Goal: Information Seeking & Learning: Check status

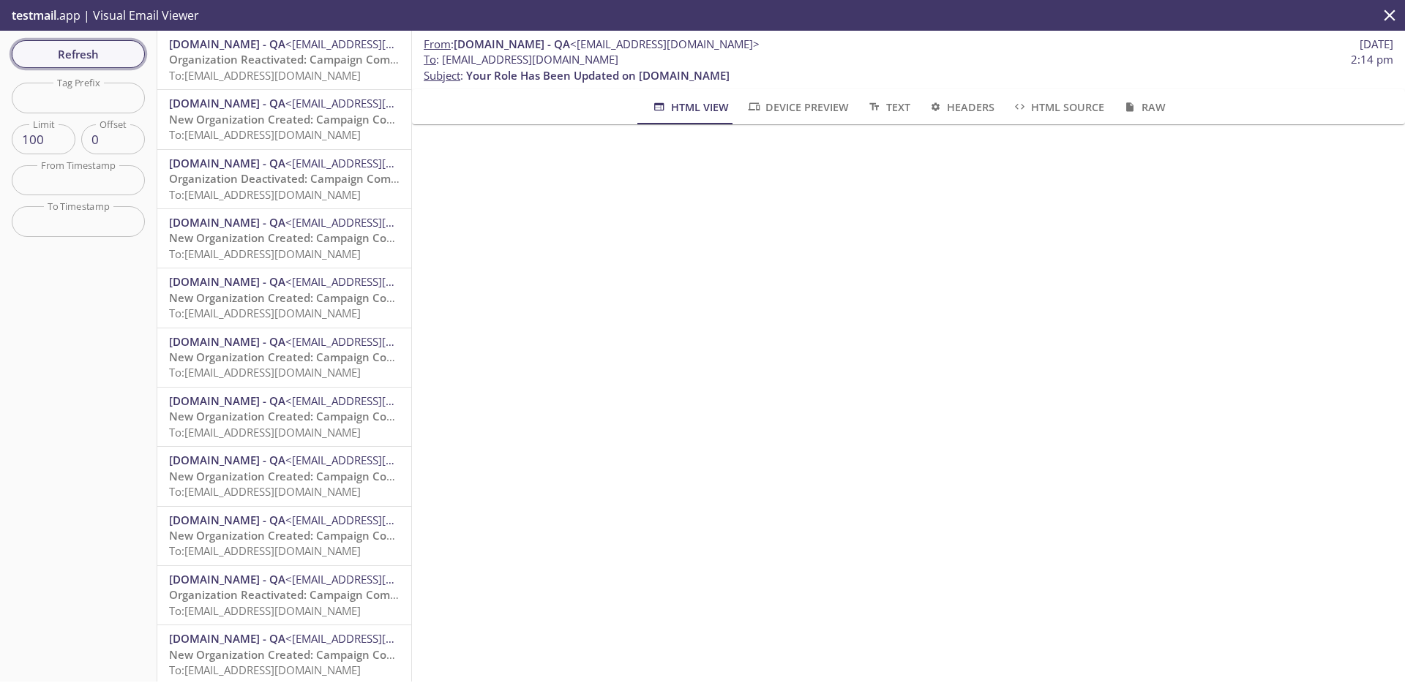
click at [116, 61] on span "Refresh" at bounding box center [78, 54] width 110 height 19
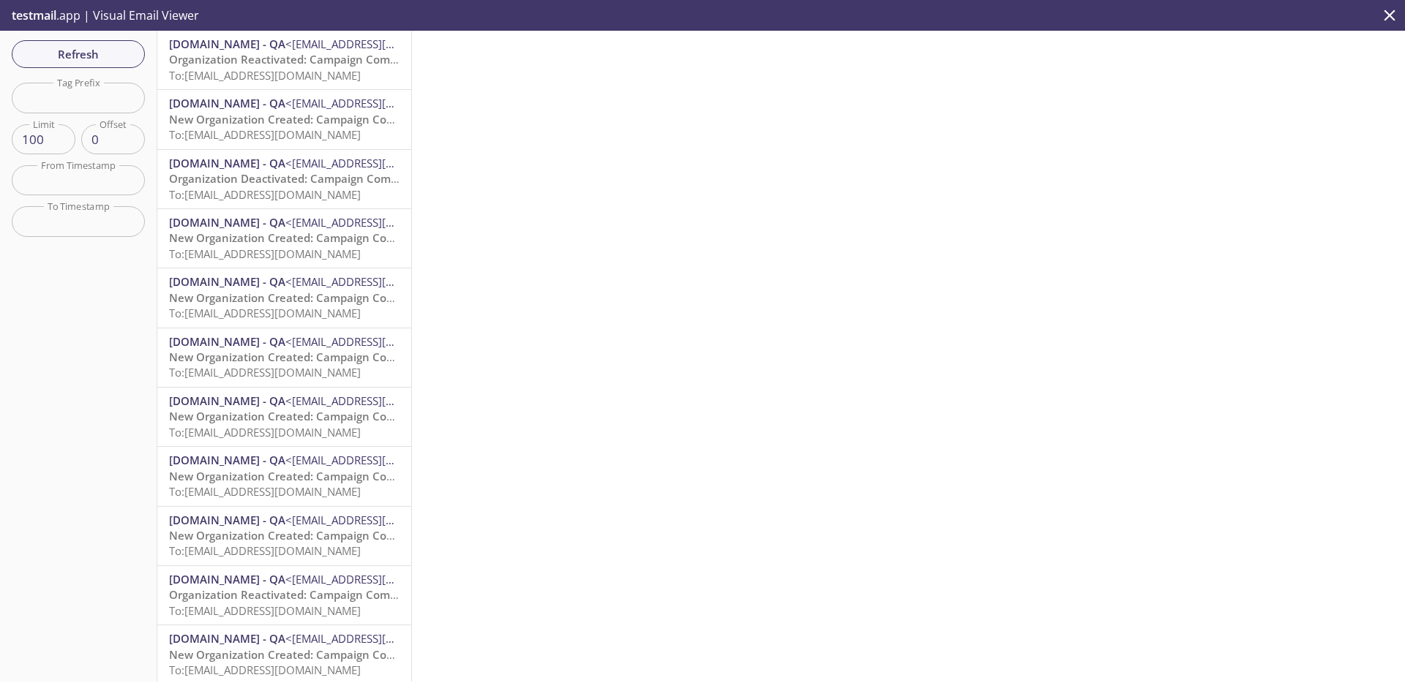
click at [241, 65] on span "Organization Reactivated: Campaign Composer Integration Test-1.20250917.16" at bounding box center [379, 59] width 420 height 15
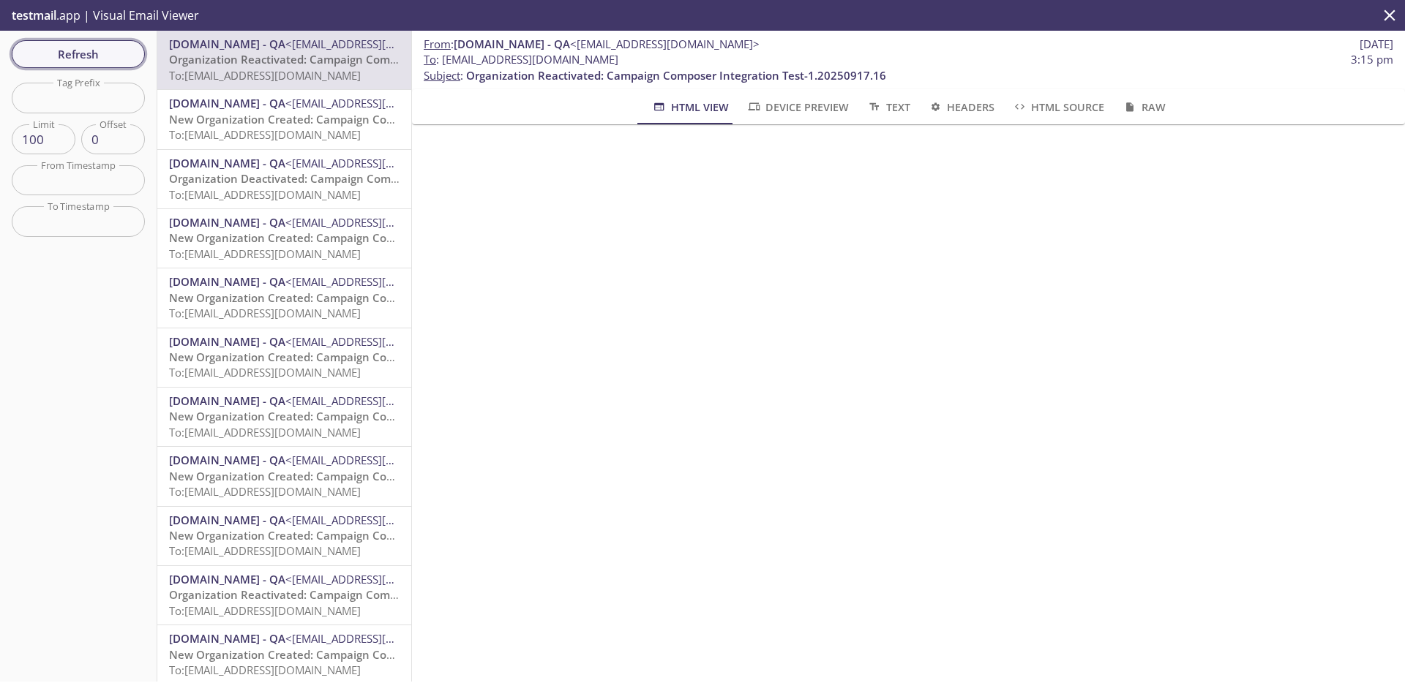
click at [78, 60] on span "Refresh" at bounding box center [78, 54] width 110 height 19
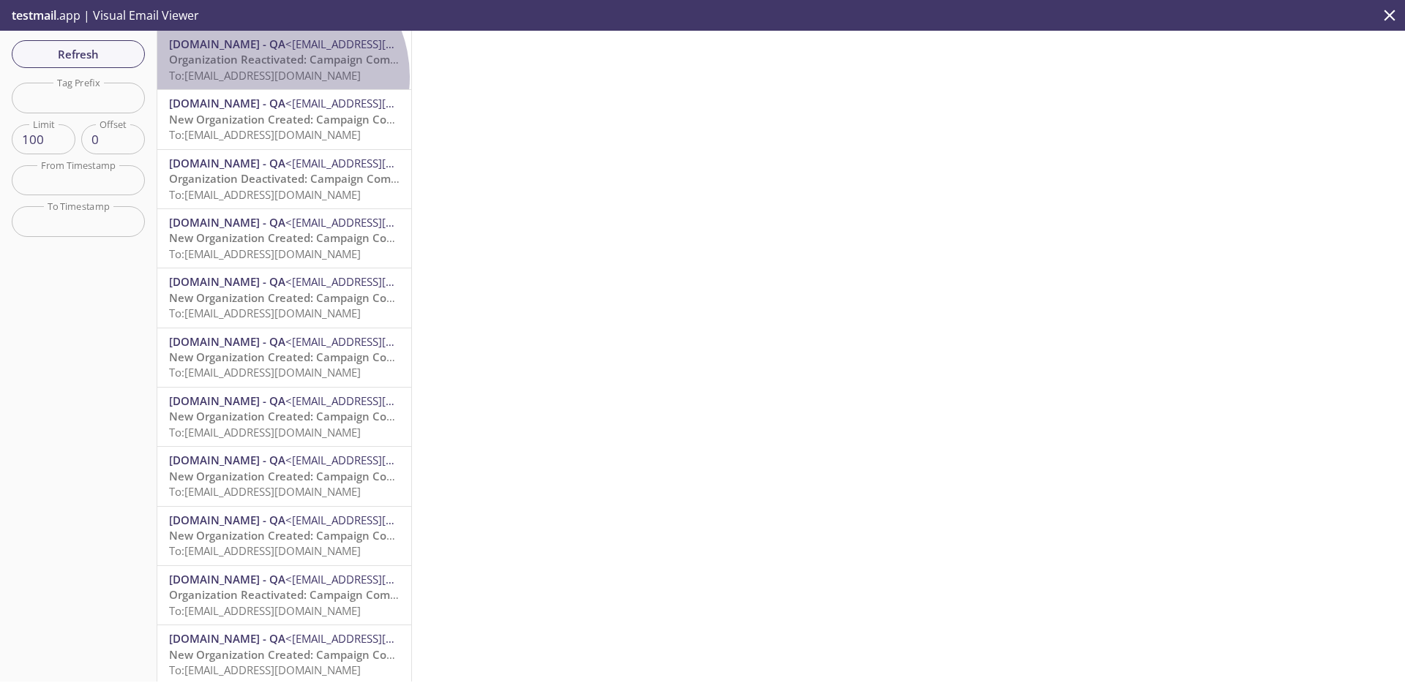
click at [278, 77] on span "To: [EMAIL_ADDRESS][DOMAIN_NAME]" at bounding box center [265, 75] width 192 height 15
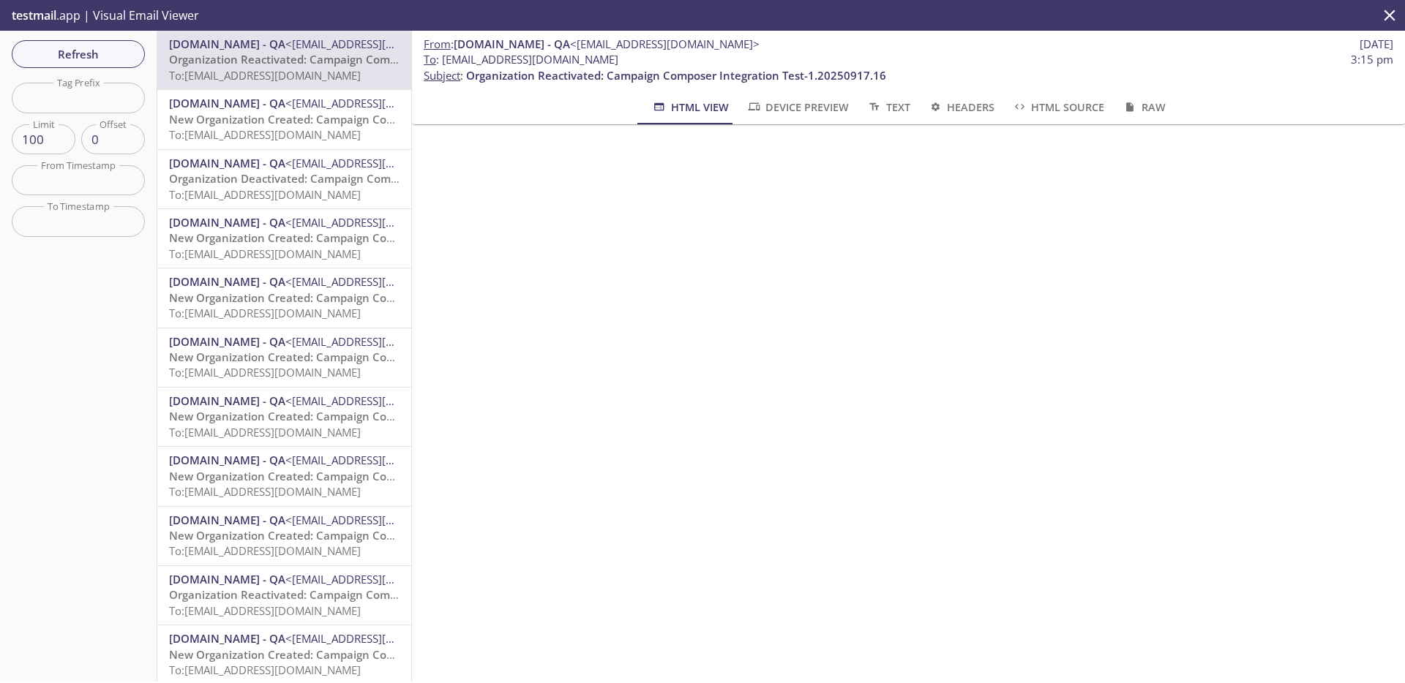
click at [285, 120] on span "New Organization Created: Campaign Composer Integration Test-1.20250917.16" at bounding box center [382, 119] width 427 height 15
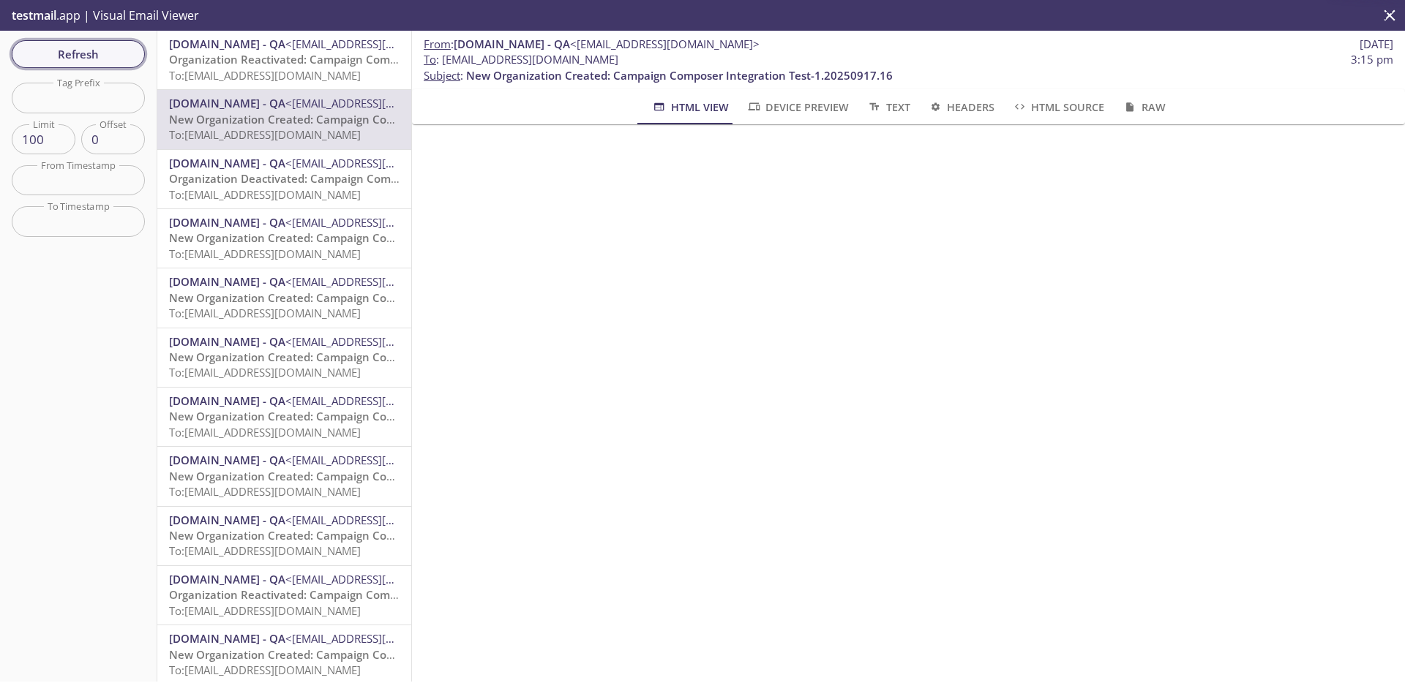
click at [117, 63] on span "Refresh" at bounding box center [78, 54] width 110 height 19
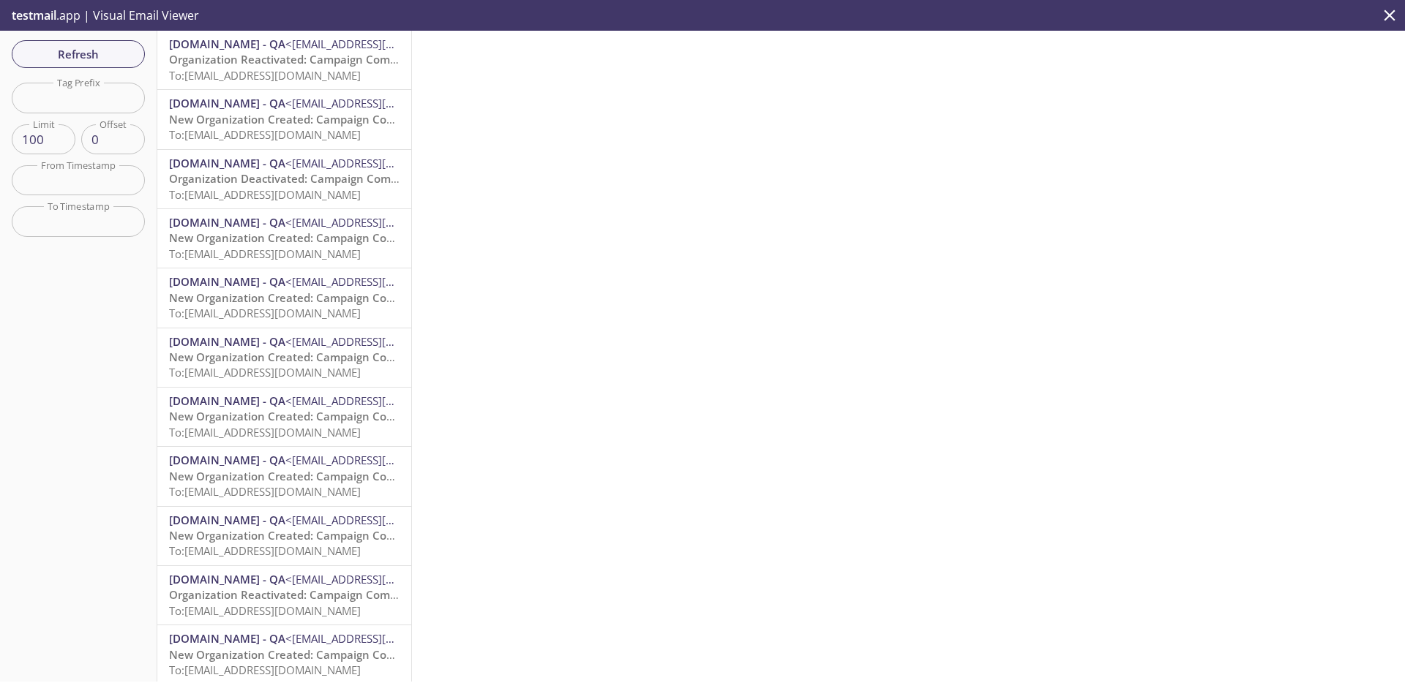
click at [265, 71] on span "To: [EMAIL_ADDRESS][DOMAIN_NAME]" at bounding box center [265, 75] width 192 height 15
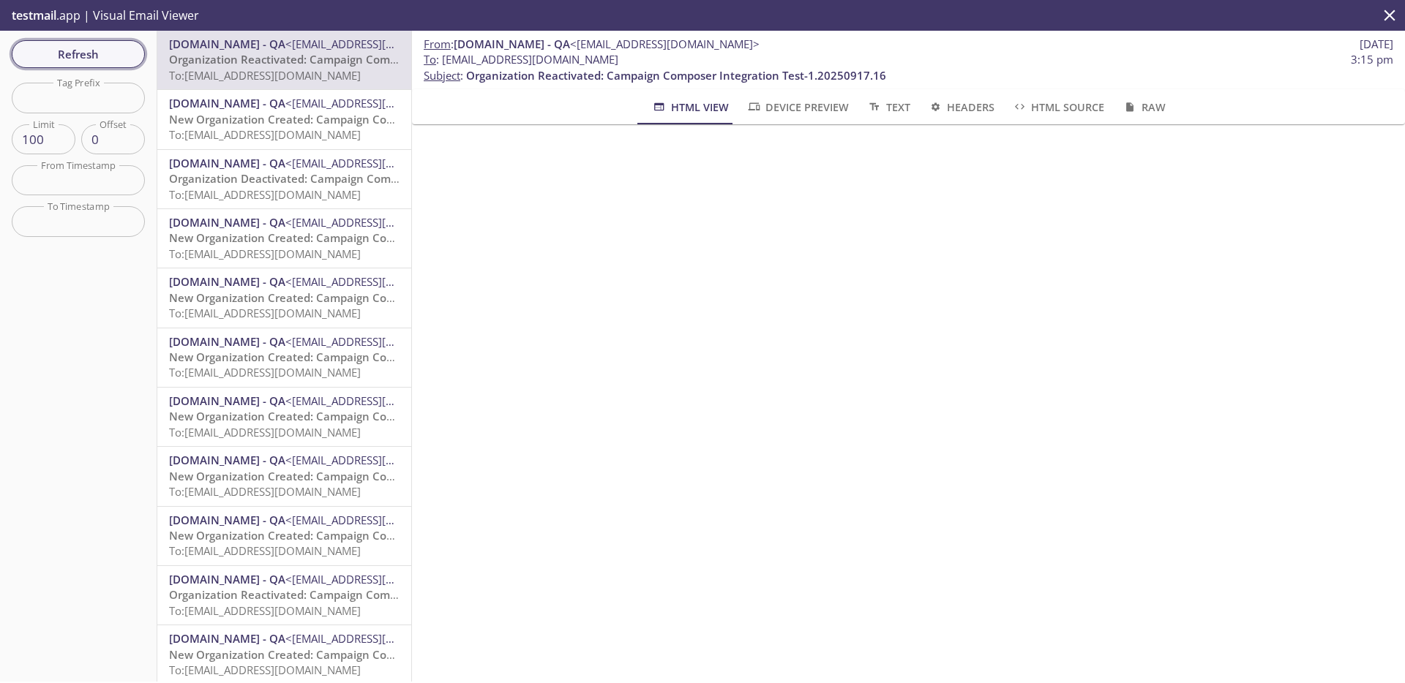
click at [120, 58] on span "Refresh" at bounding box center [78, 54] width 110 height 19
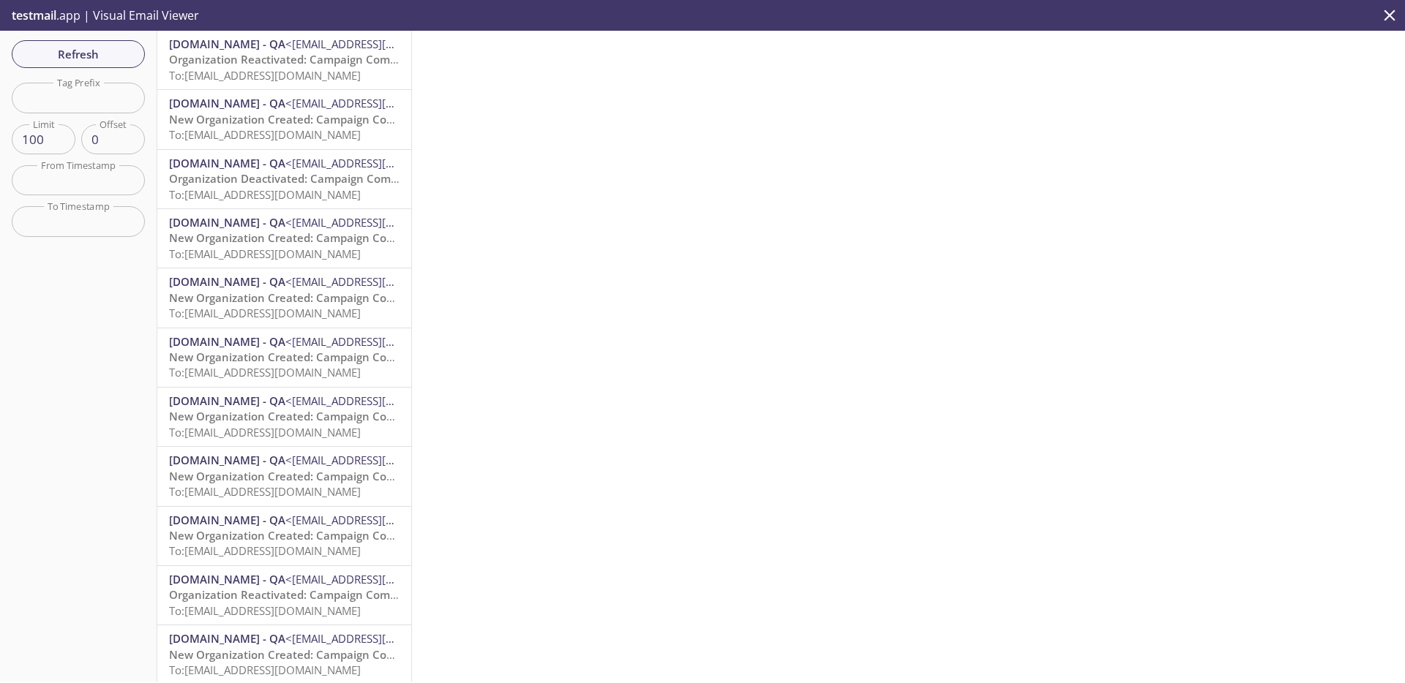
click at [265, 62] on span "Organization Reactivated: Campaign Composer Integration Test-1.20250917.16" at bounding box center [379, 59] width 420 height 15
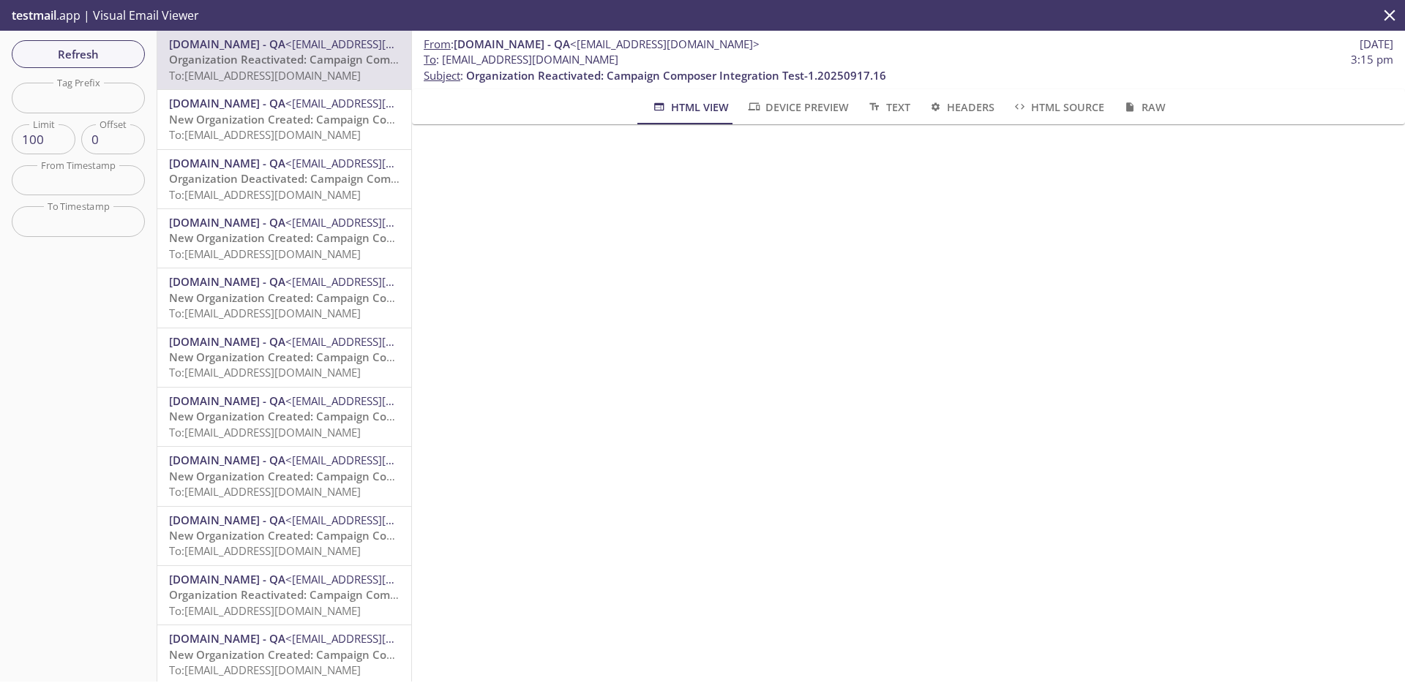
click at [76, 69] on div "Refresh Filters Tag Prefix Tag Prefix Limit 100 Limit Offset 0 Offset From Time…" at bounding box center [78, 356] width 157 height 651
click at [78, 60] on span "Refresh" at bounding box center [78, 54] width 110 height 19
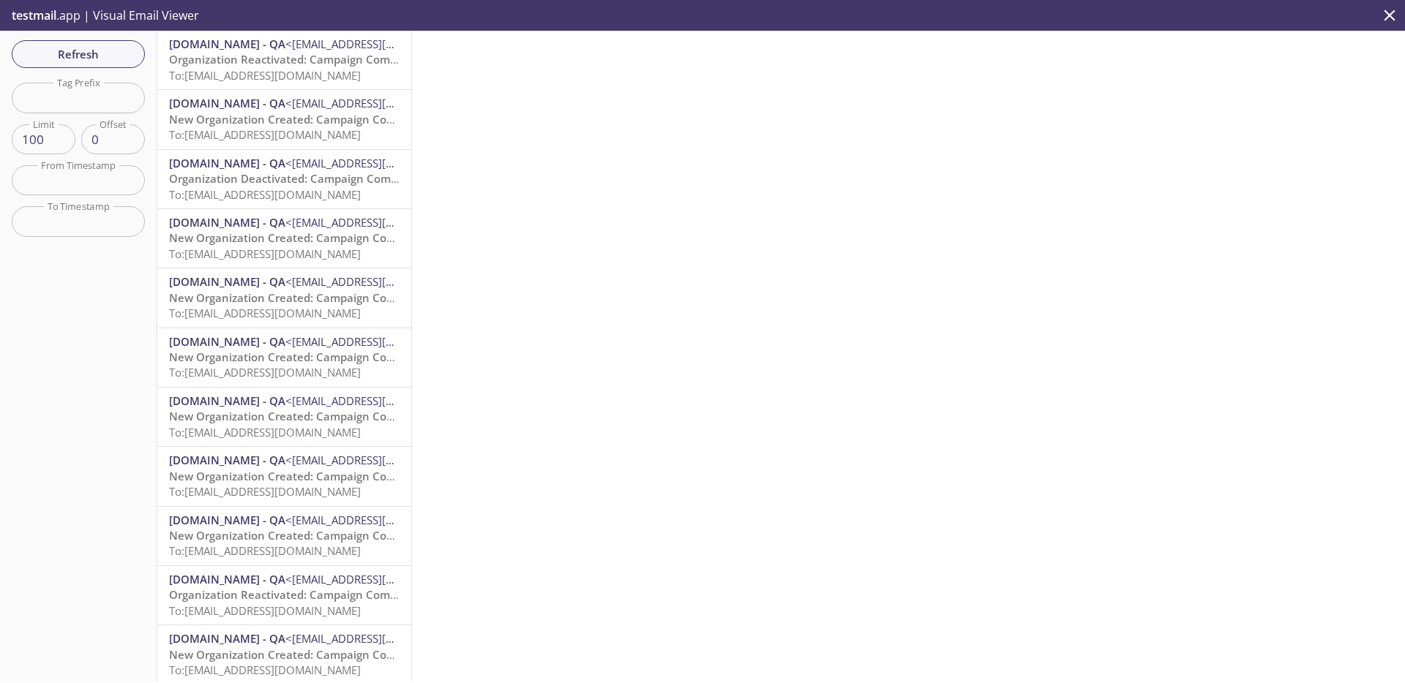
click at [225, 78] on span "To: [EMAIL_ADDRESS][DOMAIN_NAME]" at bounding box center [265, 75] width 192 height 15
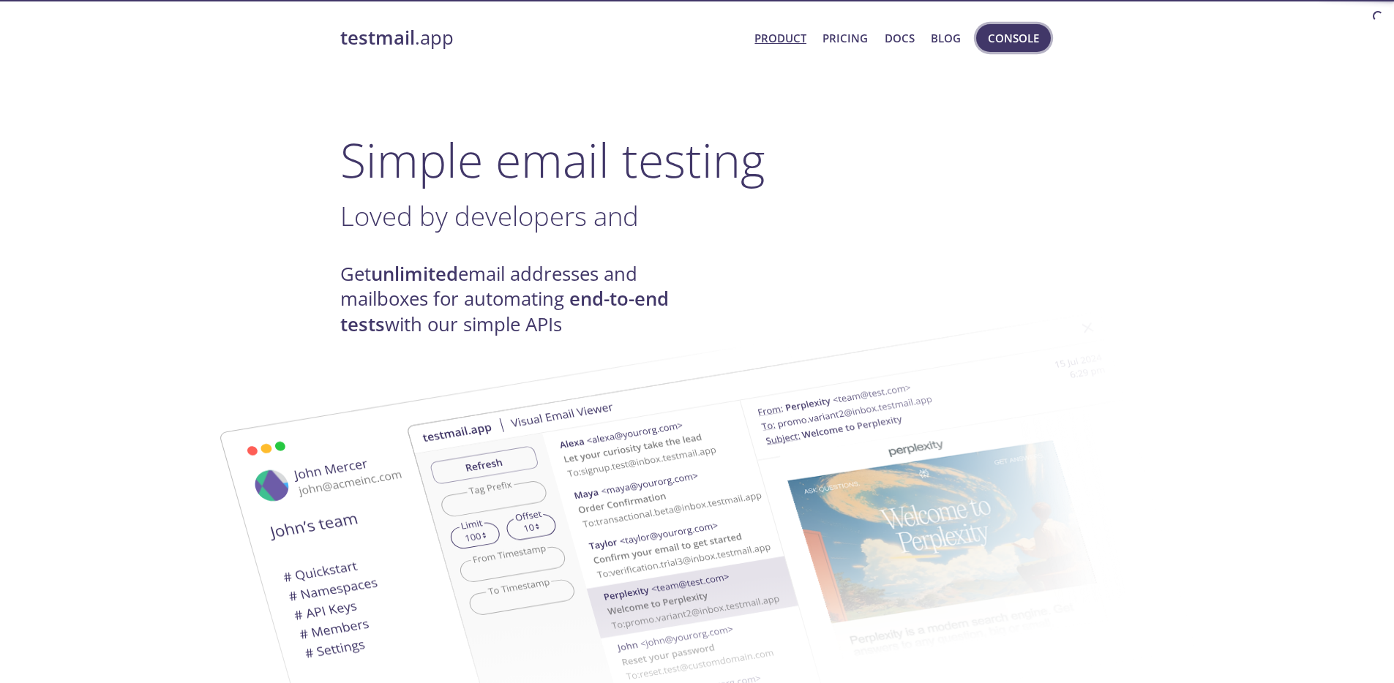
click at [1016, 39] on span "Console" at bounding box center [1013, 38] width 51 height 19
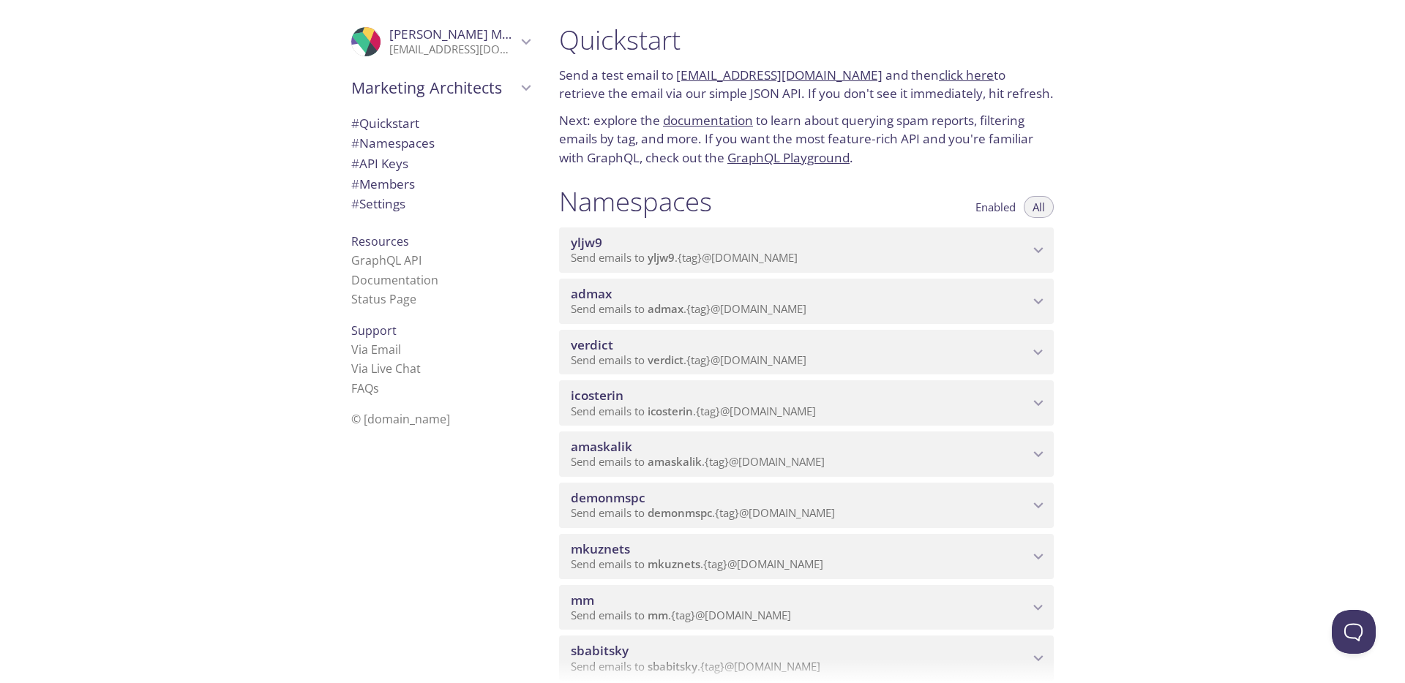
click at [775, 315] on span "Send emails to admax . {tag} @inbox.testmail.app" at bounding box center [689, 308] width 236 height 15
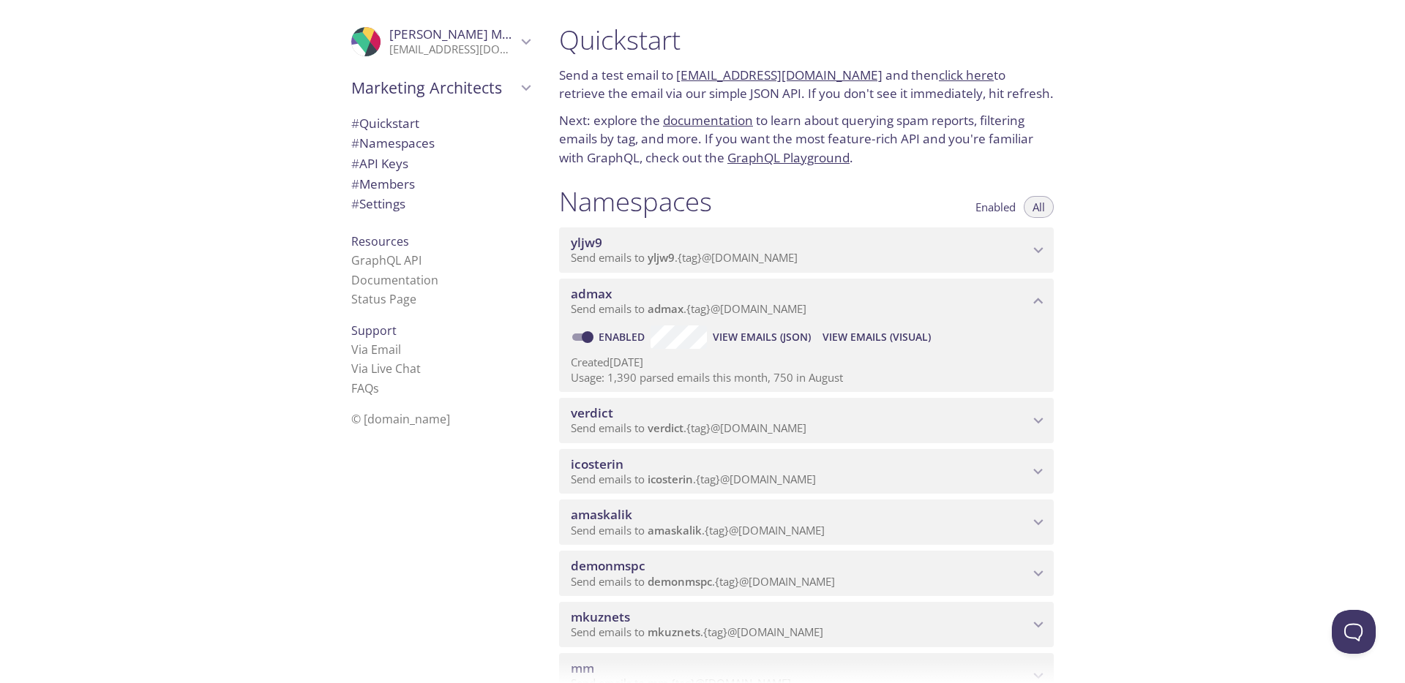
click at [874, 338] on span "View Emails (Visual)" at bounding box center [876, 338] width 108 height 18
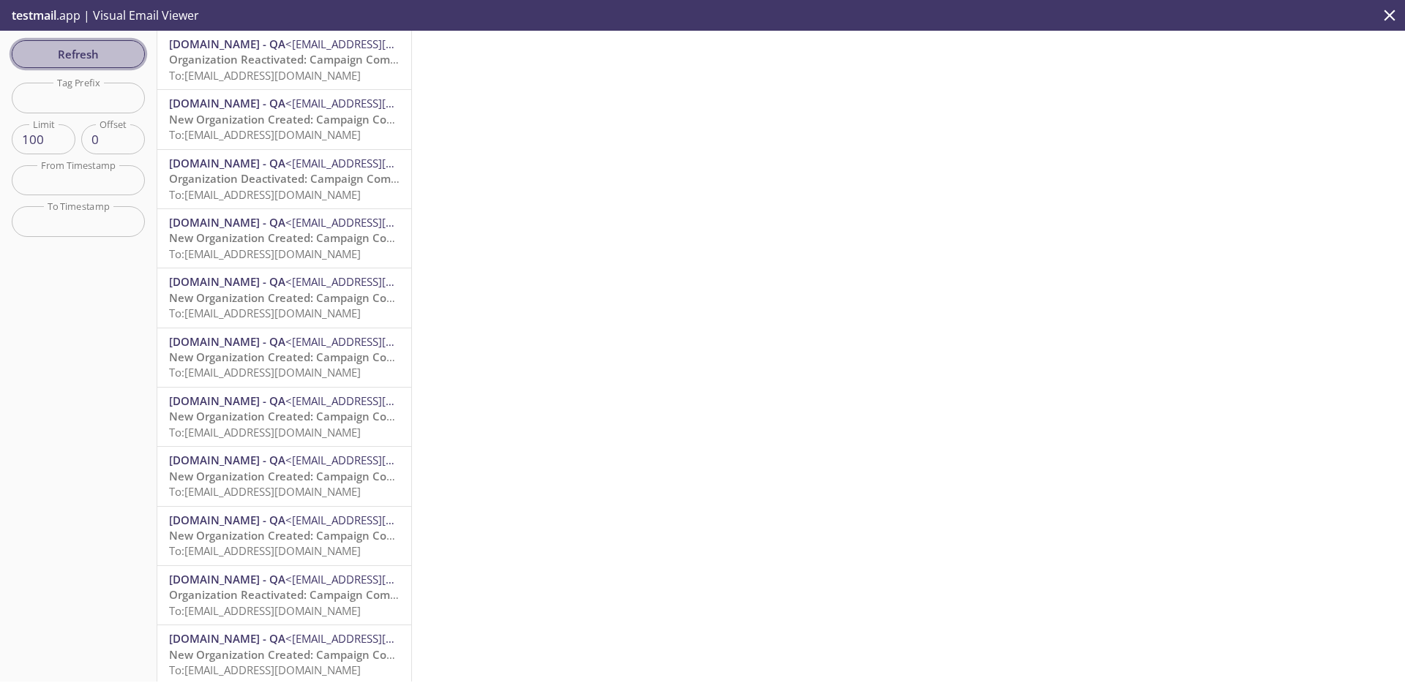
click at [116, 64] on button "Refresh" at bounding box center [78, 54] width 133 height 28
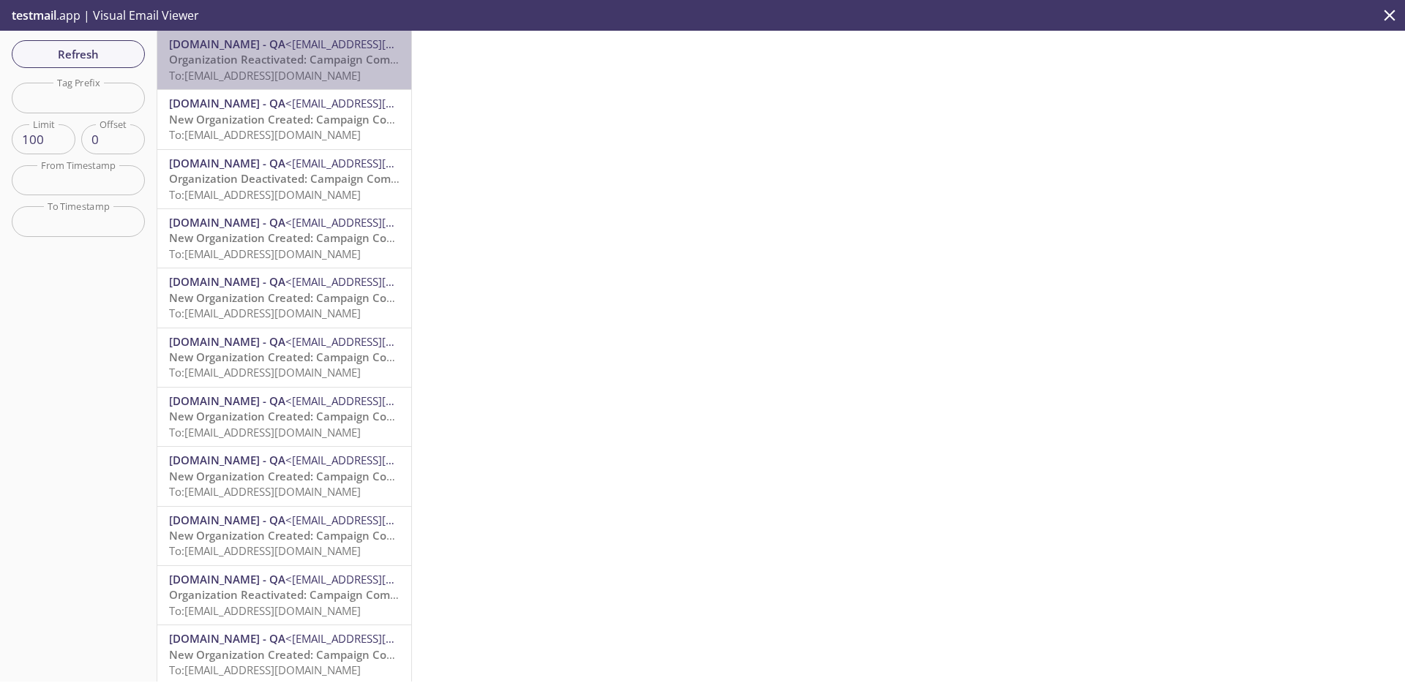
click at [284, 67] on p "Organization Reactivated: Campaign Composer Integration Test-1.20250917.16 To: …" at bounding box center [284, 67] width 230 height 31
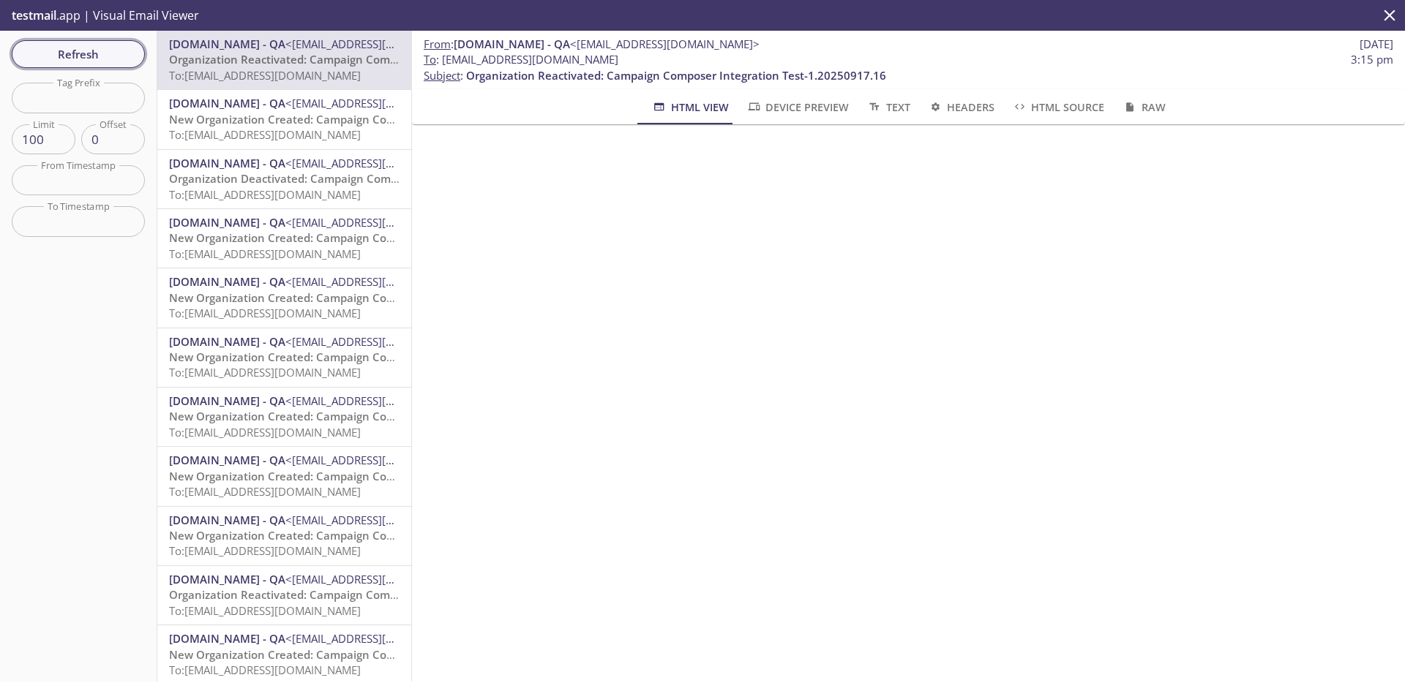
click at [59, 53] on span "Refresh" at bounding box center [78, 54] width 110 height 19
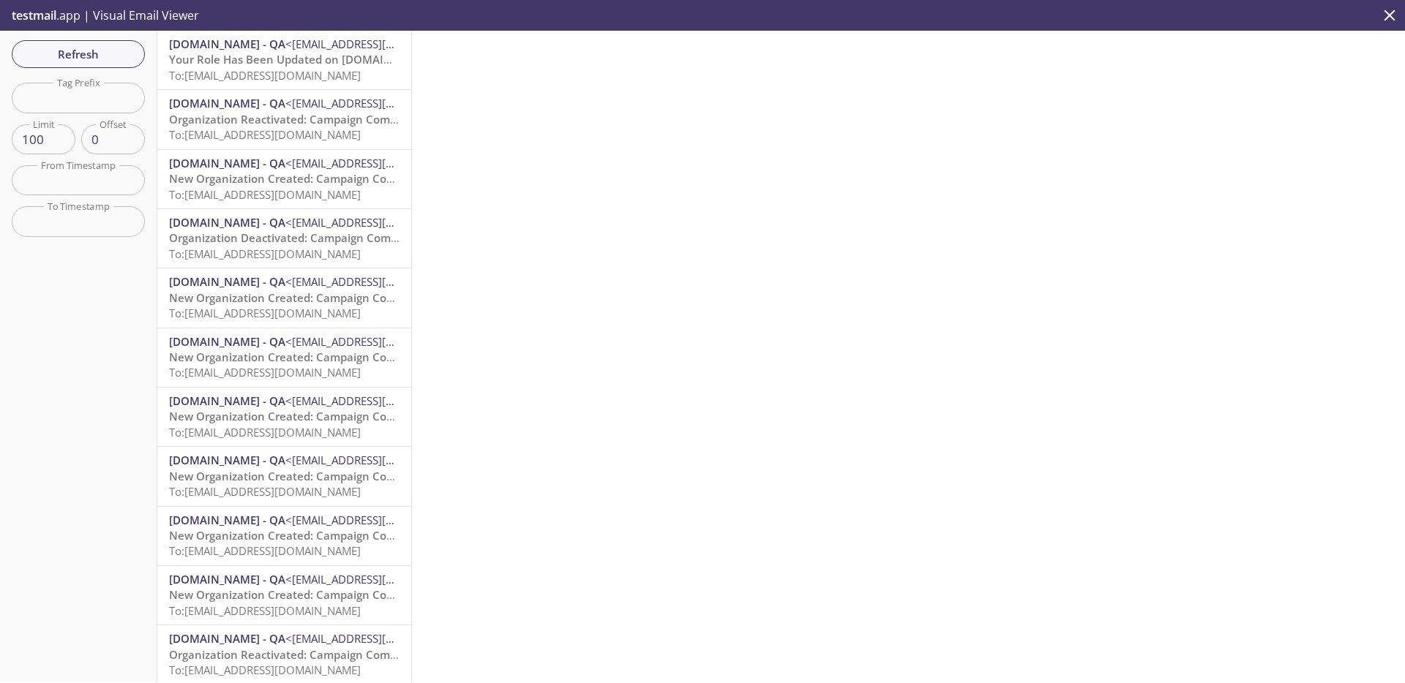
click at [281, 63] on span "Your Role Has Been Updated on [DOMAIN_NAME]" at bounding box center [300, 59] width 263 height 15
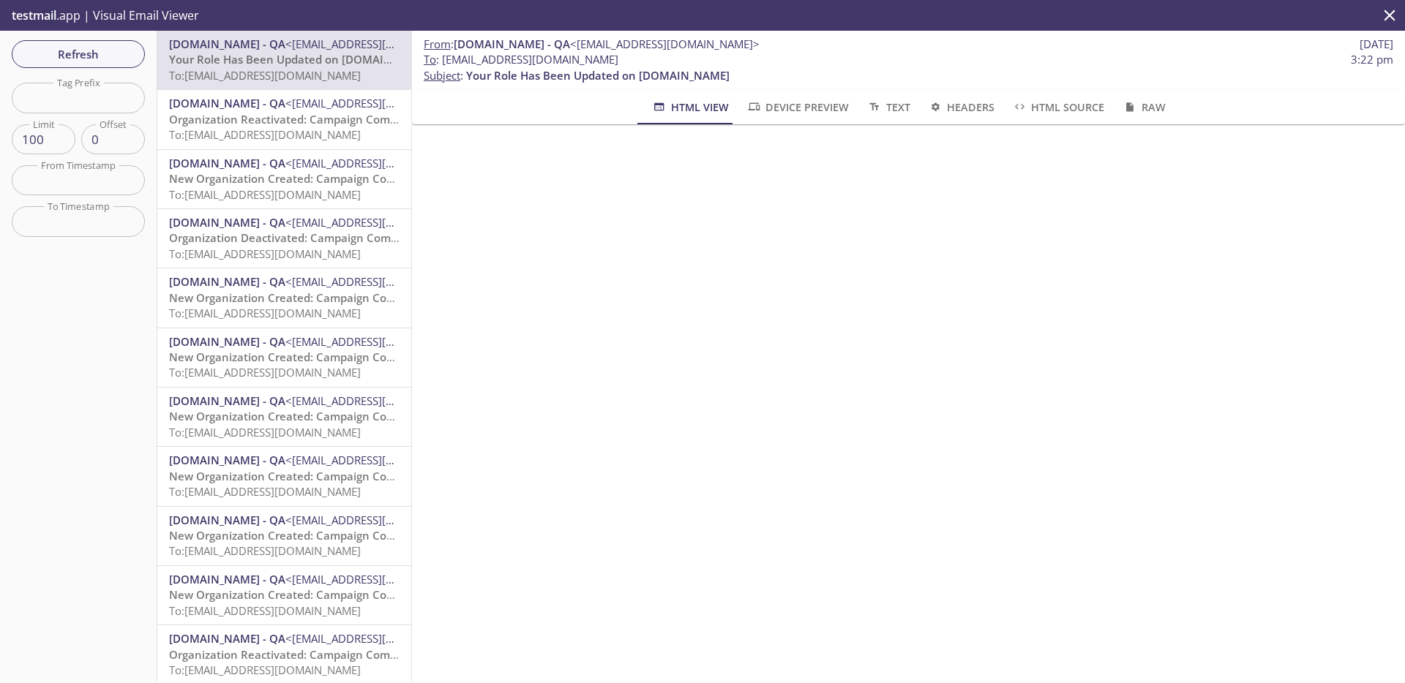
click at [283, 116] on span "Organization Reactivated: Campaign Composer Integration Test-1.20250917.16" at bounding box center [379, 119] width 420 height 15
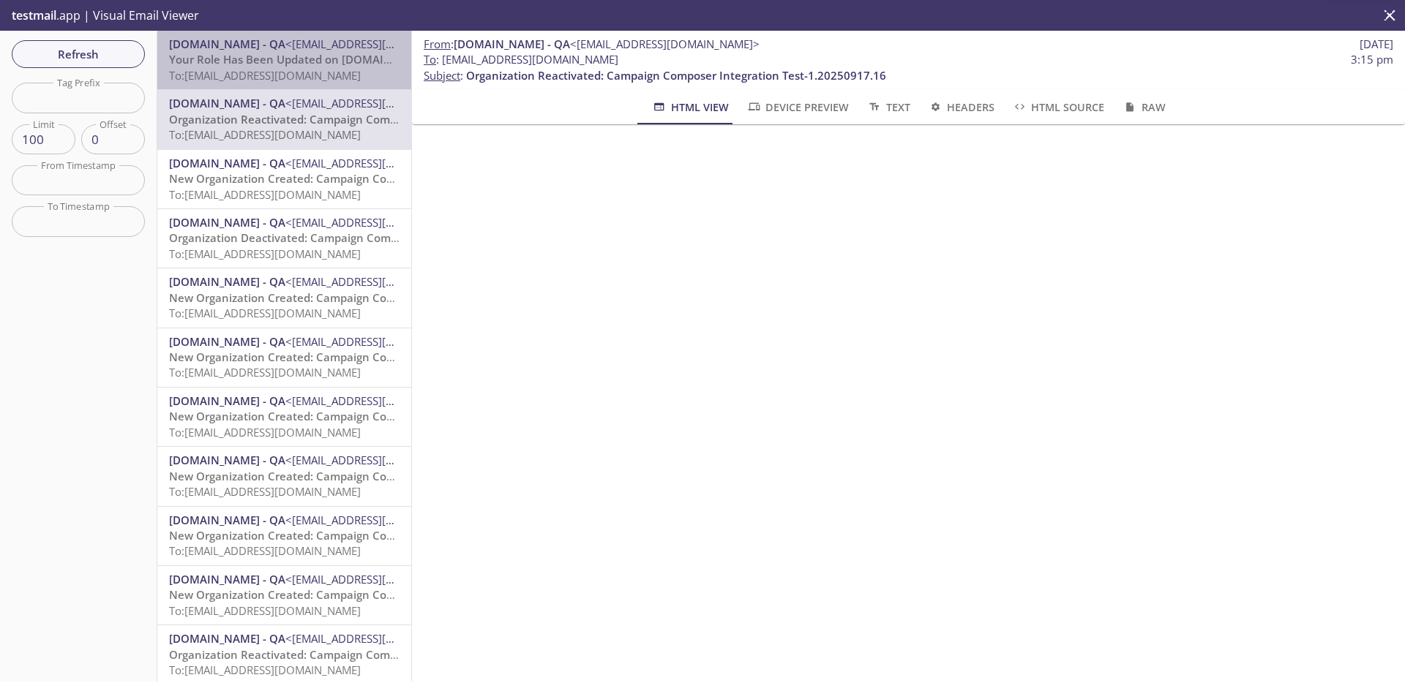
click at [288, 55] on span "Your Role Has Been Updated on [DOMAIN_NAME]" at bounding box center [300, 59] width 263 height 15
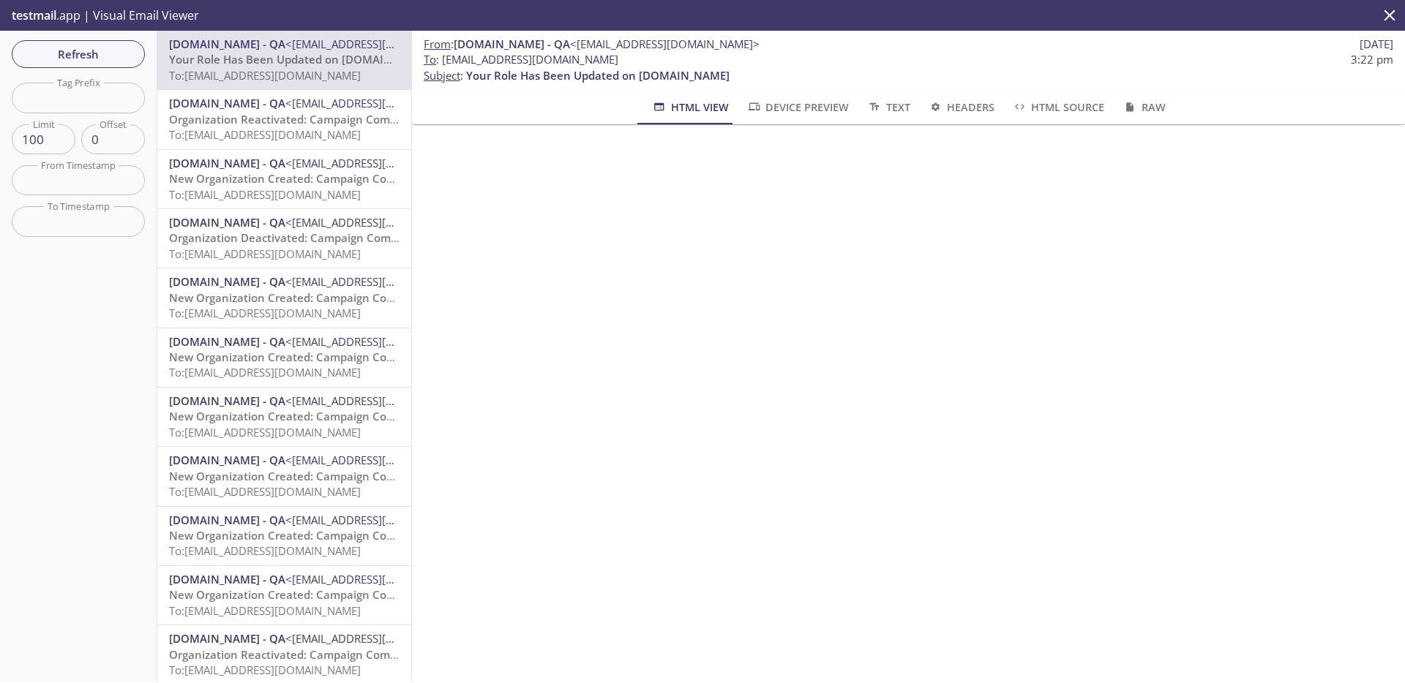
click at [285, 164] on span "[DOMAIN_NAME] - QA" at bounding box center [227, 163] width 116 height 15
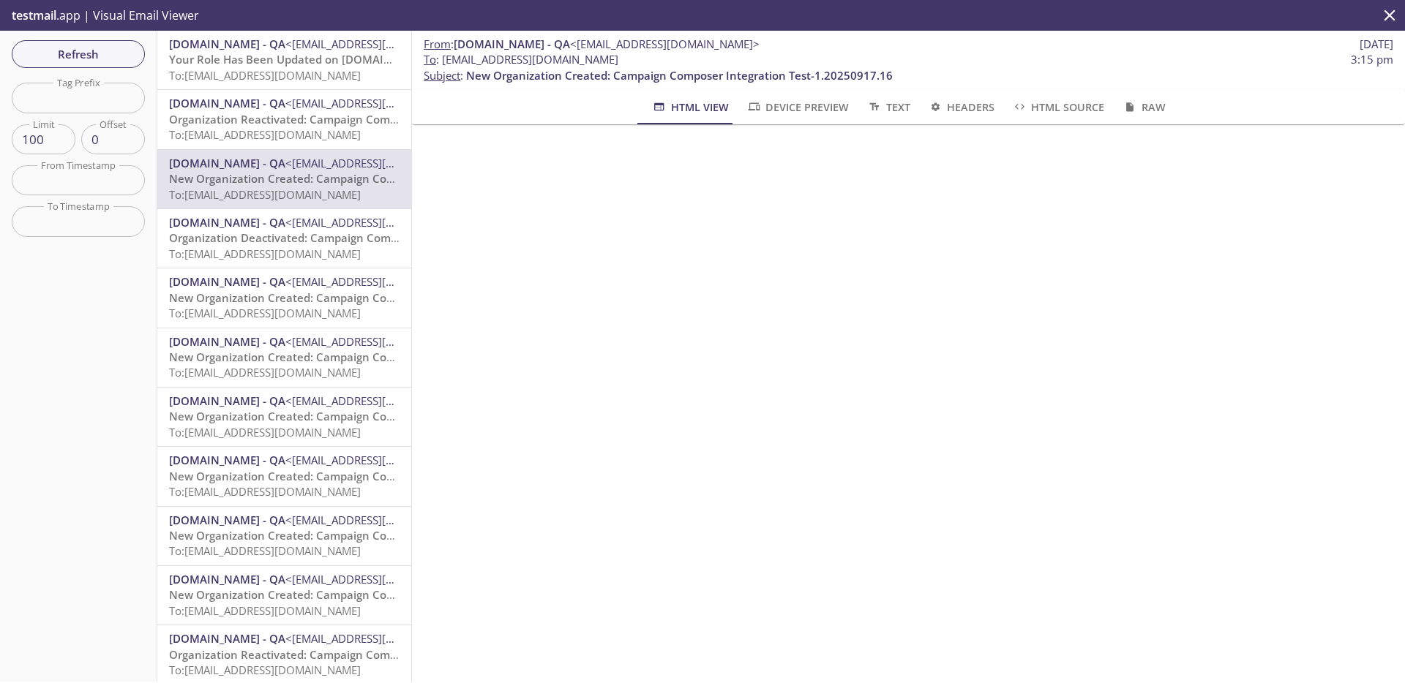
click at [296, 119] on span "Organization Reactivated: Campaign Composer Integration Test-1.20250917.16" at bounding box center [379, 119] width 420 height 15
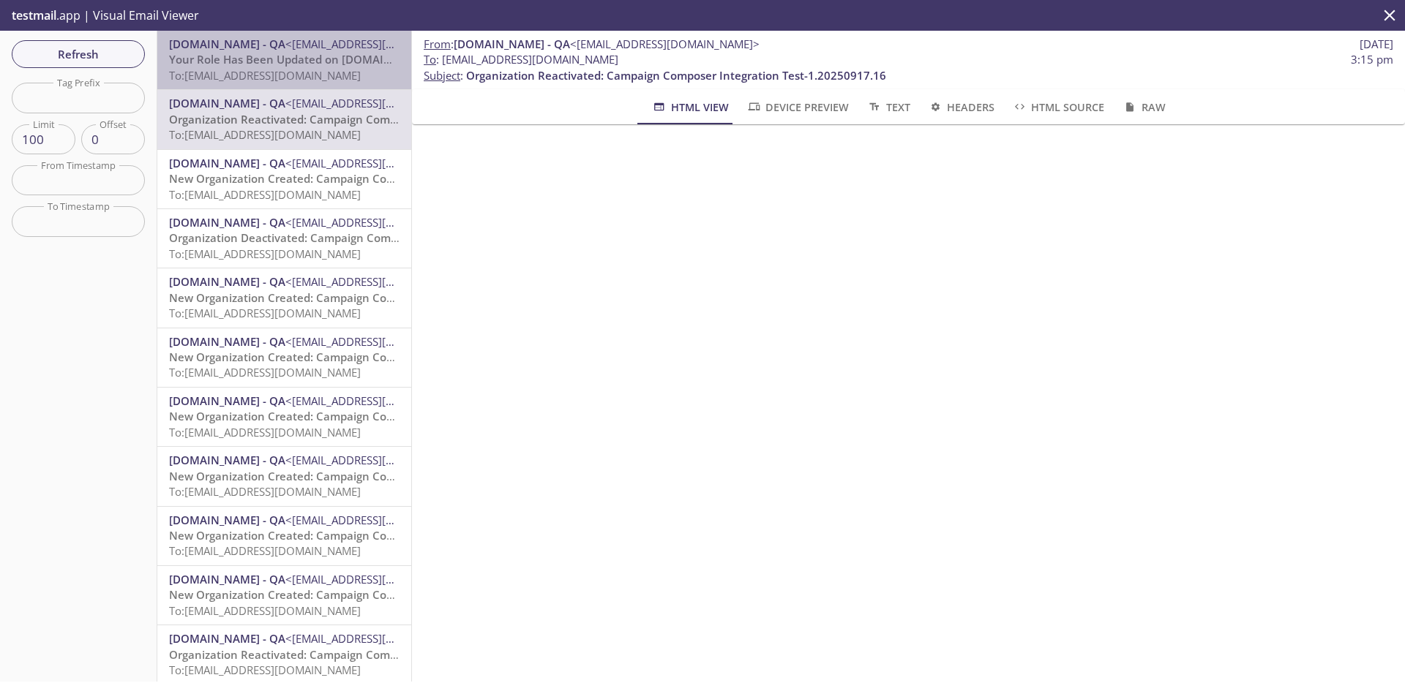
click at [287, 74] on span "To: admax.2025082715223908@inbox.testmail.app" at bounding box center [265, 75] width 192 height 15
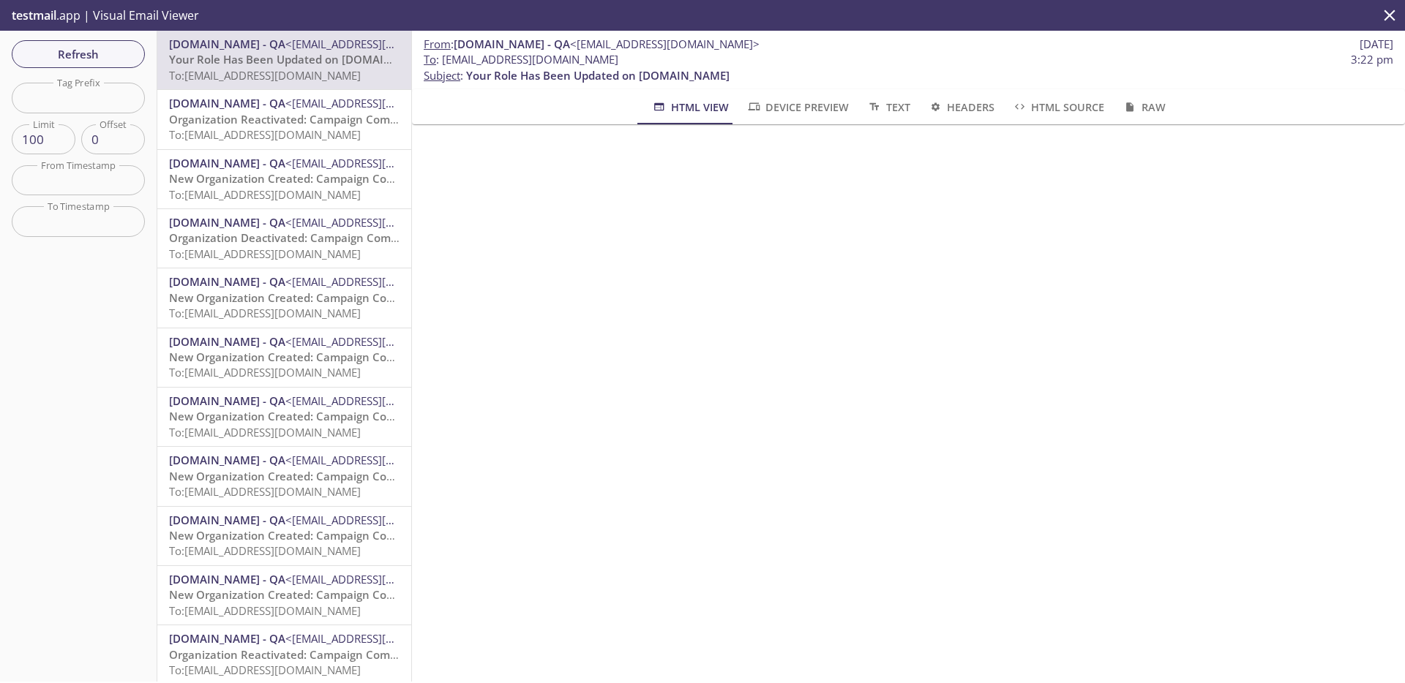
click at [304, 118] on span "Organization Reactivated: Campaign Composer Integration Test-1.20250917.16" at bounding box center [379, 119] width 420 height 15
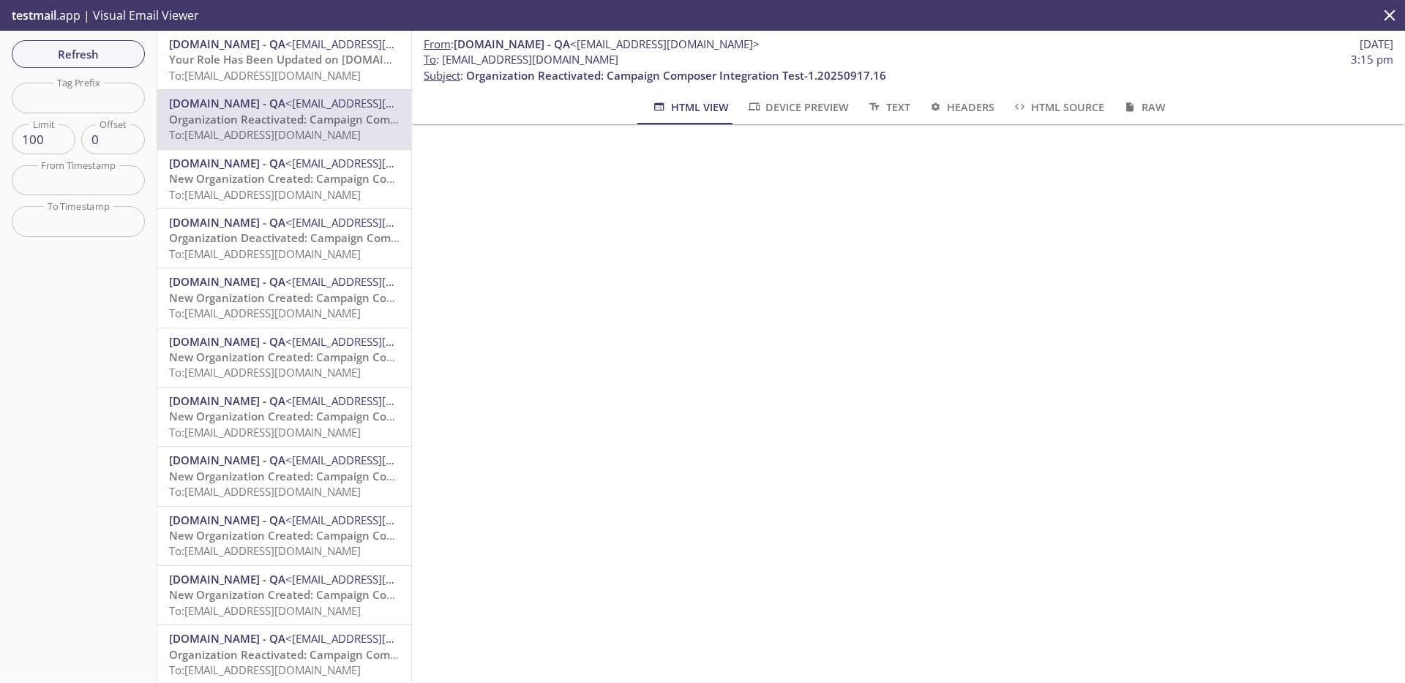
click at [301, 57] on span "Your Role Has Been Updated on [DOMAIN_NAME]" at bounding box center [300, 59] width 263 height 15
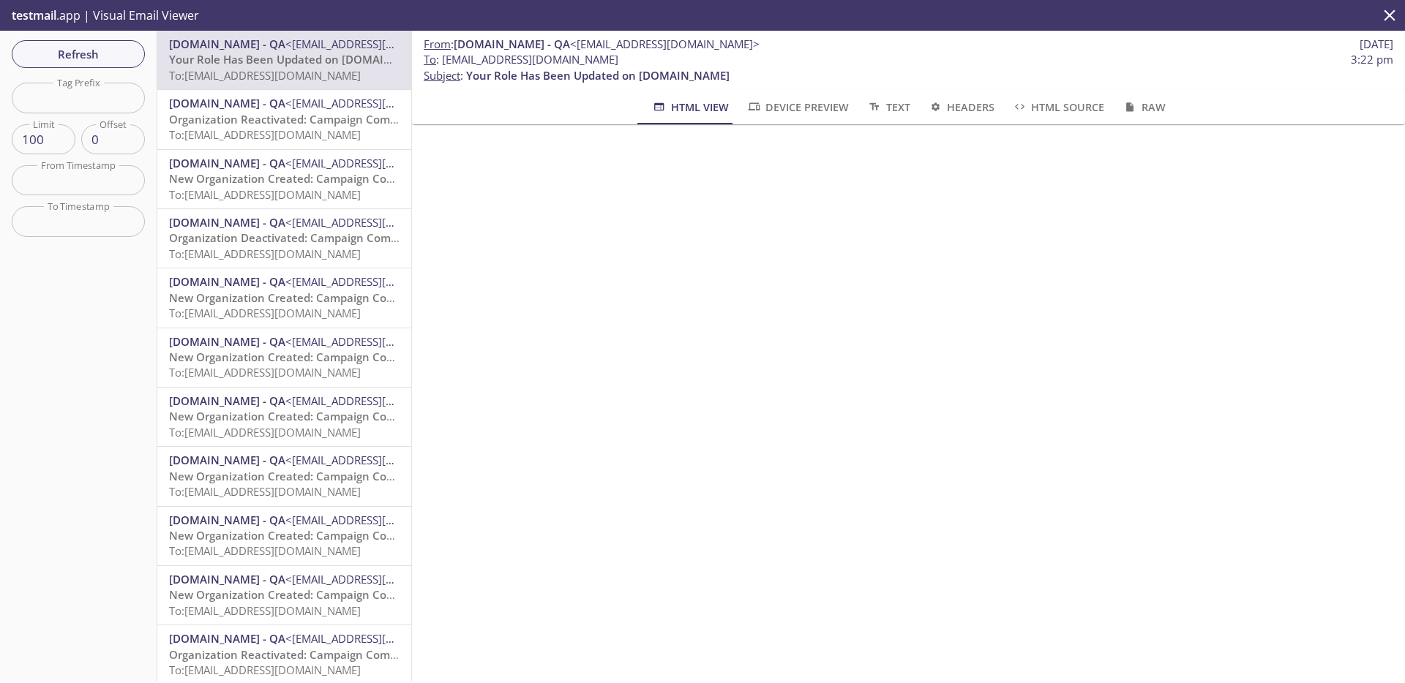
click at [299, 123] on span "Organization Reactivated: Campaign Composer Integration Test-1.20250917.16" at bounding box center [379, 119] width 420 height 15
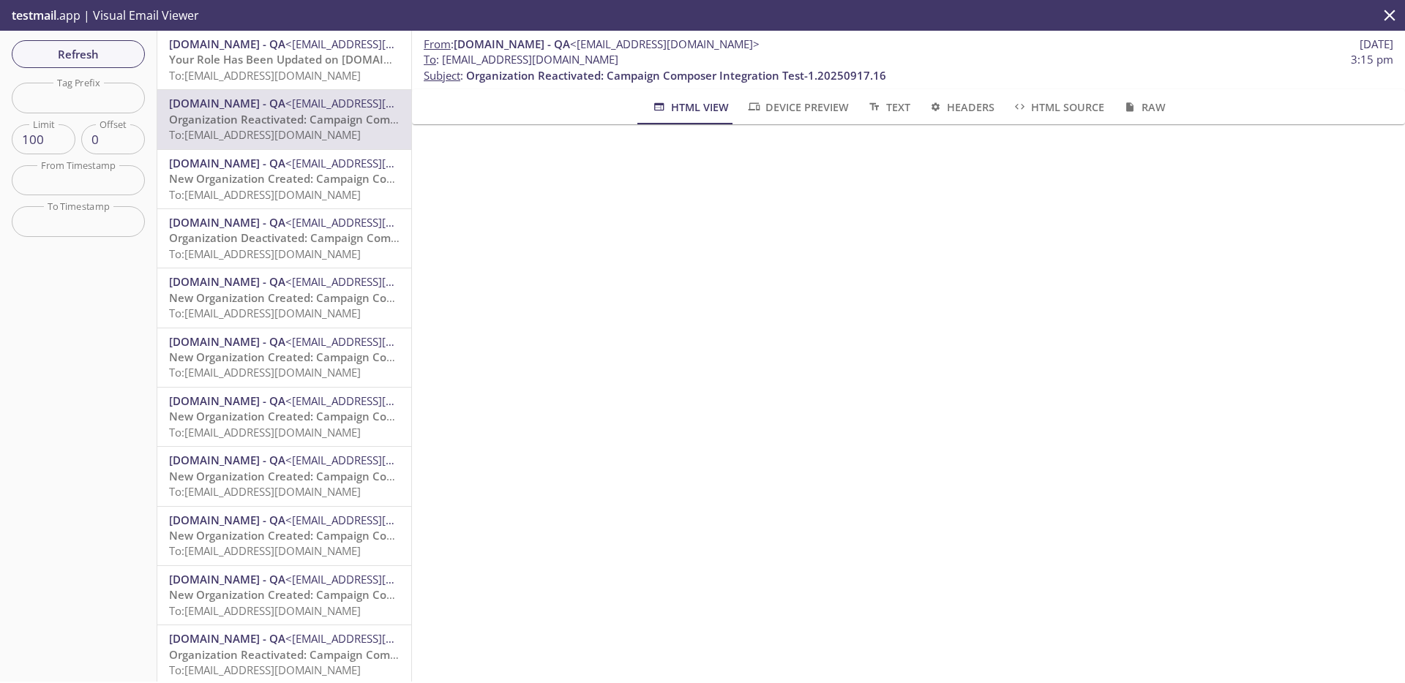
click at [302, 54] on span "Your Role Has Been Updated on [DOMAIN_NAME]" at bounding box center [300, 59] width 263 height 15
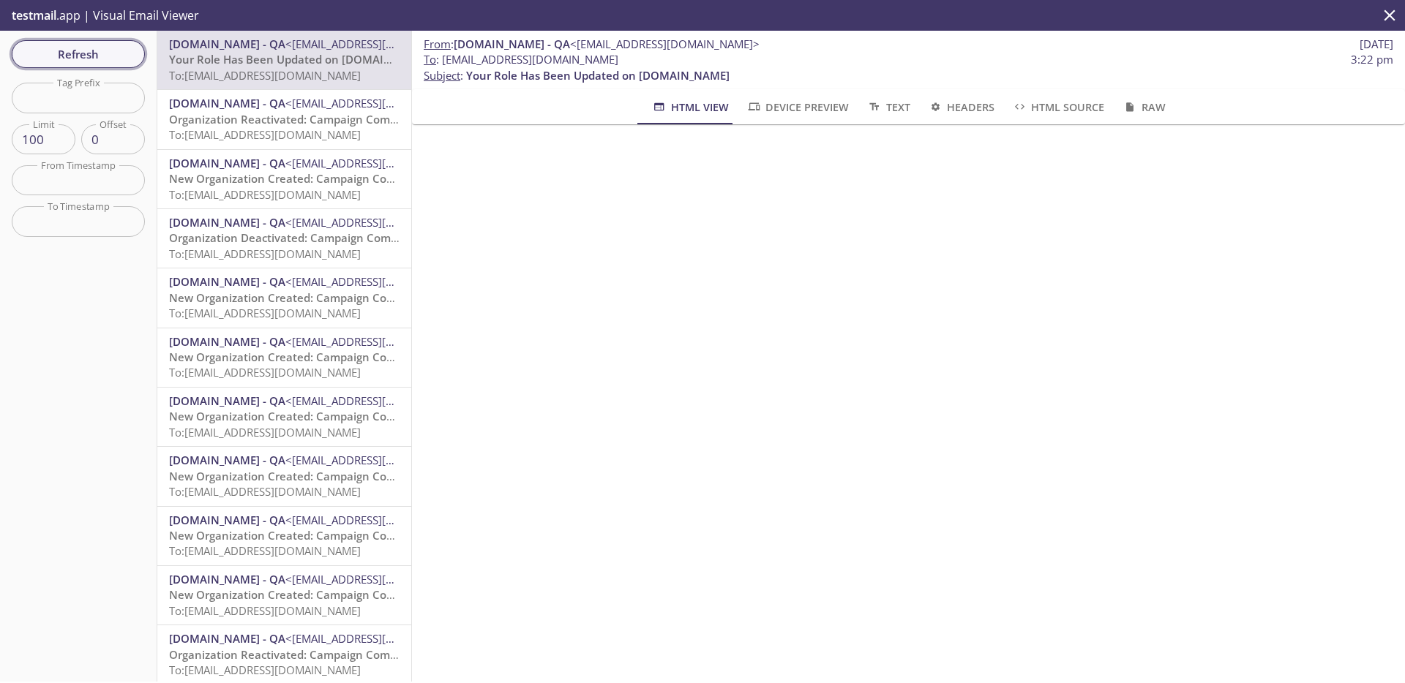
click at [95, 46] on span "Refresh" at bounding box center [78, 54] width 110 height 19
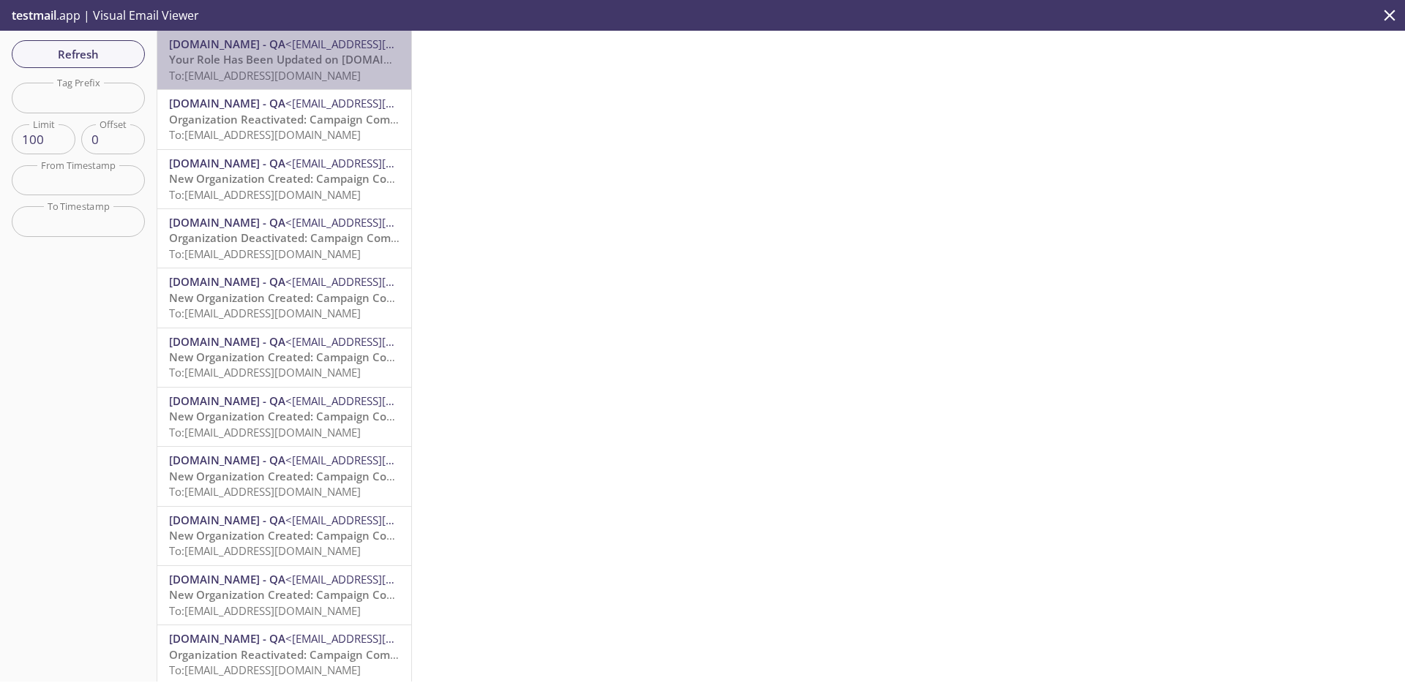
click at [288, 59] on span "Your Role Has Been Updated on [DOMAIN_NAME]" at bounding box center [300, 59] width 263 height 15
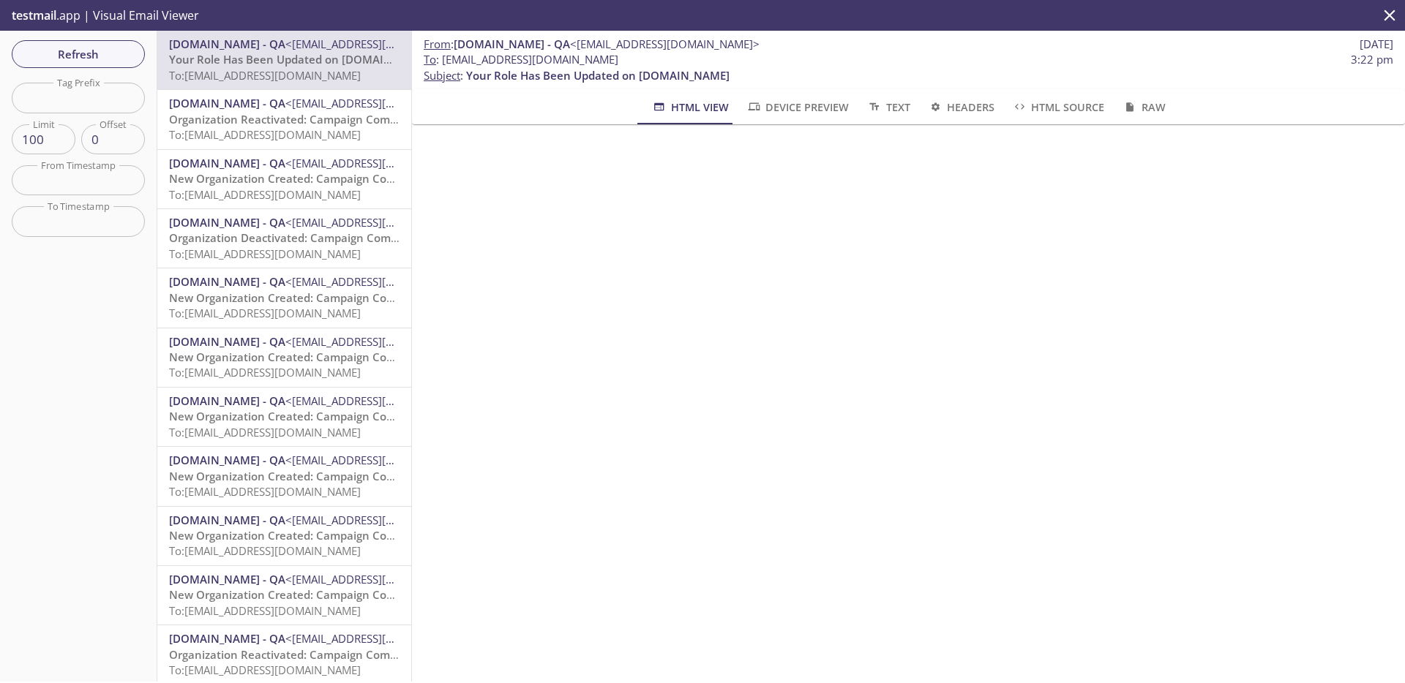
click at [301, 124] on span "Organization Reactivated: Campaign Composer Integration Test-1.20250917.16" at bounding box center [379, 119] width 420 height 15
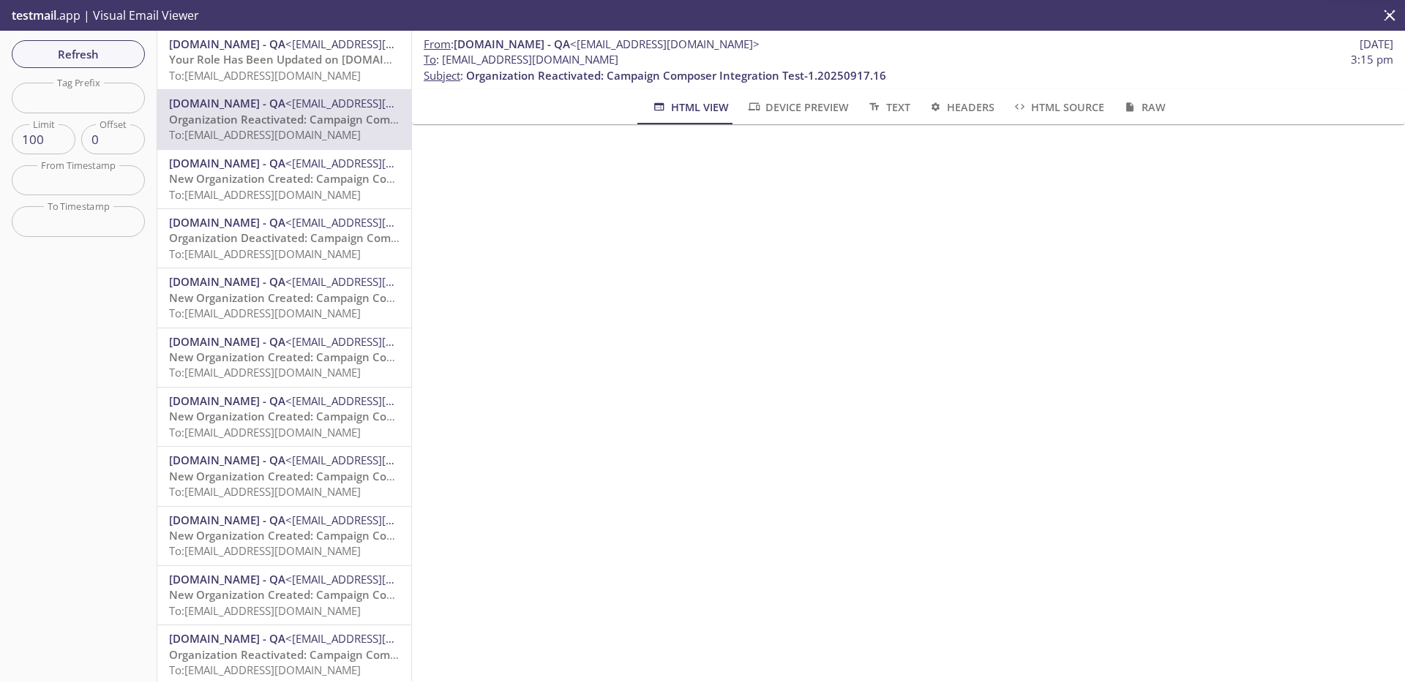
click at [302, 74] on span "To: admax.2025082715223908@inbox.testmail.app" at bounding box center [265, 75] width 192 height 15
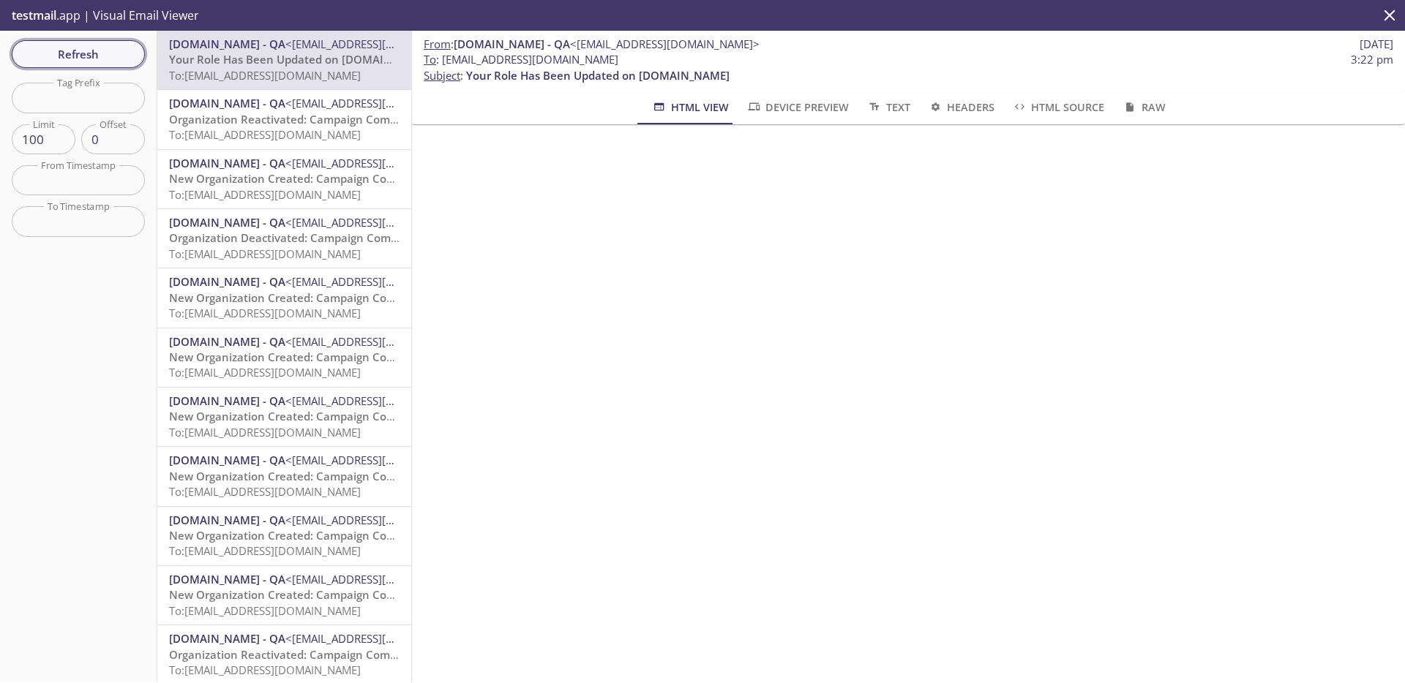
click at [113, 51] on span "Refresh" at bounding box center [78, 54] width 110 height 19
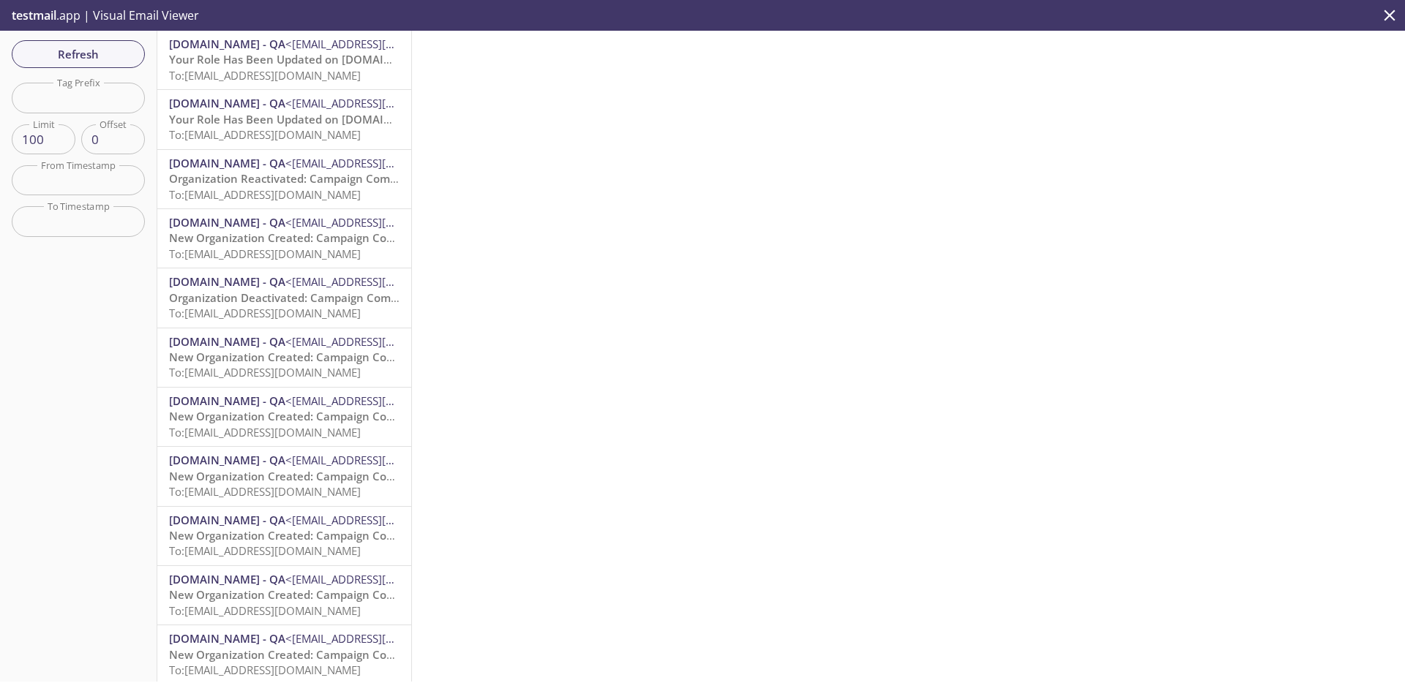
click at [288, 63] on span "Your Role Has Been Updated on [DOMAIN_NAME]" at bounding box center [300, 59] width 263 height 15
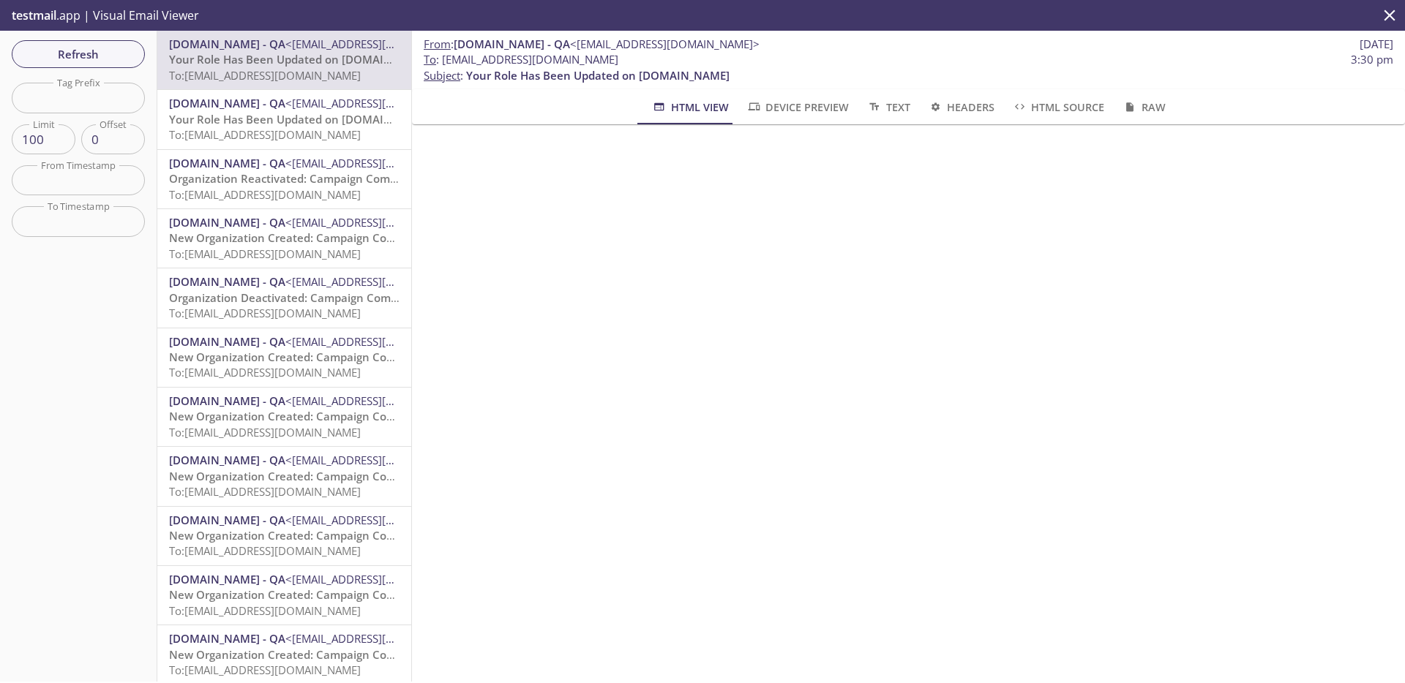
click at [312, 119] on span "Your Role Has Been Updated on [DOMAIN_NAME]" at bounding box center [300, 119] width 263 height 15
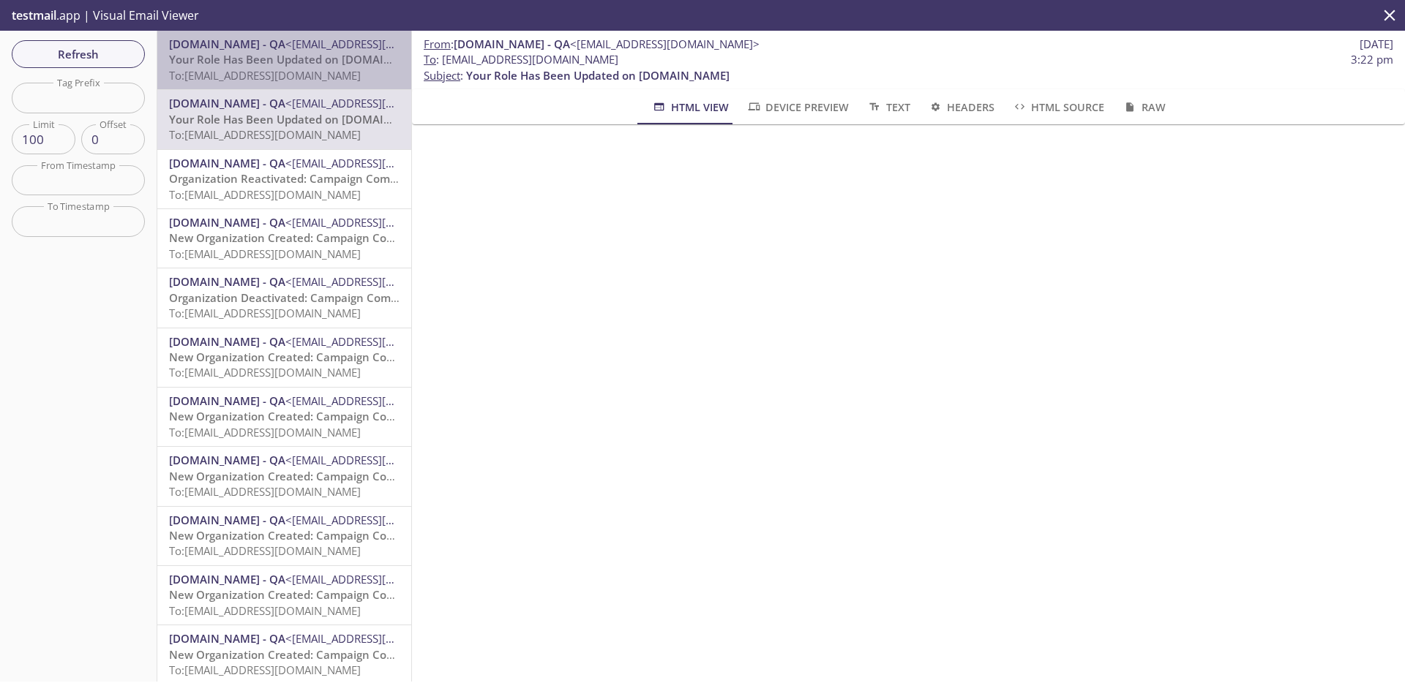
click at [307, 73] on span "To: admax.2025082715223908@inbox.testmail.app" at bounding box center [265, 75] width 192 height 15
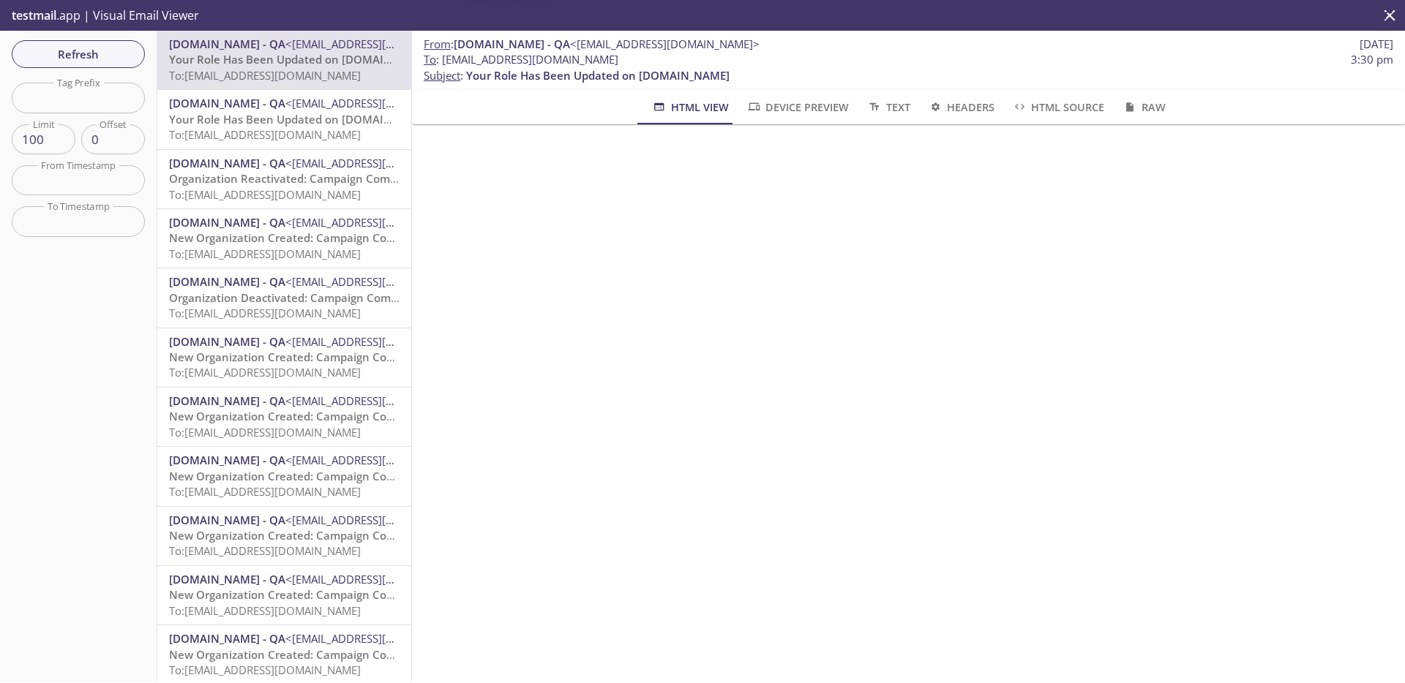
click at [103, 69] on div "Refresh Filters Tag Prefix Tag Prefix Limit 100 Limit Offset 0 Offset From Time…" at bounding box center [78, 356] width 157 height 651
click at [110, 58] on span "Refresh" at bounding box center [78, 54] width 110 height 19
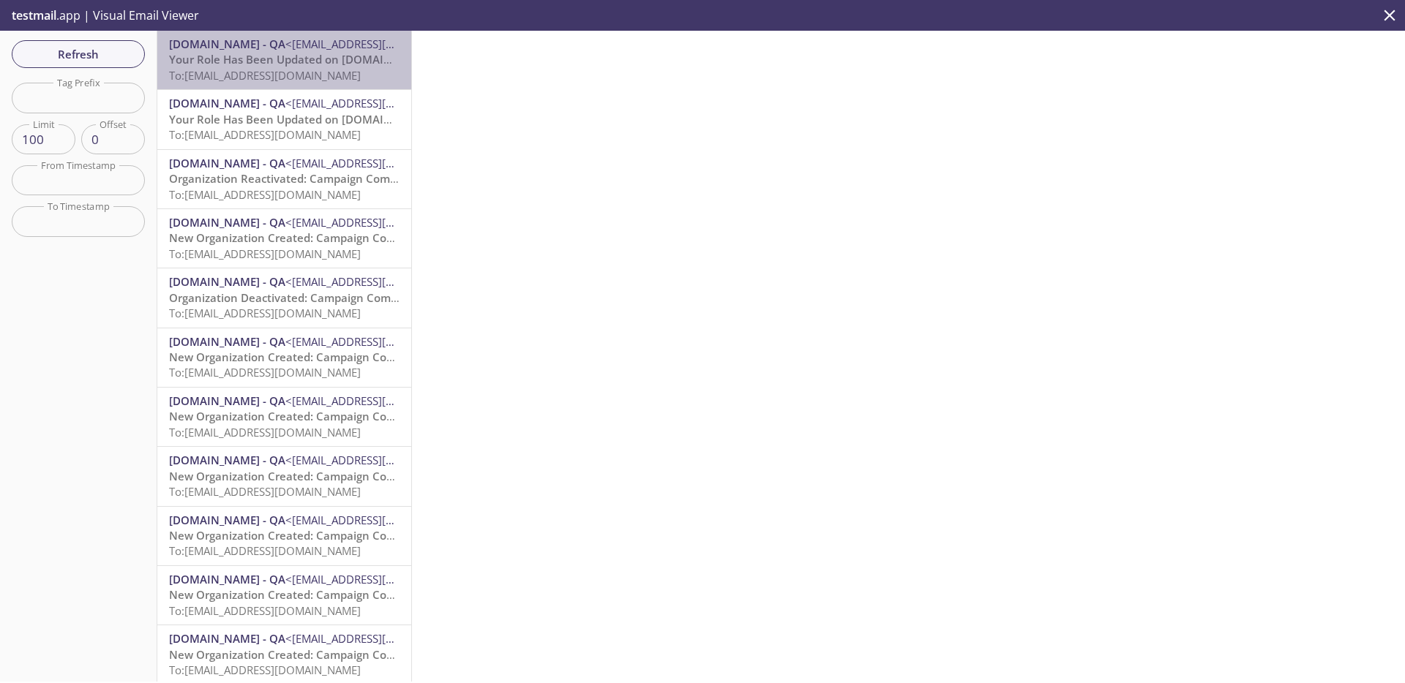
click at [288, 79] on span "To: admax.2025082715223908@inbox.testmail.app" at bounding box center [265, 75] width 192 height 15
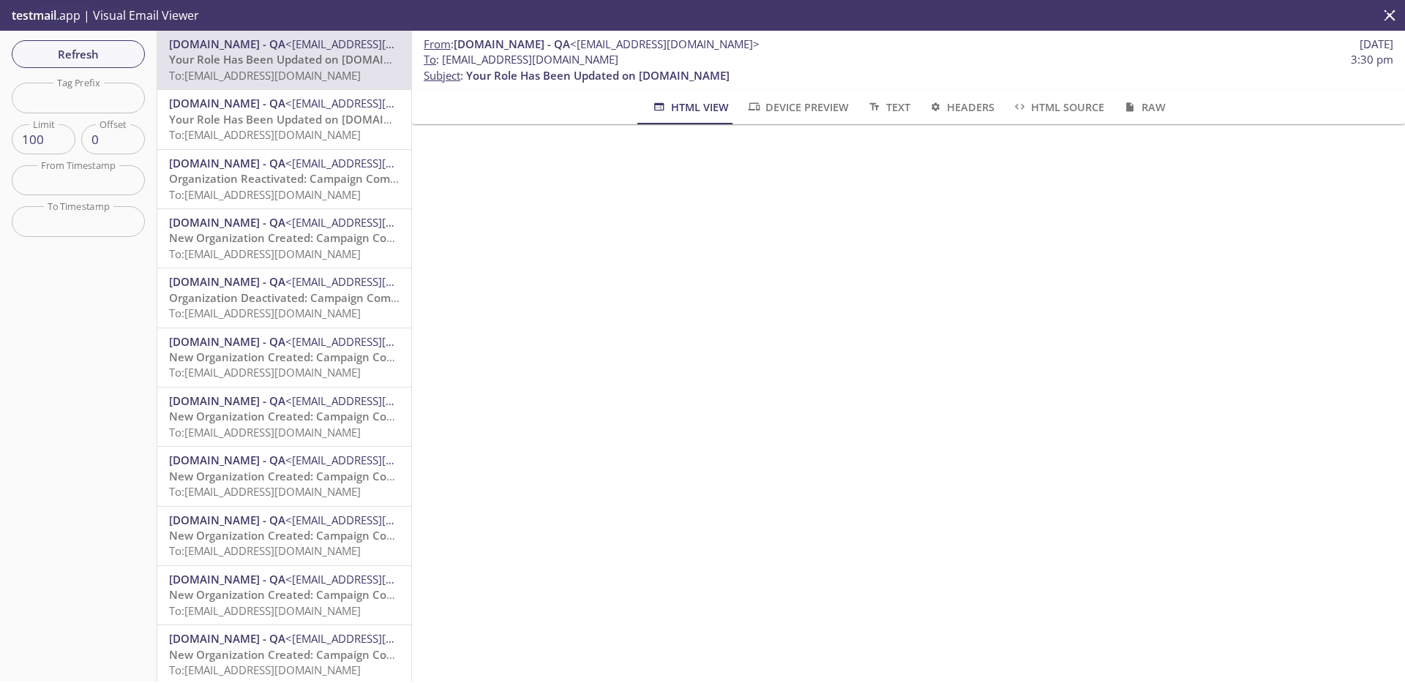
click at [285, 108] on span "[DOMAIN_NAME] - QA" at bounding box center [227, 103] width 116 height 15
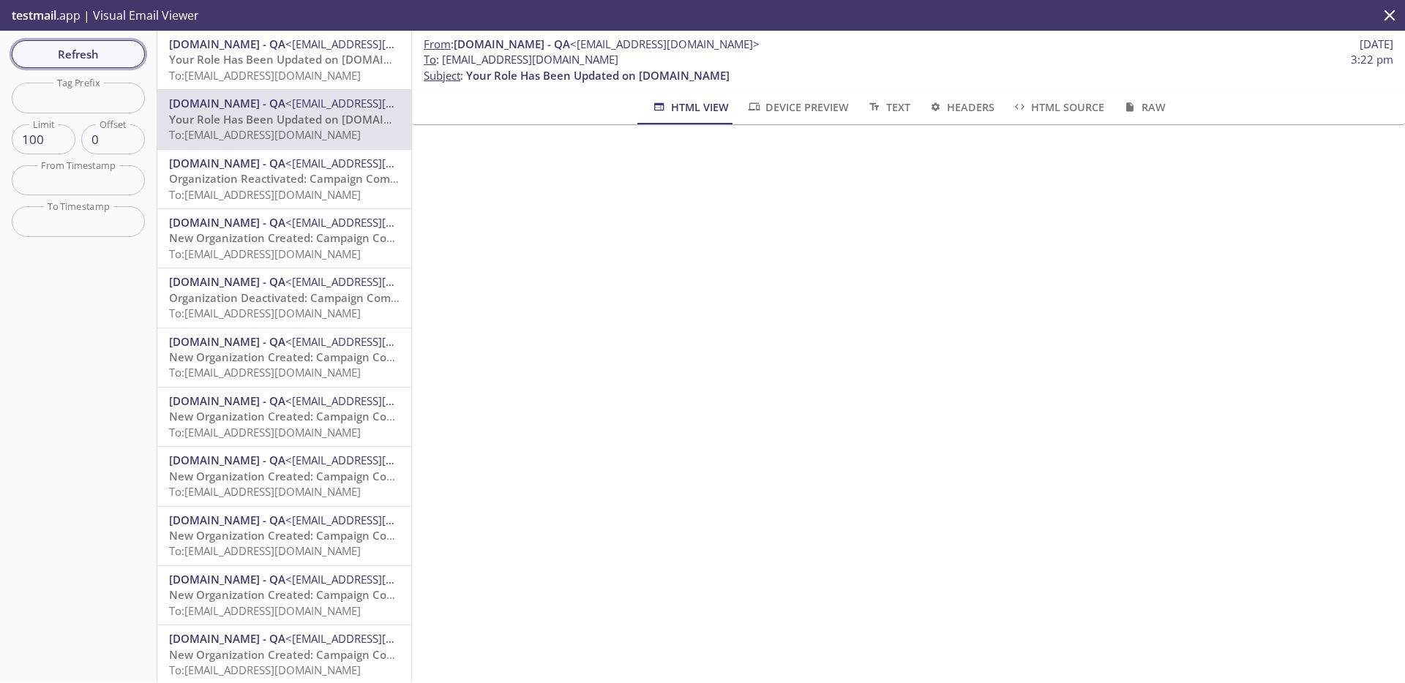
click at [73, 41] on button "Refresh" at bounding box center [78, 54] width 133 height 28
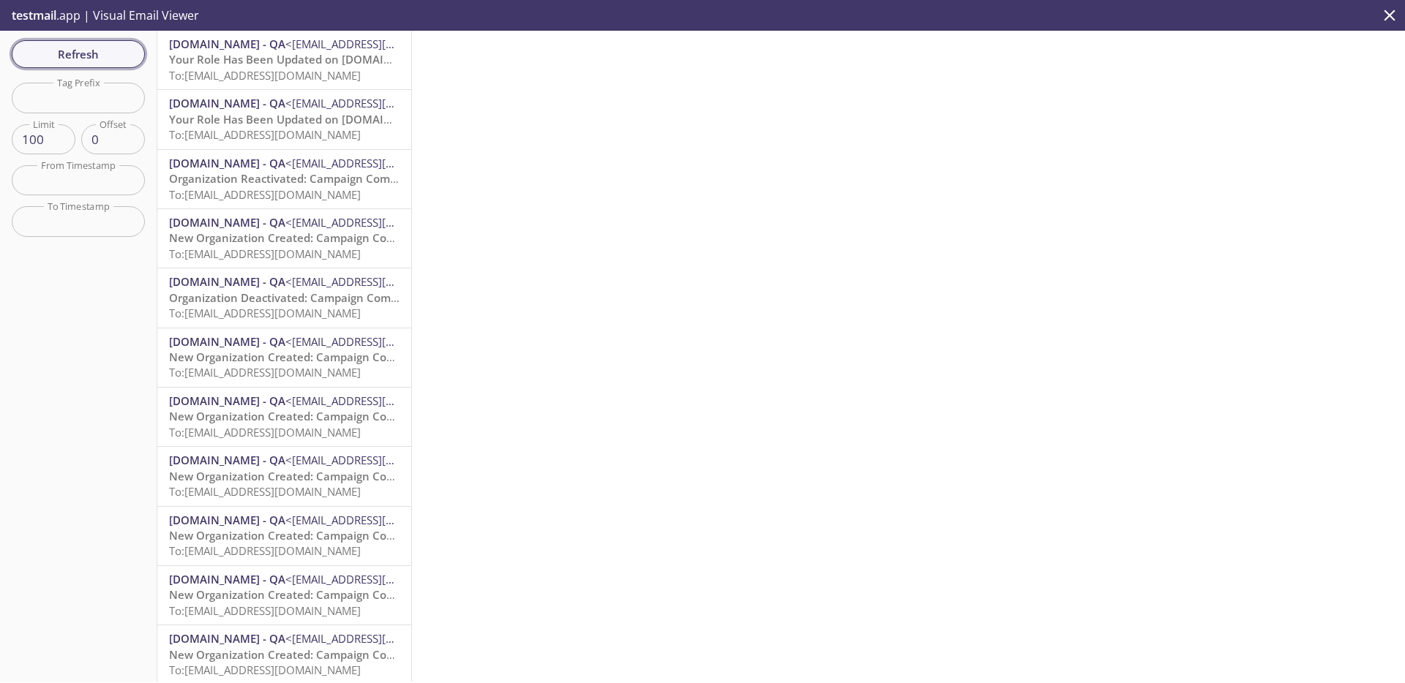
click at [111, 53] on span "Refresh" at bounding box center [78, 54] width 110 height 19
click at [272, 57] on span "New Organization Created: [PERSON_NAME] 518_01" at bounding box center [306, 59] width 274 height 15
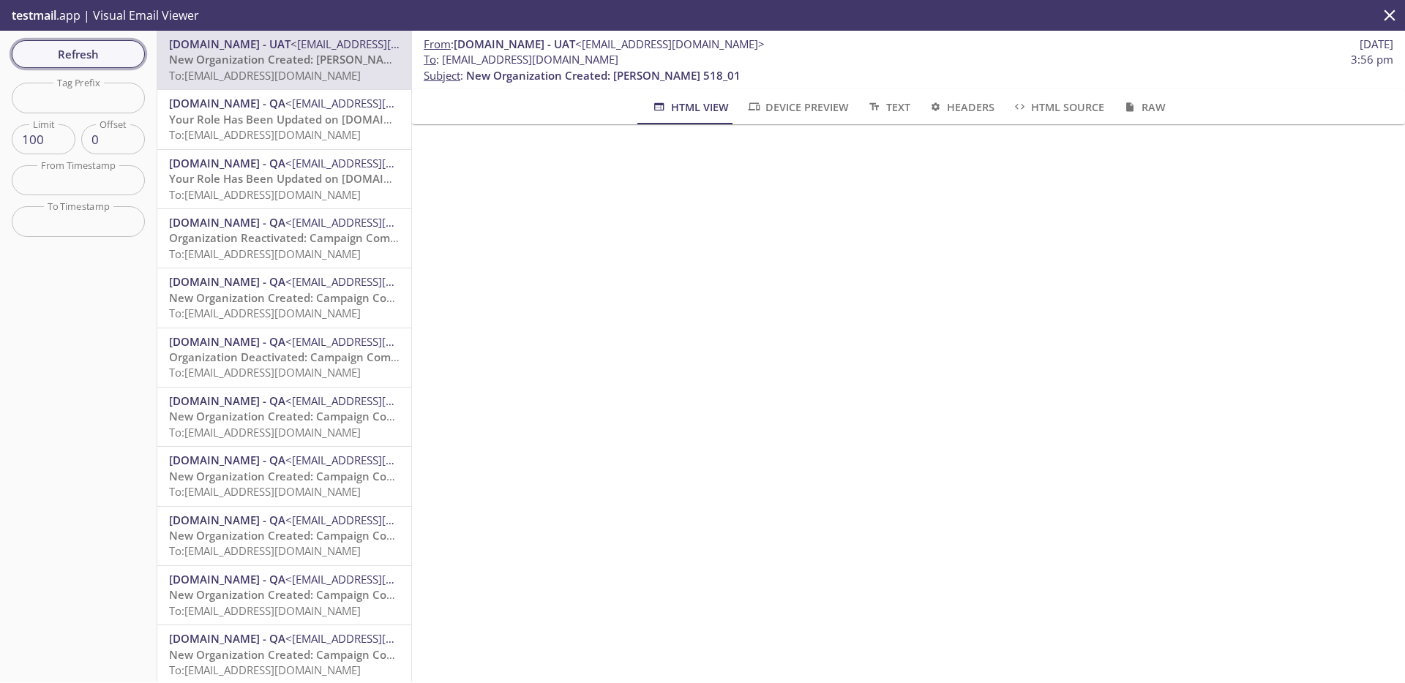
click at [130, 58] on span "Refresh" at bounding box center [78, 54] width 110 height 19
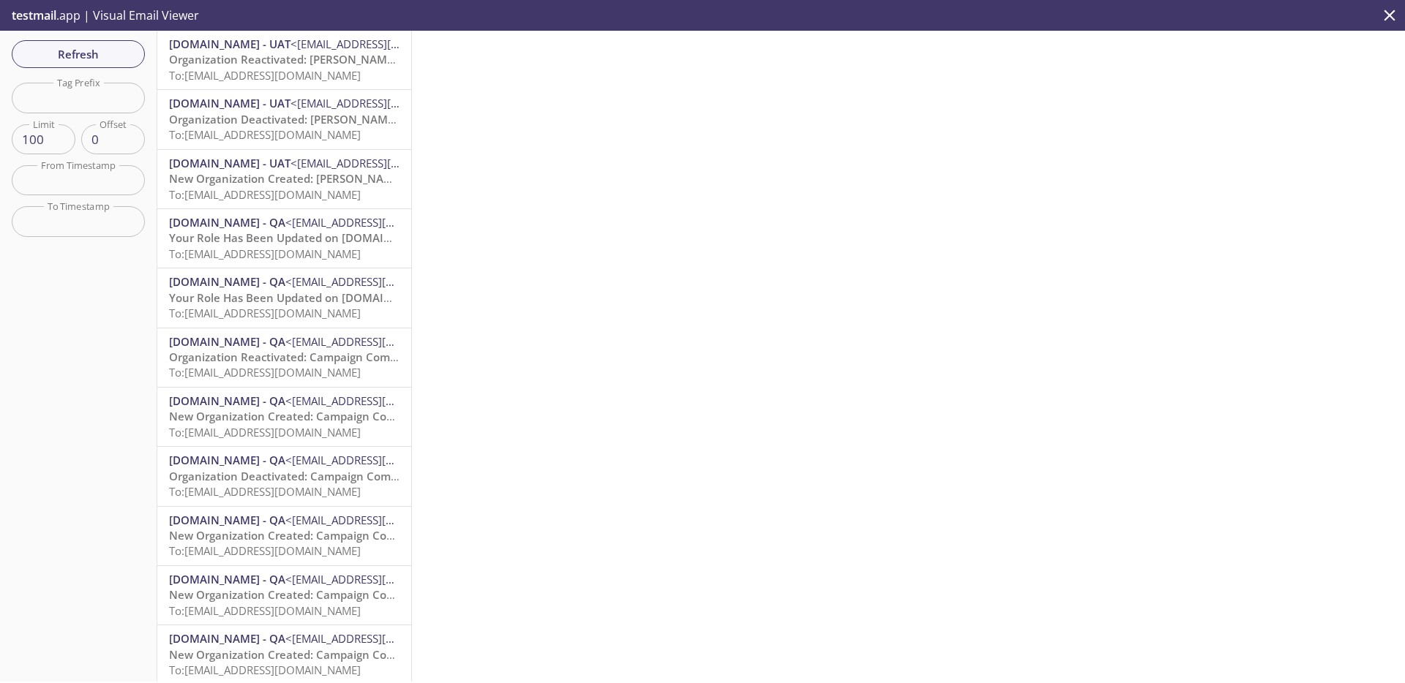
click at [215, 116] on span "Organization Deactivated: [PERSON_NAME] 518_01" at bounding box center [303, 119] width 269 height 15
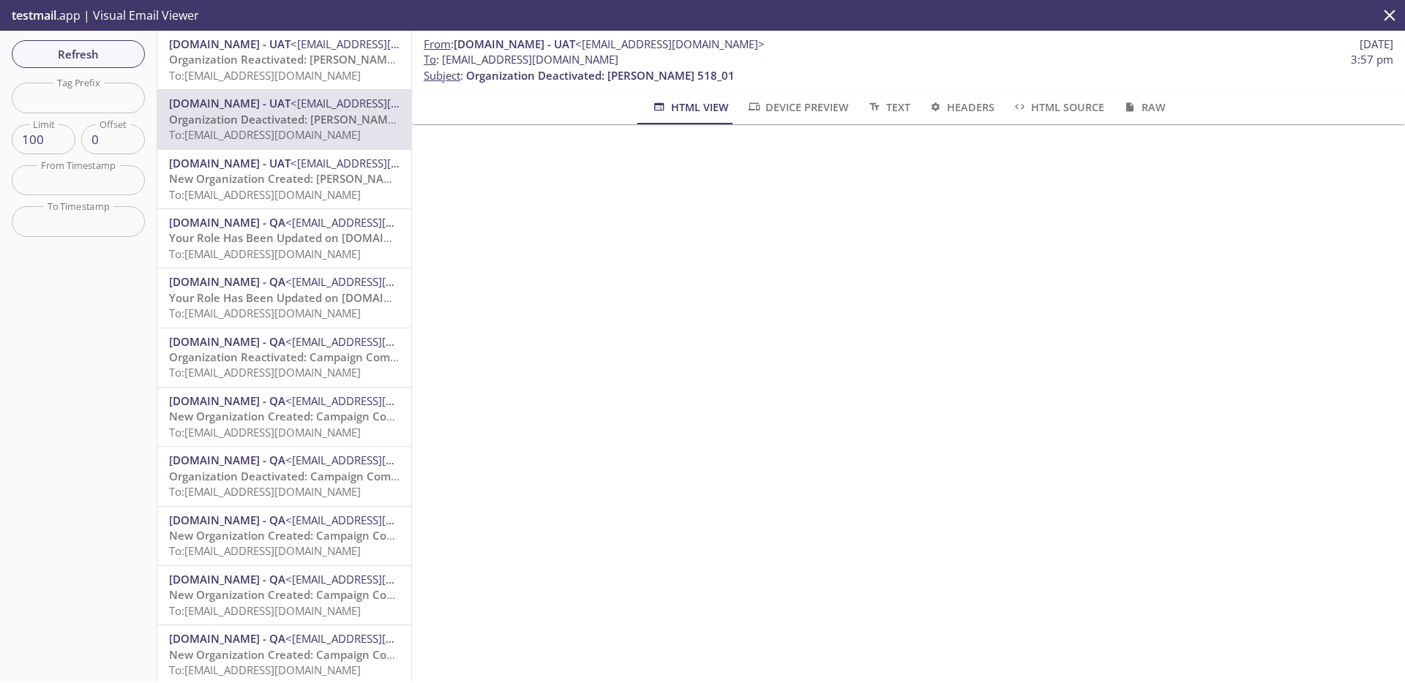
click at [269, 57] on span "Organization Reactivated: [PERSON_NAME] 518_01" at bounding box center [303, 59] width 268 height 15
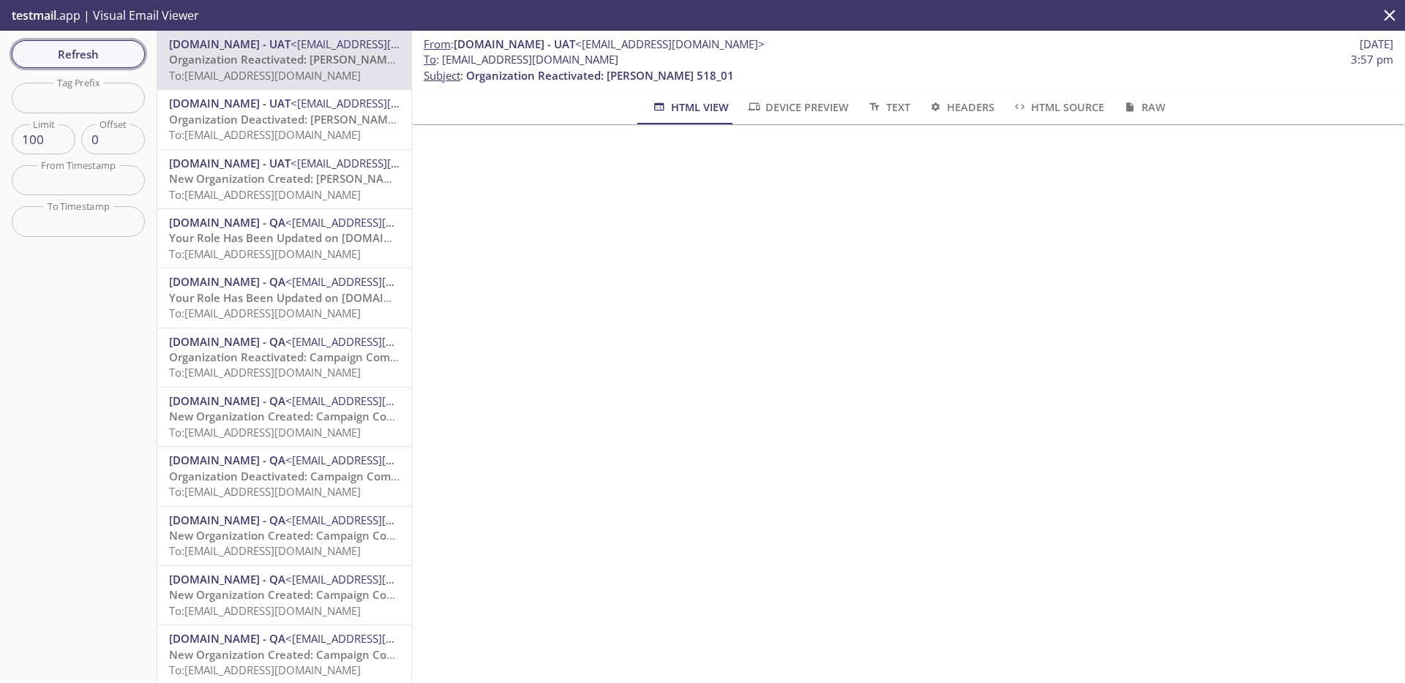
click at [133, 58] on button "Refresh" at bounding box center [78, 54] width 133 height 28
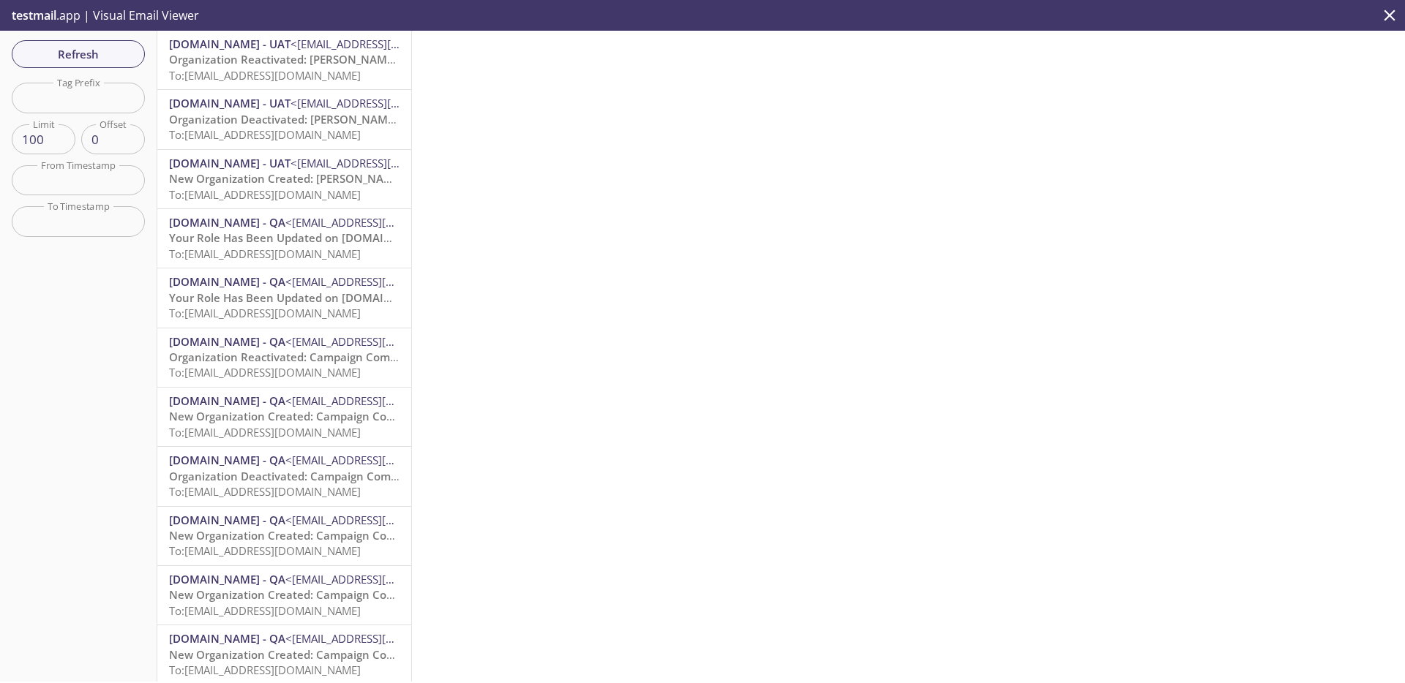
click at [277, 176] on span "New Organization Created: [PERSON_NAME] 518_01" at bounding box center [306, 178] width 274 height 15
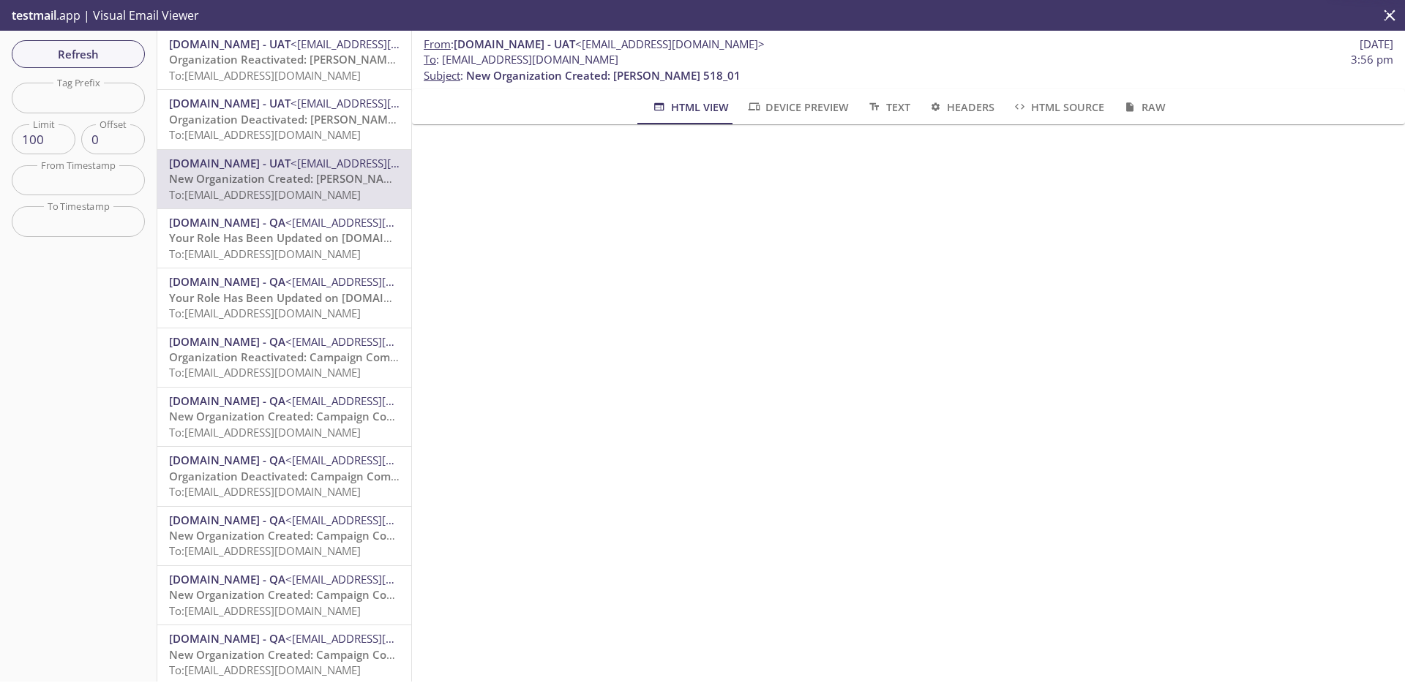
click at [283, 130] on span "To: [EMAIL_ADDRESS][DOMAIN_NAME]" at bounding box center [265, 134] width 192 height 15
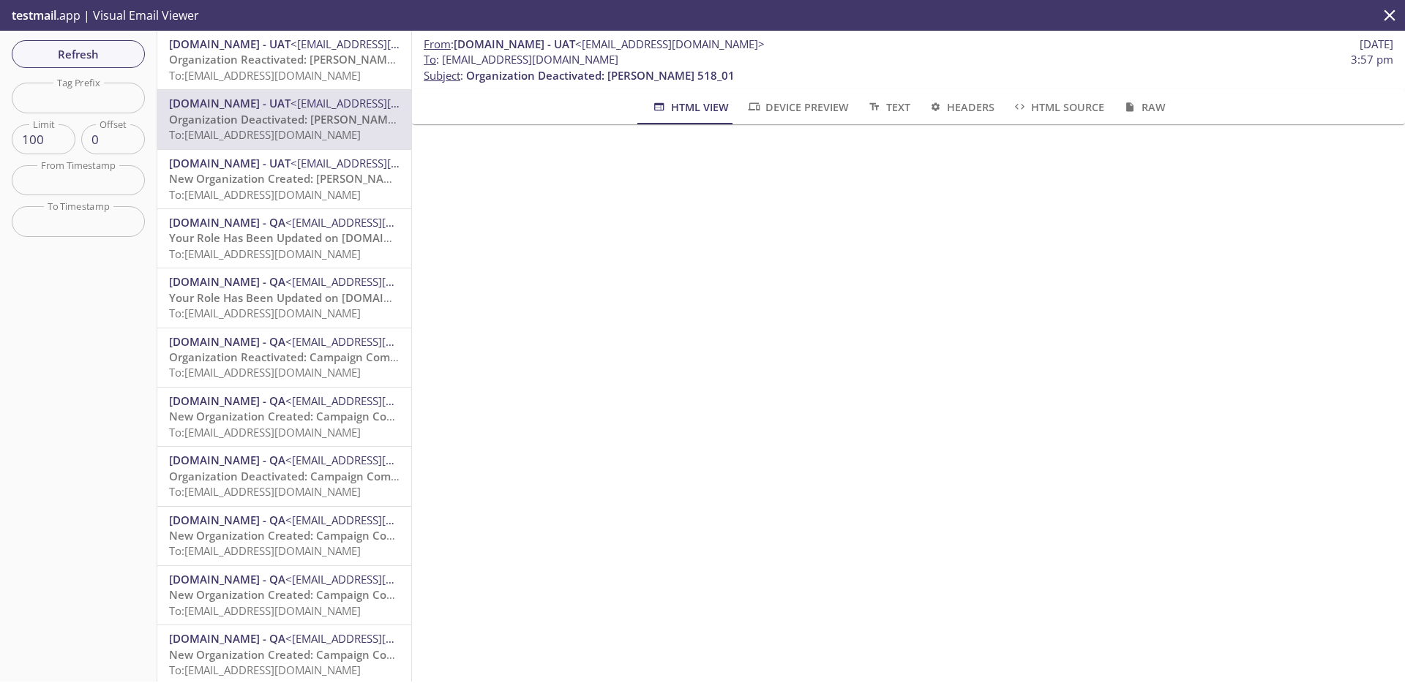
click at [282, 183] on span "New Organization Created: [PERSON_NAME] 518_01" at bounding box center [306, 178] width 274 height 15
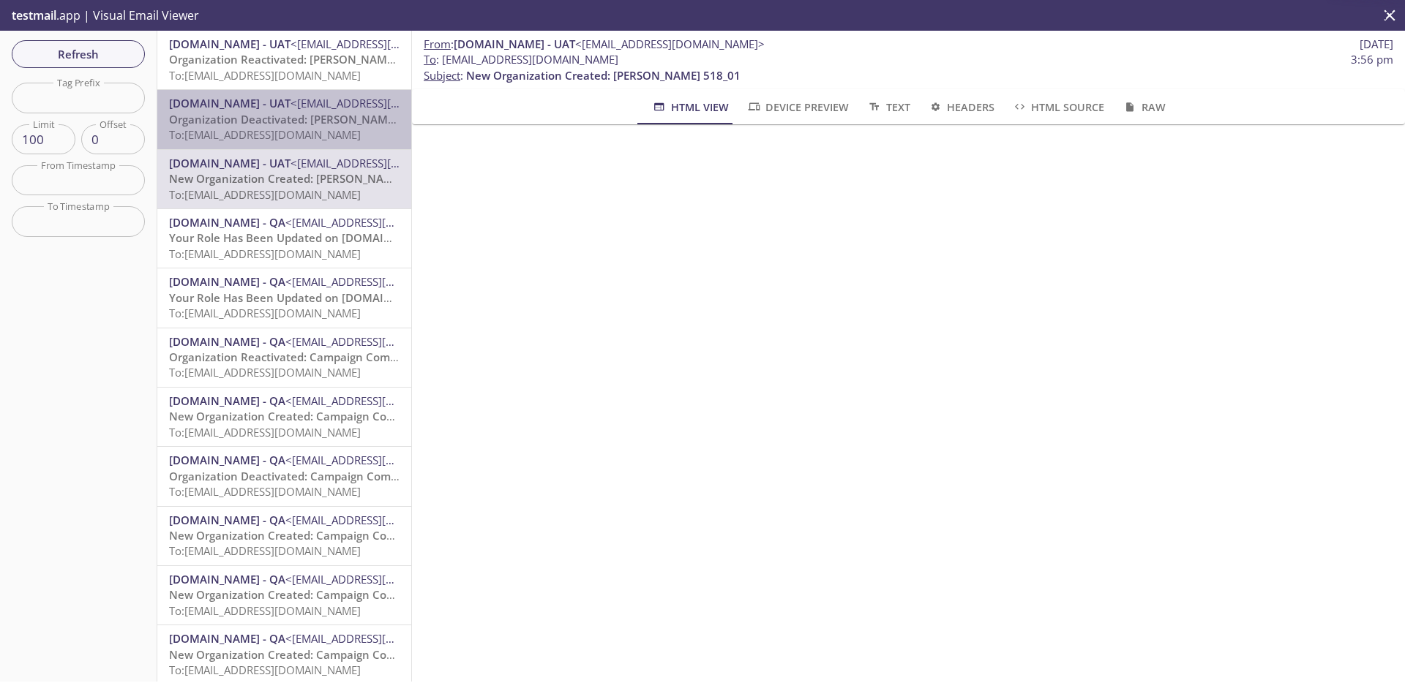
click at [293, 130] on span "To: [EMAIL_ADDRESS][DOMAIN_NAME]" at bounding box center [265, 134] width 192 height 15
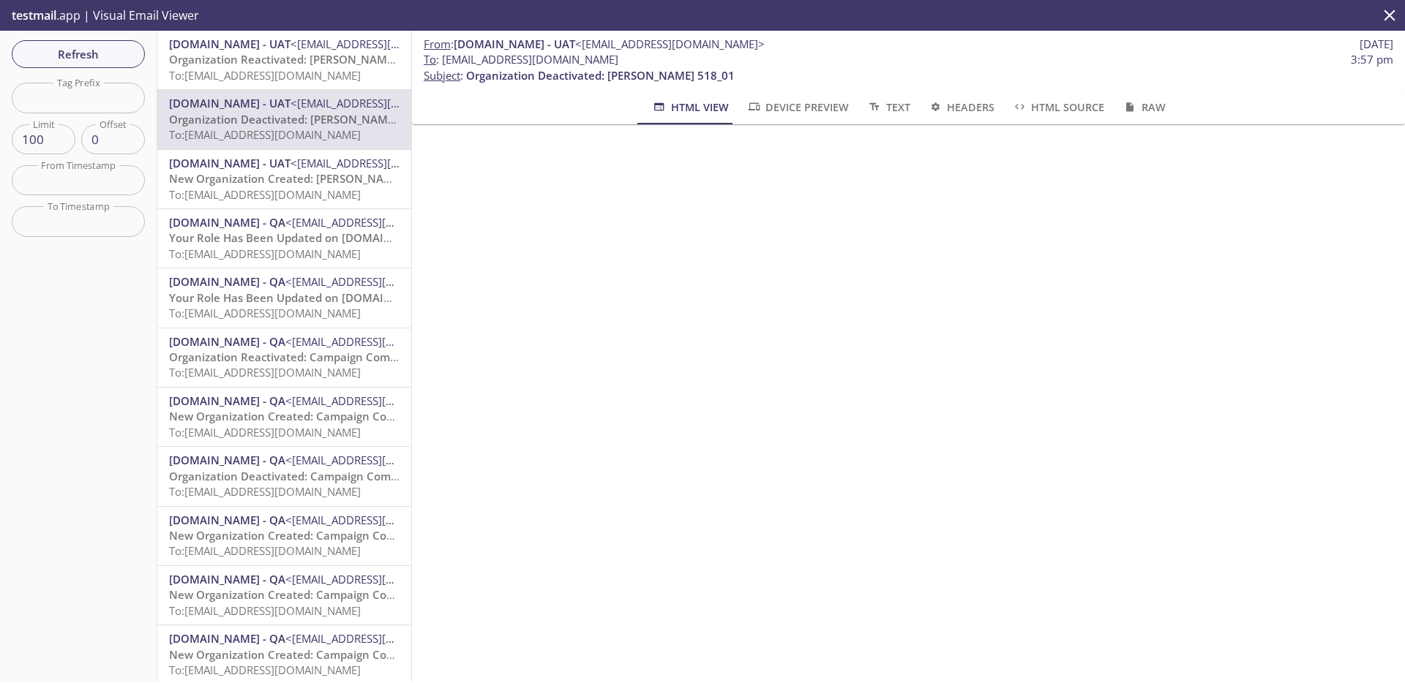
click at [299, 68] on span "To: [EMAIL_ADDRESS][DOMAIN_NAME]" at bounding box center [265, 75] width 192 height 15
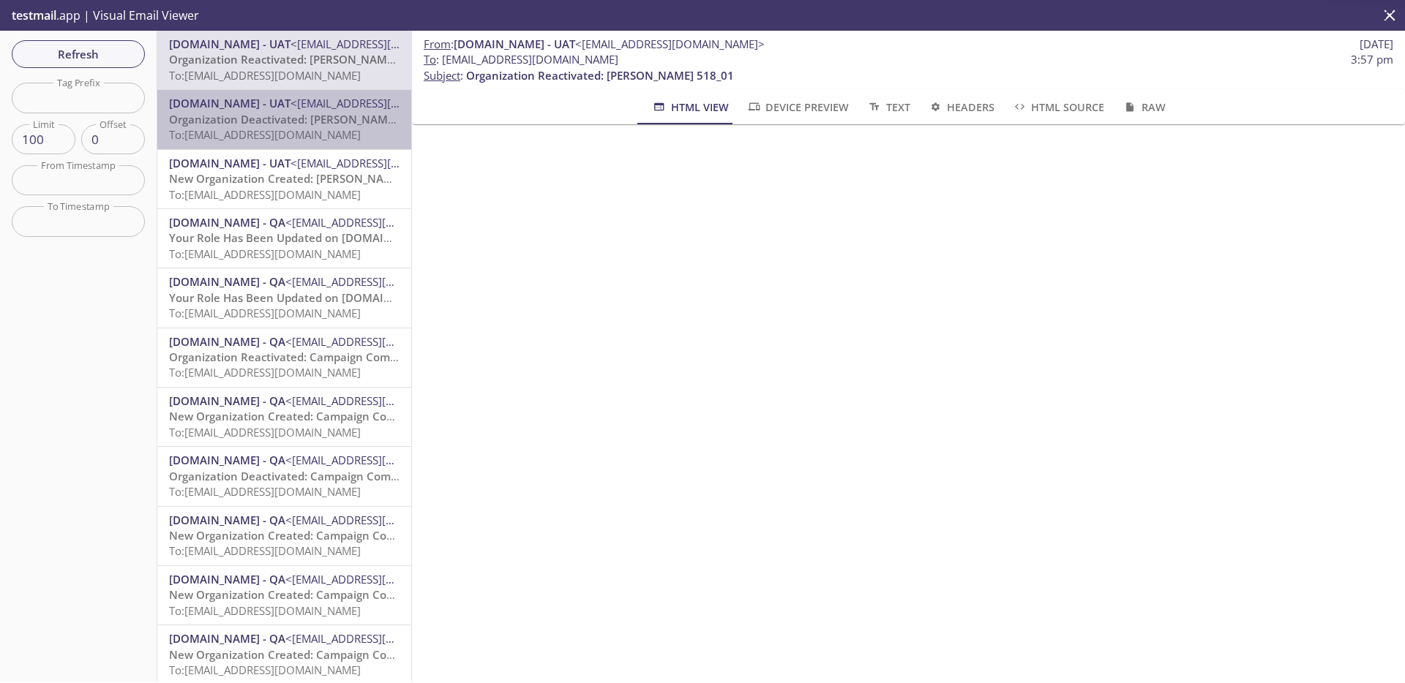
click at [292, 143] on div "MonarchsRising.com - UAT <support@uat.monarchsrising.com> Organization Deactiva…" at bounding box center [284, 119] width 254 height 59
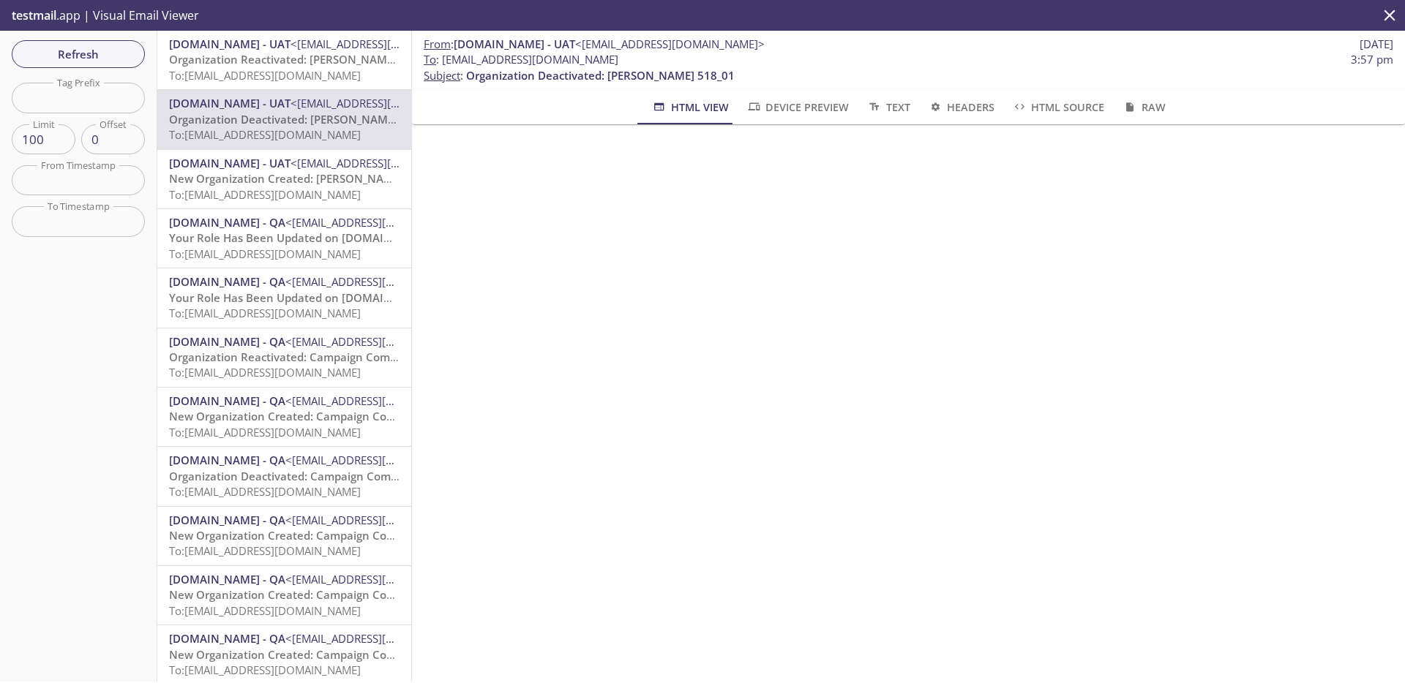
click at [336, 63] on span "Organization Reactivated: [PERSON_NAME] 518_01" at bounding box center [303, 59] width 268 height 15
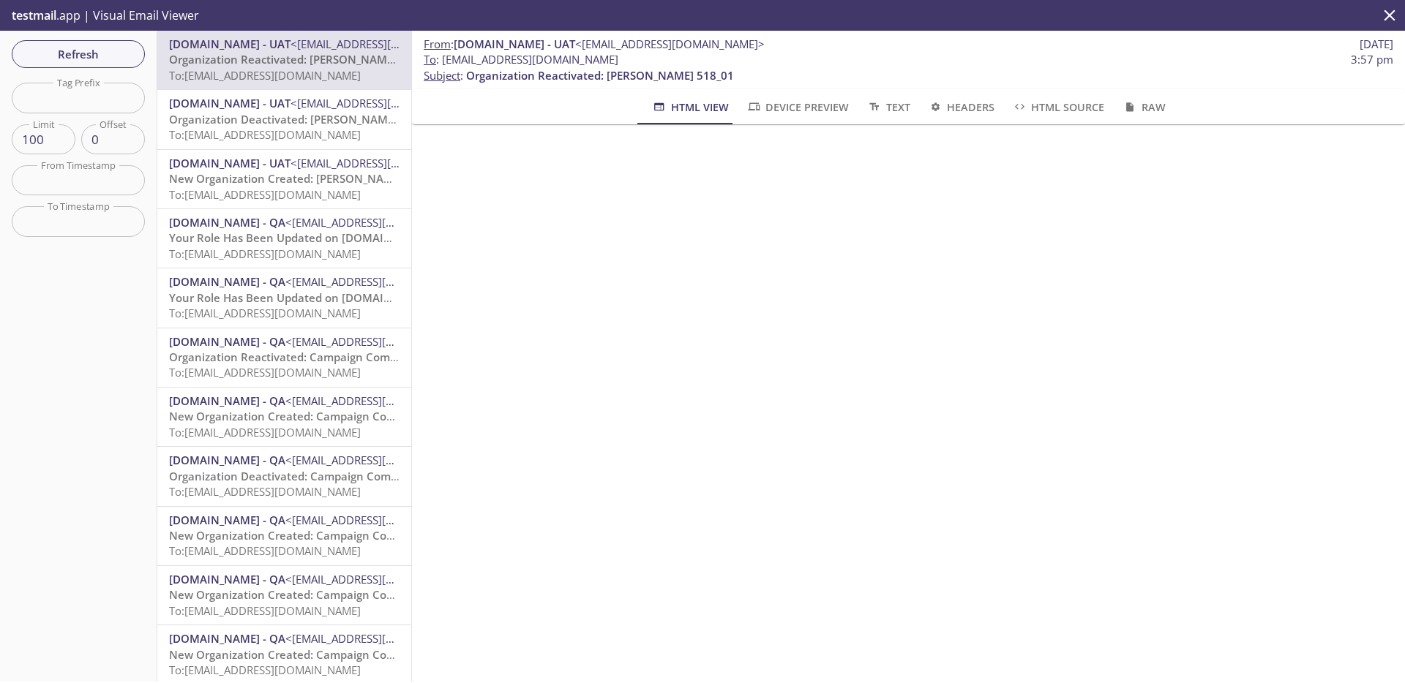
click at [312, 121] on span "Organization Deactivated: [PERSON_NAME] 518_01" at bounding box center [303, 119] width 269 height 15
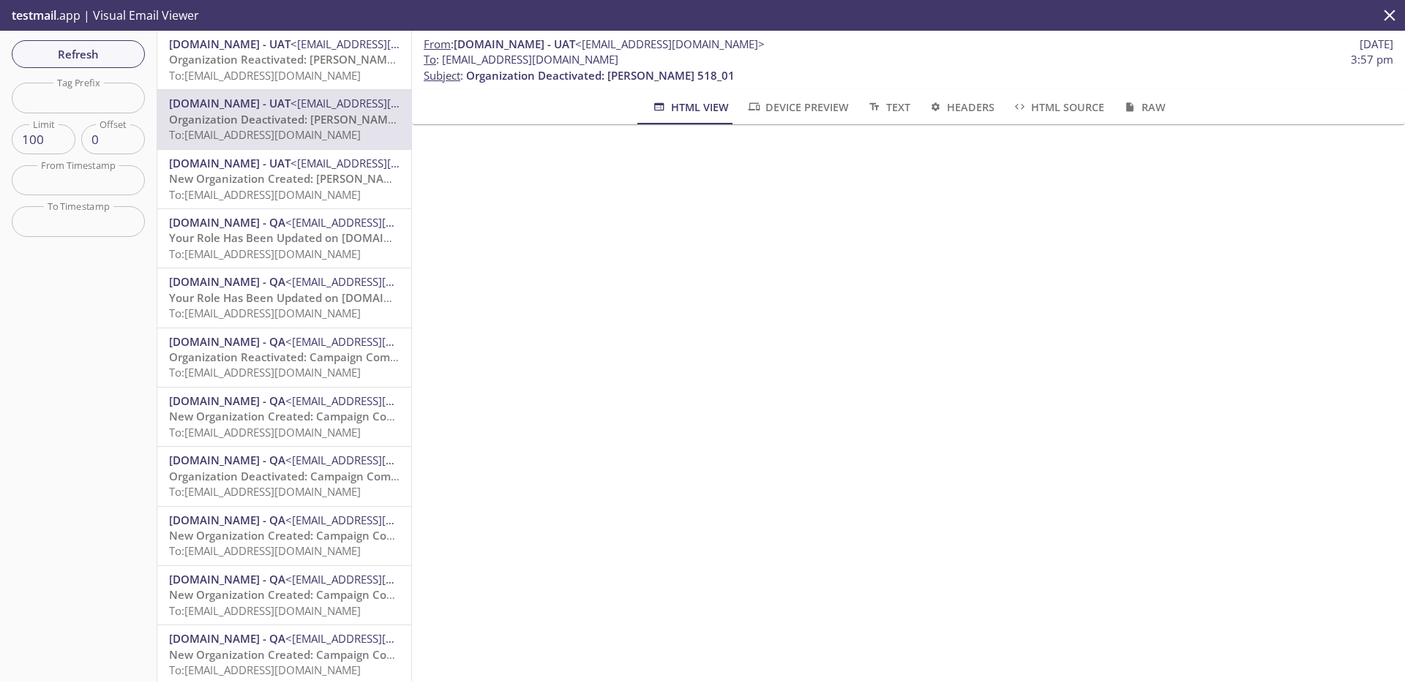
click at [301, 79] on span "To: [EMAIL_ADDRESS][DOMAIN_NAME]" at bounding box center [265, 75] width 192 height 15
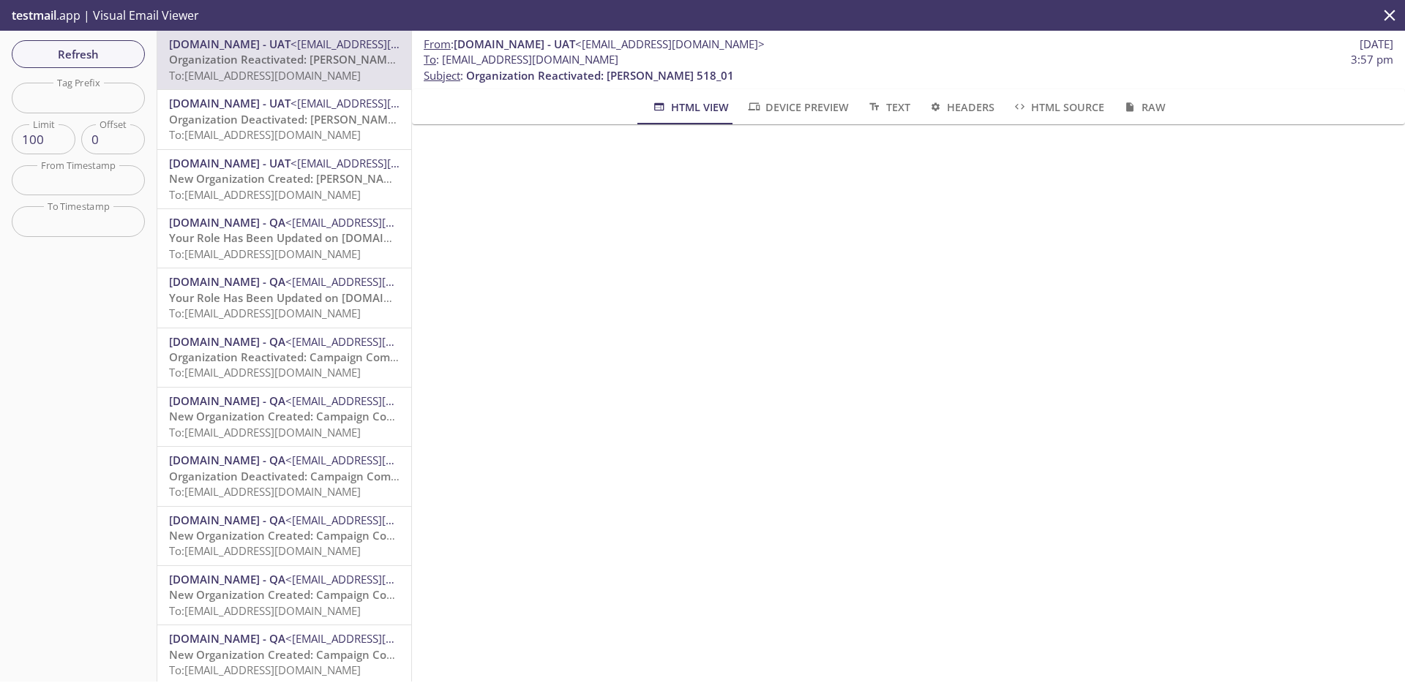
click at [291, 113] on span "Organization Deactivated: [PERSON_NAME] 518_01" at bounding box center [303, 119] width 269 height 15
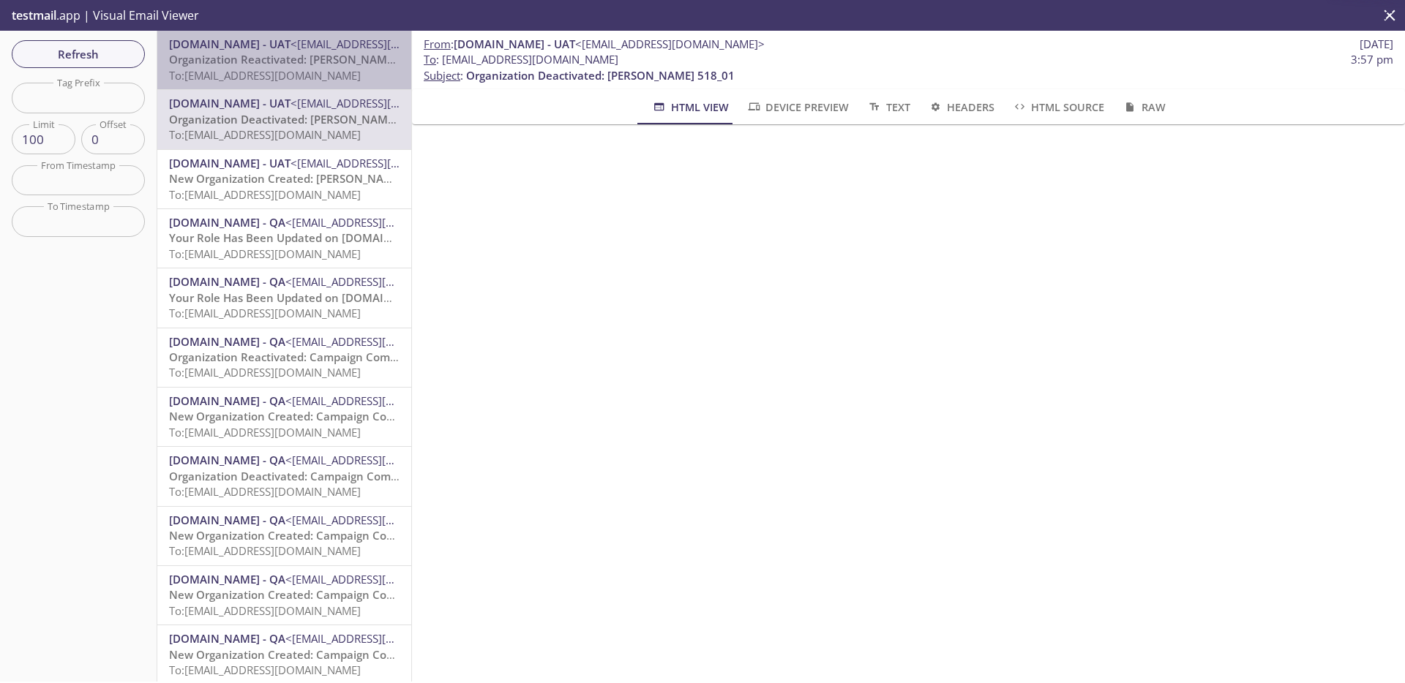
click at [292, 86] on div "MonarchsRising.com - UAT <support@uat.monarchsrising.com> Organization Reactiva…" at bounding box center [284, 60] width 254 height 59
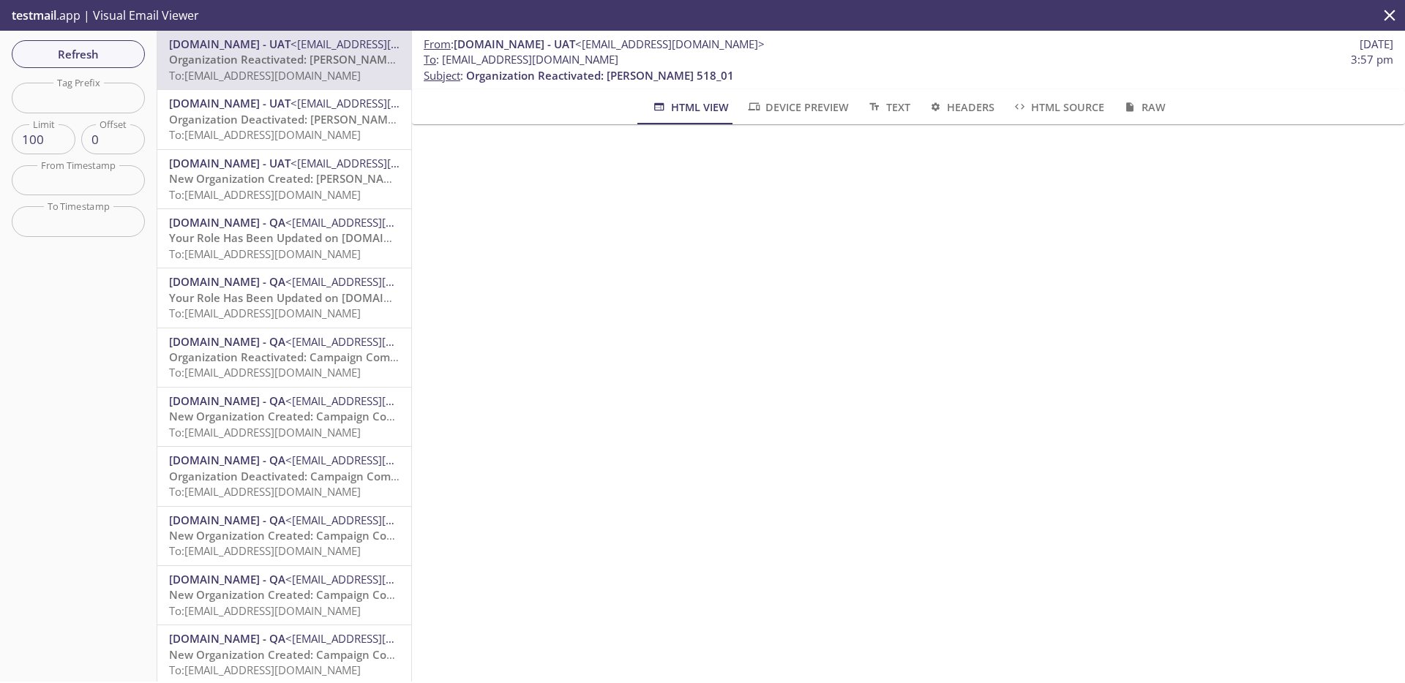
click at [290, 108] on span "[DOMAIN_NAME] - UAT" at bounding box center [229, 103] width 121 height 15
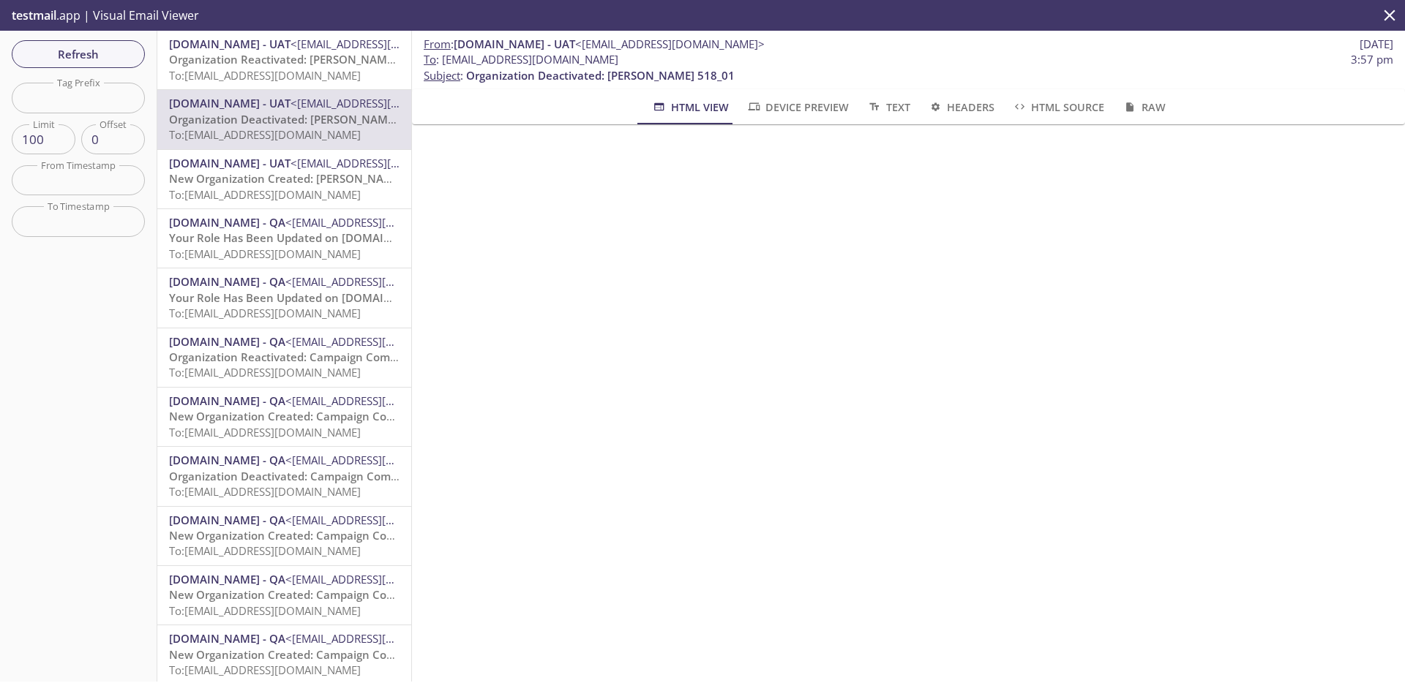
click at [301, 58] on span "Organization Reactivated: [PERSON_NAME] 518_01" at bounding box center [303, 59] width 268 height 15
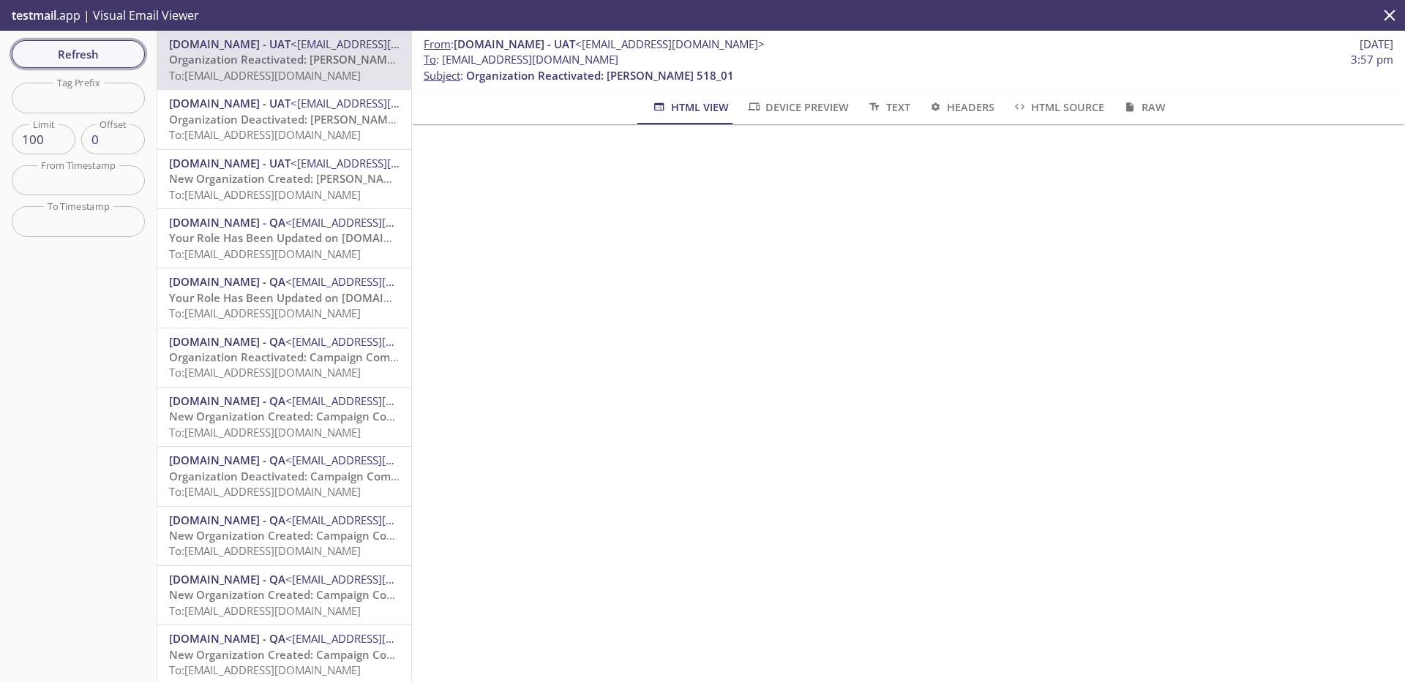
click at [102, 47] on span "Refresh" at bounding box center [78, 54] width 110 height 19
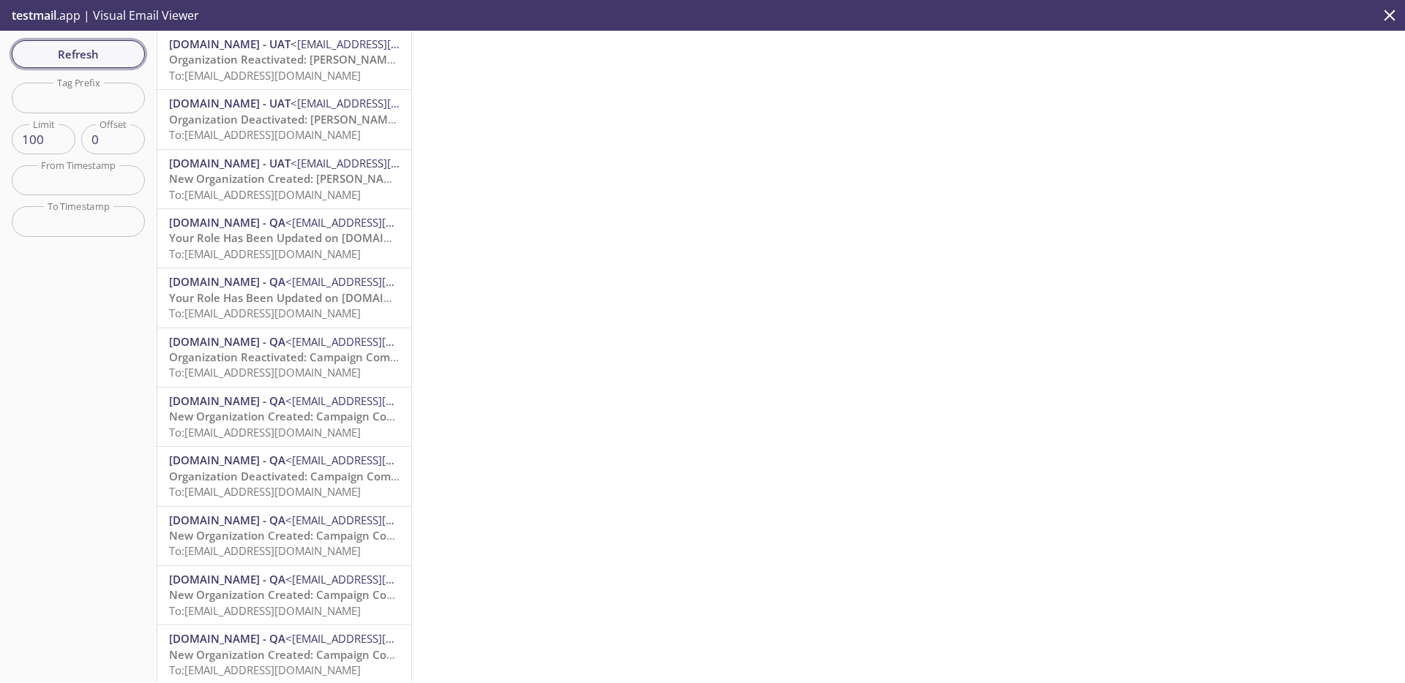
click at [129, 62] on span "Refresh" at bounding box center [78, 54] width 110 height 19
click at [273, 61] on span "Organization Deactivated: [PERSON_NAME], West and [PERSON_NAME] 9" at bounding box center [360, 59] width 383 height 15
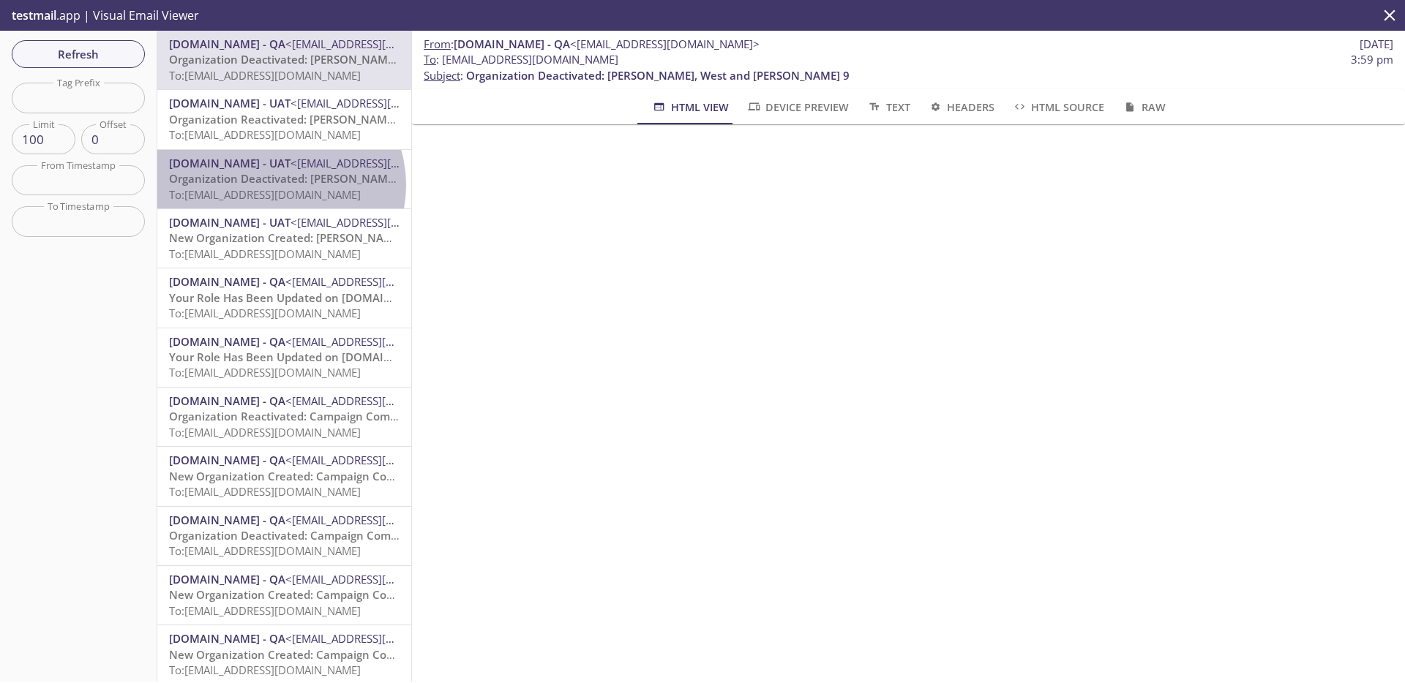
click at [279, 185] on span "Organization Deactivated: [PERSON_NAME] 518_01" at bounding box center [303, 178] width 269 height 15
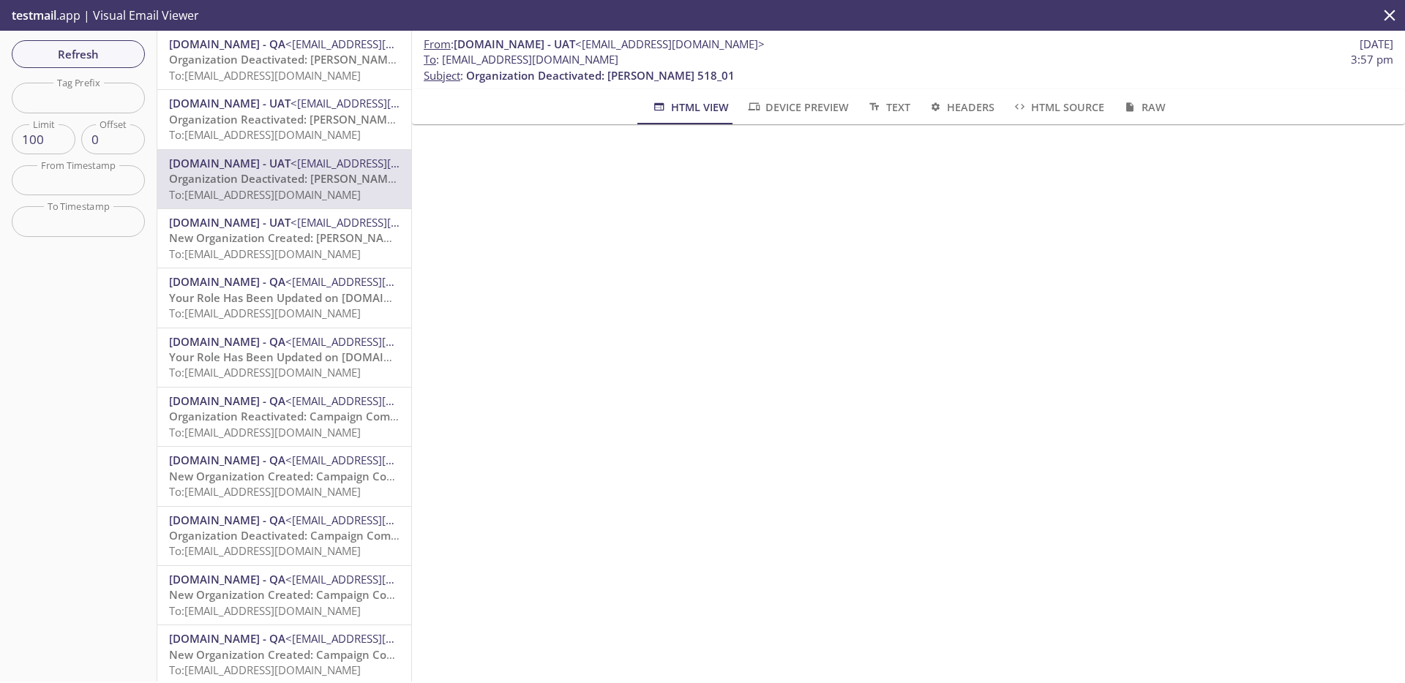
click at [286, 127] on span "To: [EMAIL_ADDRESS][DOMAIN_NAME]" at bounding box center [265, 134] width 192 height 15
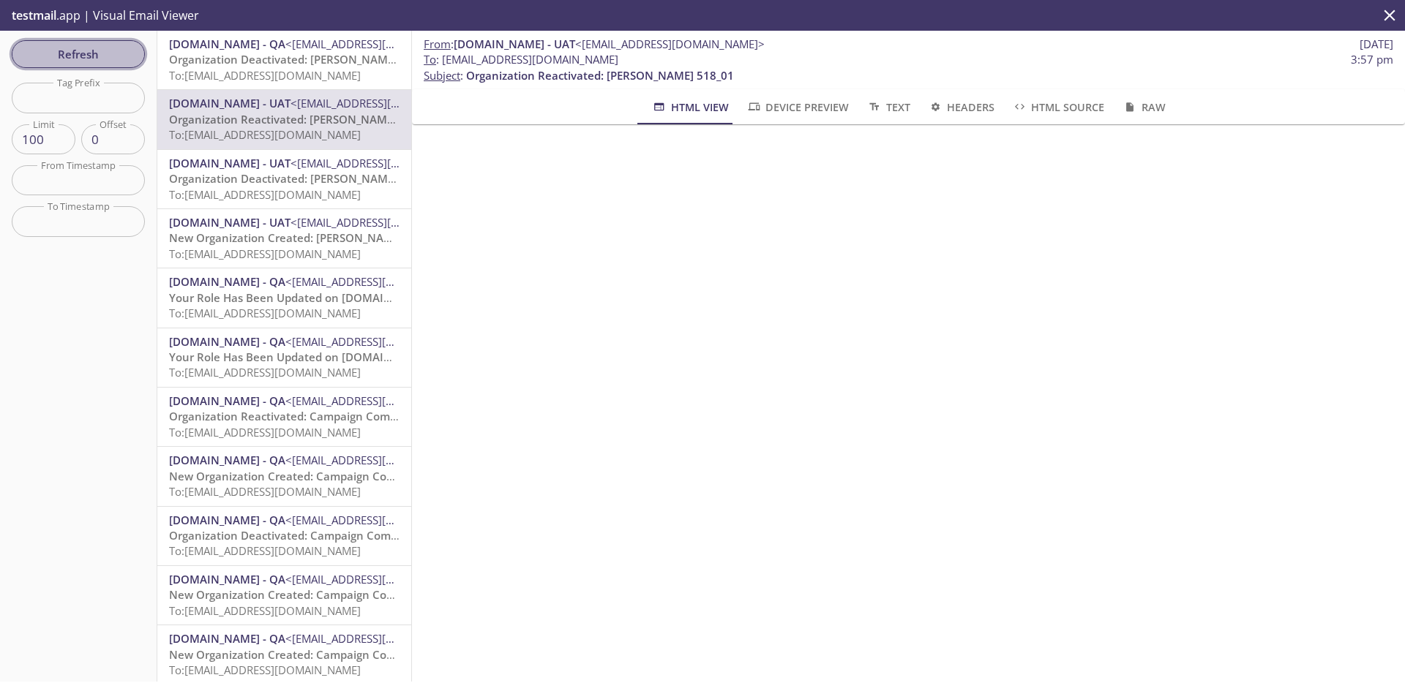
click at [129, 42] on button "Refresh" at bounding box center [78, 54] width 133 height 28
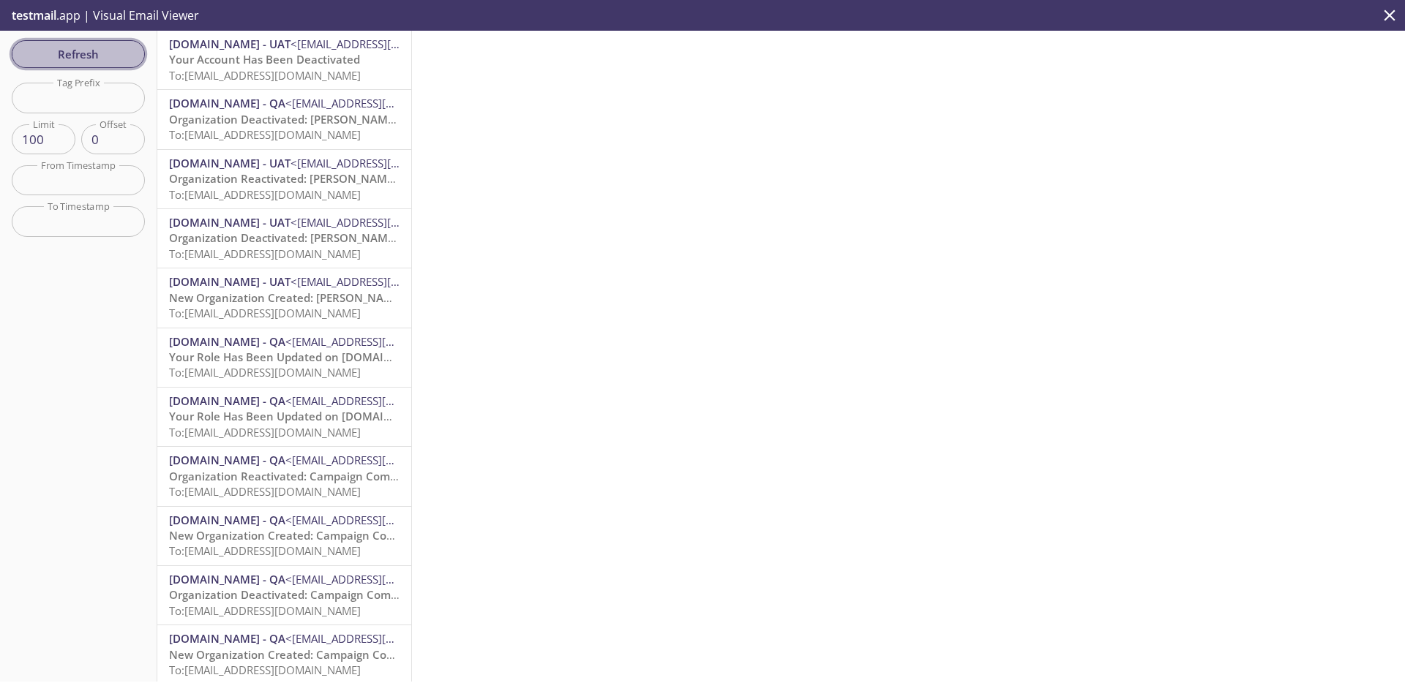
click at [121, 50] on span "Refresh" at bounding box center [78, 54] width 110 height 19
click at [262, 124] on span "Your Account Has Been Deactivated" at bounding box center [264, 119] width 191 height 15
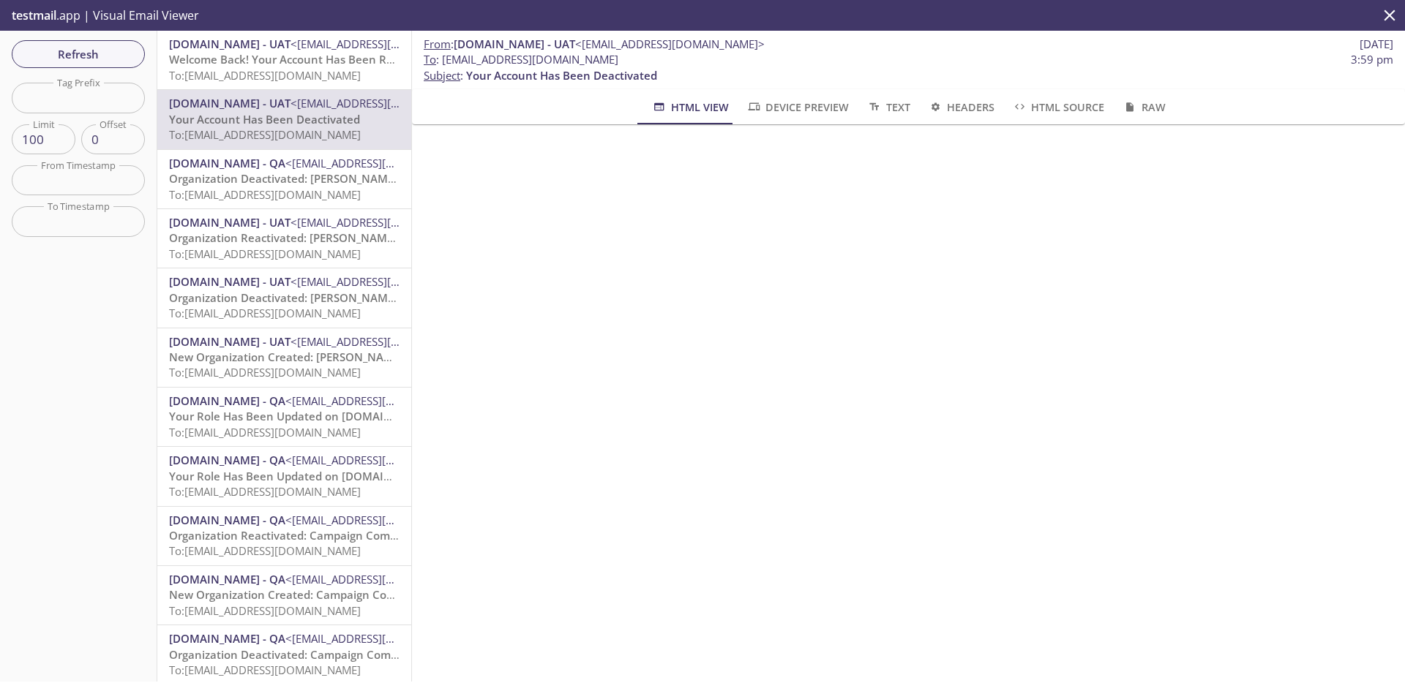
click at [292, 61] on span "Welcome Back! Your Account Has Been Reactivated" at bounding box center [305, 59] width 273 height 15
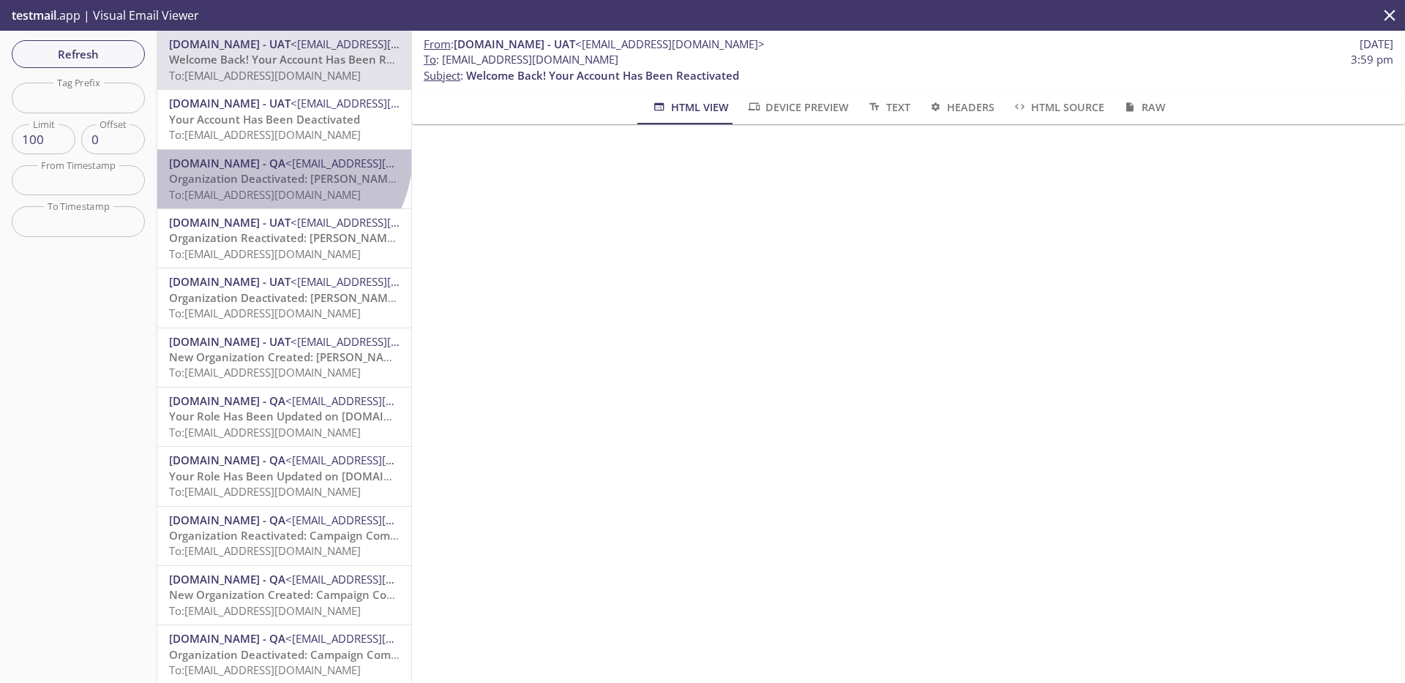
click at [260, 150] on div "MonarchsRising.com - QA <support@qa.monarchsrising.com> Organization Deactivate…" at bounding box center [284, 179] width 254 height 59
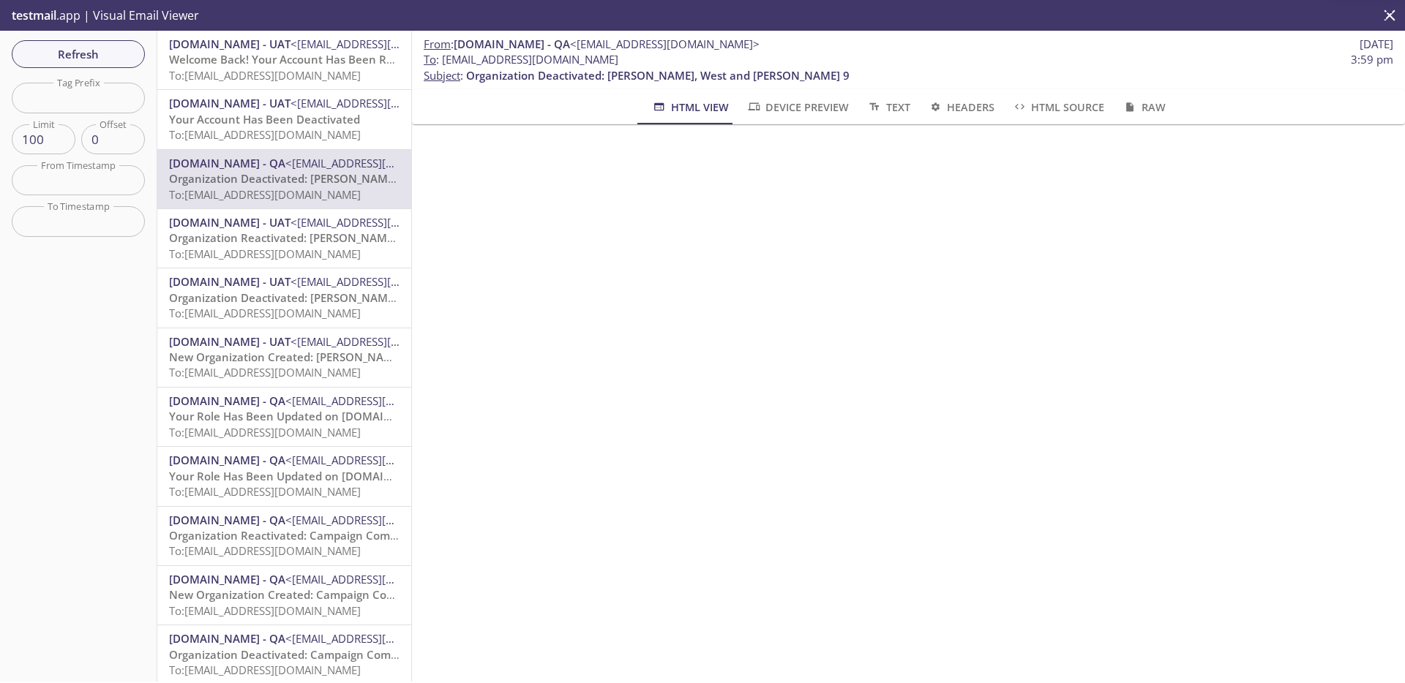
click at [285, 72] on span "To: admax.2025090212252309@inbox.testmail.app" at bounding box center [265, 75] width 192 height 15
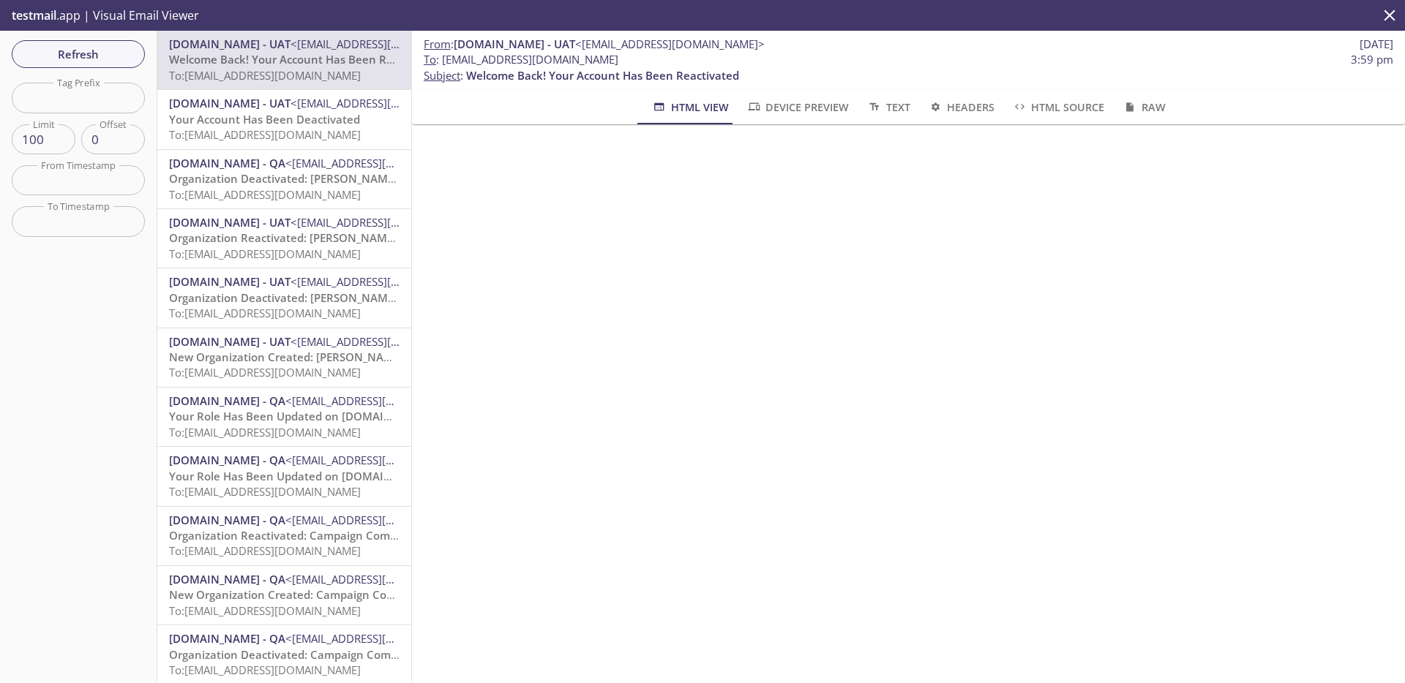
click at [281, 109] on span "[DOMAIN_NAME] - UAT" at bounding box center [229, 103] width 121 height 15
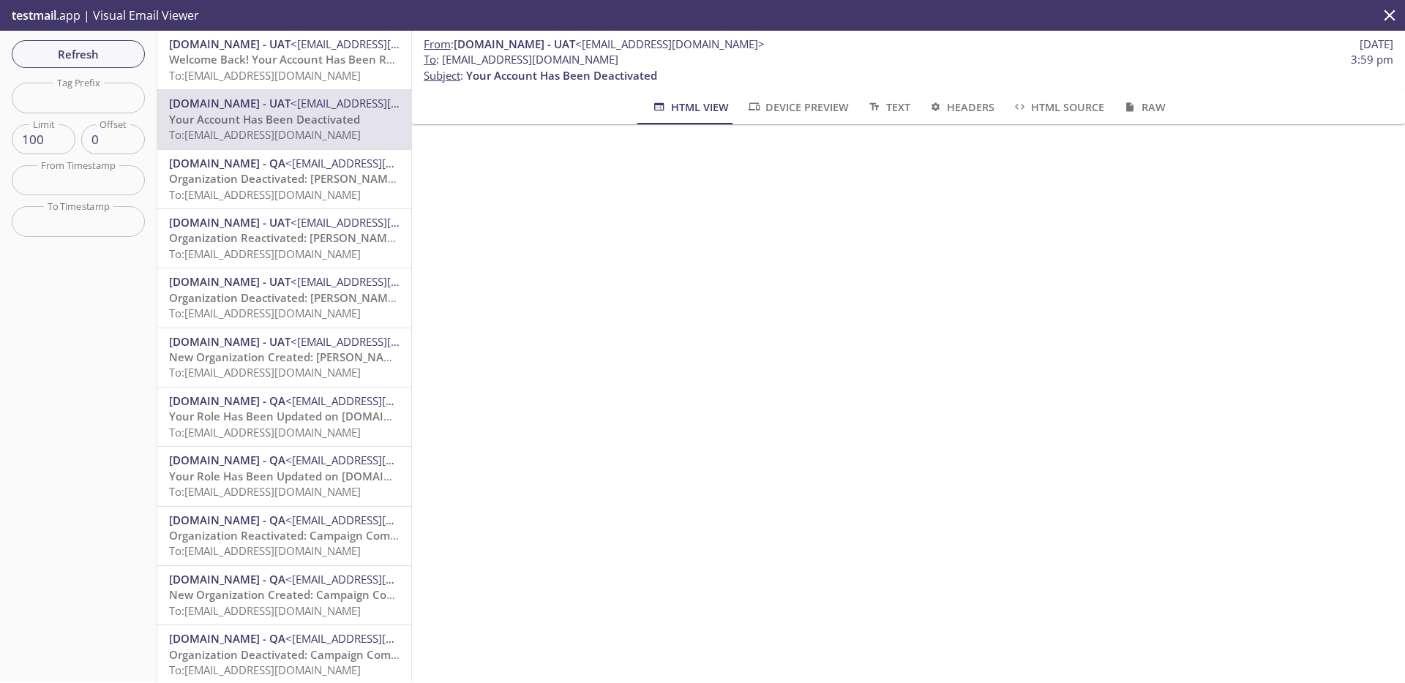
click at [296, 68] on span "To: admax.2025090212252309@inbox.testmail.app" at bounding box center [265, 75] width 192 height 15
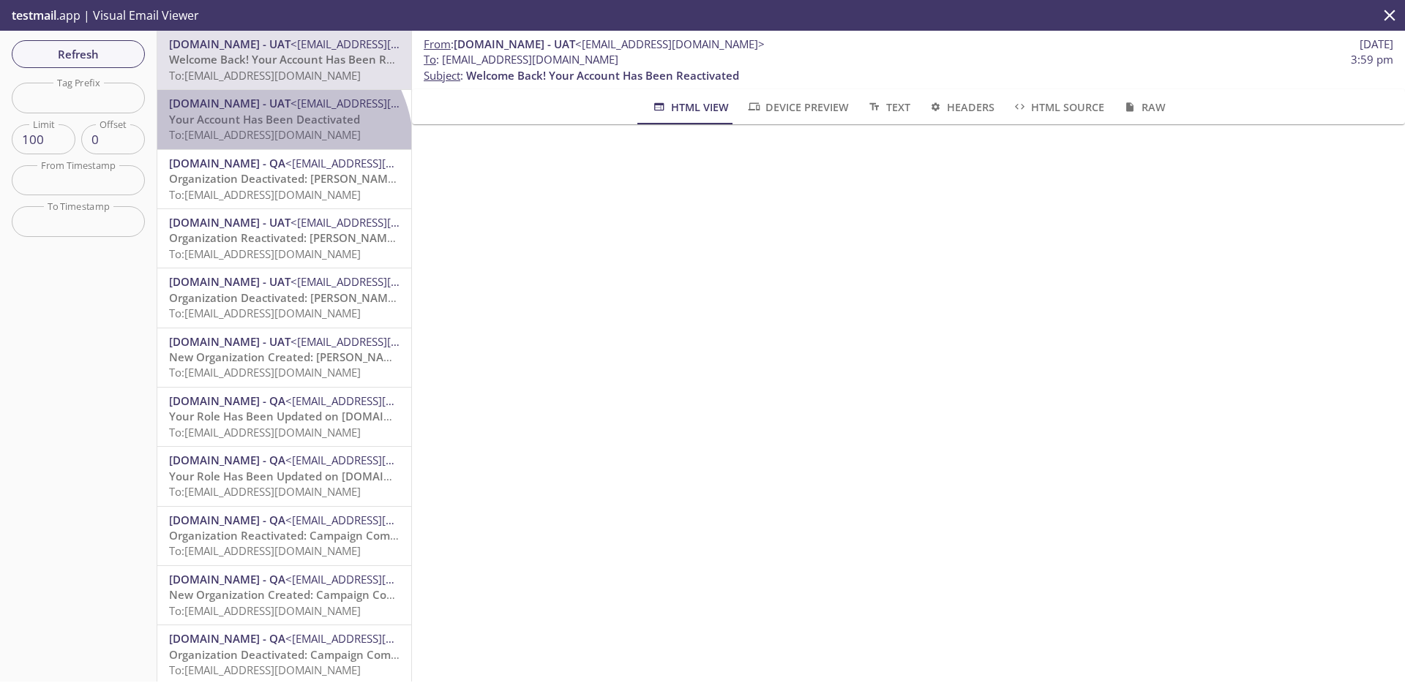
click at [275, 147] on div "MonarchsRising.com - UAT <support@uat.monarchsrising.com> Your Account Has Been…" at bounding box center [284, 119] width 254 height 59
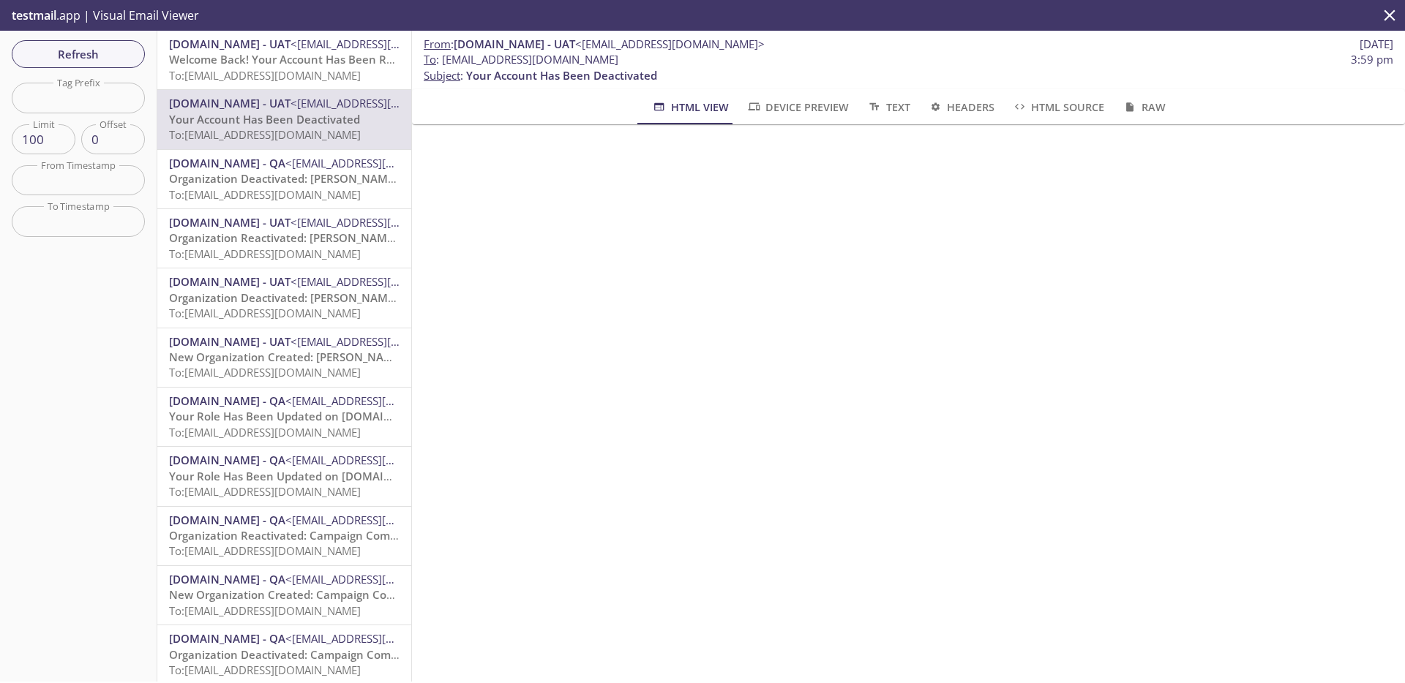
click at [293, 61] on span "Welcome Back! Your Account Has Been Reactivated" at bounding box center [305, 59] width 273 height 15
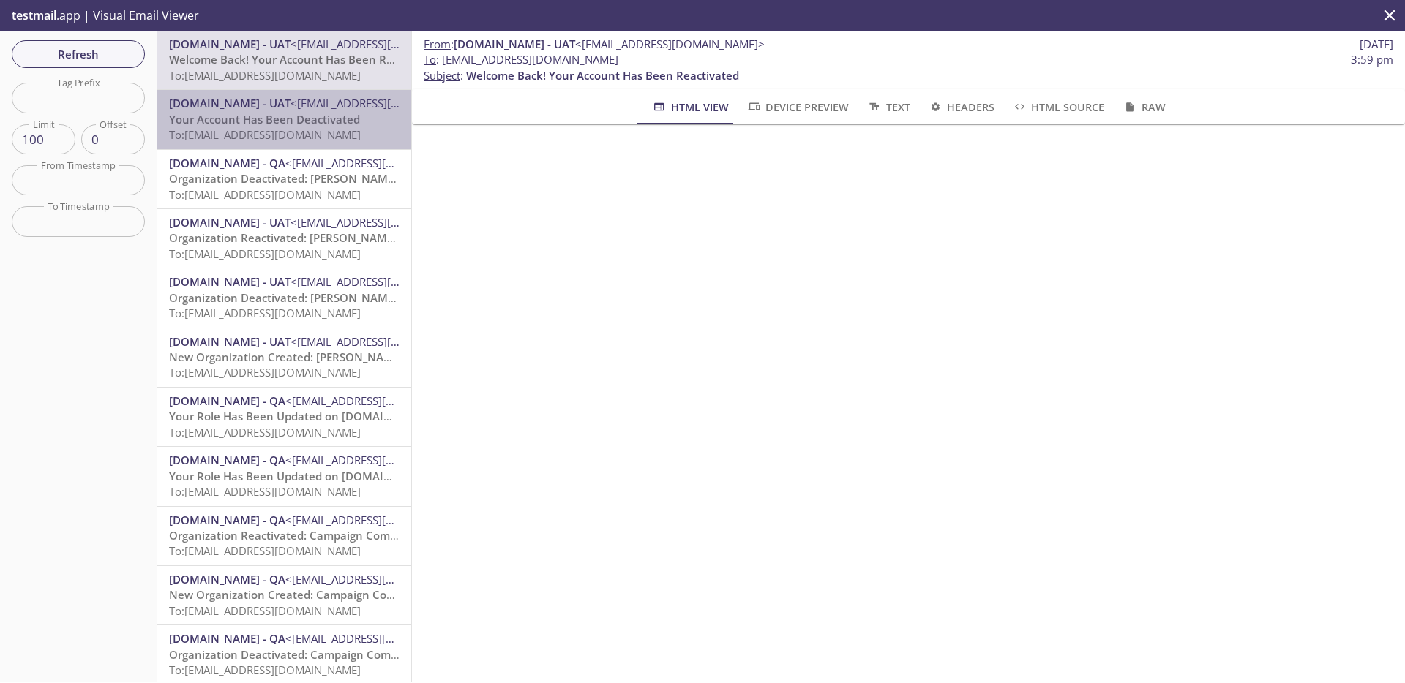
click at [289, 121] on span "Your Account Has Been Deactivated" at bounding box center [264, 119] width 191 height 15
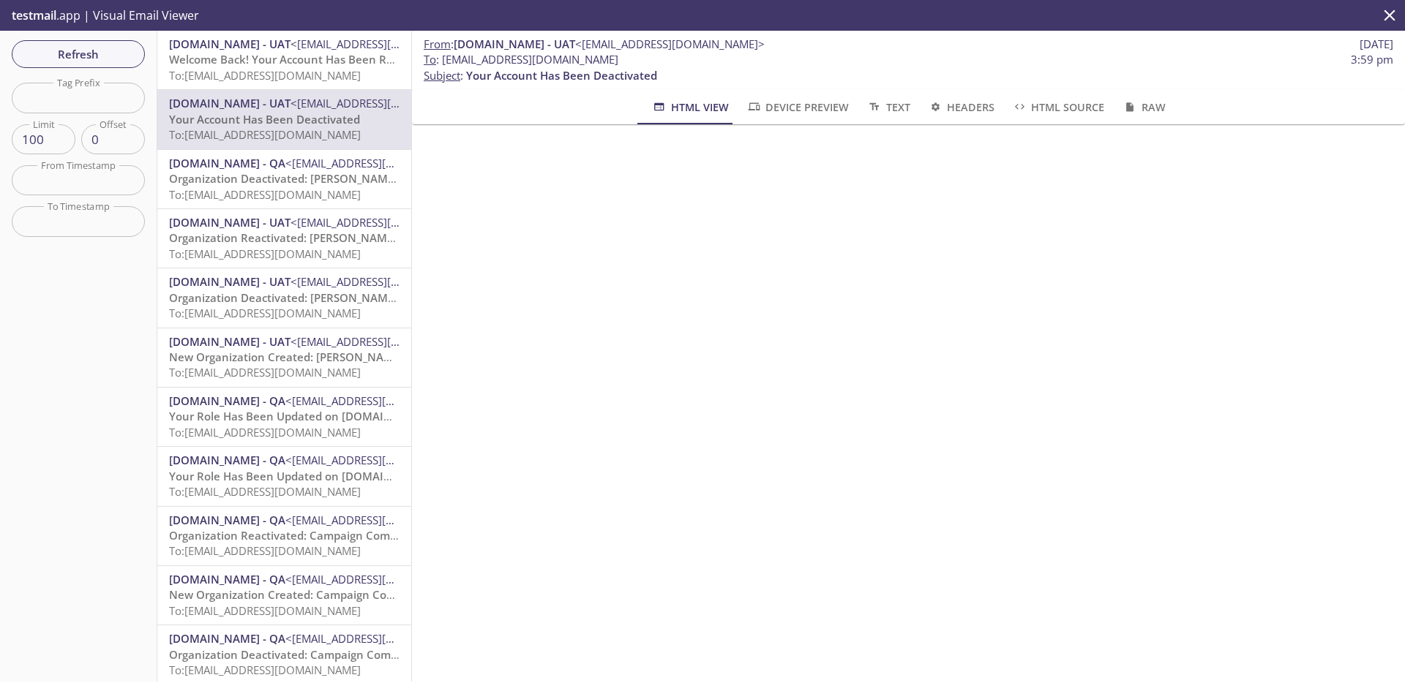
click at [293, 72] on span "To: admax.2025090212252309@inbox.testmail.app" at bounding box center [265, 75] width 192 height 15
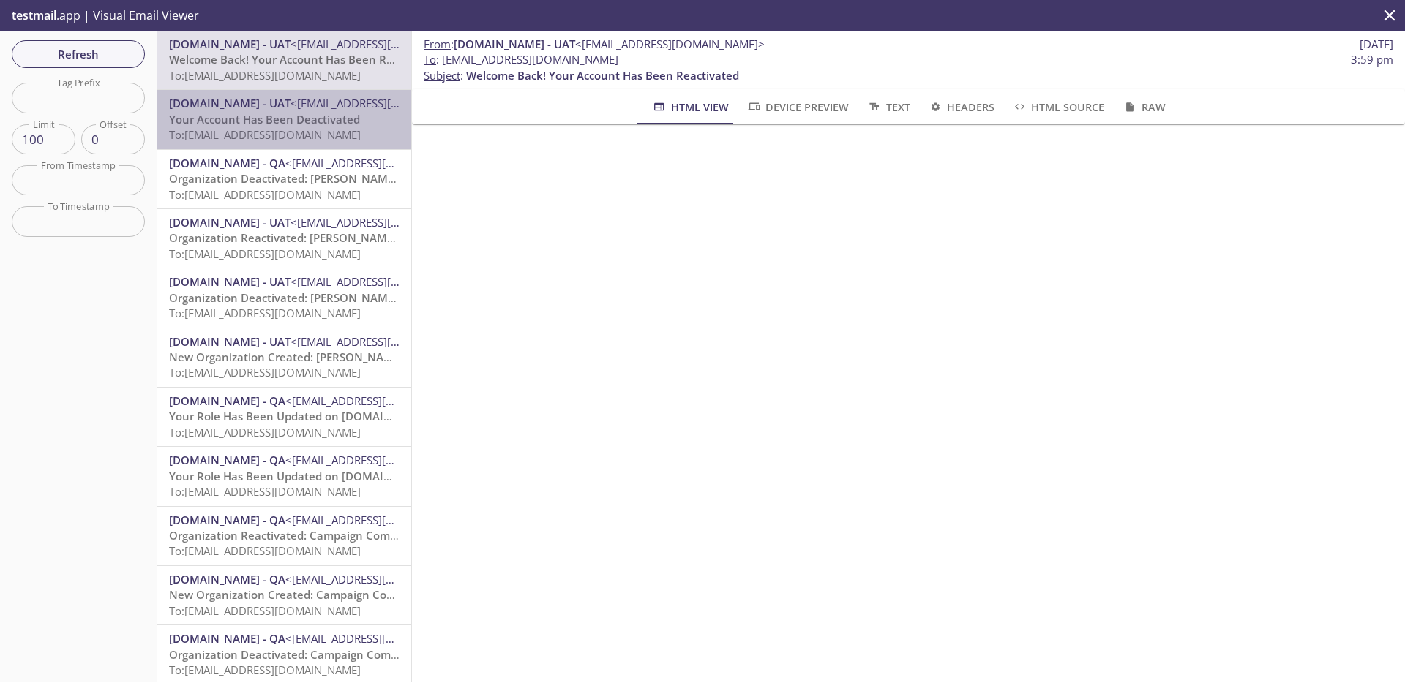
click at [298, 128] on span "To: admax.2025090212252309@inbox.testmail.app" at bounding box center [265, 134] width 192 height 15
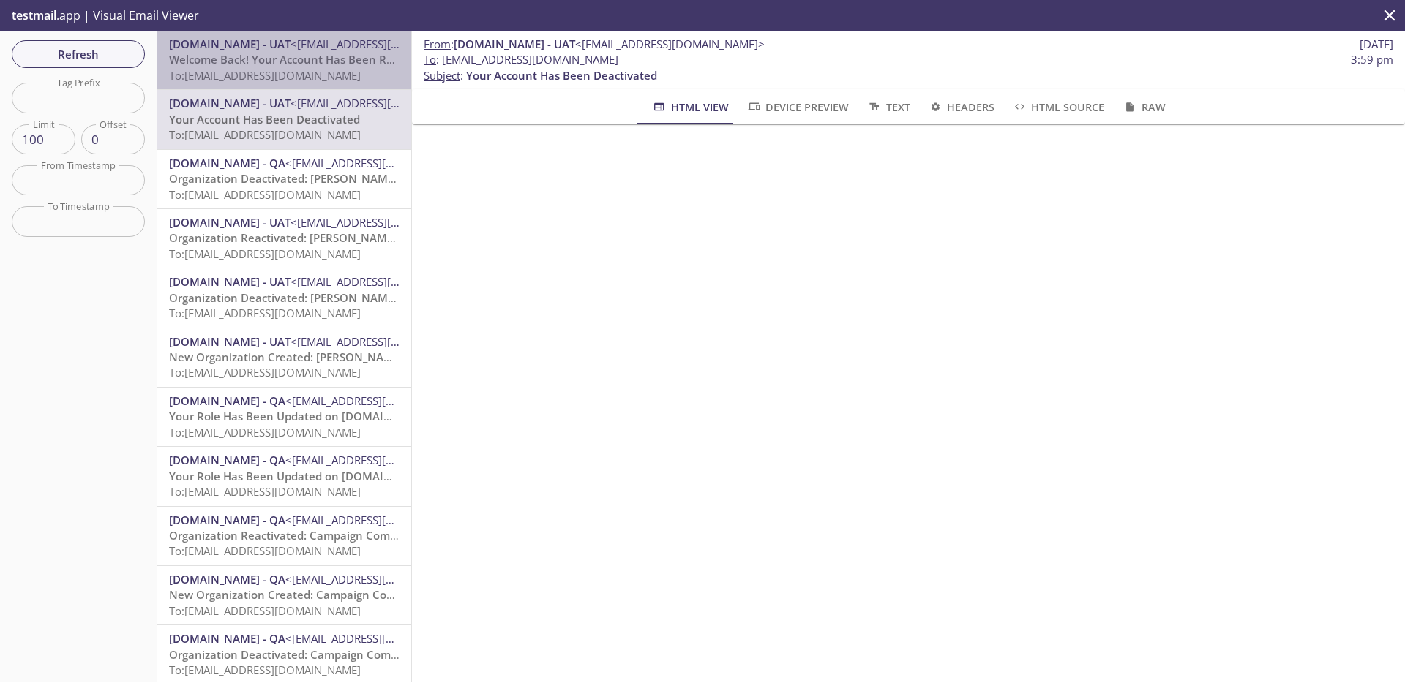
click at [309, 49] on span "<[EMAIL_ADDRESS][DOMAIN_NAME]>" at bounding box center [384, 44] width 189 height 15
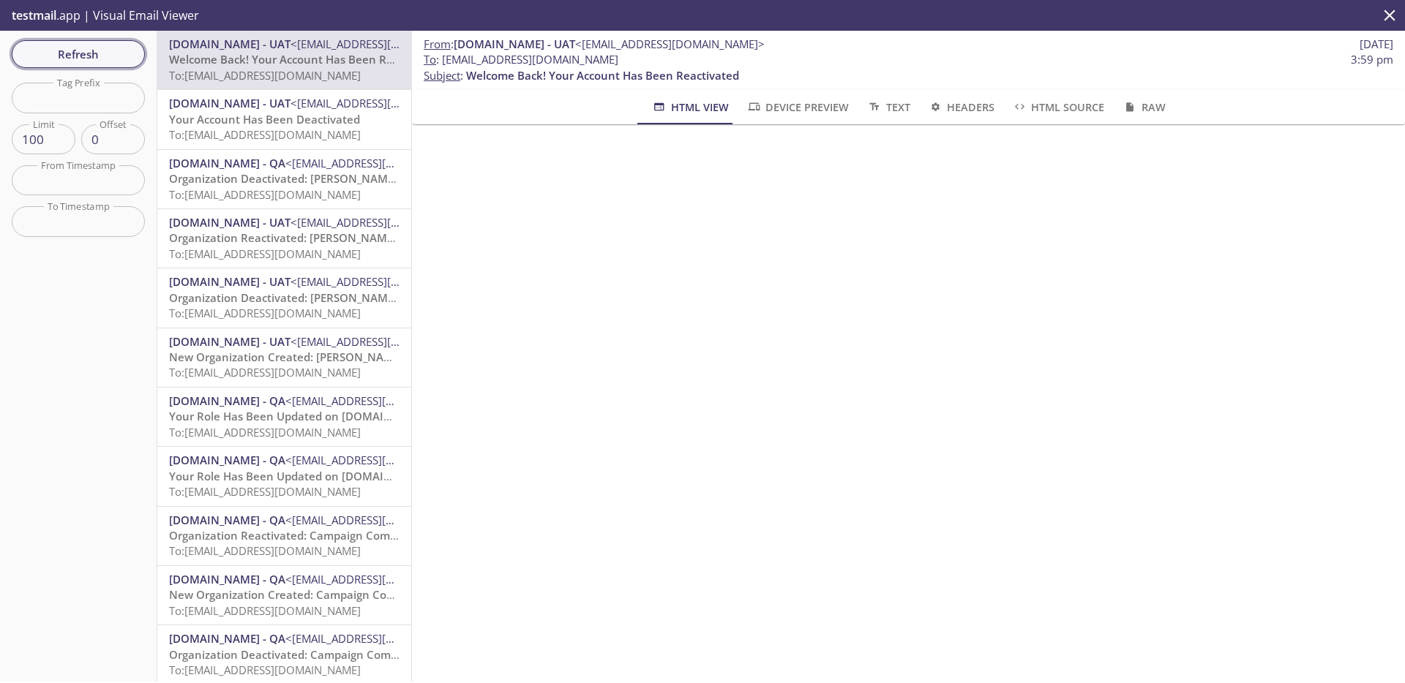
click at [91, 59] on span "Refresh" at bounding box center [78, 54] width 110 height 19
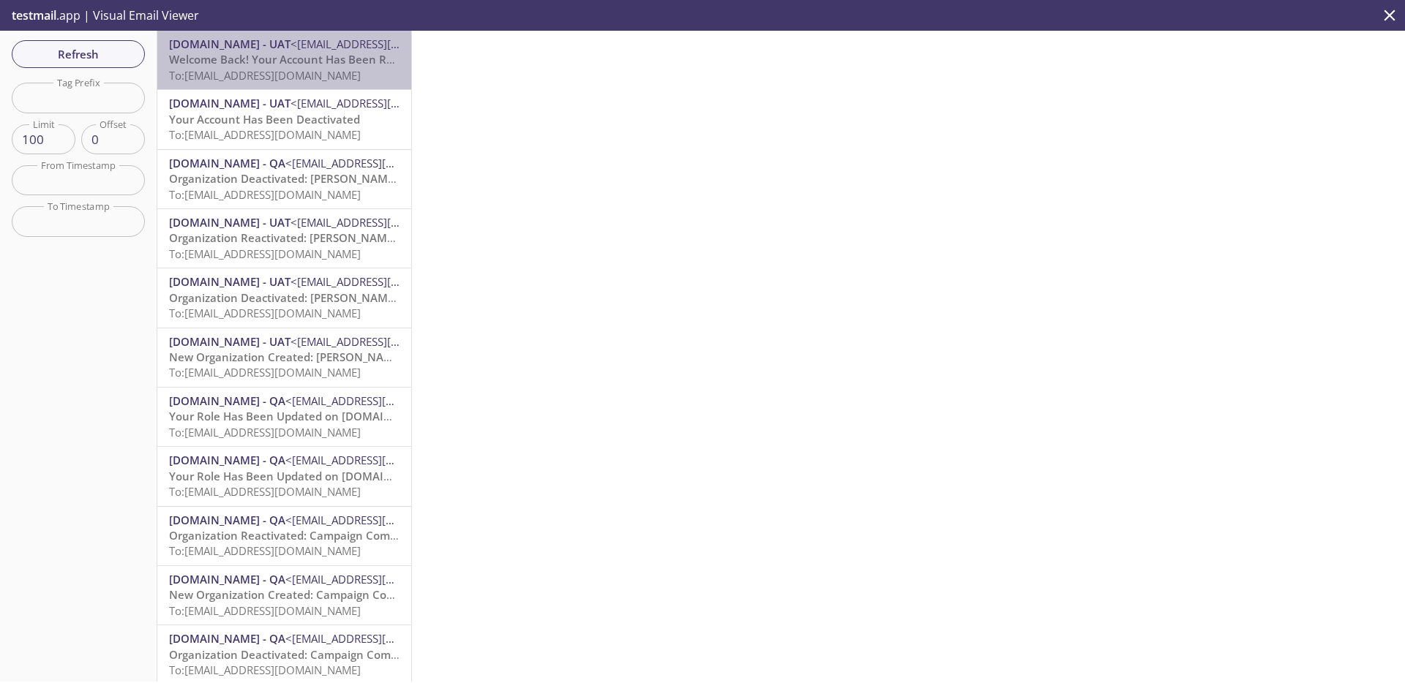
click at [298, 59] on span "Welcome Back! Your Account Has Been Reactivated" at bounding box center [305, 59] width 273 height 15
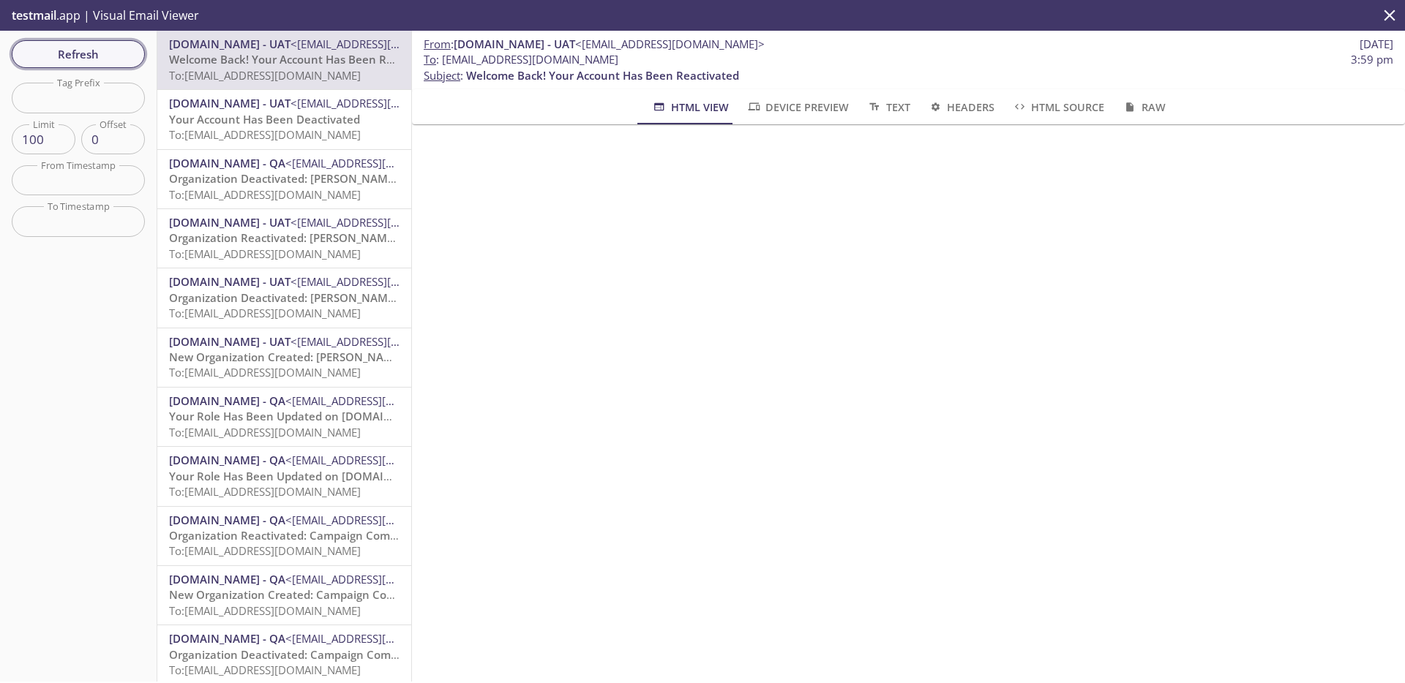
click at [74, 52] on span "Refresh" at bounding box center [78, 54] width 110 height 19
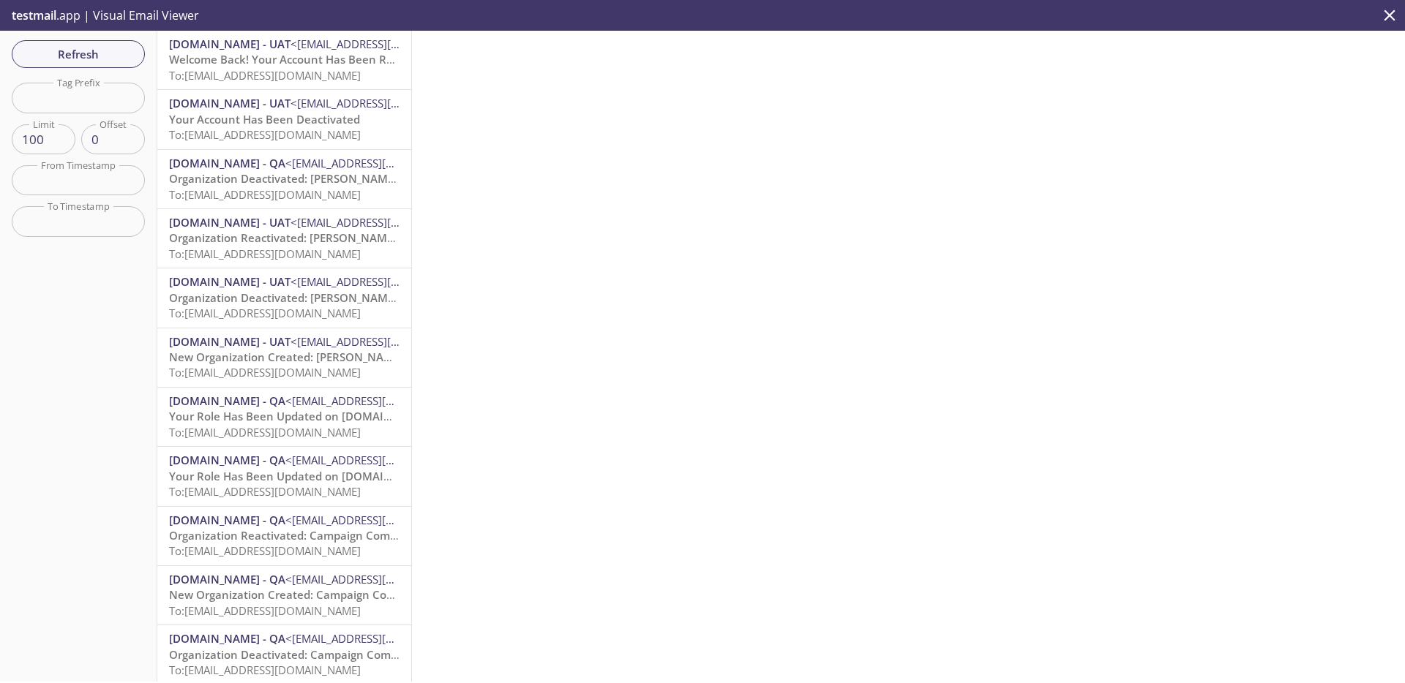
click at [312, 65] on span "Welcome Back! Your Account Has Been Reactivated" at bounding box center [305, 59] width 273 height 15
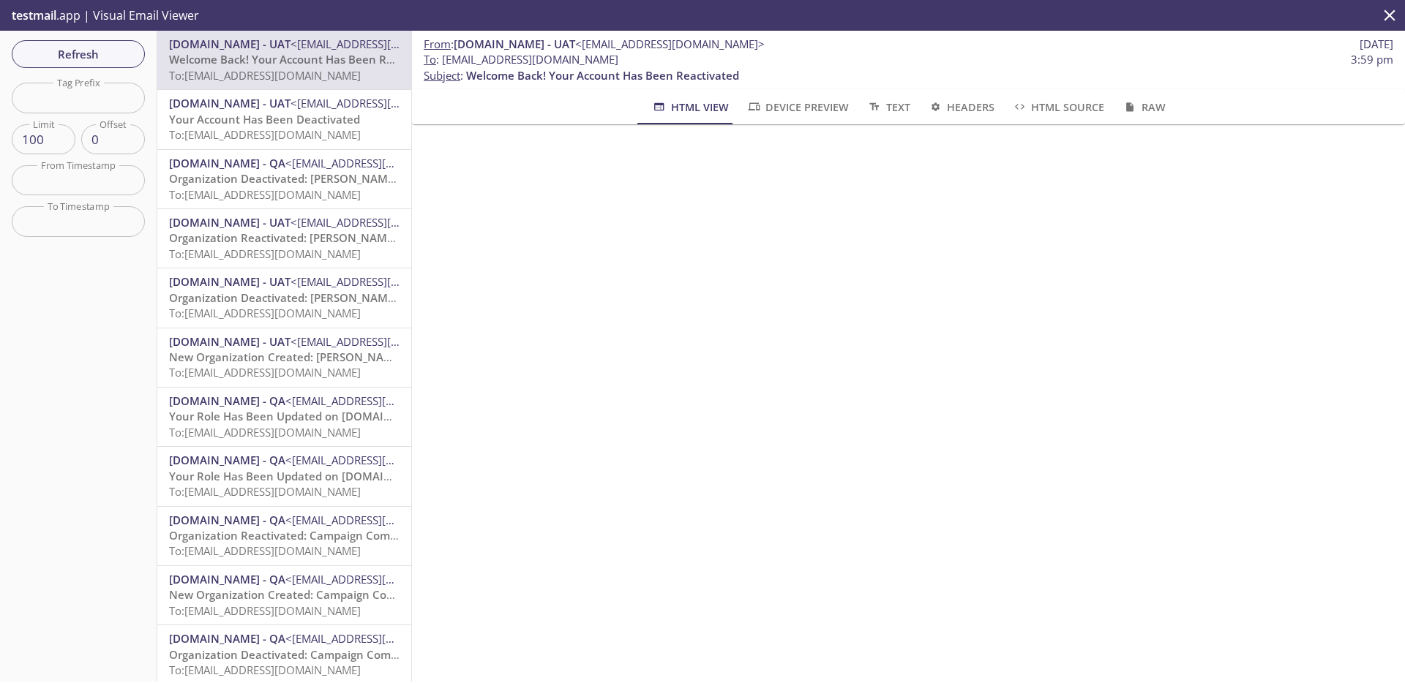
click at [295, 122] on span "Your Account Has Been Deactivated" at bounding box center [264, 119] width 191 height 15
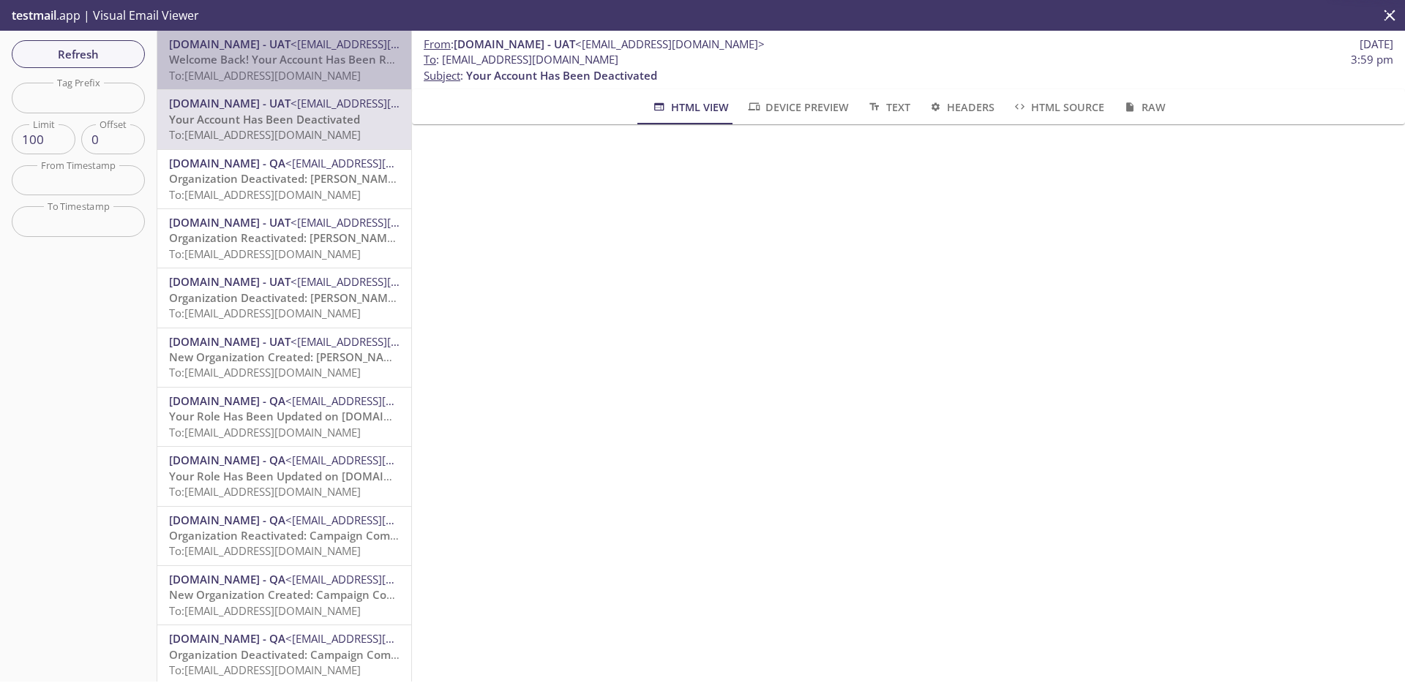
click at [301, 73] on span "To: admax.2025090212252309@inbox.testmail.app" at bounding box center [265, 75] width 192 height 15
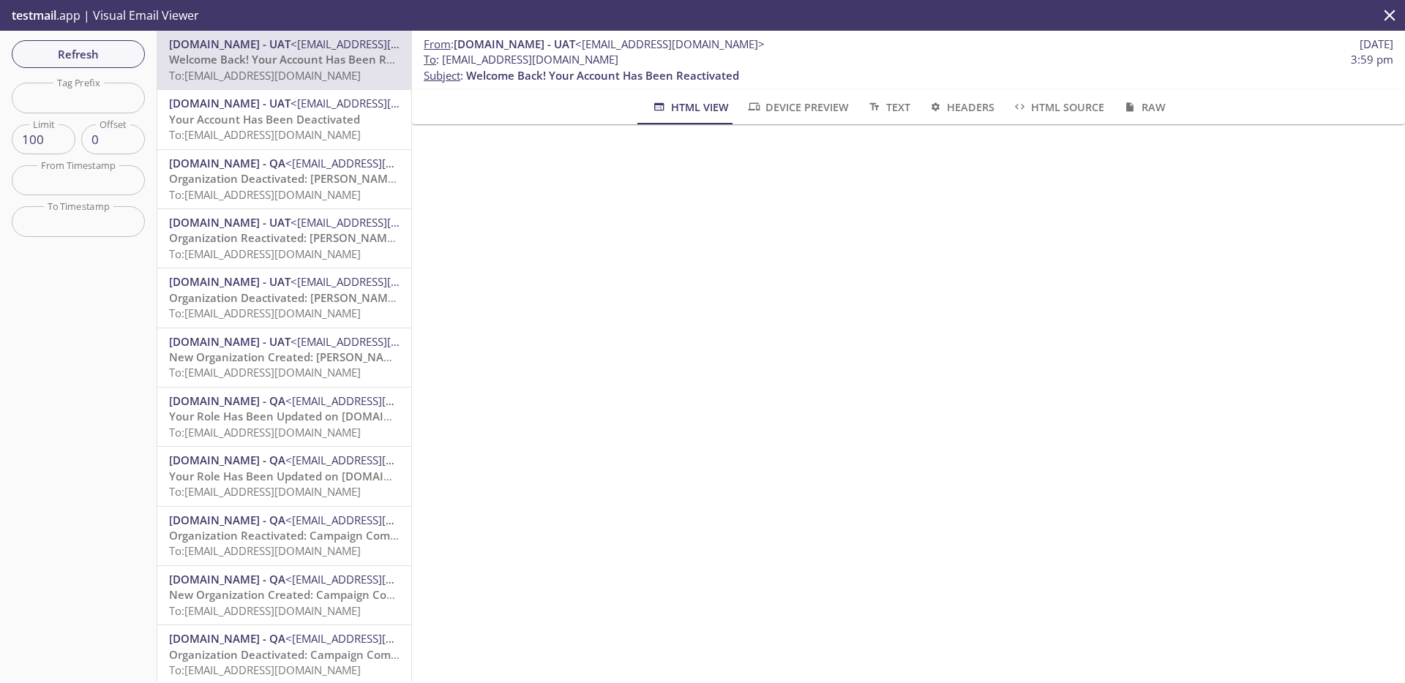
click at [297, 112] on span "Your Account Has Been Deactivated" at bounding box center [264, 119] width 191 height 15
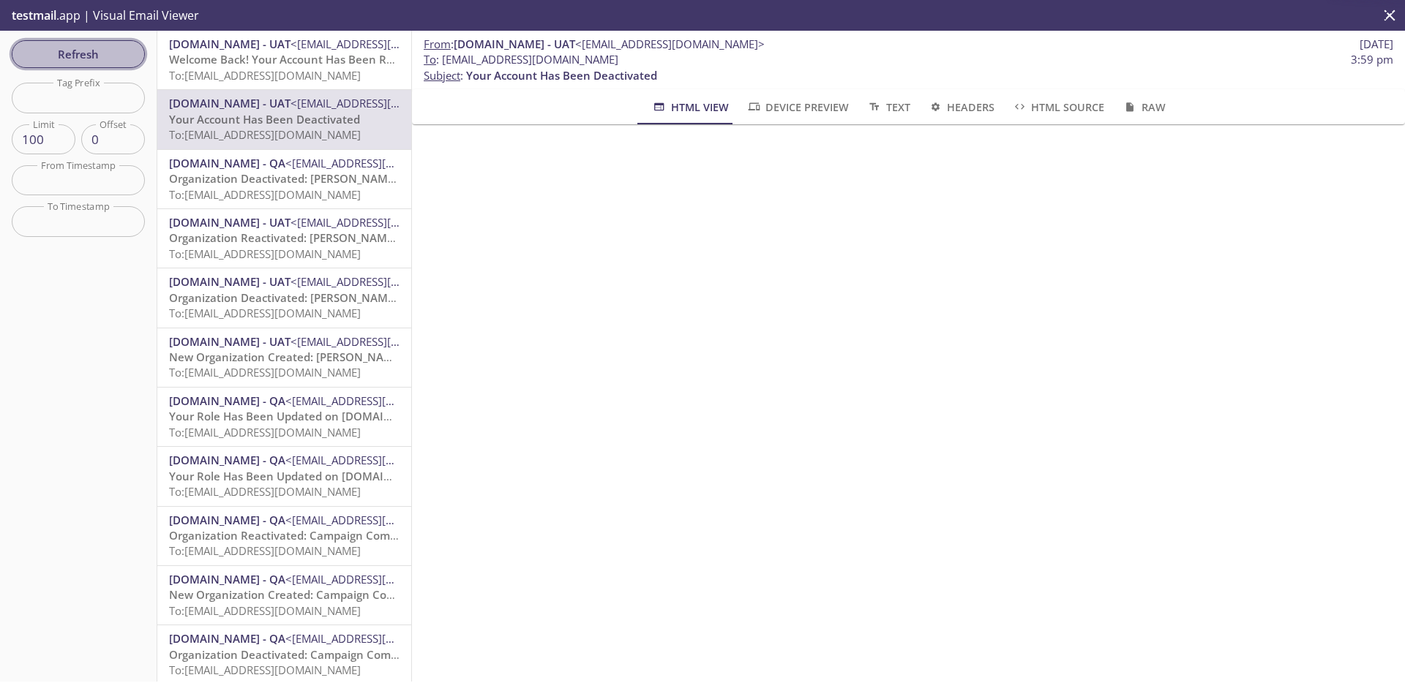
click at [105, 46] on span "Refresh" at bounding box center [78, 54] width 110 height 19
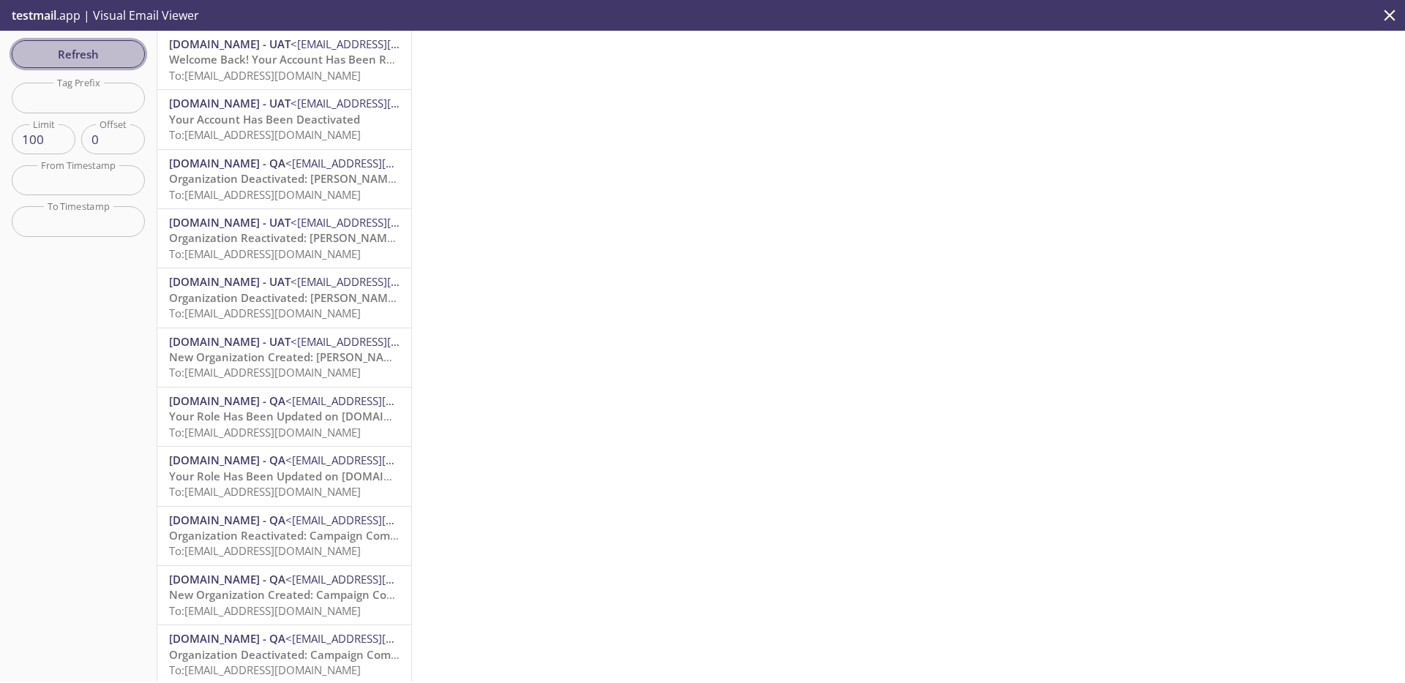
click at [97, 53] on span "Refresh" at bounding box center [78, 54] width 110 height 19
click at [257, 56] on span "Welcome Back! Your Account Has Been Reactivated" at bounding box center [305, 59] width 273 height 15
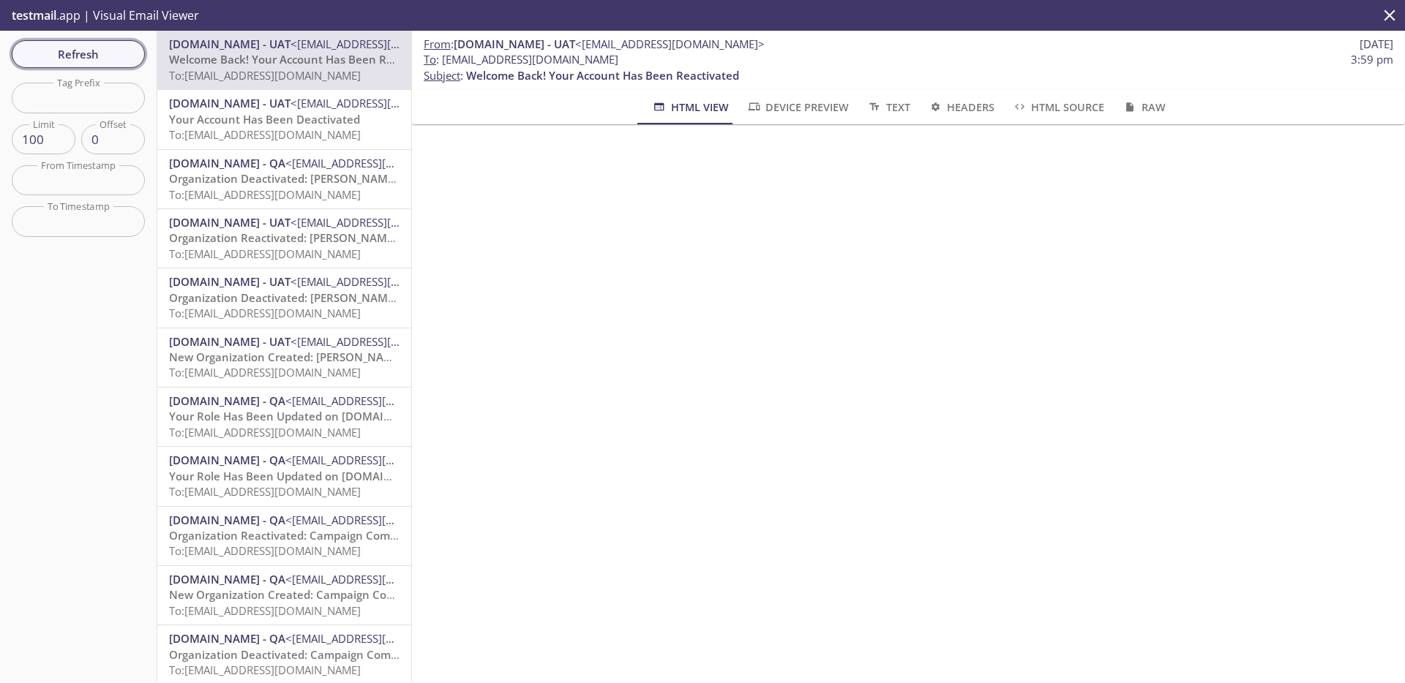
click at [123, 65] on button "Refresh" at bounding box center [78, 54] width 133 height 28
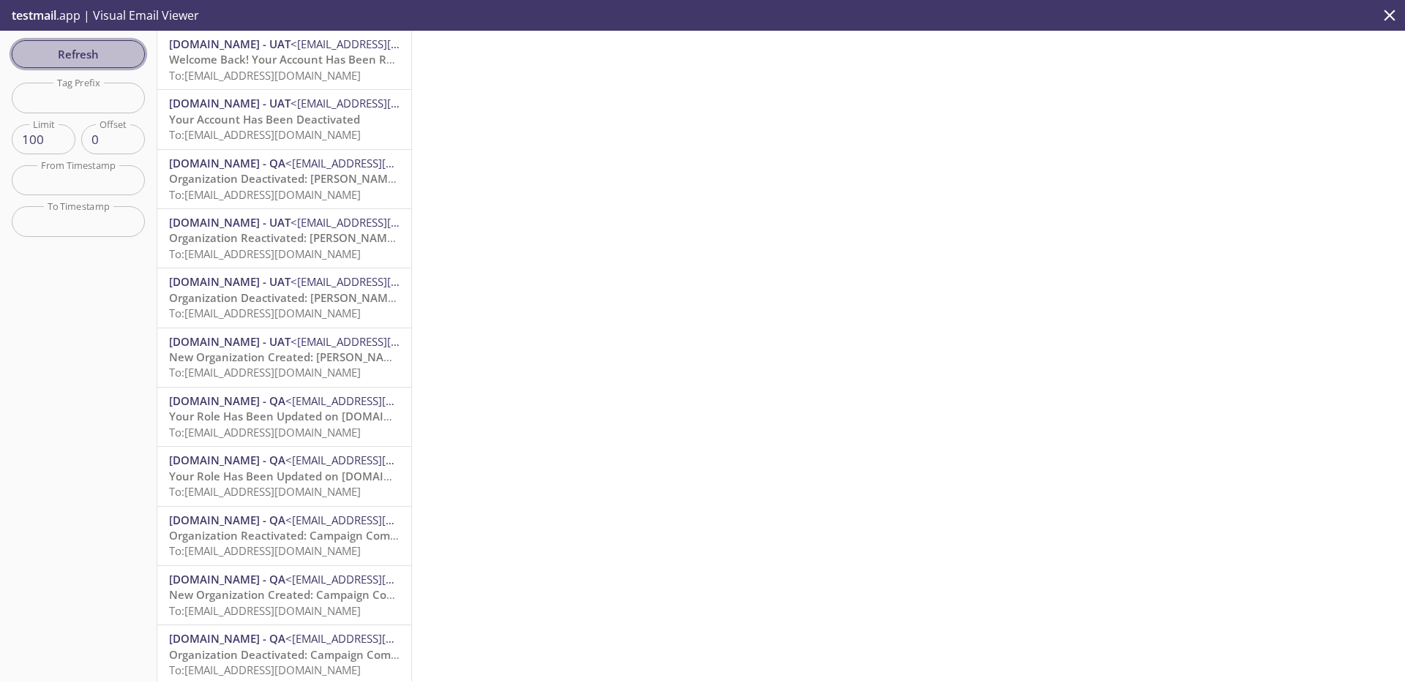
click at [121, 61] on span "Refresh" at bounding box center [78, 54] width 110 height 19
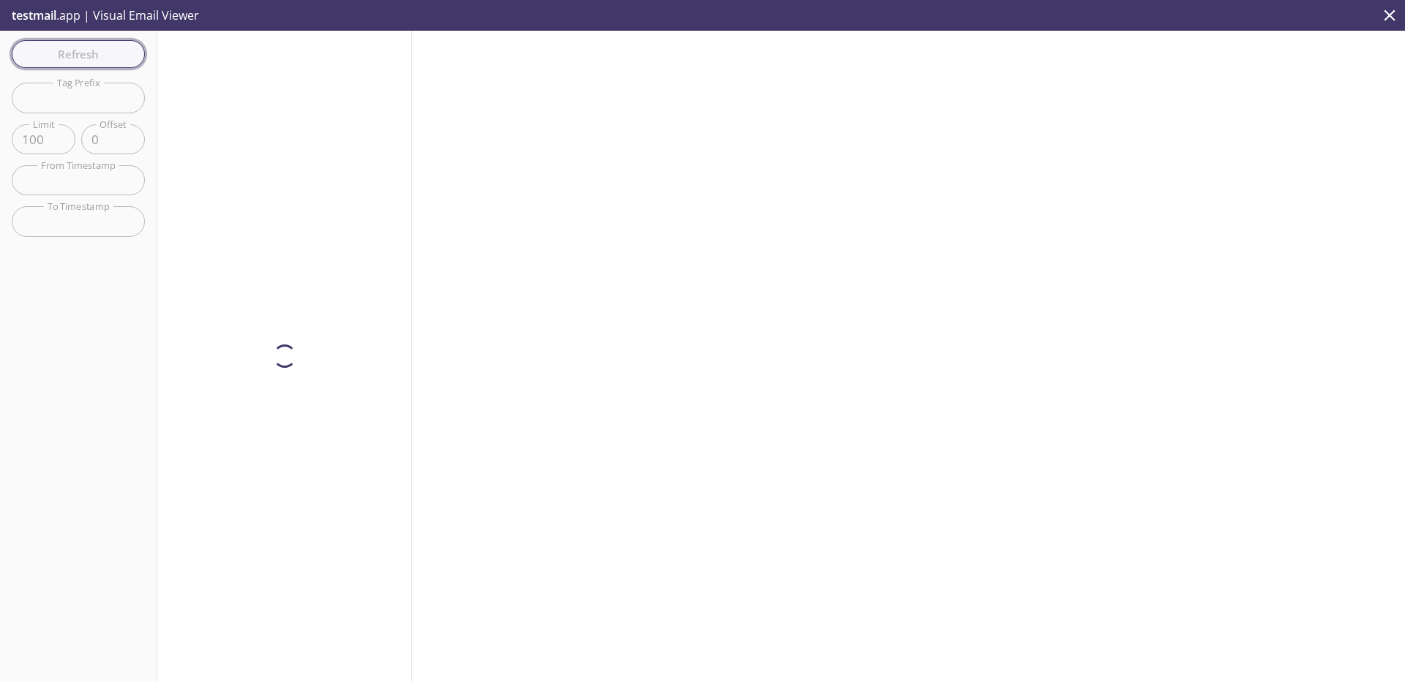
click at [121, 61] on div "Refresh Filters Tag Prefix Tag Prefix Limit 100 Limit Offset 0 Offset From Time…" at bounding box center [78, 356] width 157 height 651
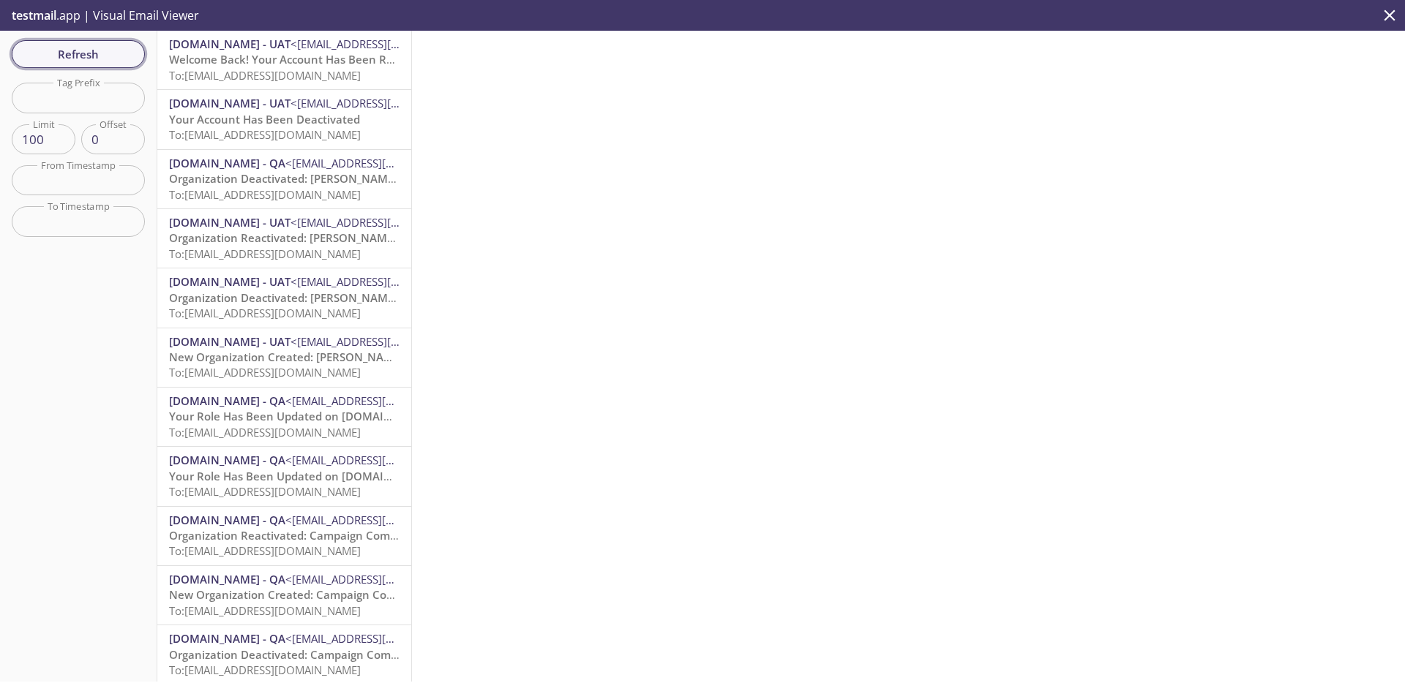
click at [121, 61] on span "Refresh" at bounding box center [78, 54] width 110 height 19
click at [105, 50] on span "Refresh" at bounding box center [78, 54] width 110 height 19
click at [118, 53] on span "Refresh" at bounding box center [78, 54] width 110 height 19
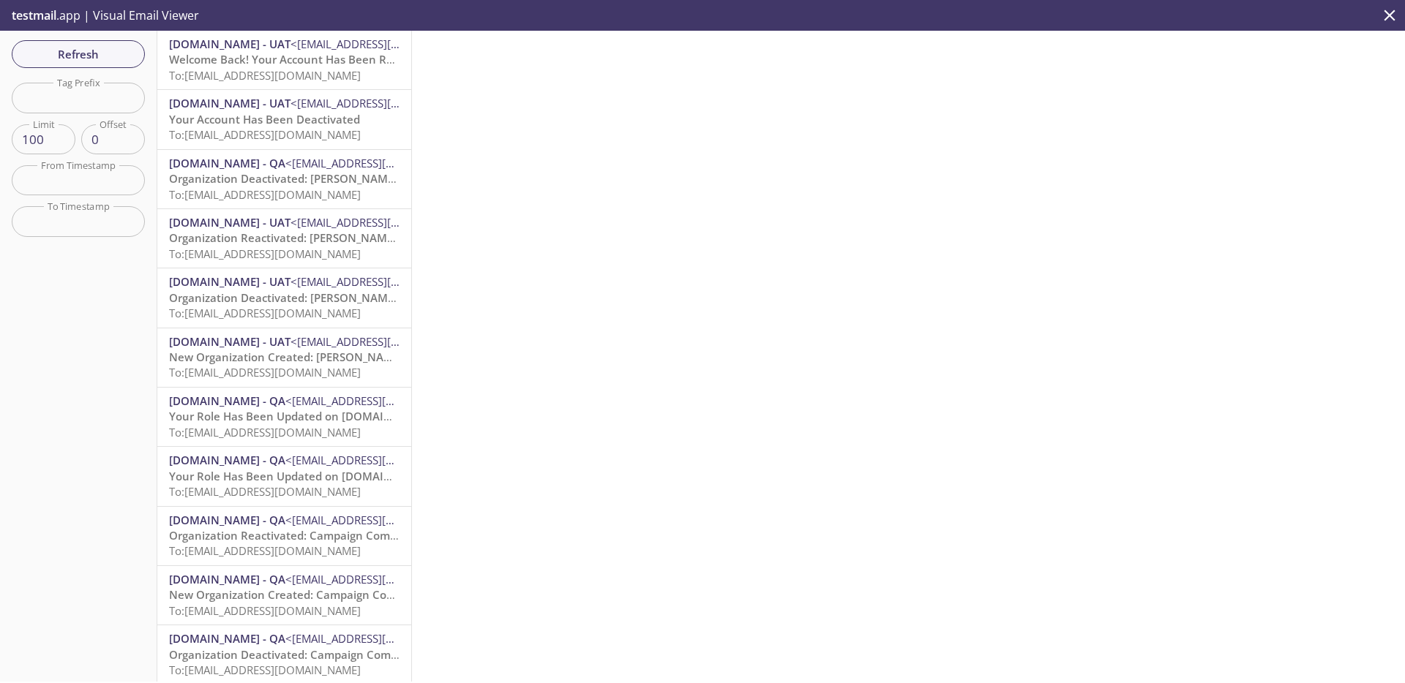
click at [118, 53] on span "Refresh" at bounding box center [78, 54] width 110 height 19
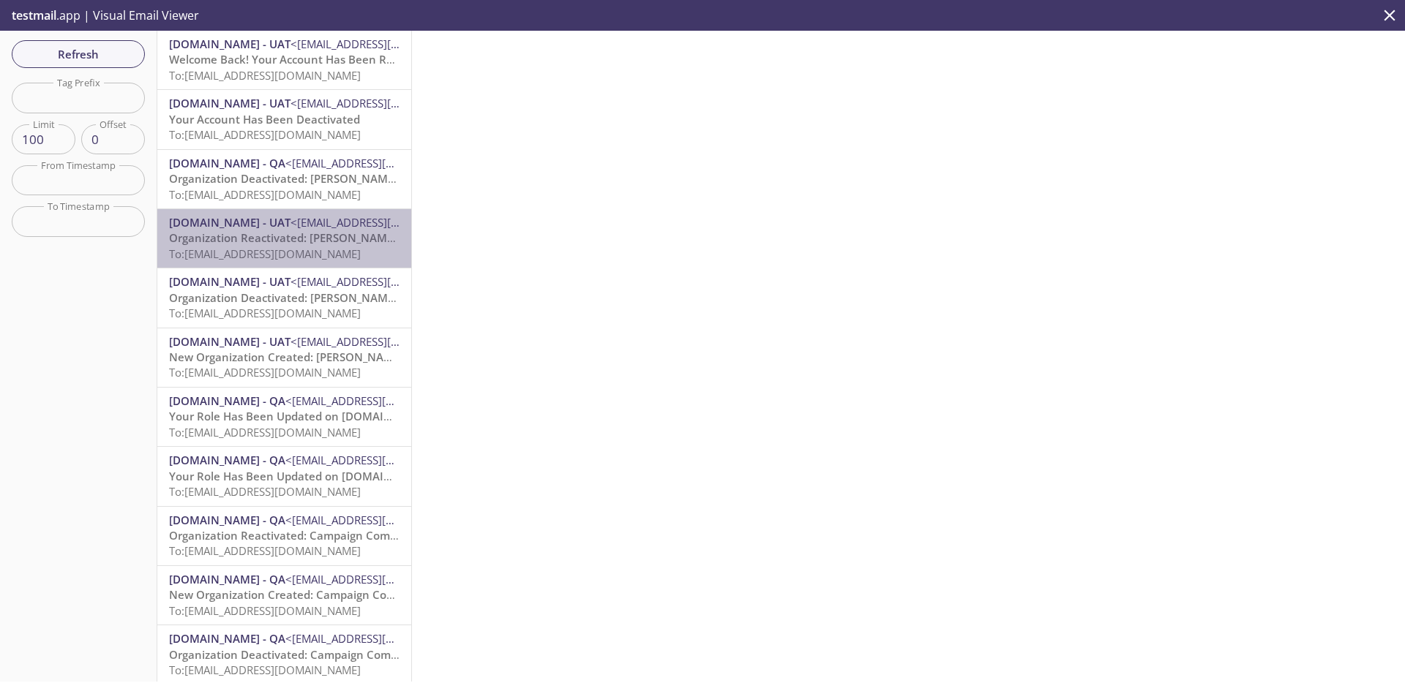
click at [298, 244] on span "Organization Reactivated: [PERSON_NAME] 518_01" at bounding box center [303, 237] width 268 height 15
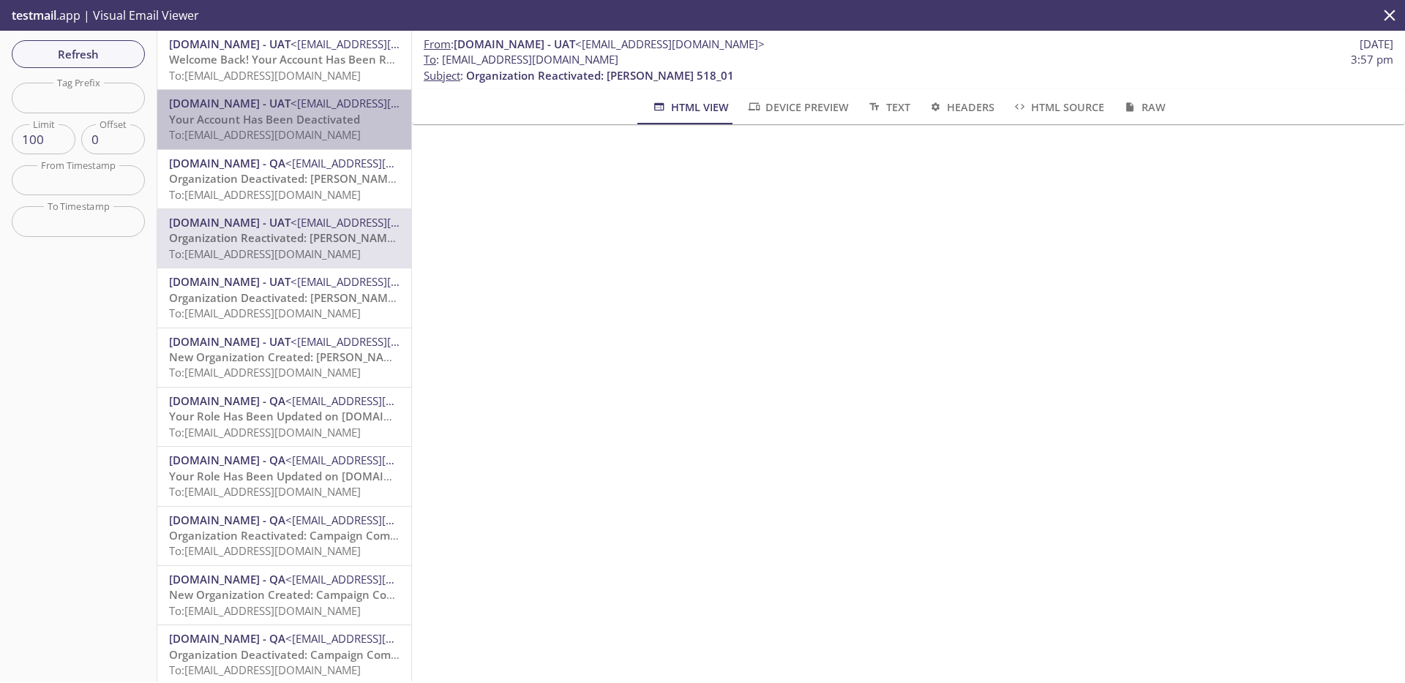
click at [309, 129] on span "To: admax.2025090212252309@inbox.testmail.app" at bounding box center [265, 134] width 192 height 15
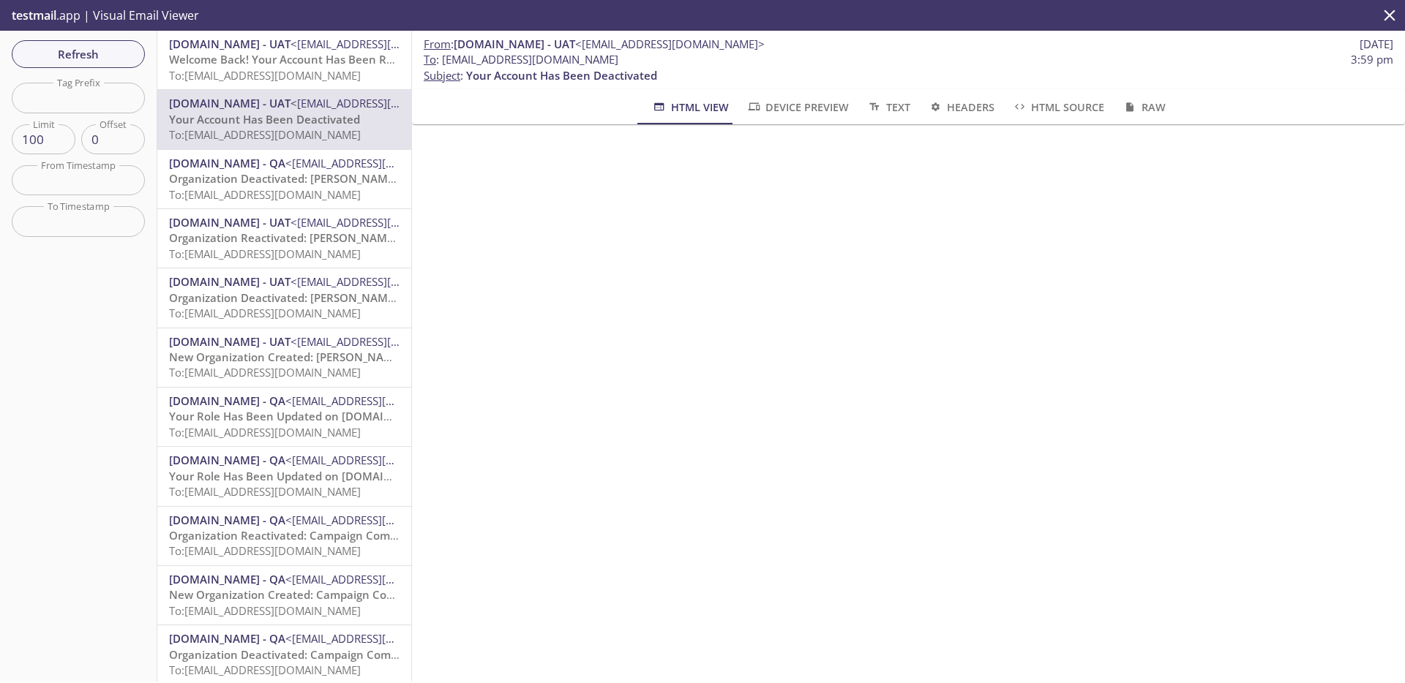
click at [283, 181] on span "Organization Deactivated: [PERSON_NAME], West and [PERSON_NAME] 9" at bounding box center [360, 178] width 383 height 15
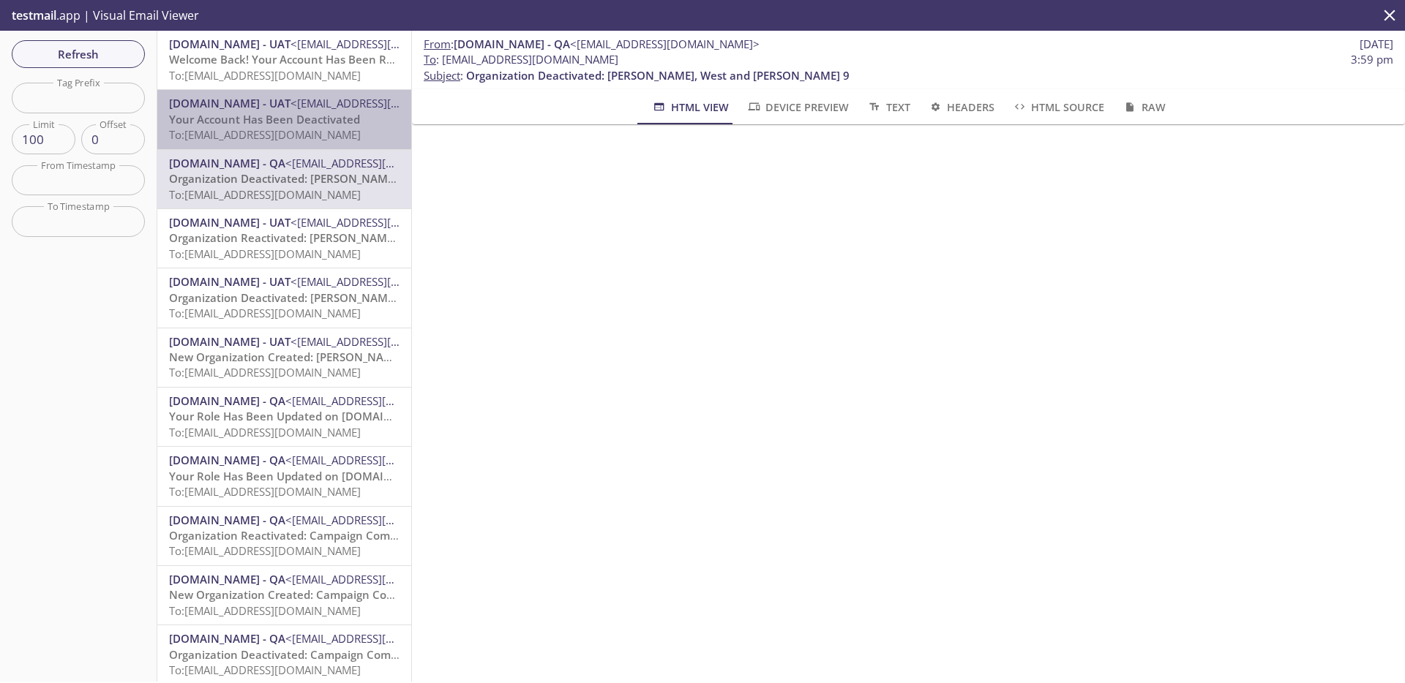
click at [296, 116] on span "Your Account Has Been Deactivated" at bounding box center [264, 119] width 191 height 15
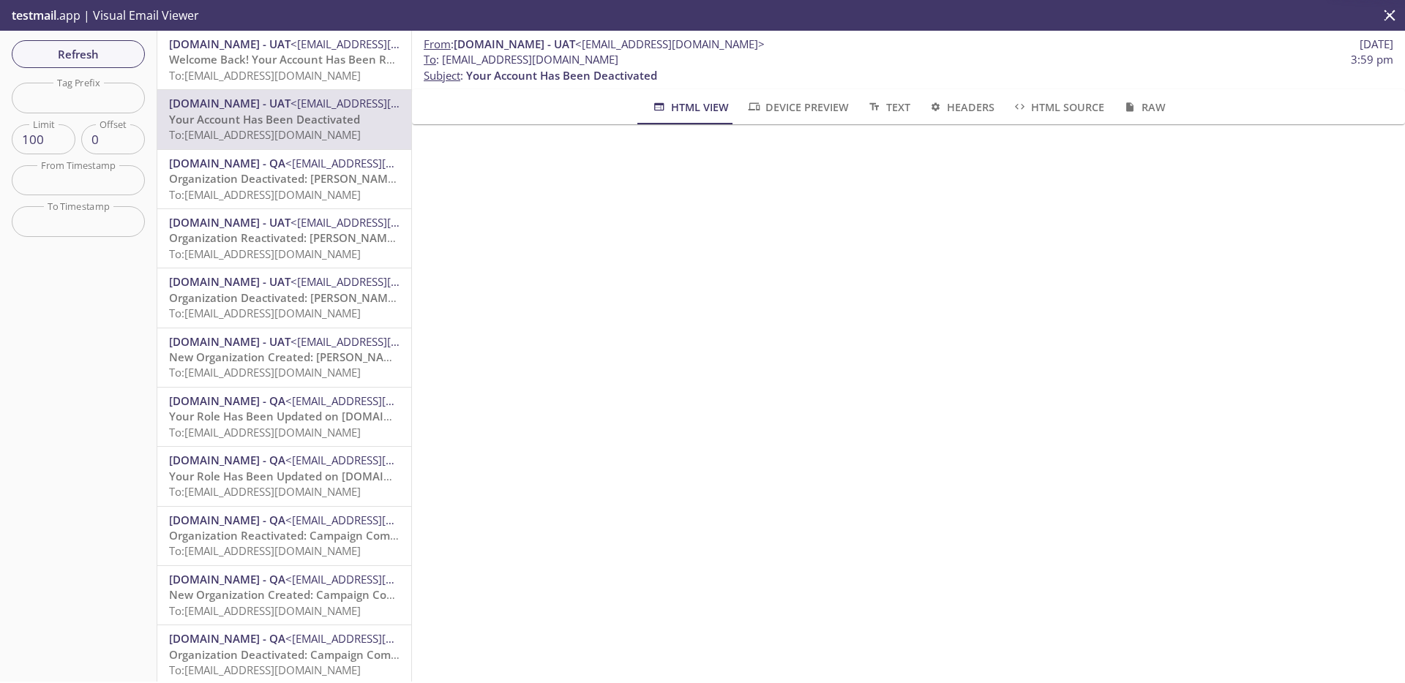
click at [298, 182] on span "Organization Deactivated: [PERSON_NAME], West and [PERSON_NAME] 9" at bounding box center [360, 178] width 383 height 15
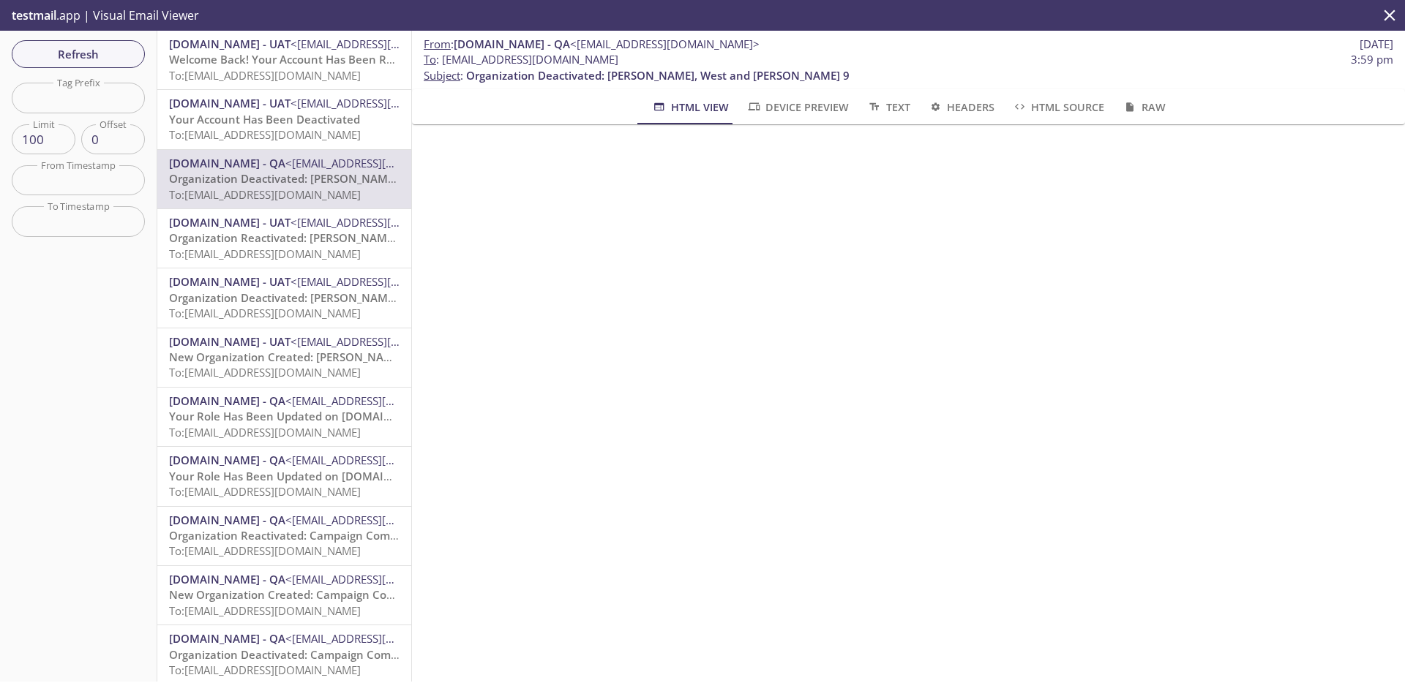
scroll to position [10, 0]
click at [288, 124] on span "Your Account Has Been Deactivated" at bounding box center [264, 119] width 191 height 15
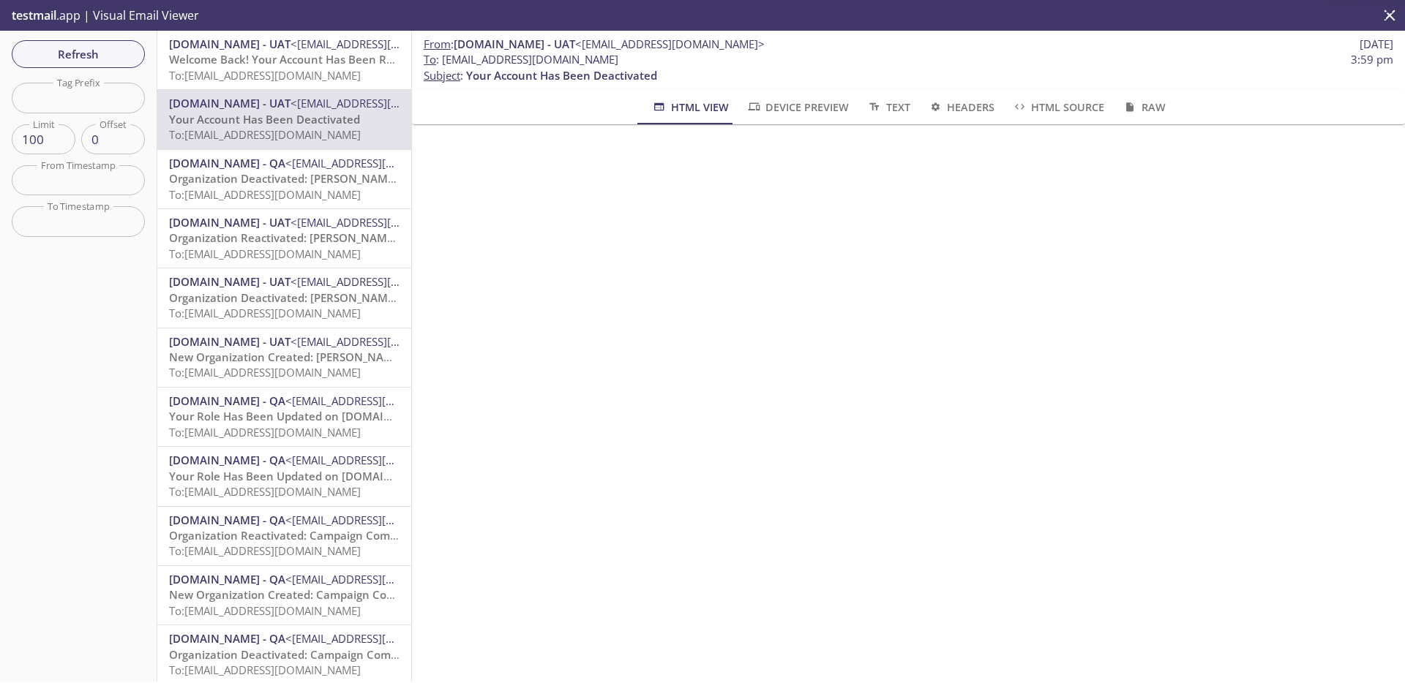
click at [284, 69] on span "To: admax.2025090212252309@inbox.testmail.app" at bounding box center [265, 75] width 192 height 15
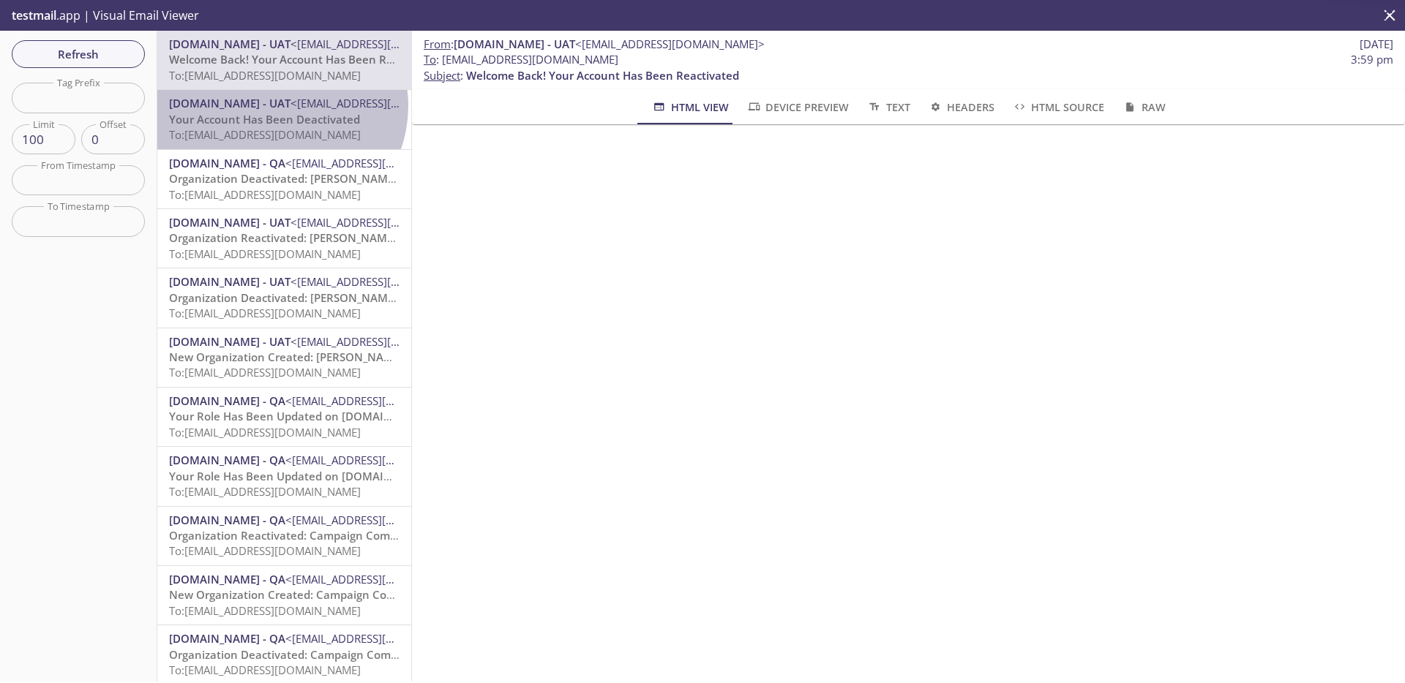
click at [278, 106] on span "[DOMAIN_NAME] - UAT" at bounding box center [229, 103] width 121 height 15
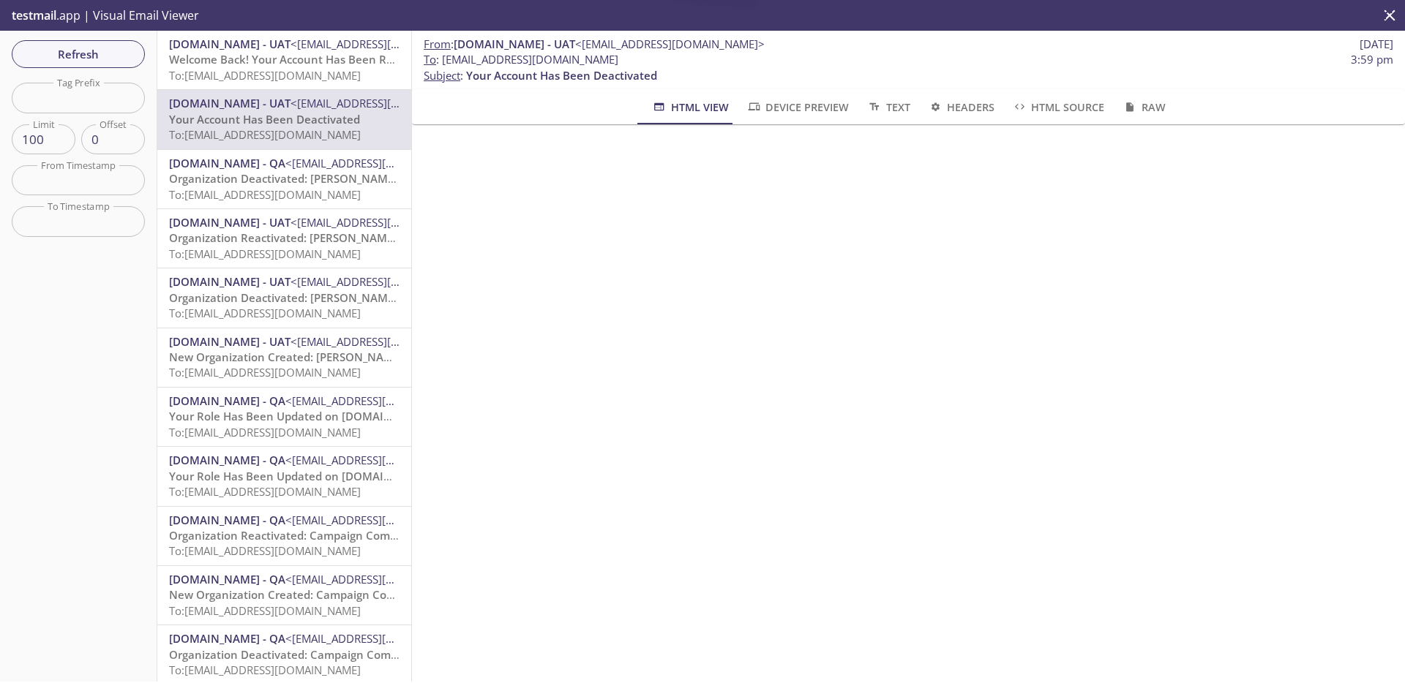
click at [277, 46] on span "[DOMAIN_NAME] - UAT" at bounding box center [229, 44] width 121 height 15
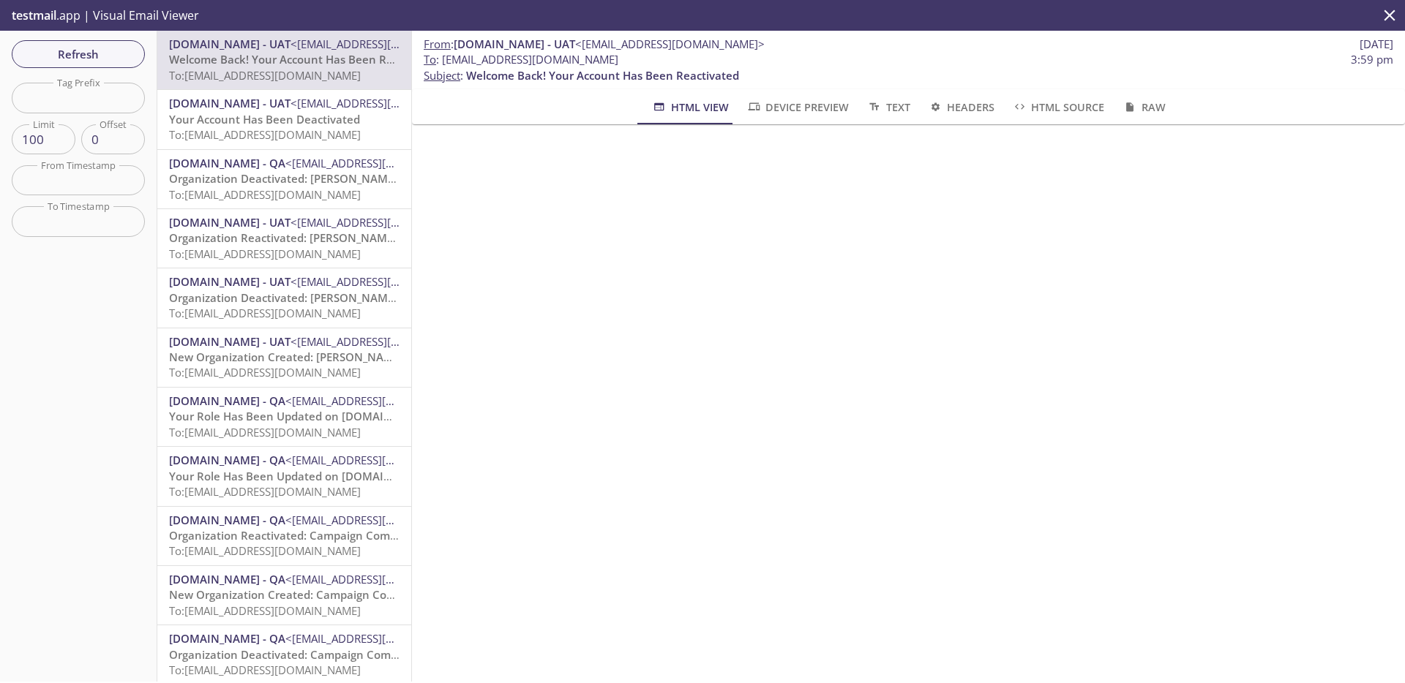
click at [273, 90] on div "MonarchsRising.com - UAT <support@uat.monarchsrising.com> Your Account Has Been…" at bounding box center [284, 119] width 254 height 59
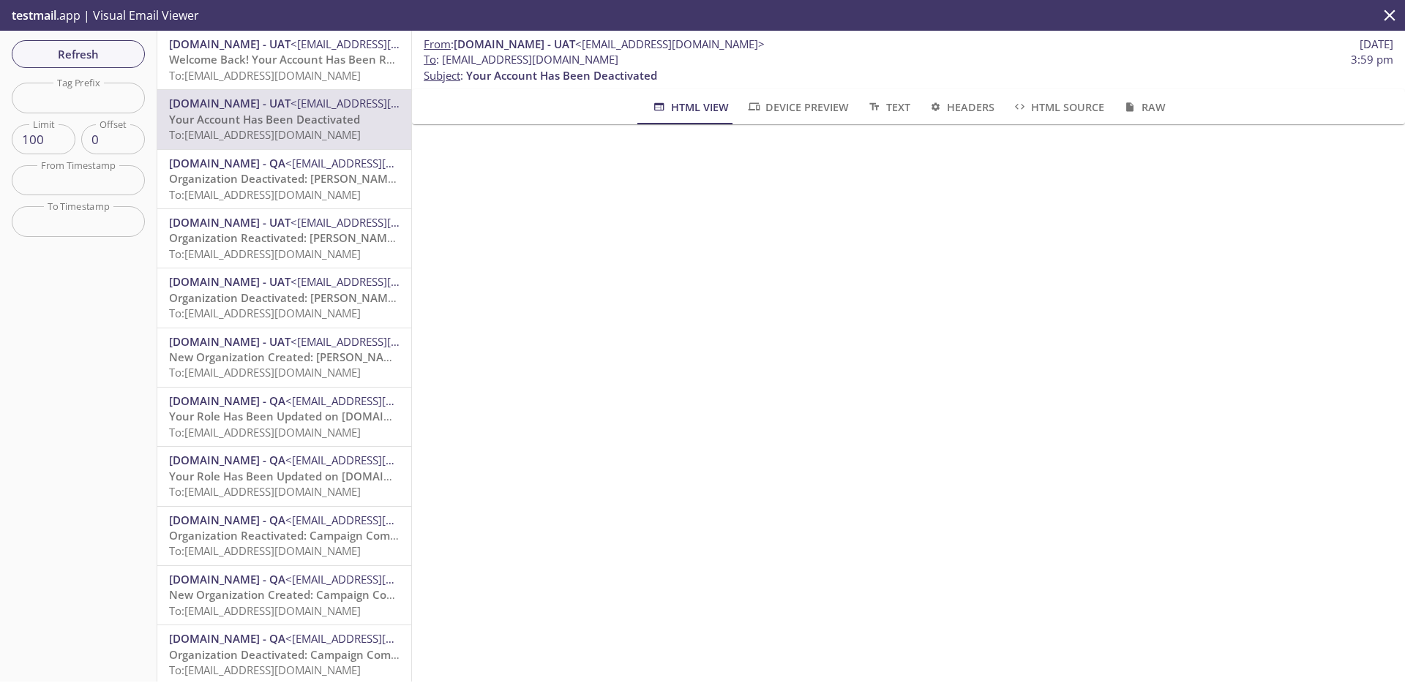
click at [270, 61] on span "Welcome Back! Your Account Has Been Reactivated" at bounding box center [305, 59] width 273 height 15
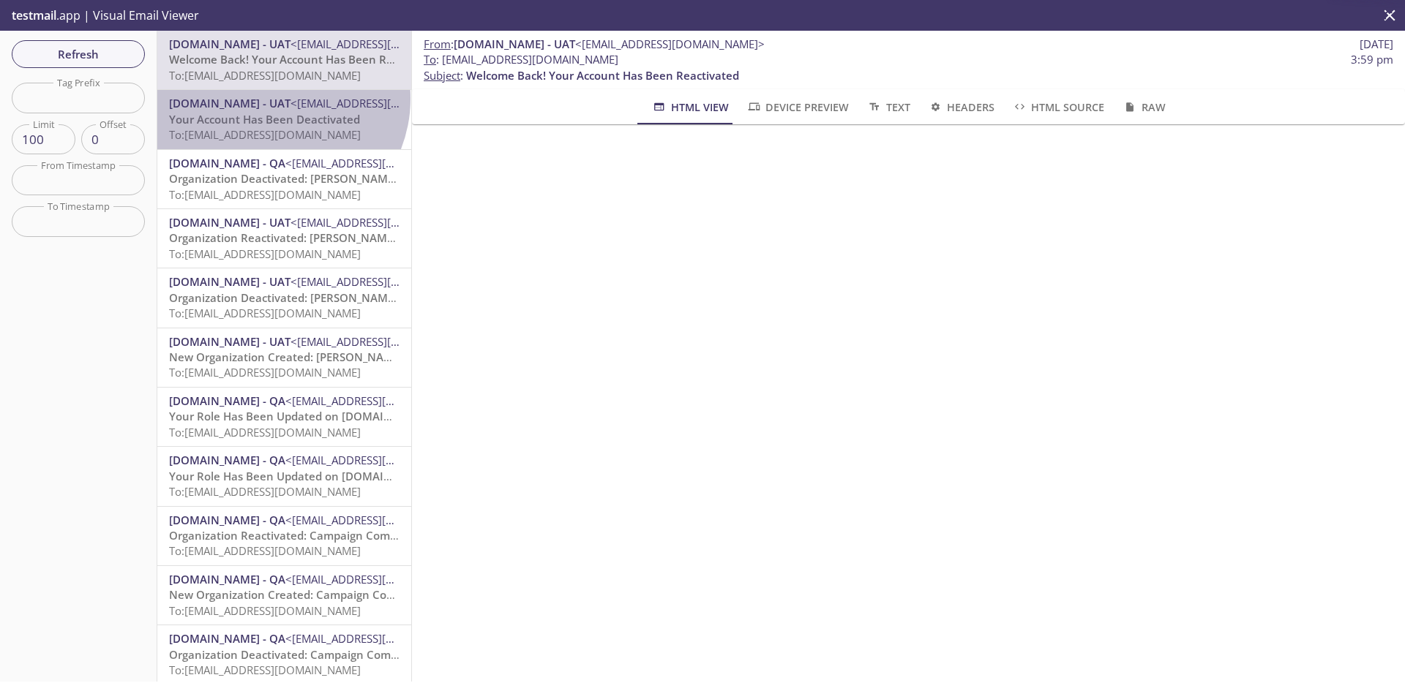
click at [272, 98] on span "[DOMAIN_NAME] - UAT" at bounding box center [229, 103] width 121 height 15
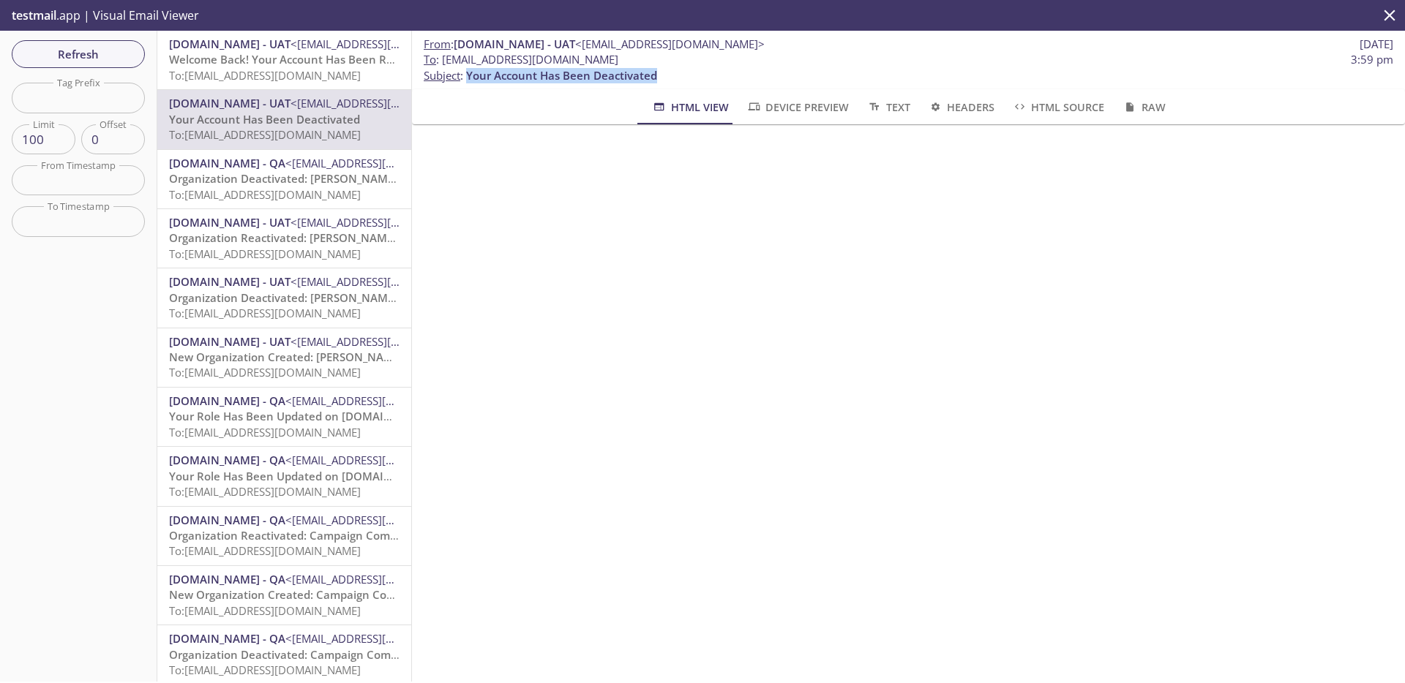
drag, startPoint x: 468, startPoint y: 76, endPoint x: 684, endPoint y: 78, distance: 215.8
click at [684, 78] on p "To : admax.2025090212252309@inbox.testmail.app 3:59 pm Subject : Your Account H…" at bounding box center [908, 67] width 969 height 31
click at [120, 65] on button "Refresh" at bounding box center [78, 54] width 133 height 28
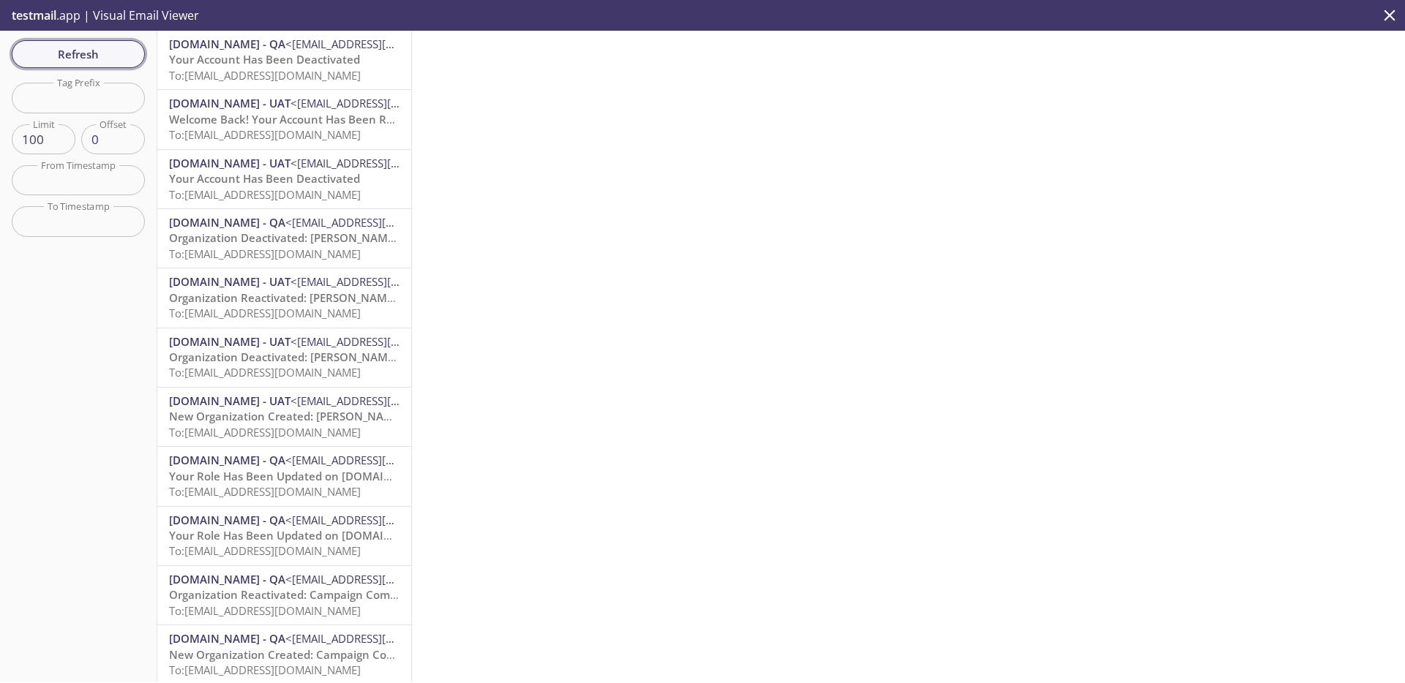
click at [120, 65] on button "Refresh" at bounding box center [78, 54] width 133 height 28
click at [318, 120] on span "Your Account Has Been Deactivated" at bounding box center [264, 119] width 191 height 15
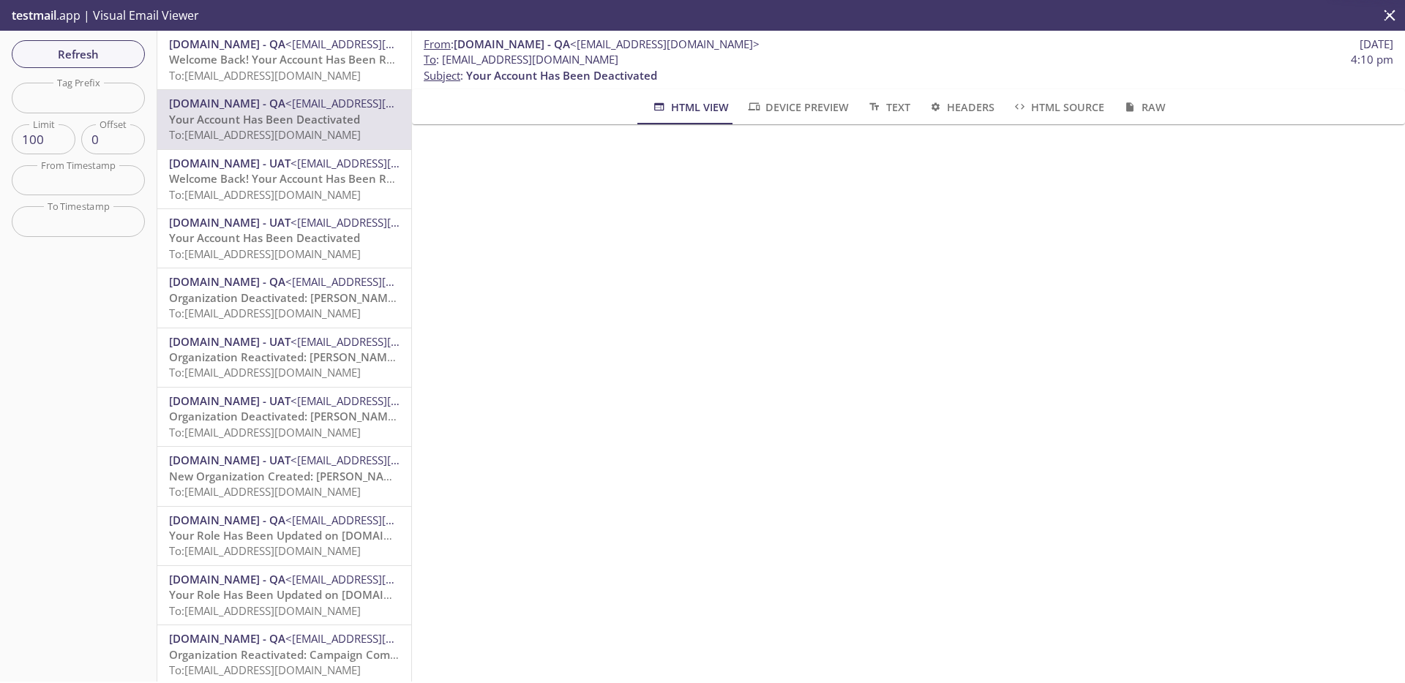
click at [524, 80] on span "Your Account Has Been Deactivated" at bounding box center [561, 75] width 191 height 15
drag, startPoint x: 471, startPoint y: 77, endPoint x: 694, endPoint y: 76, distance: 223.2
click at [694, 76] on p "To : admax.010805@inbox.testmail.app 4:10 pm Subject : Your Account Has Been De…" at bounding box center [908, 67] width 969 height 31
click at [556, 80] on span "Your Account Has Been Deactivated" at bounding box center [561, 75] width 191 height 15
drag, startPoint x: 508, startPoint y: 78, endPoint x: 743, endPoint y: 78, distance: 235.6
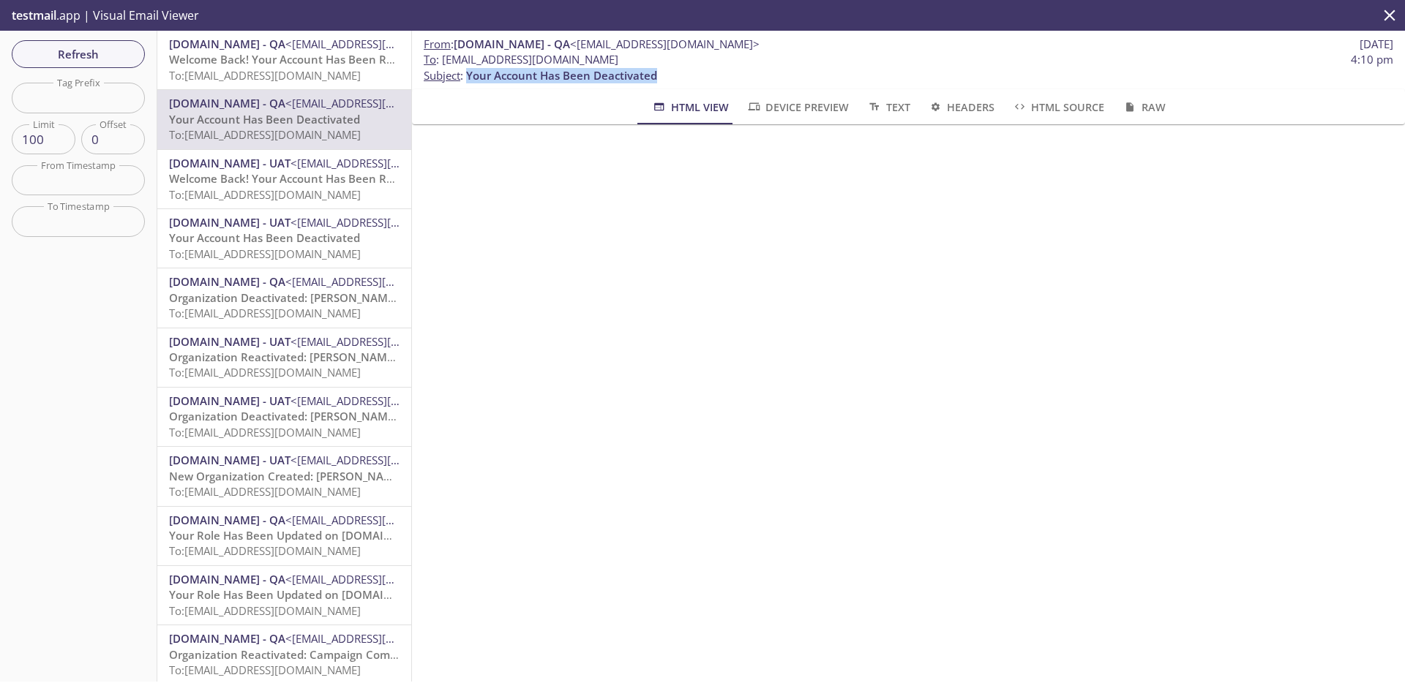
click at [744, 78] on p "To : admax.010805@inbox.testmail.app 4:10 pm Subject : Your Account Has Been De…" at bounding box center [908, 67] width 969 height 31
copy span "Your Account Has Been Deactivated"
click at [318, 68] on span "To: admax.010805@inbox.testmail.app" at bounding box center [265, 75] width 192 height 15
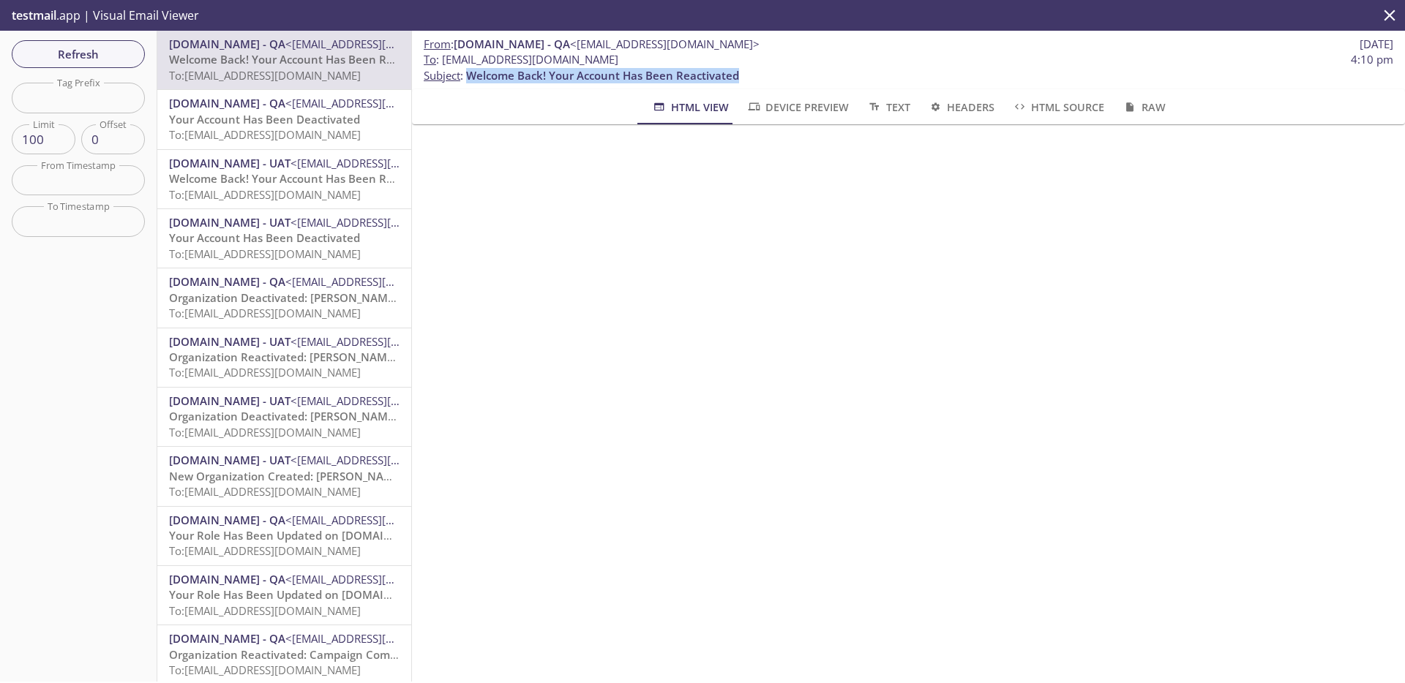
drag, startPoint x: 468, startPoint y: 75, endPoint x: 784, endPoint y: 78, distance: 316.8
click at [784, 78] on p "To : admax.010805@inbox.testmail.app 4:10 pm Subject : Welcome Back! Your Accou…" at bounding box center [908, 67] width 969 height 31
copy span "Welcome Back! Your Account Has Been Reactivated"
click at [285, 121] on span "Your Account Has Been Deactivated" at bounding box center [264, 119] width 191 height 15
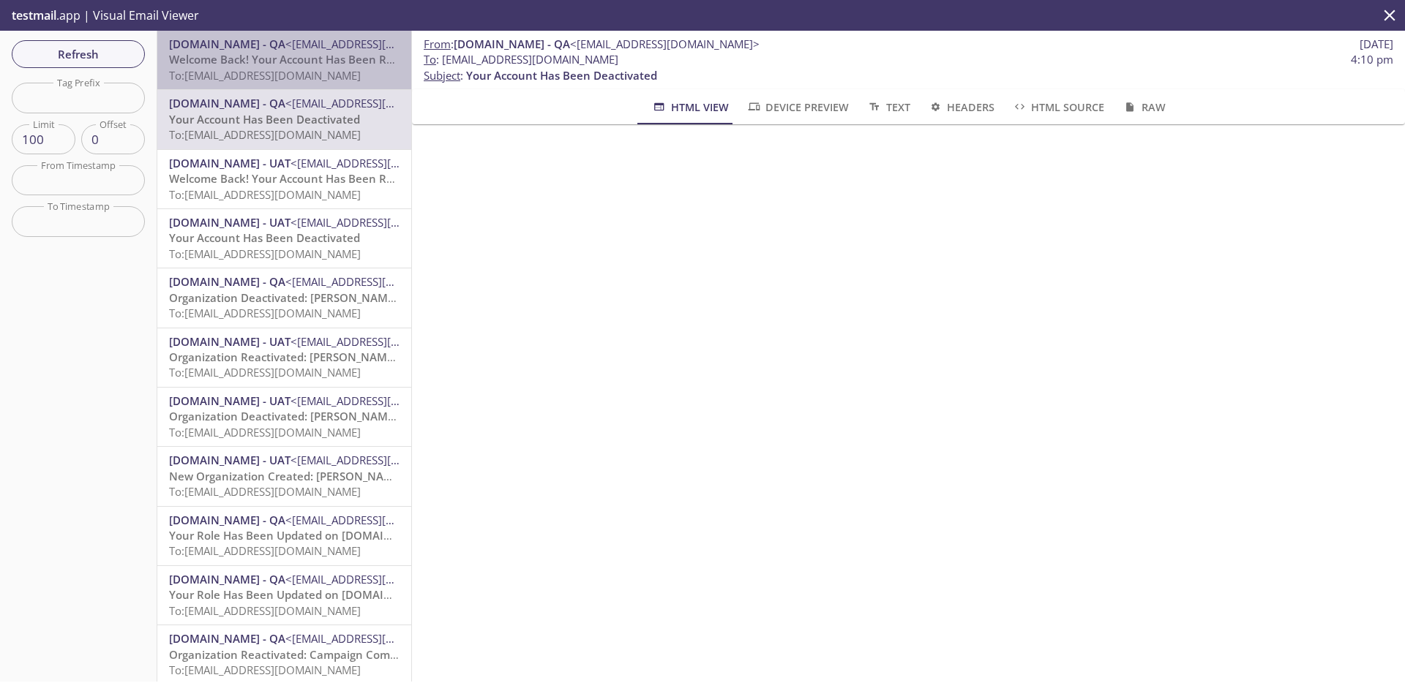
click at [285, 44] on span "[DOMAIN_NAME] - QA" at bounding box center [227, 44] width 116 height 15
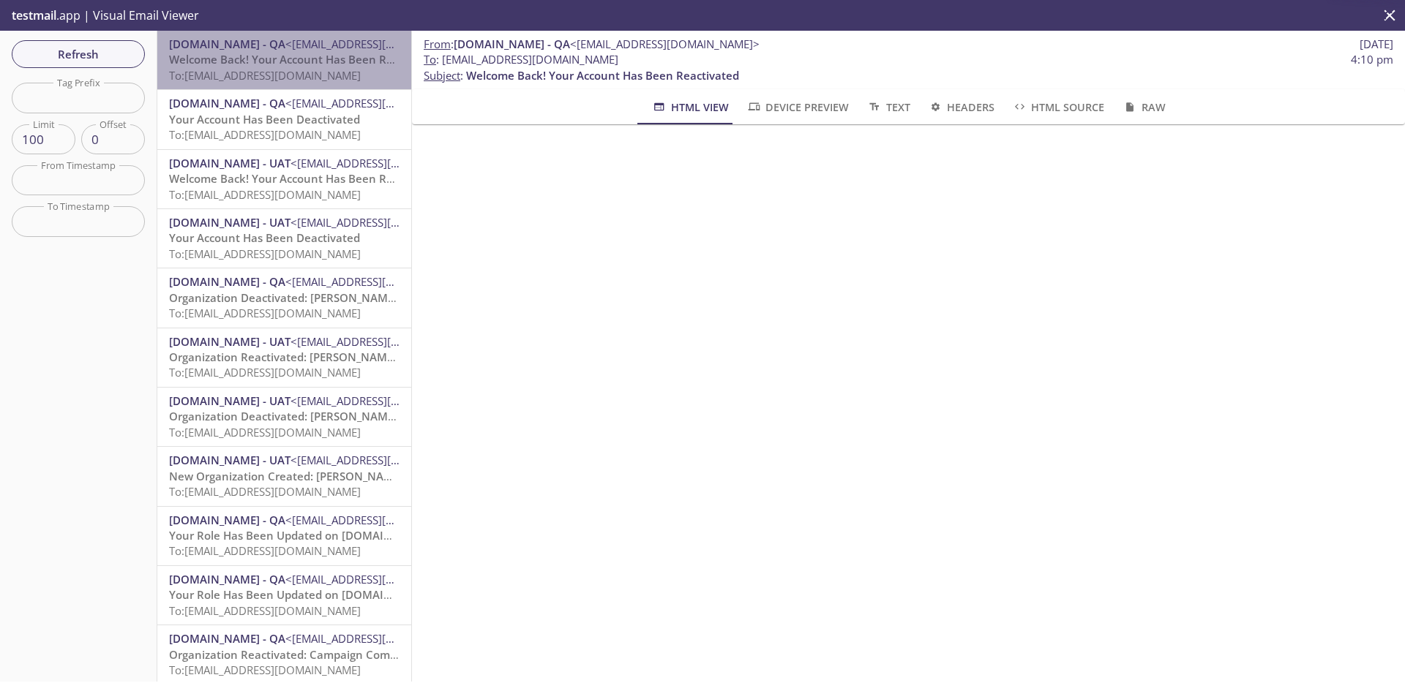
click at [297, 88] on div "MonarchsRising.com - QA <support@qa.monarchsrising.com> Welcome Back! Your Acco…" at bounding box center [284, 60] width 254 height 59
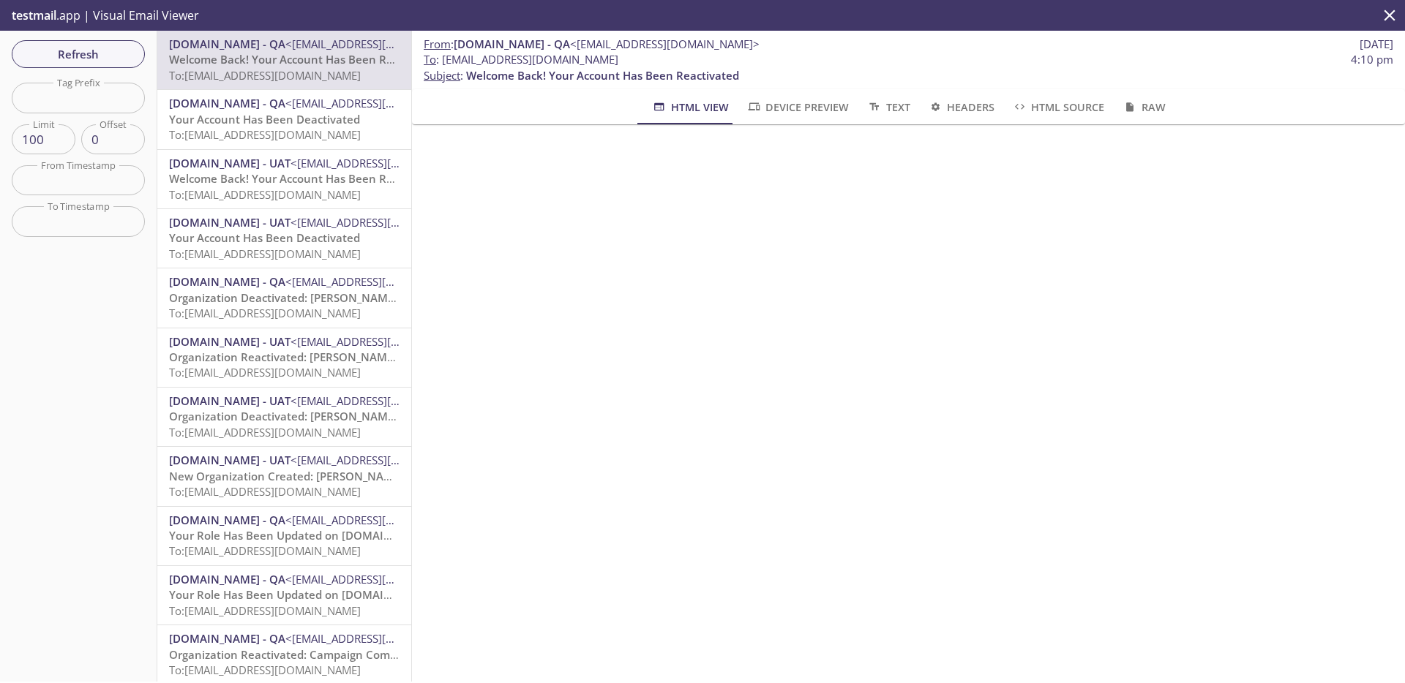
click at [285, 103] on span "[DOMAIN_NAME] - QA" at bounding box center [227, 103] width 116 height 15
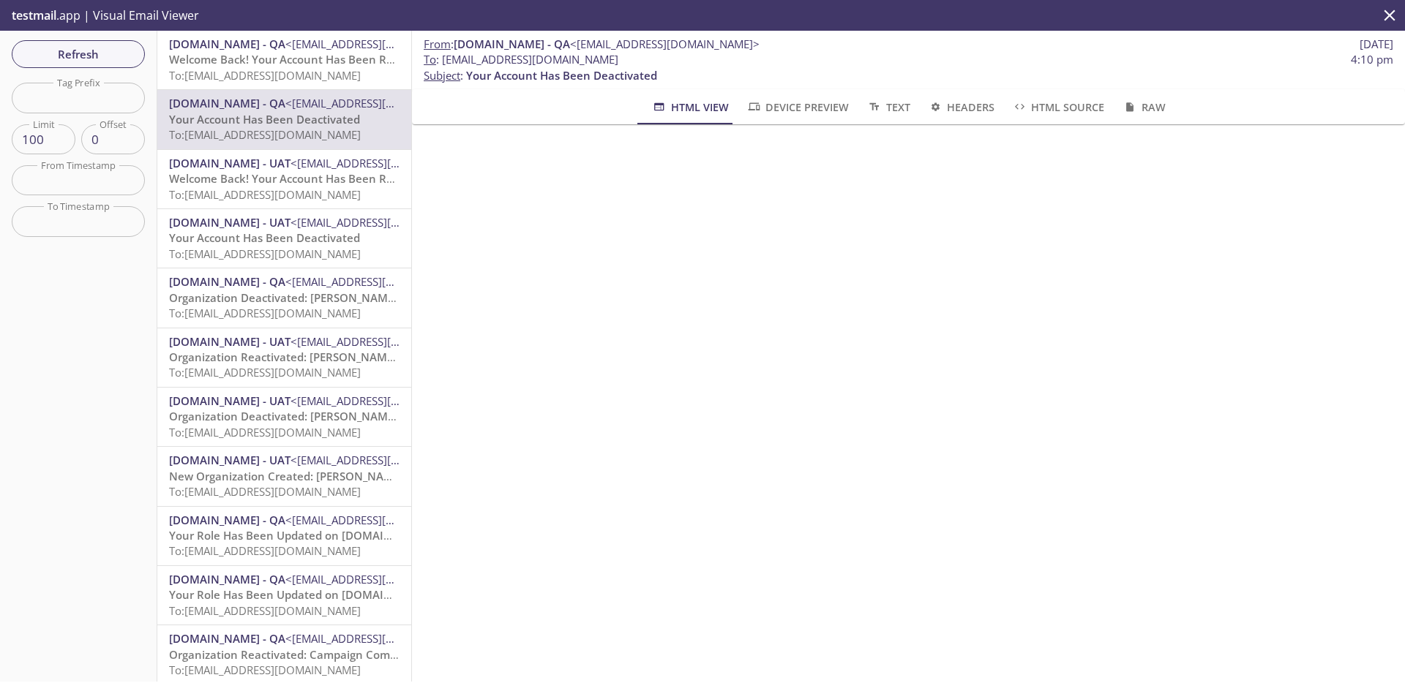
click at [300, 61] on span "Welcome Back! Your Account Has Been Reactivated" at bounding box center [305, 59] width 273 height 15
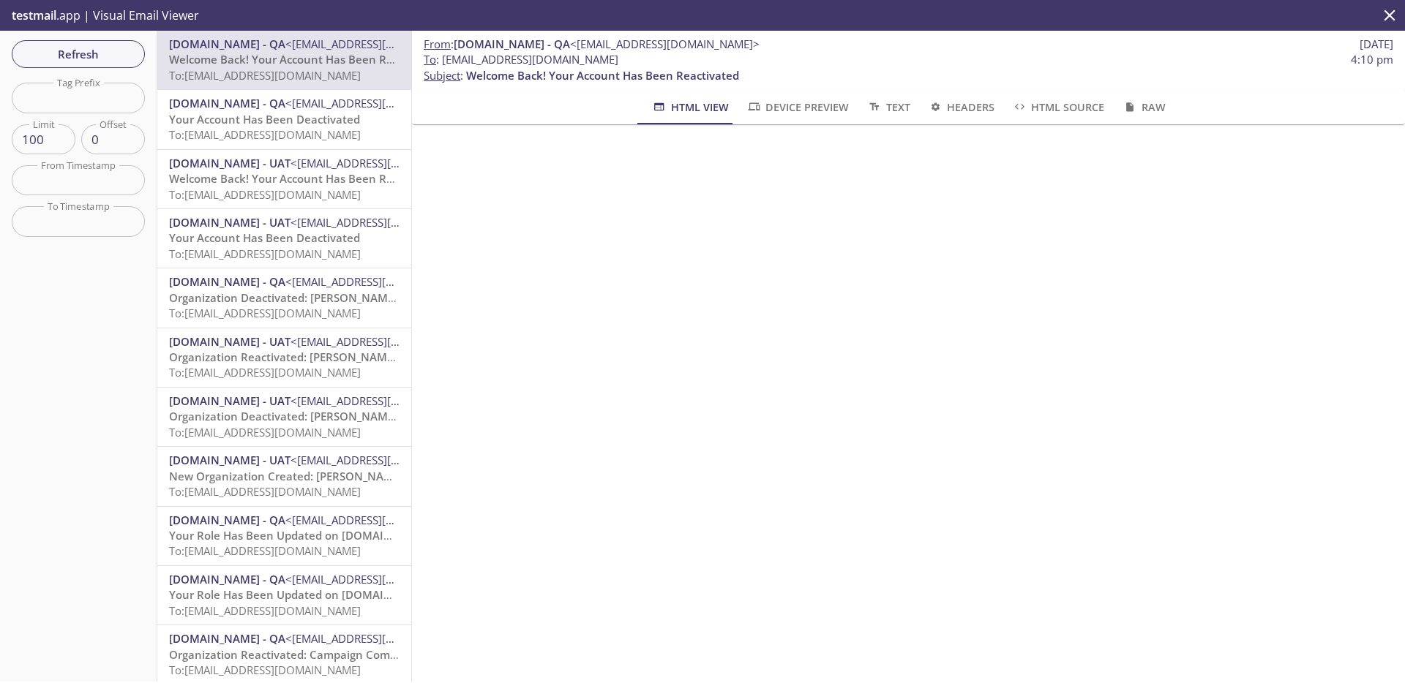
click at [285, 109] on span "[DOMAIN_NAME] - QA" at bounding box center [227, 103] width 116 height 15
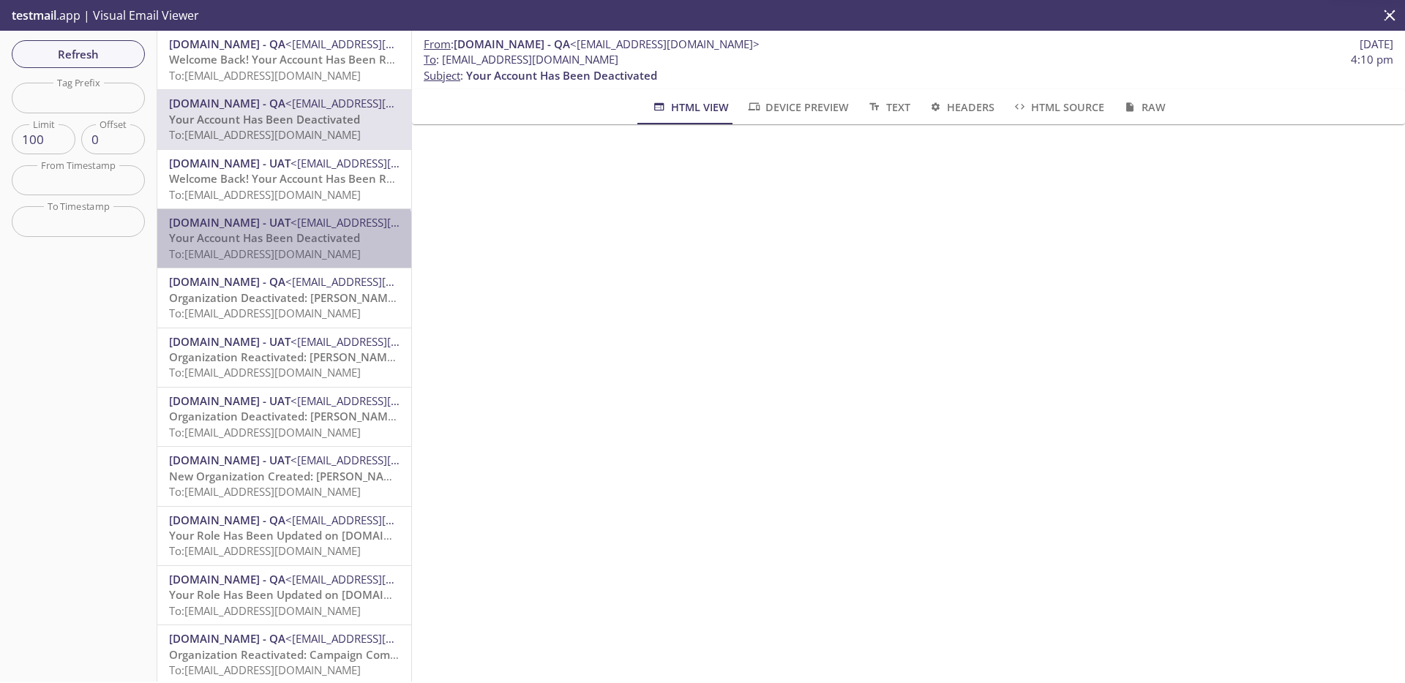
click at [283, 254] on span "To: admax.2025090212252309@inbox.testmail.app" at bounding box center [265, 254] width 192 height 15
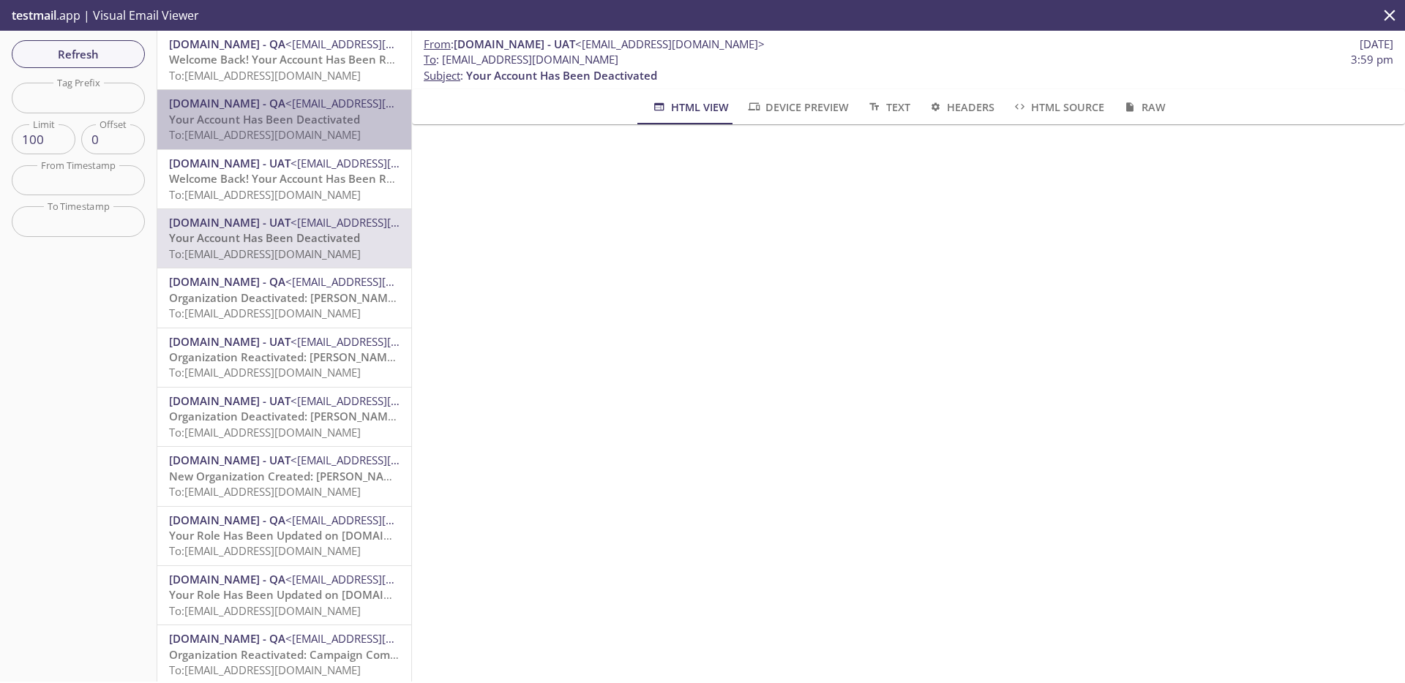
click at [299, 139] on span "To: admax.010805@inbox.testmail.app" at bounding box center [265, 134] width 192 height 15
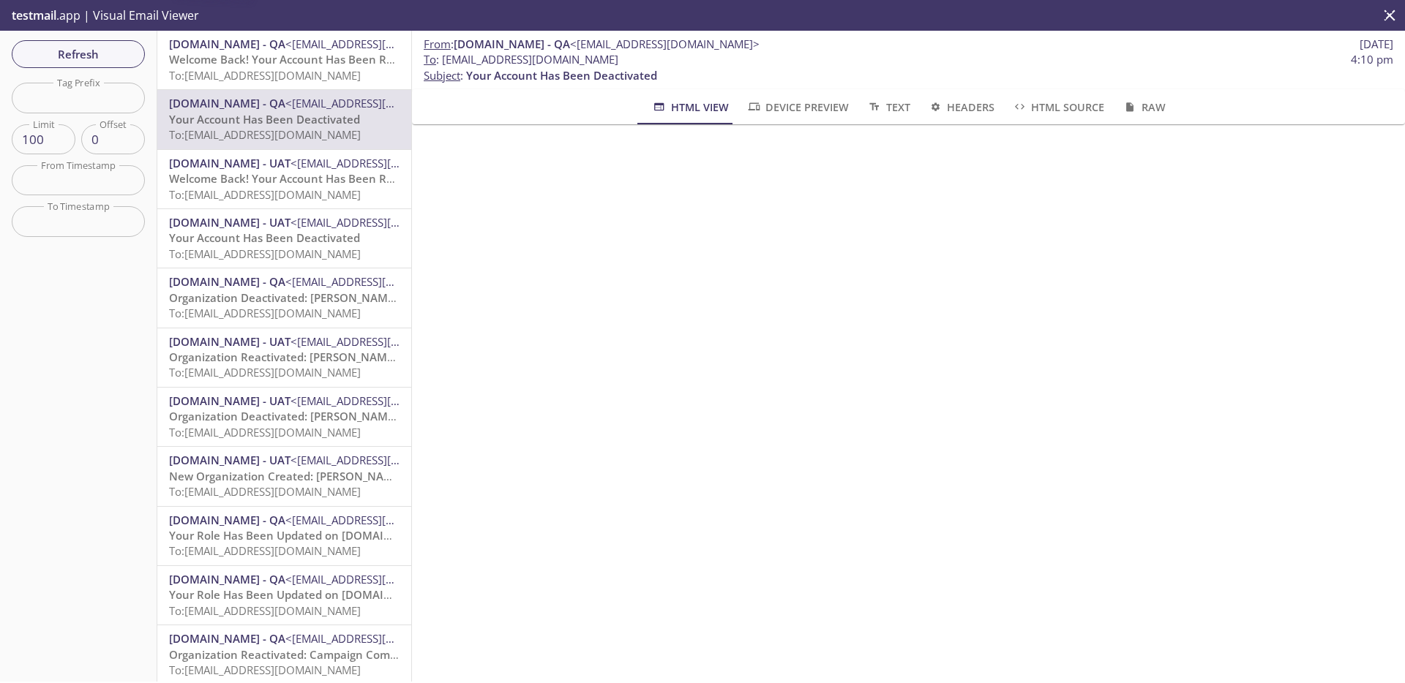
click at [296, 182] on span "Welcome Back! Your Account Has Been Reactivated" at bounding box center [305, 178] width 273 height 15
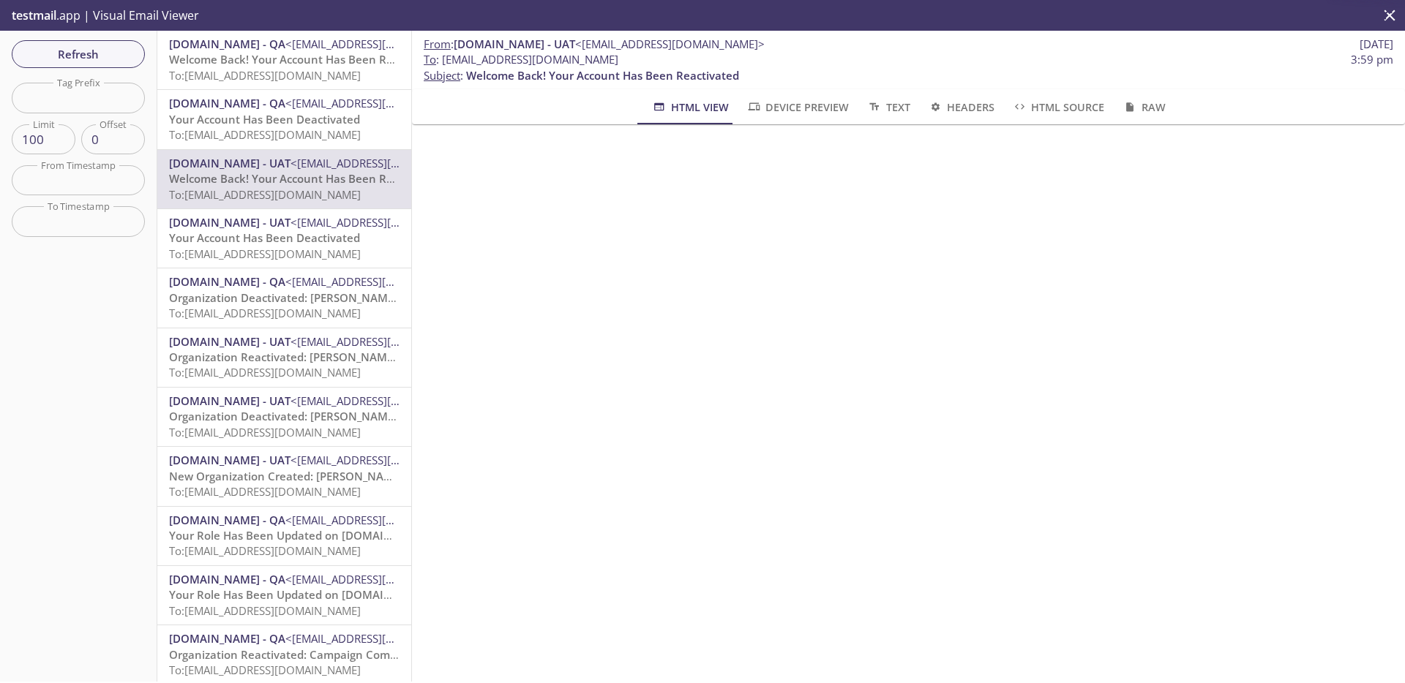
click at [294, 241] on span "Your Account Has Been Deactivated" at bounding box center [264, 237] width 191 height 15
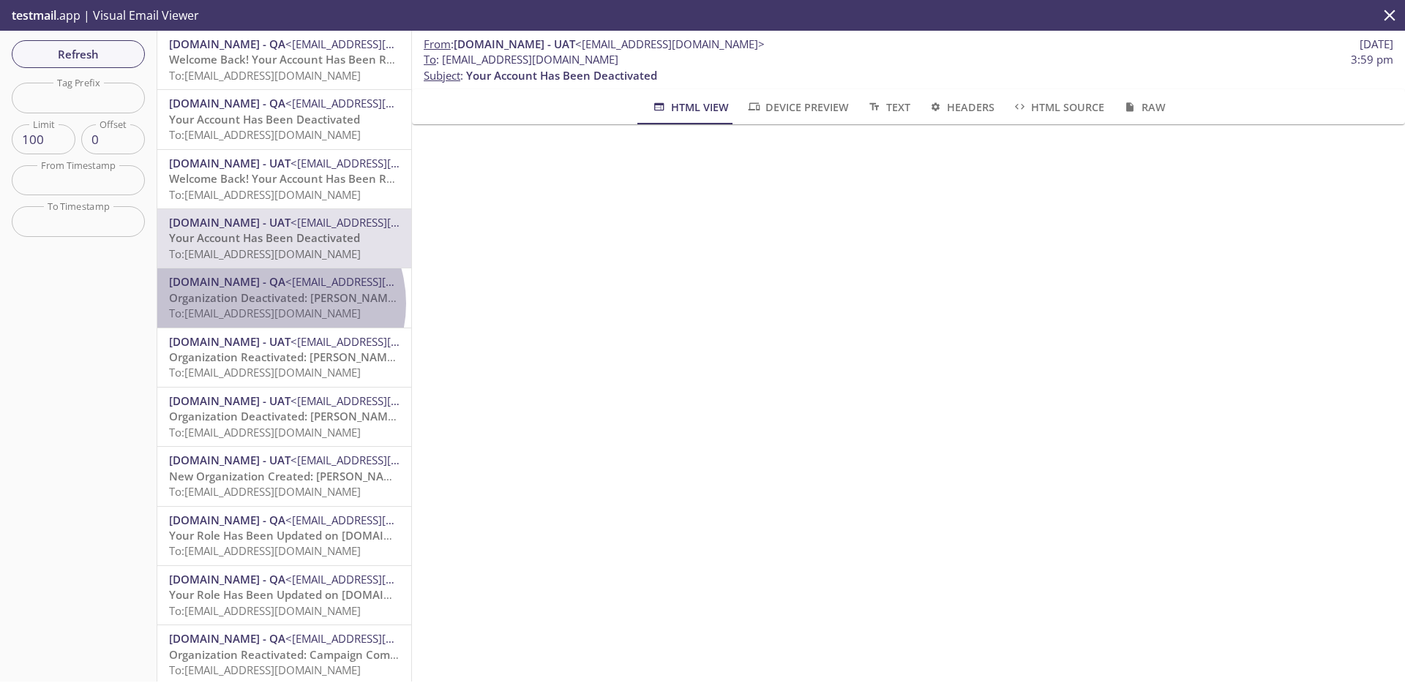
click at [277, 304] on span "Organization Deactivated: [PERSON_NAME], West and [PERSON_NAME] 9" at bounding box center [360, 297] width 383 height 15
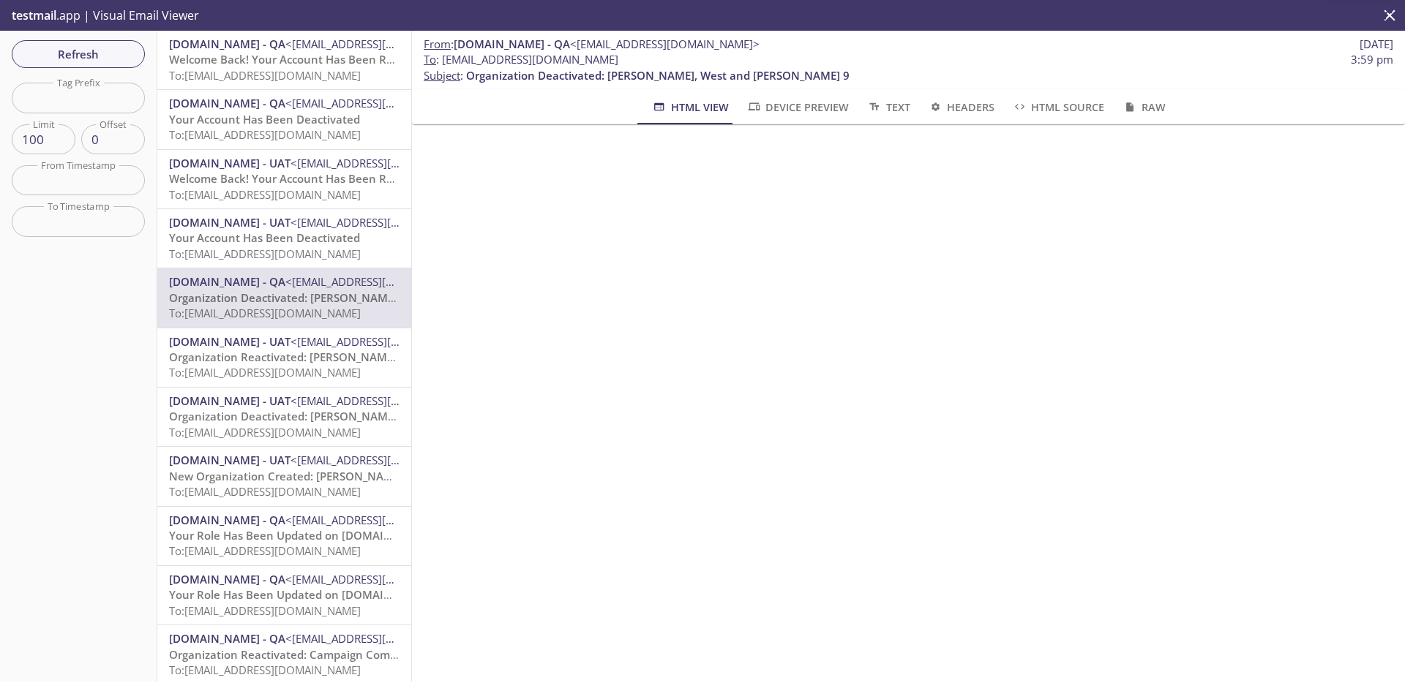
click at [272, 329] on div "MonarchsRising.com - UAT <support@uat.monarchsrising.com> Organization Reactiva…" at bounding box center [284, 358] width 254 height 59
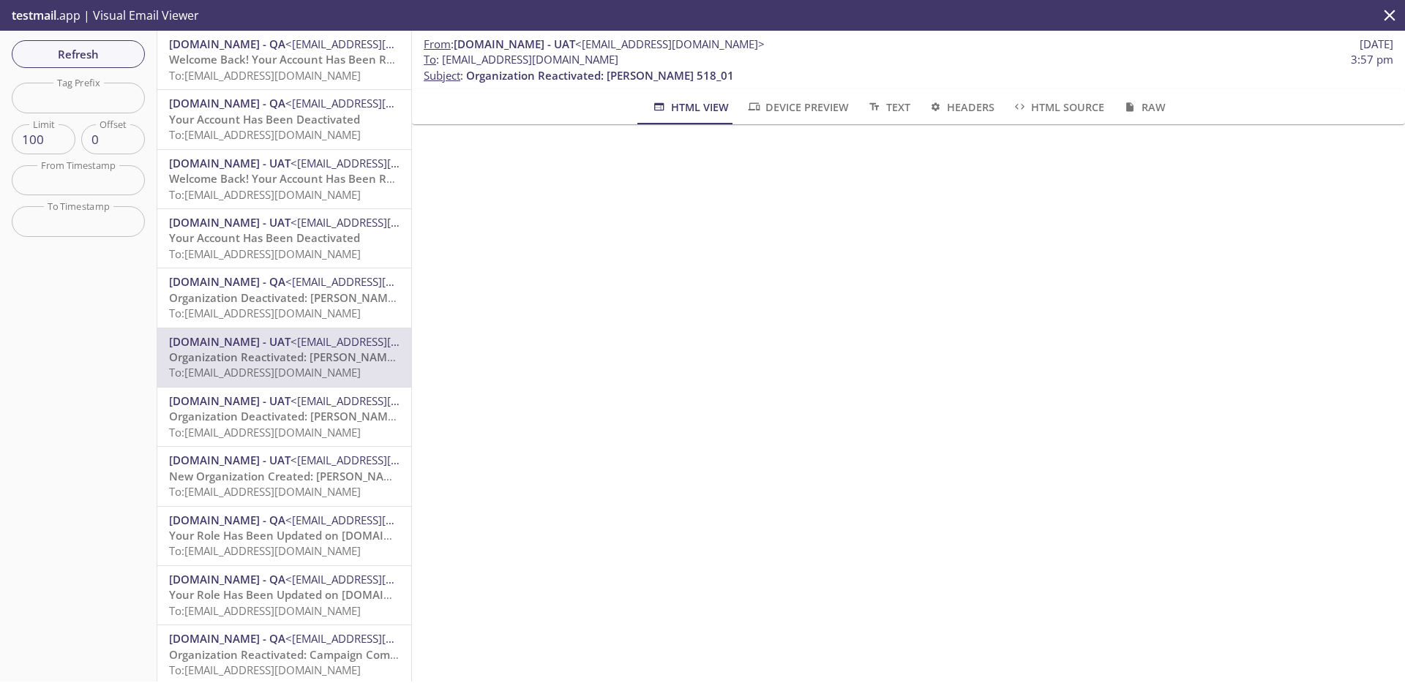
click at [290, 403] on span "[DOMAIN_NAME] - UAT" at bounding box center [229, 401] width 121 height 15
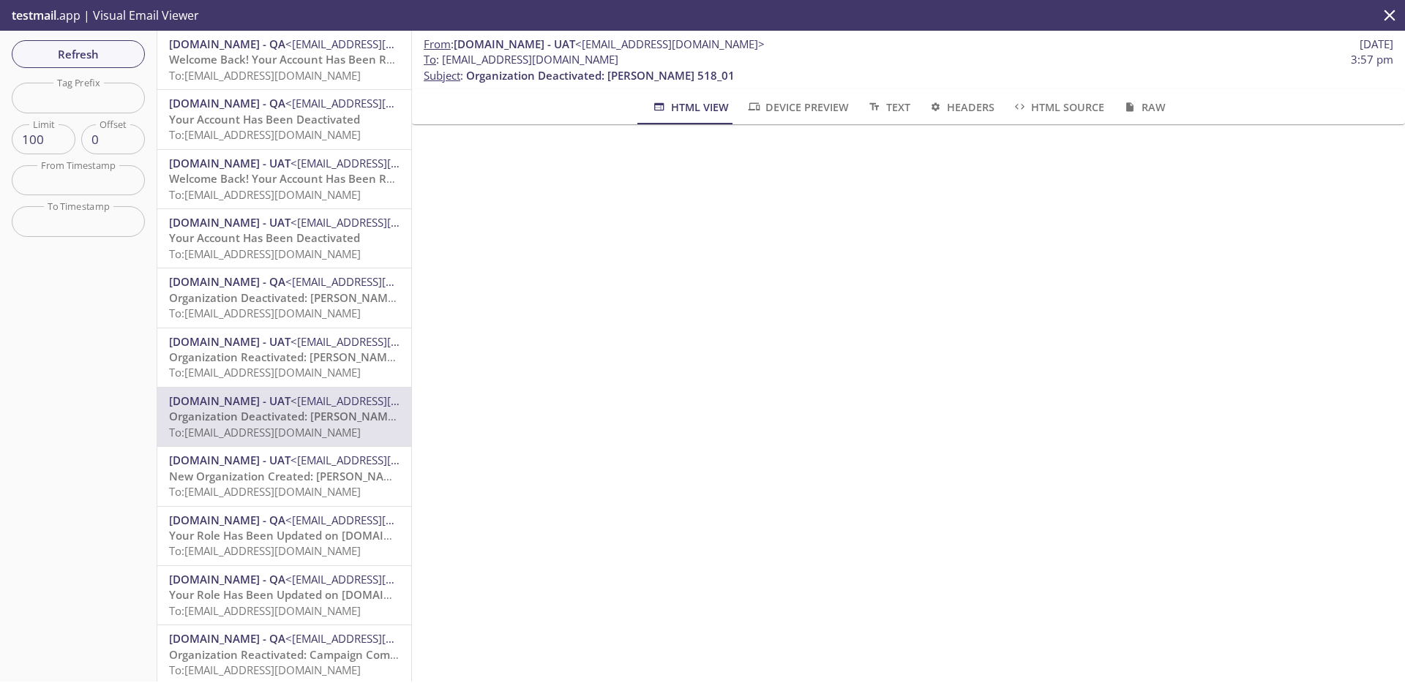
click at [288, 175] on span "Welcome Back! Your Account Has Been Reactivated" at bounding box center [305, 178] width 273 height 15
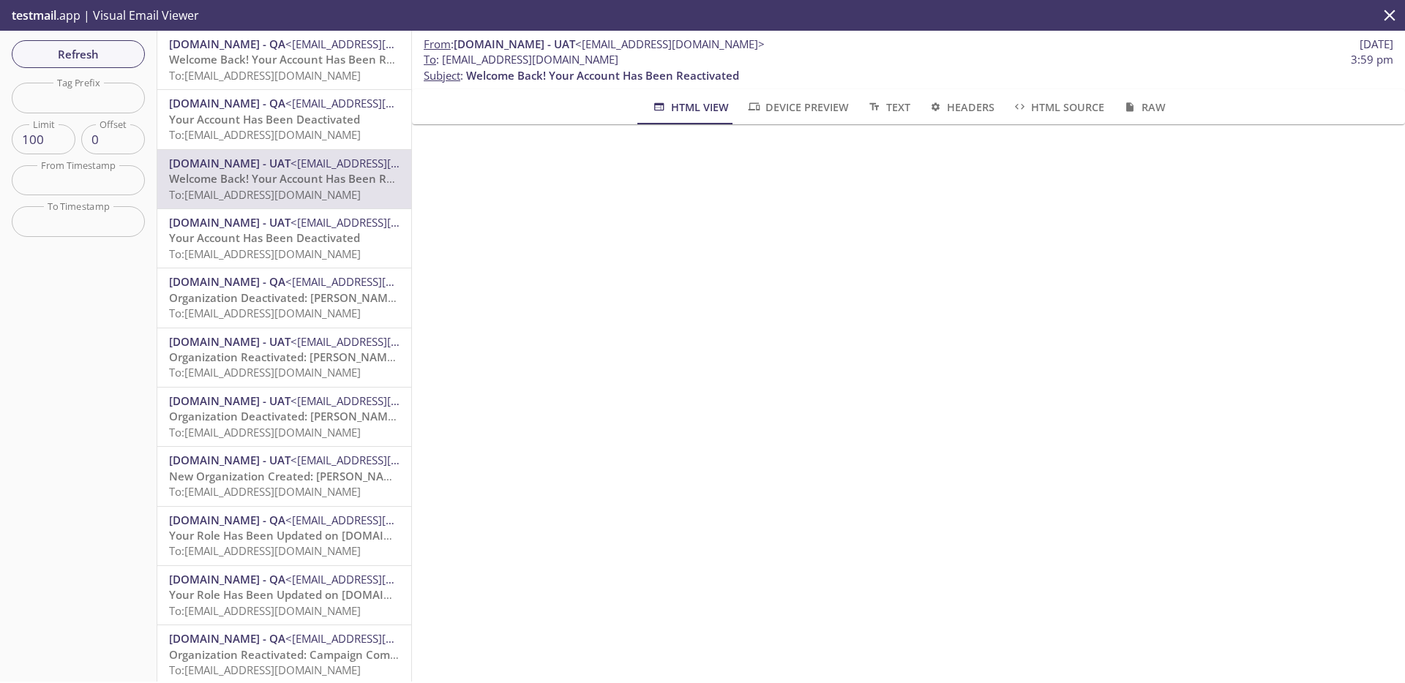
click at [295, 241] on span "Your Account Has Been Deactivated" at bounding box center [264, 237] width 191 height 15
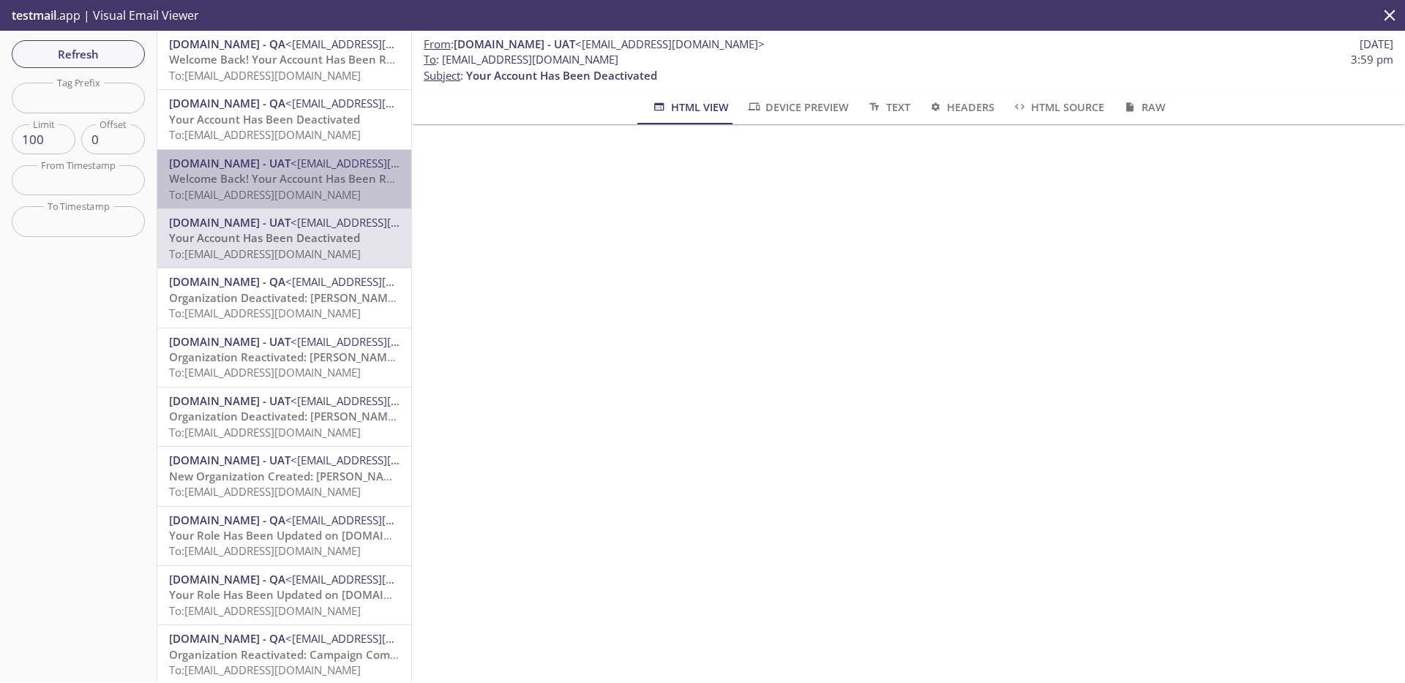
click at [304, 192] on span "To: admax.2025090212252309@inbox.testmail.app" at bounding box center [265, 194] width 192 height 15
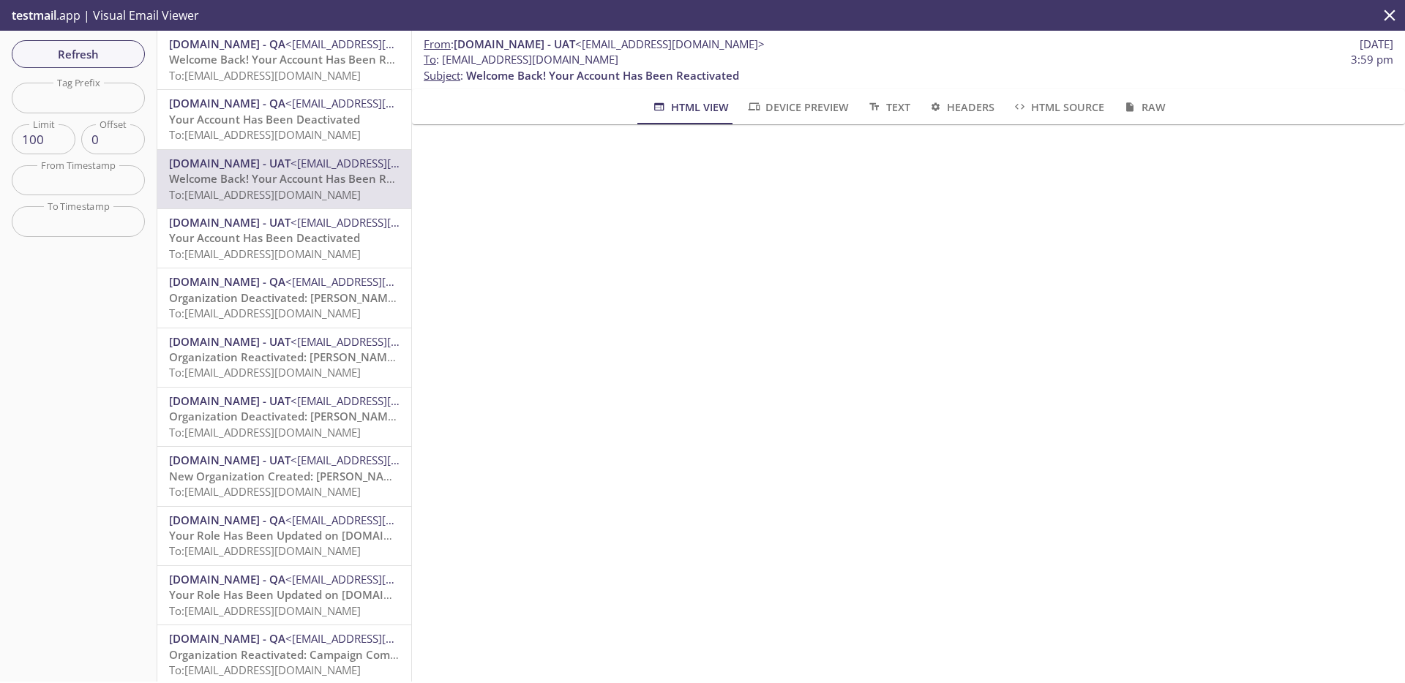
click at [274, 240] on span "Your Account Has Been Deactivated" at bounding box center [264, 237] width 191 height 15
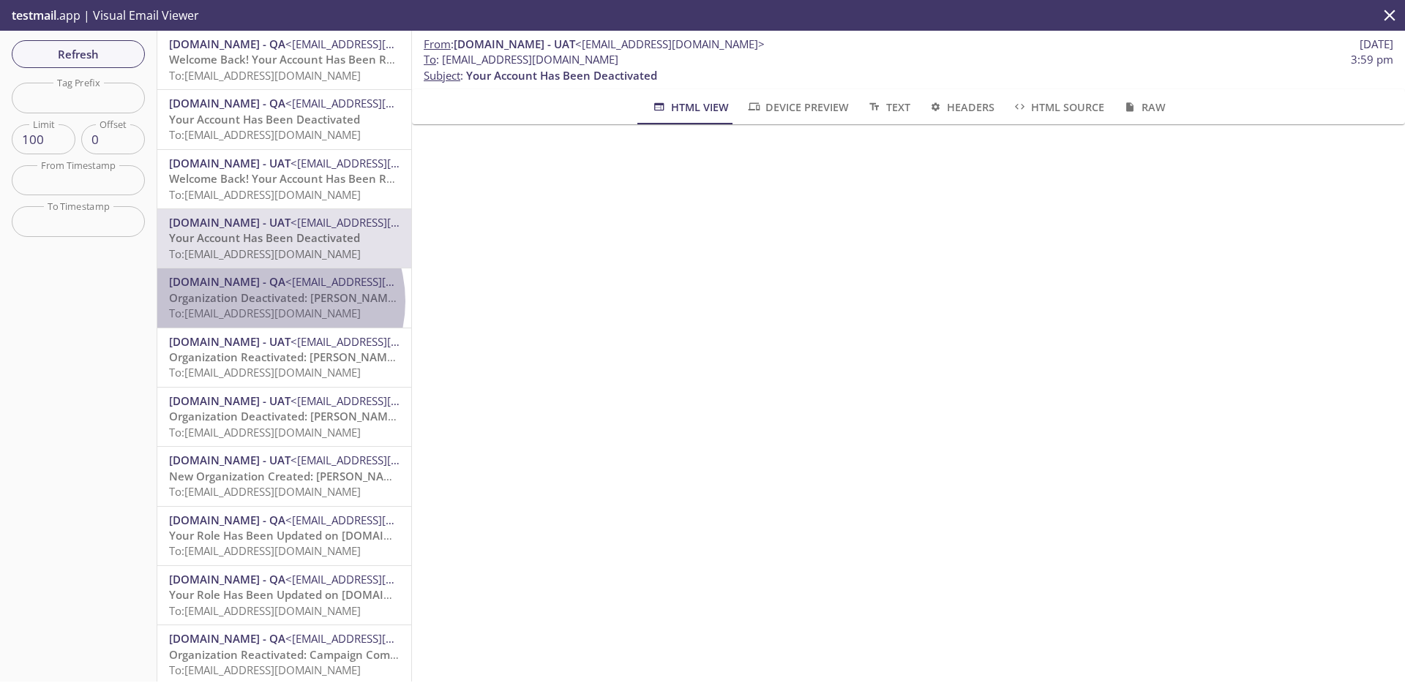
click at [271, 301] on span "Organization Deactivated: [PERSON_NAME], West and [PERSON_NAME] 9" at bounding box center [360, 297] width 383 height 15
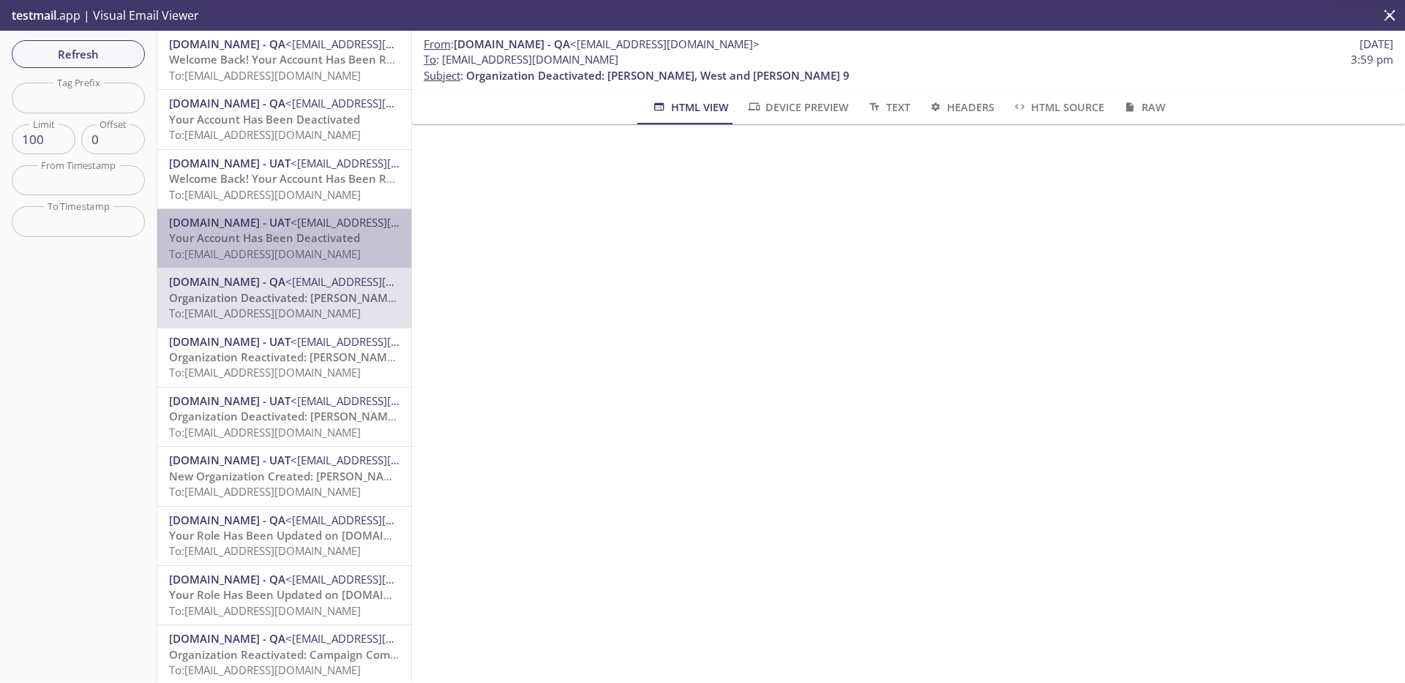
click at [285, 243] on span "Your Account Has Been Deactivated" at bounding box center [264, 237] width 191 height 15
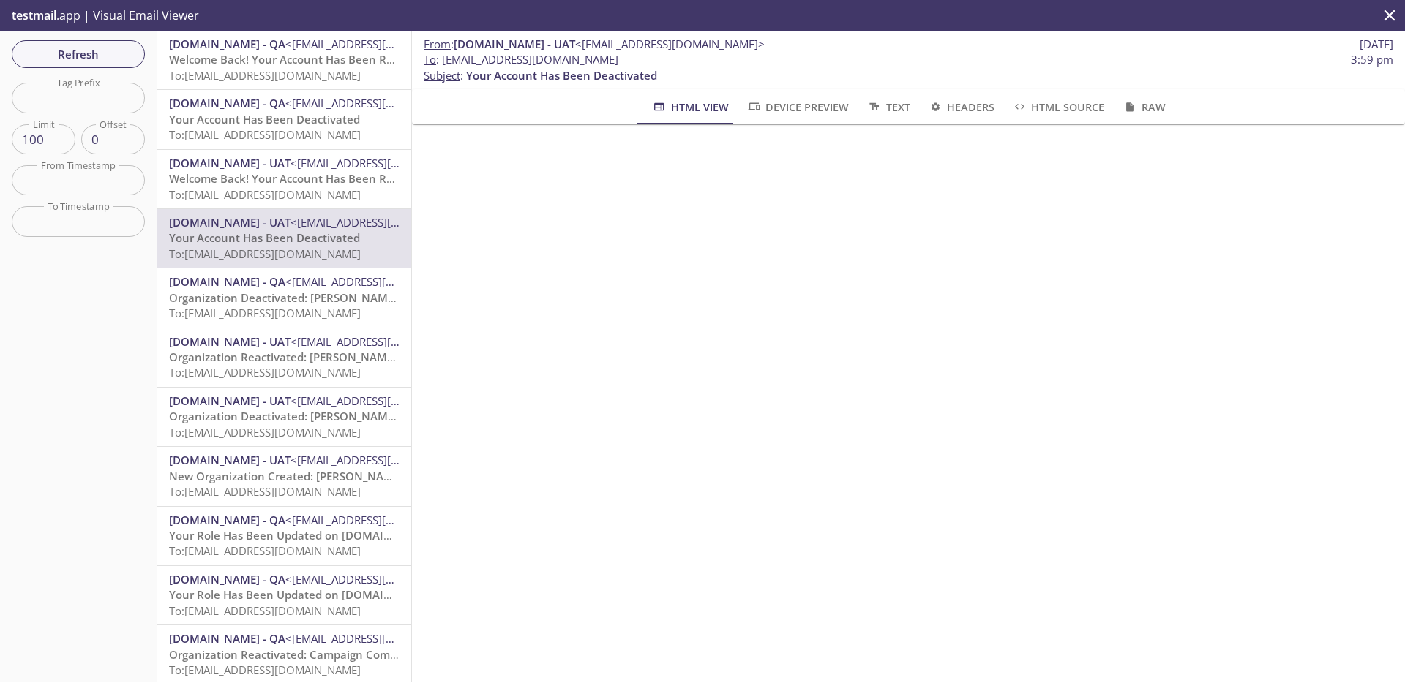
click at [291, 181] on span "Welcome Back! Your Account Has Been Reactivated" at bounding box center [305, 178] width 273 height 15
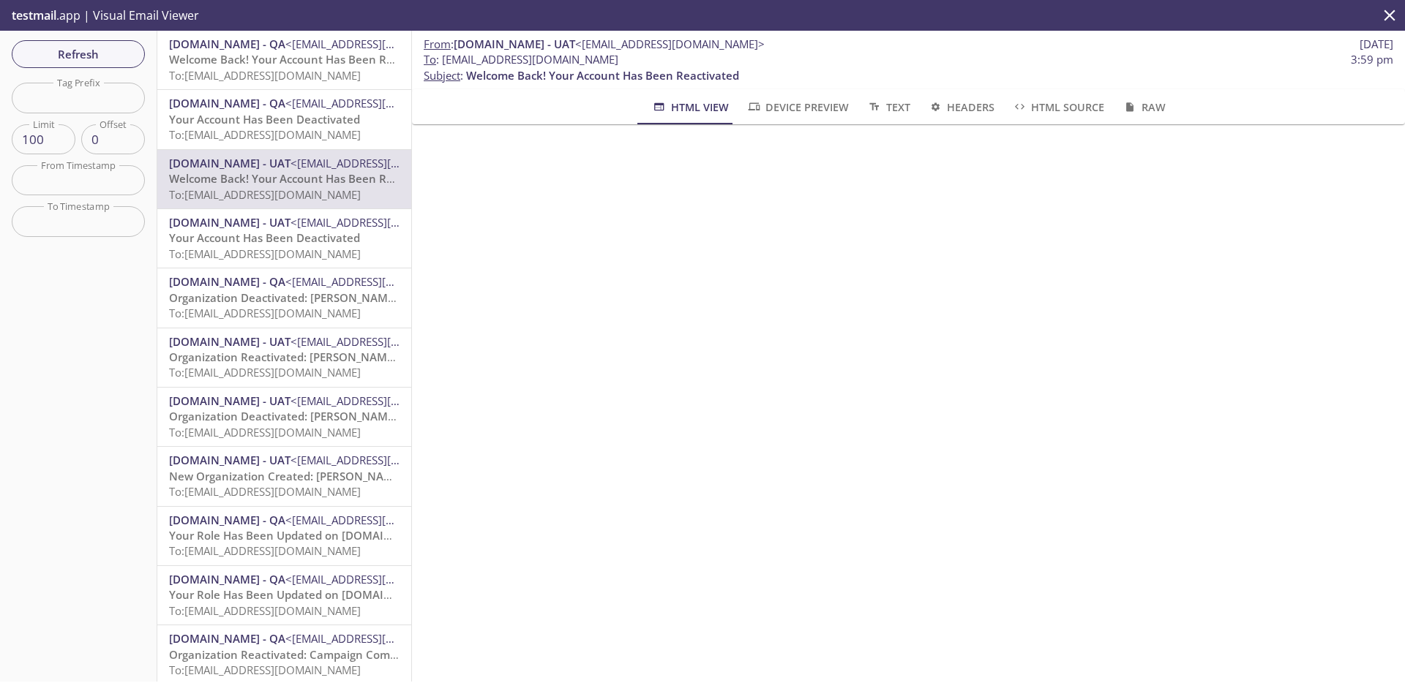
click at [303, 299] on span "Organization Deactivated: [PERSON_NAME], West and [PERSON_NAME] 9" at bounding box center [360, 297] width 383 height 15
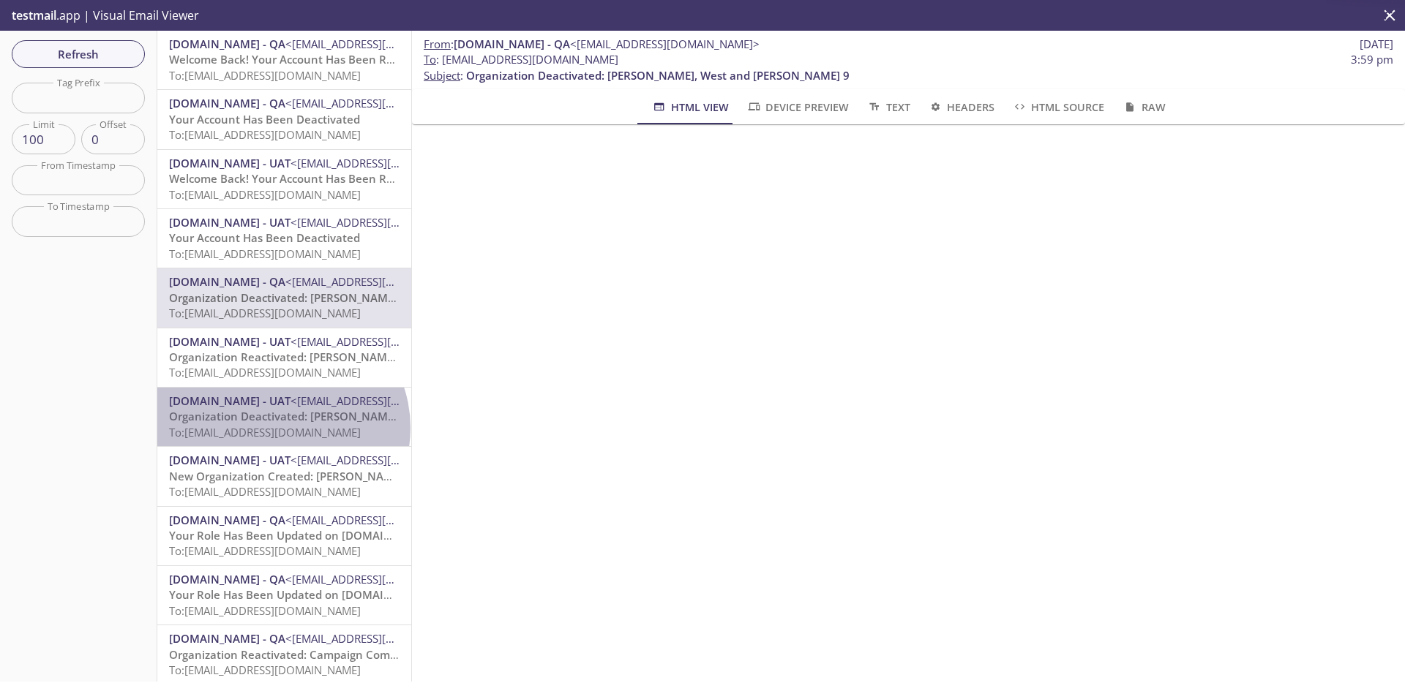
click at [280, 428] on span "To: [EMAIL_ADDRESS][DOMAIN_NAME]" at bounding box center [265, 432] width 192 height 15
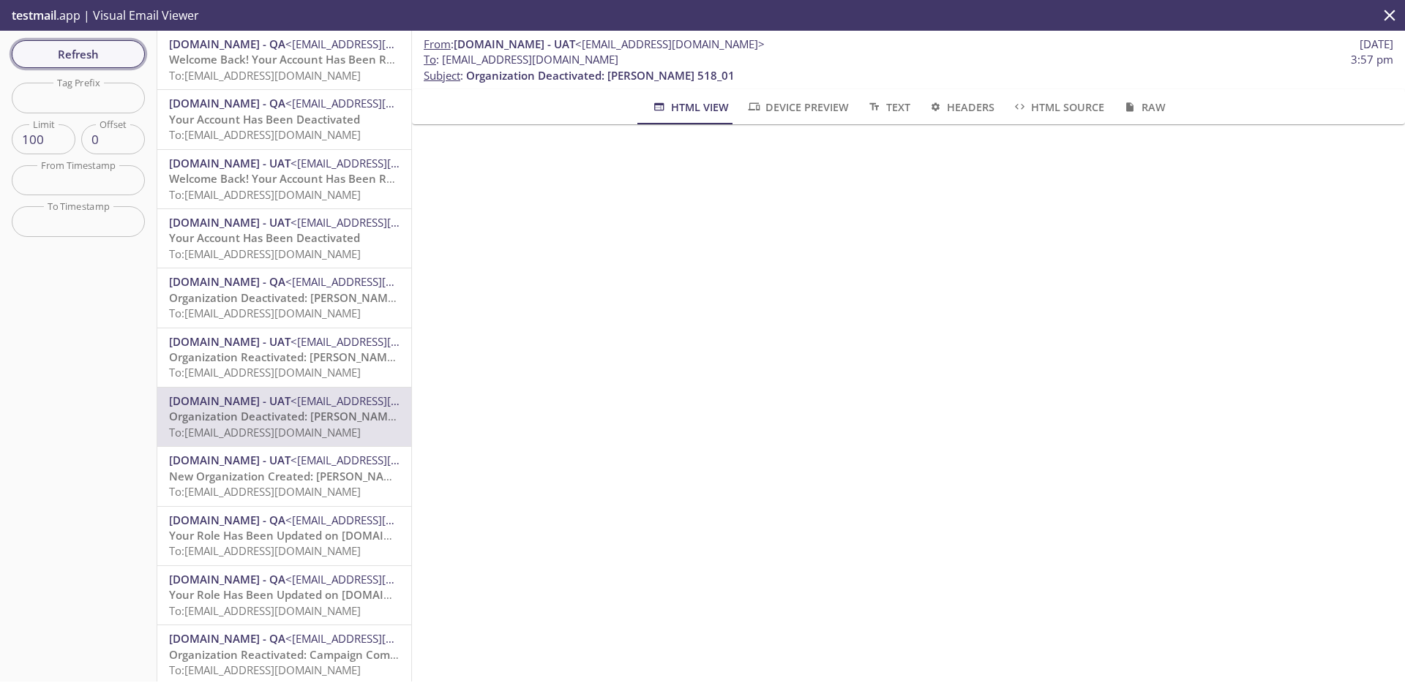
click at [84, 64] on button "Refresh" at bounding box center [78, 54] width 133 height 28
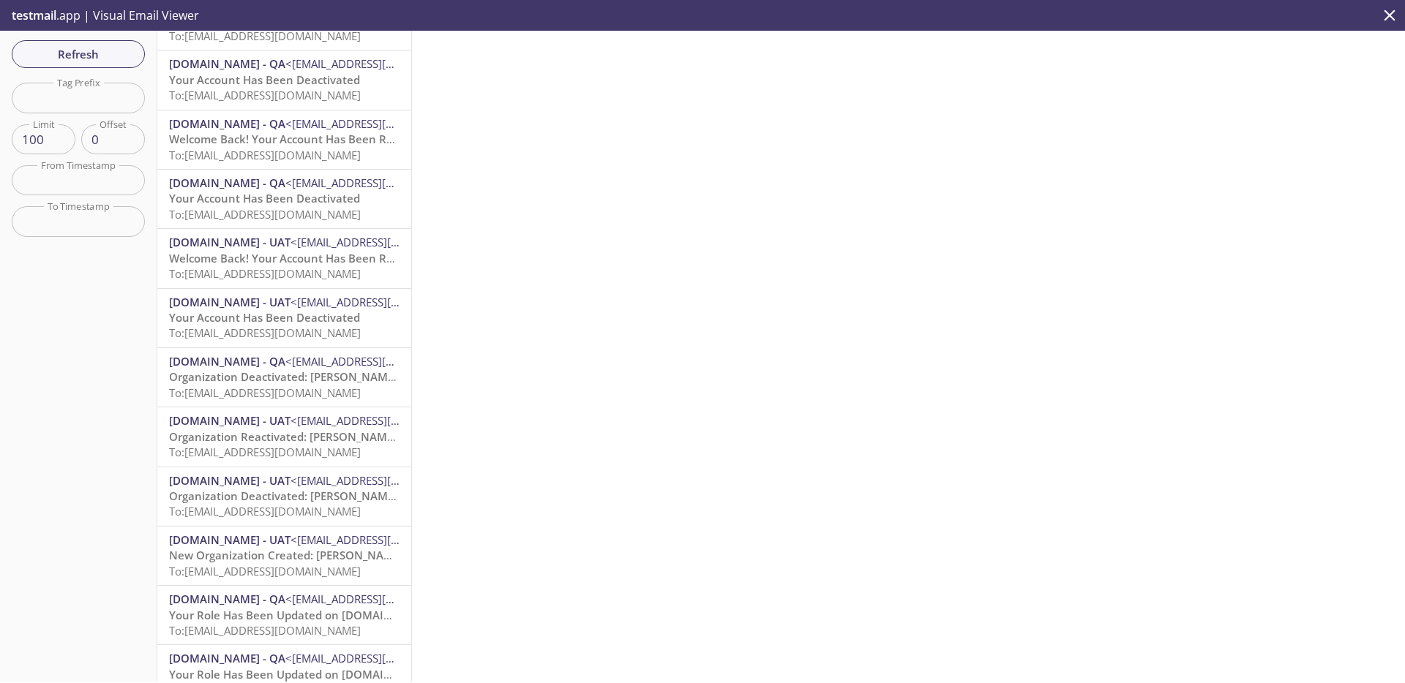
scroll to position [86, 0]
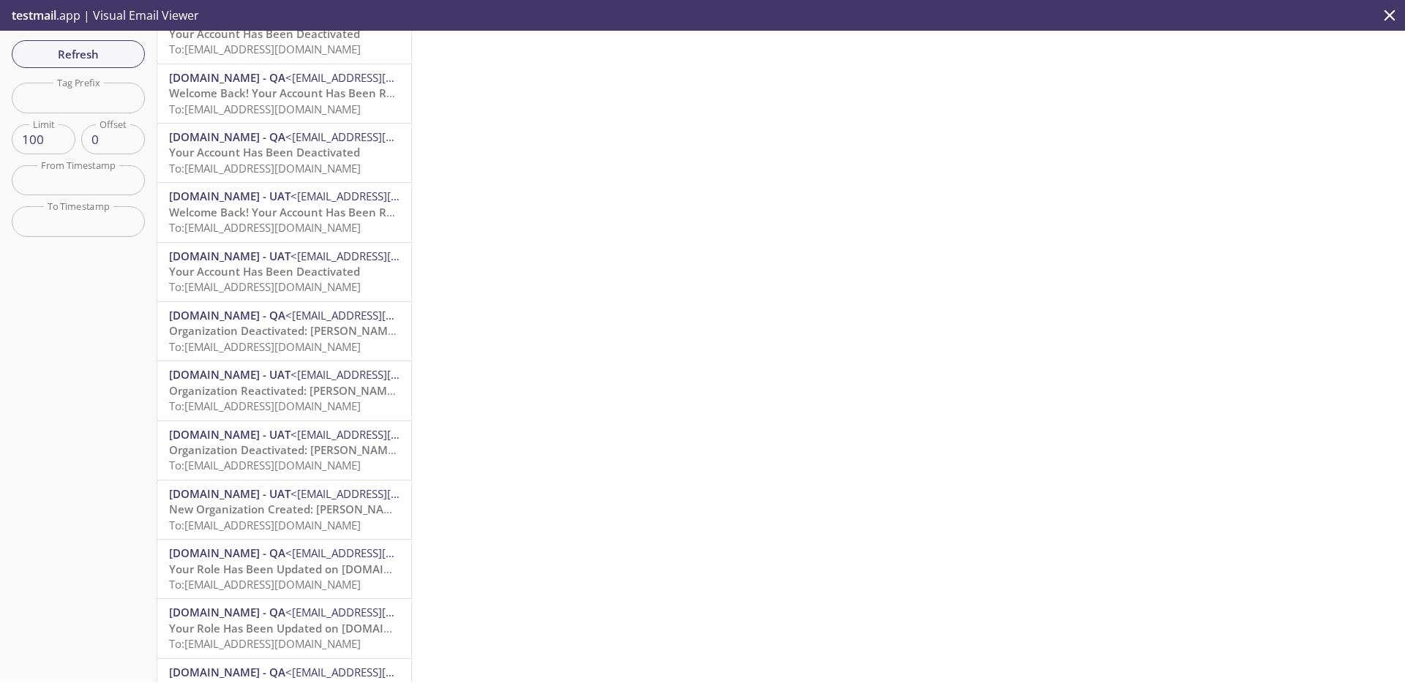
click at [289, 279] on span "To: admax.2025090212252309@inbox.testmail.app" at bounding box center [265, 286] width 192 height 15
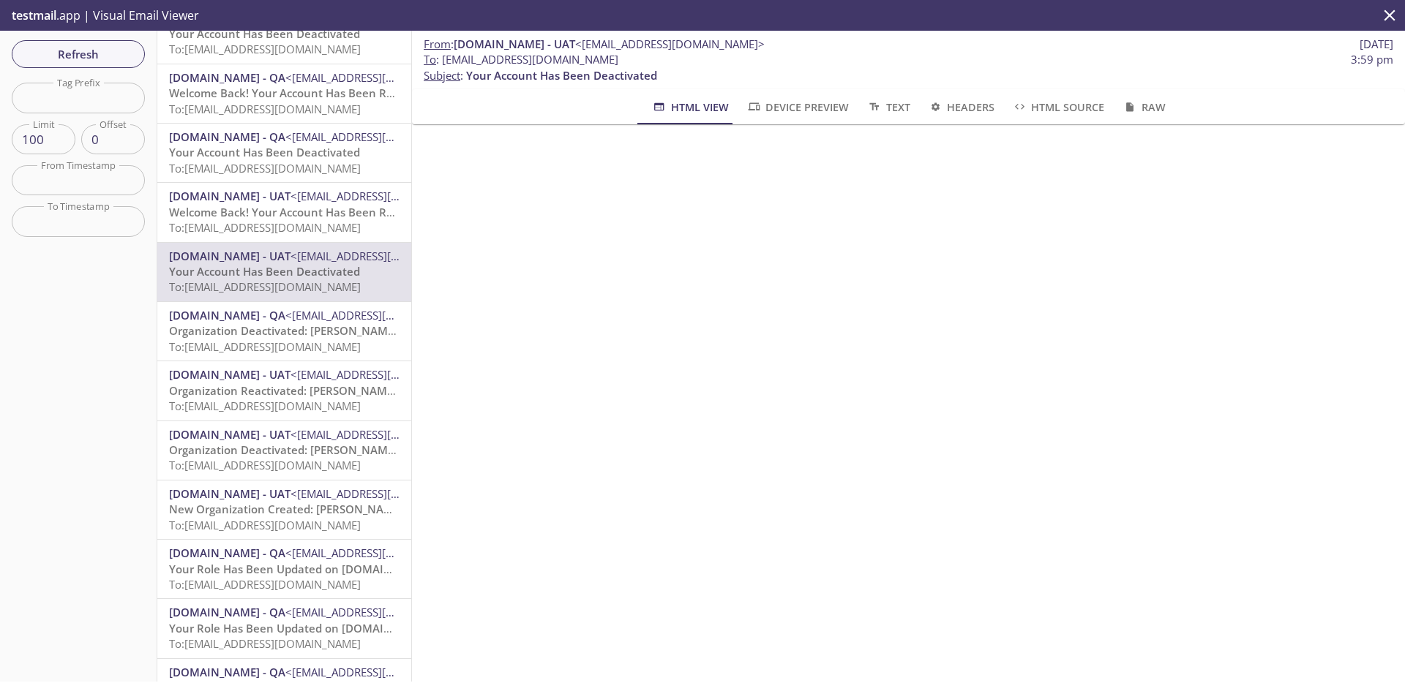
click at [298, 211] on span "Welcome Back! Your Account Has Been Reactivated" at bounding box center [305, 212] width 273 height 15
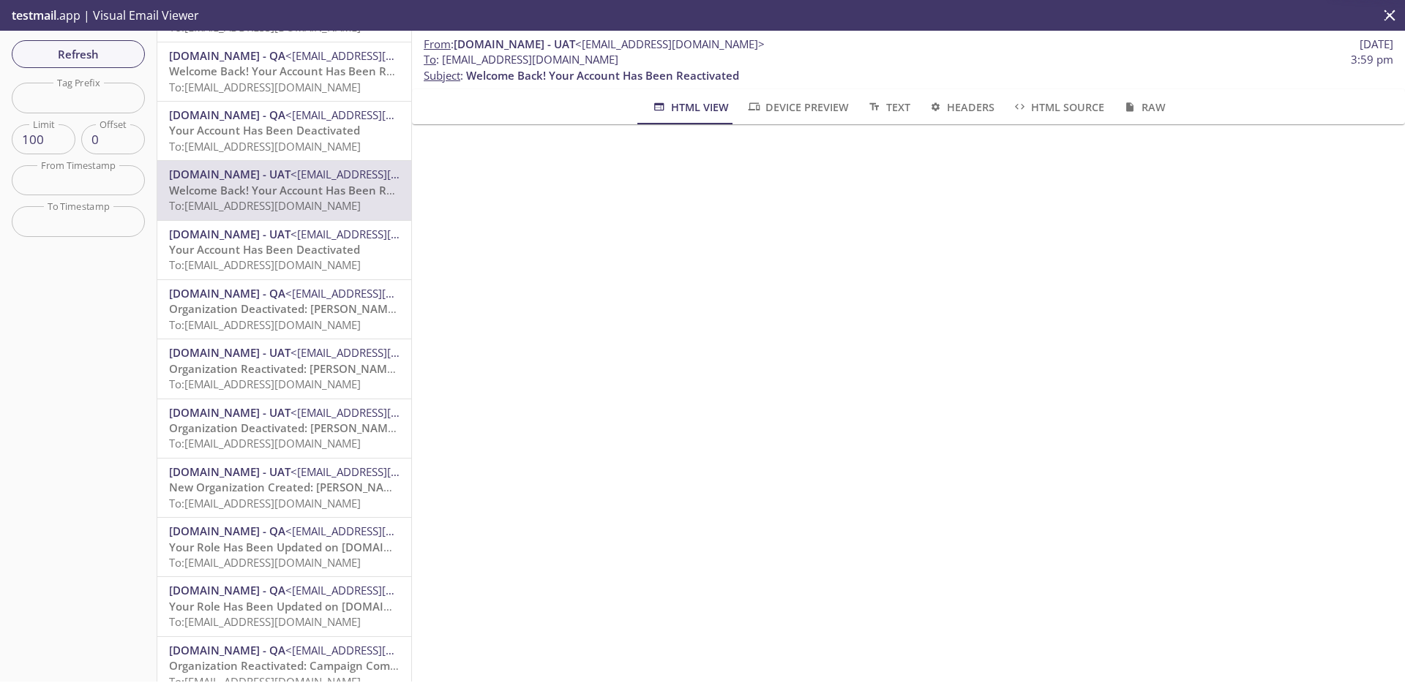
scroll to position [130, 0]
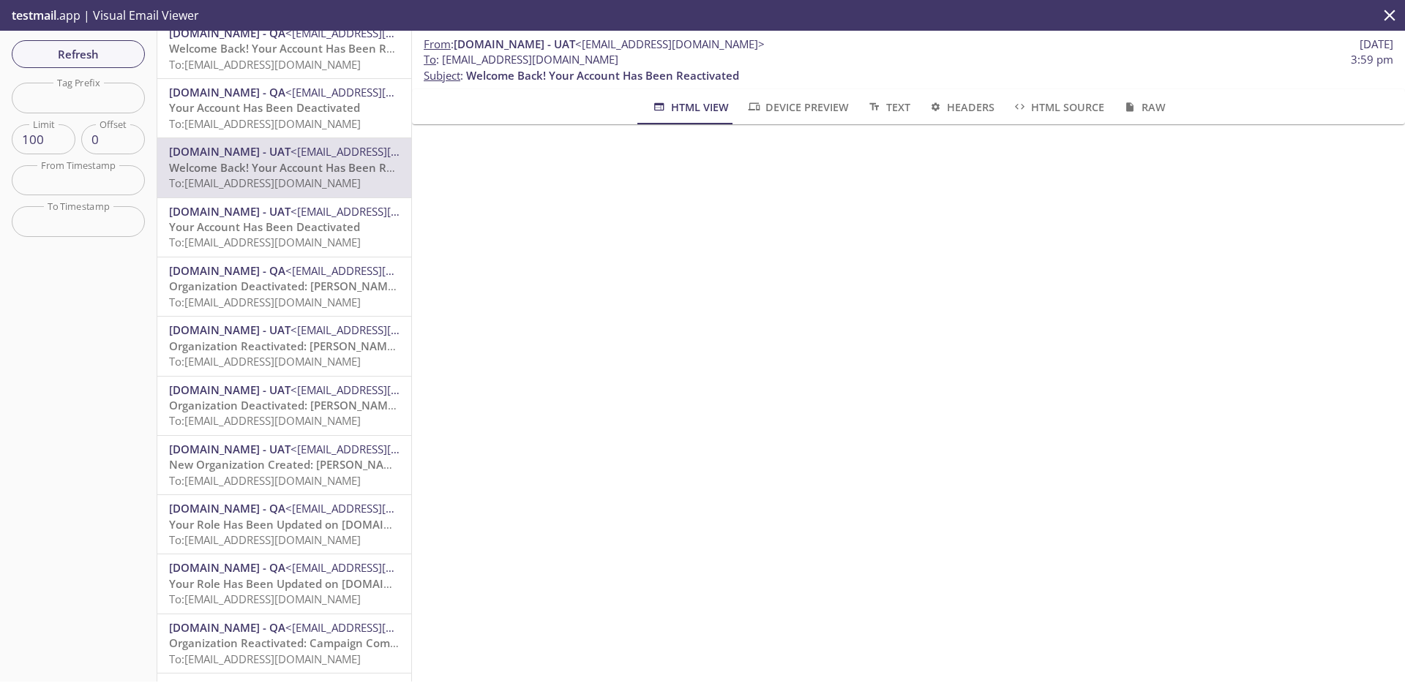
click at [284, 386] on span "[DOMAIN_NAME] - UAT" at bounding box center [229, 390] width 121 height 15
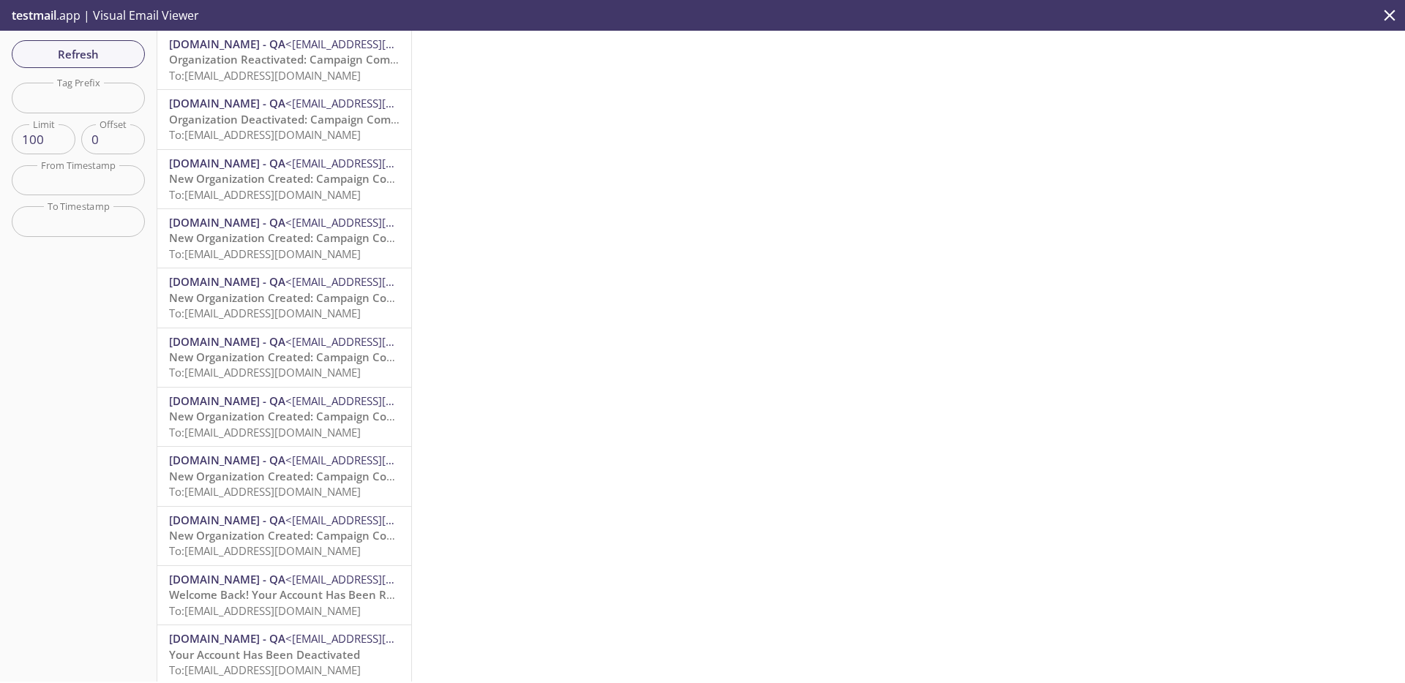
click at [293, 61] on span "Organization Reactivated: Campaign Composer Integration Test-1.20250917.21" at bounding box center [379, 59] width 420 height 15
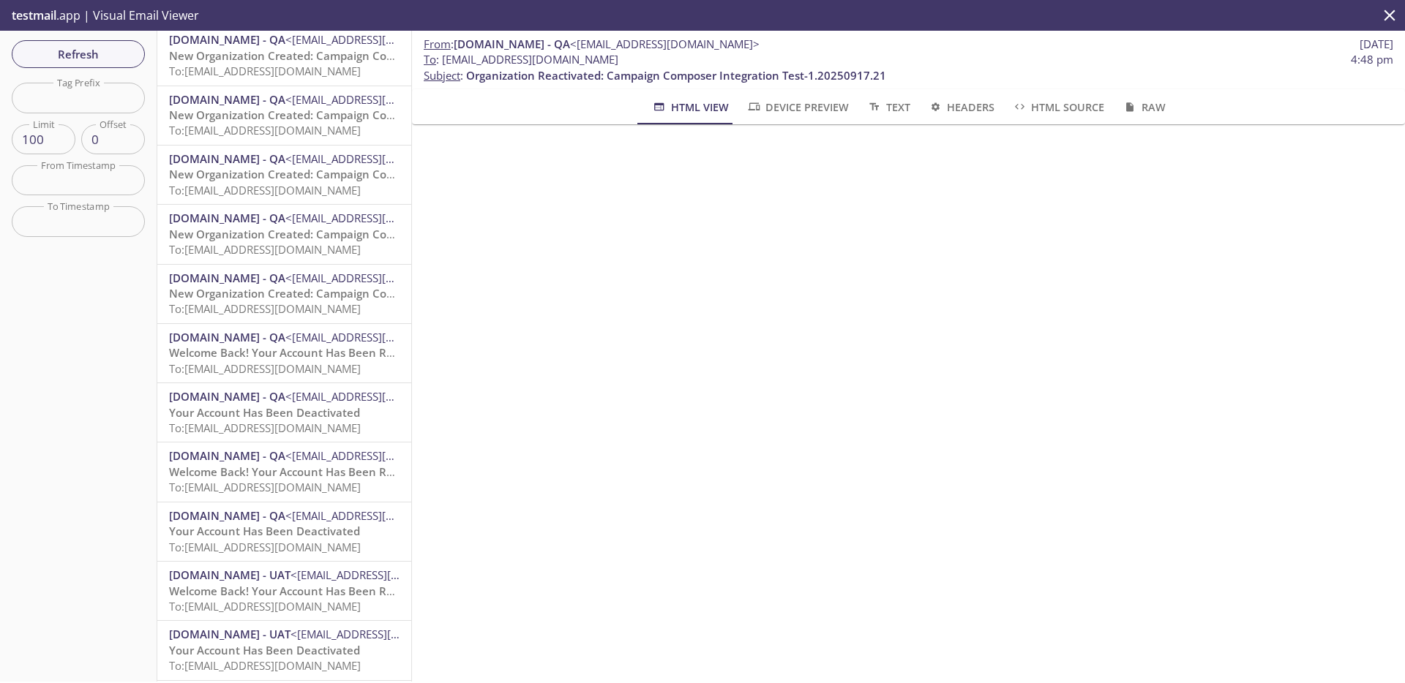
scroll to position [243, 0]
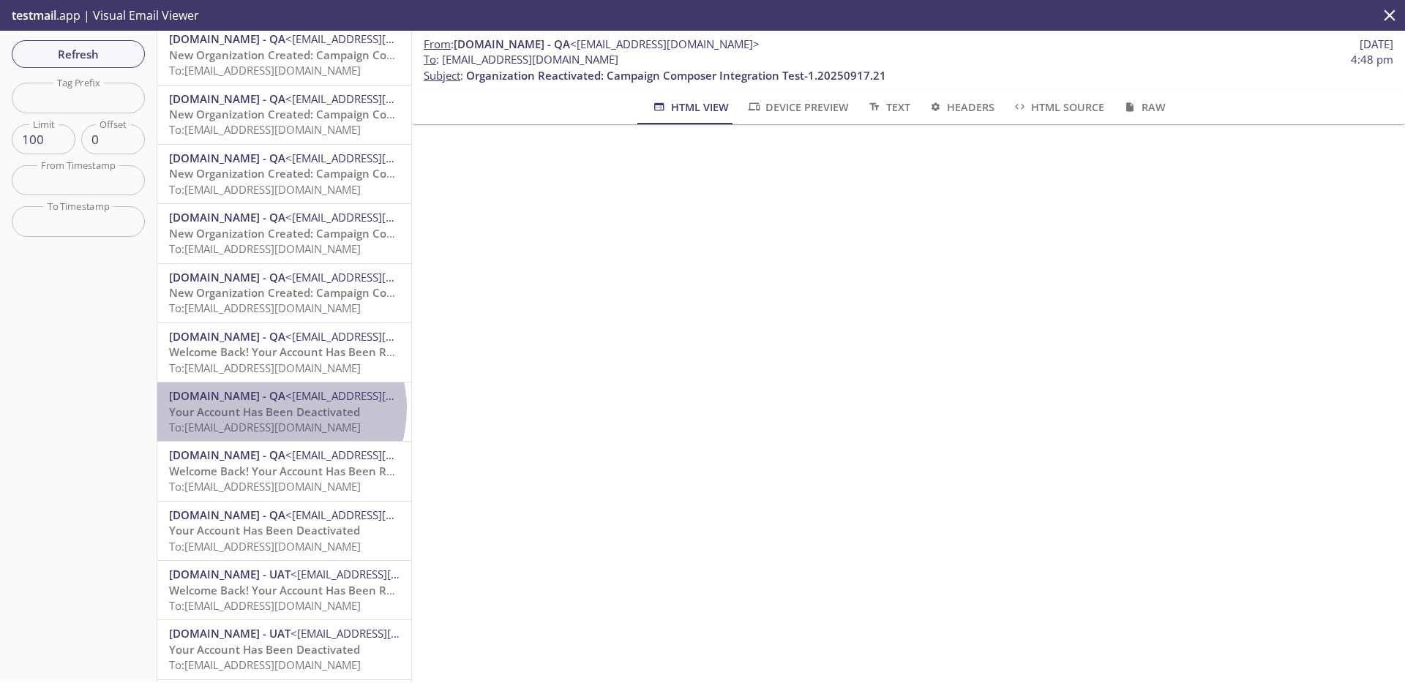
click at [279, 409] on span "Your Account Has Been Deactivated" at bounding box center [264, 412] width 191 height 15
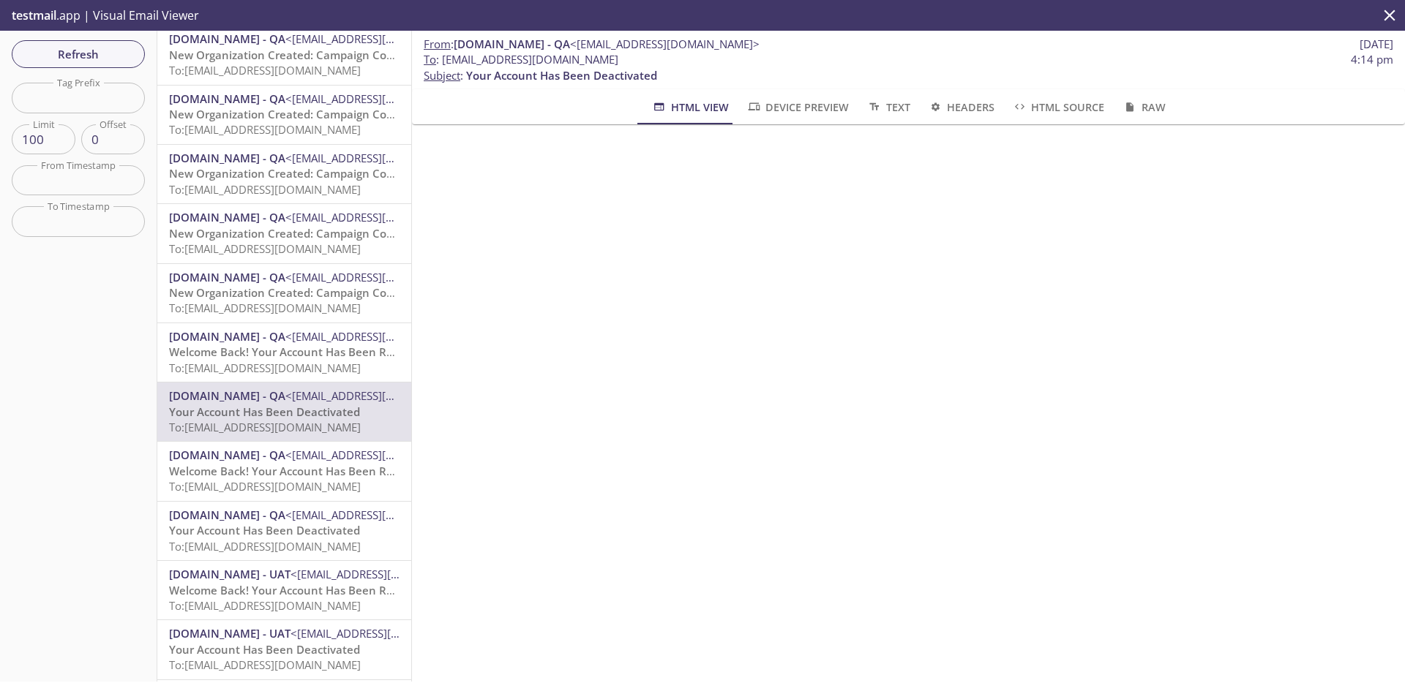
click at [359, 465] on span "Welcome Back! Your Account Has Been Reactivated" at bounding box center [305, 471] width 273 height 15
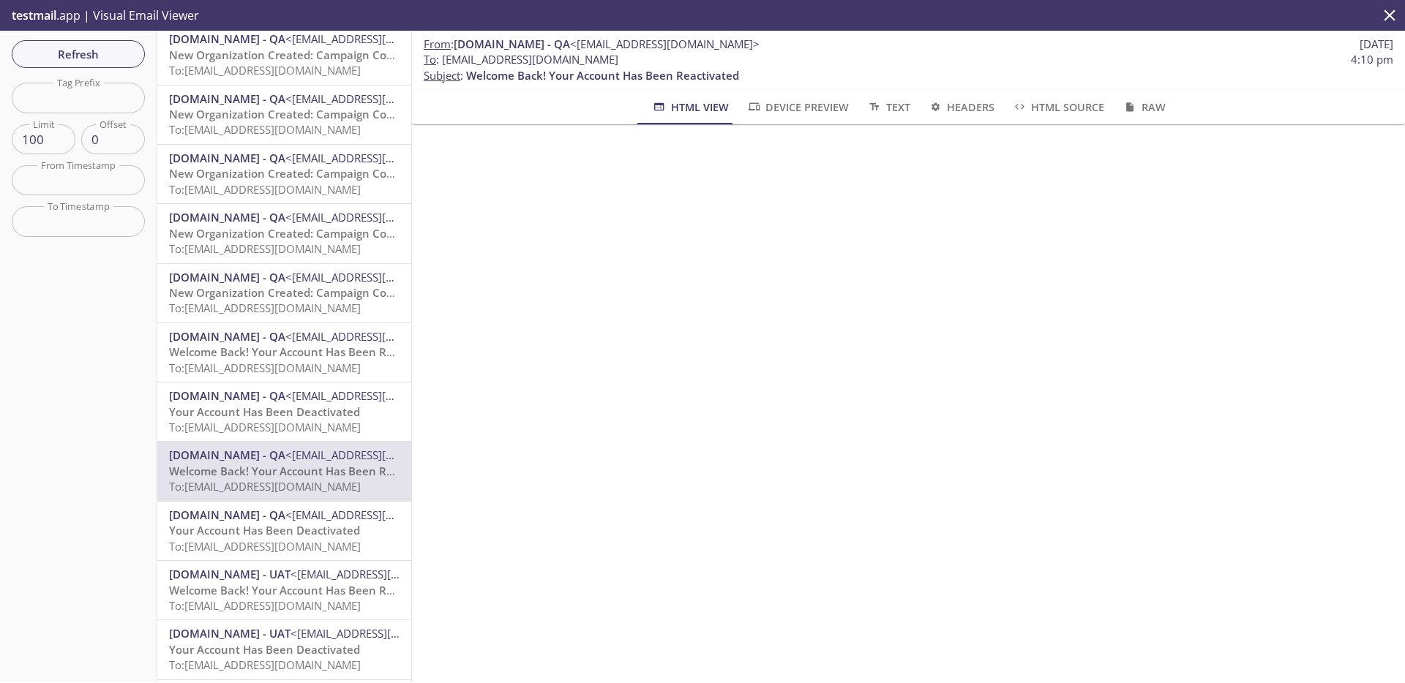
click at [284, 424] on span "To: admax.2025090212540809@inbox.testmail.app" at bounding box center [265, 427] width 192 height 15
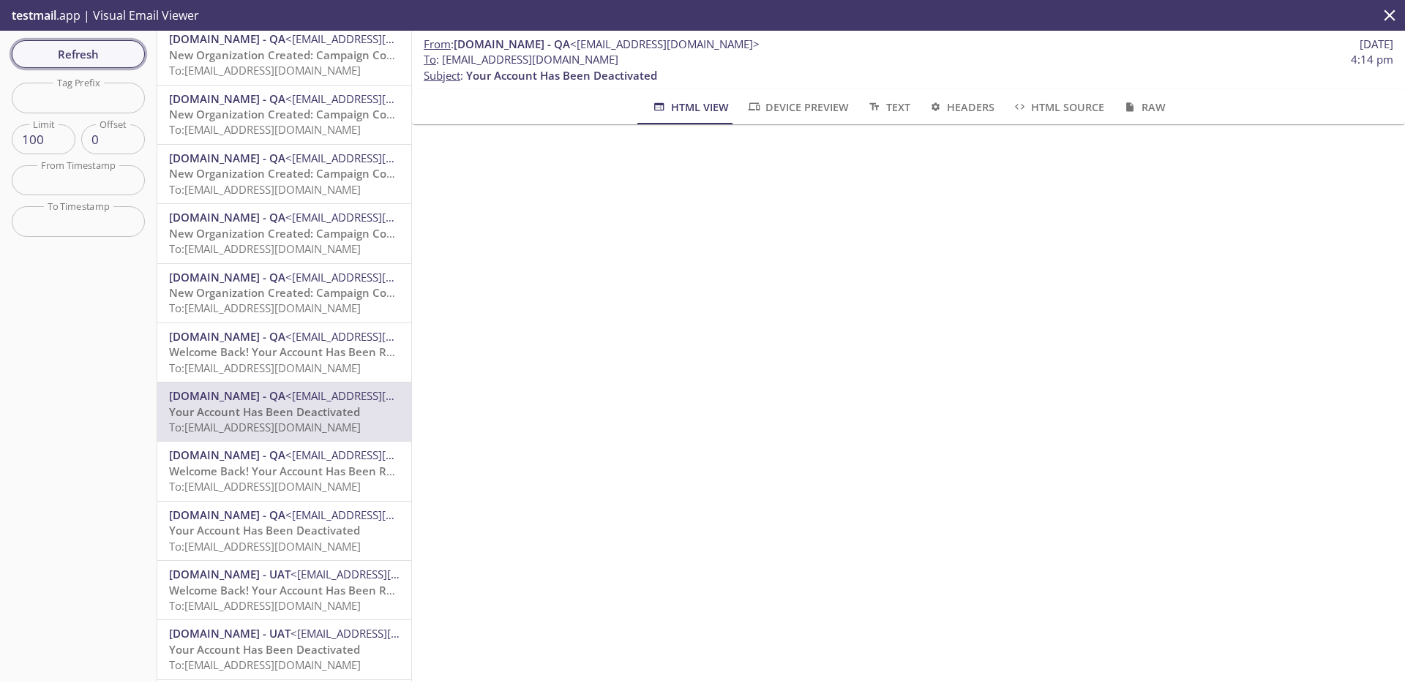
click at [88, 47] on span "Refresh" at bounding box center [78, 54] width 110 height 19
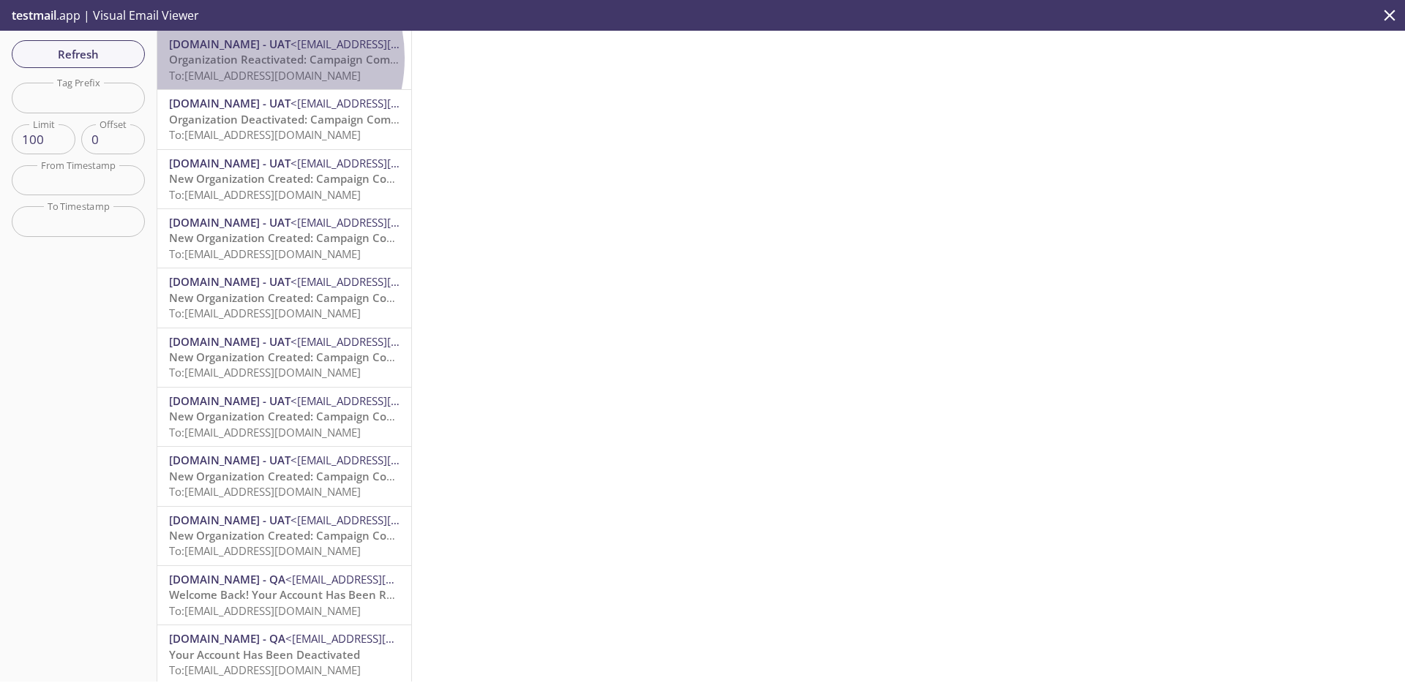
click at [249, 58] on span "Organization Reactivated: Campaign Composer Integration Test-1.20250917.21" at bounding box center [379, 59] width 420 height 15
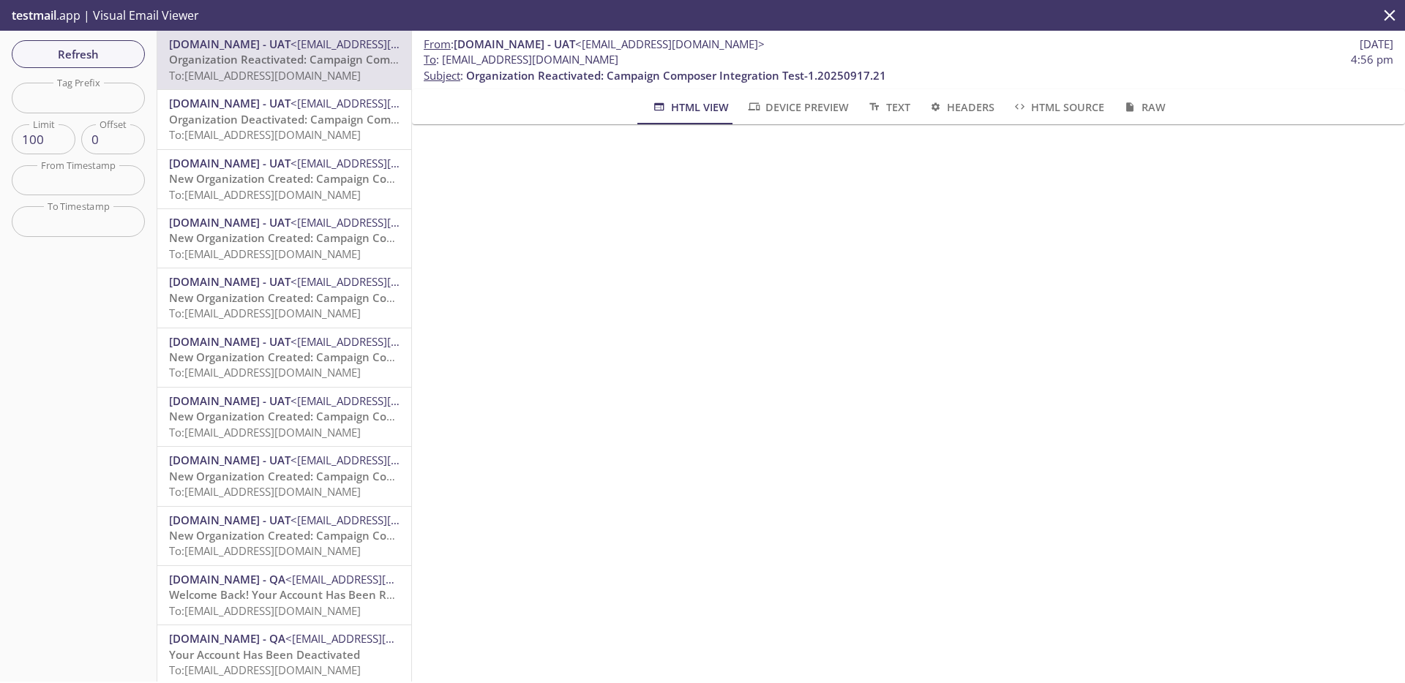
click at [75, 45] on span "Refresh" at bounding box center [78, 54] width 110 height 19
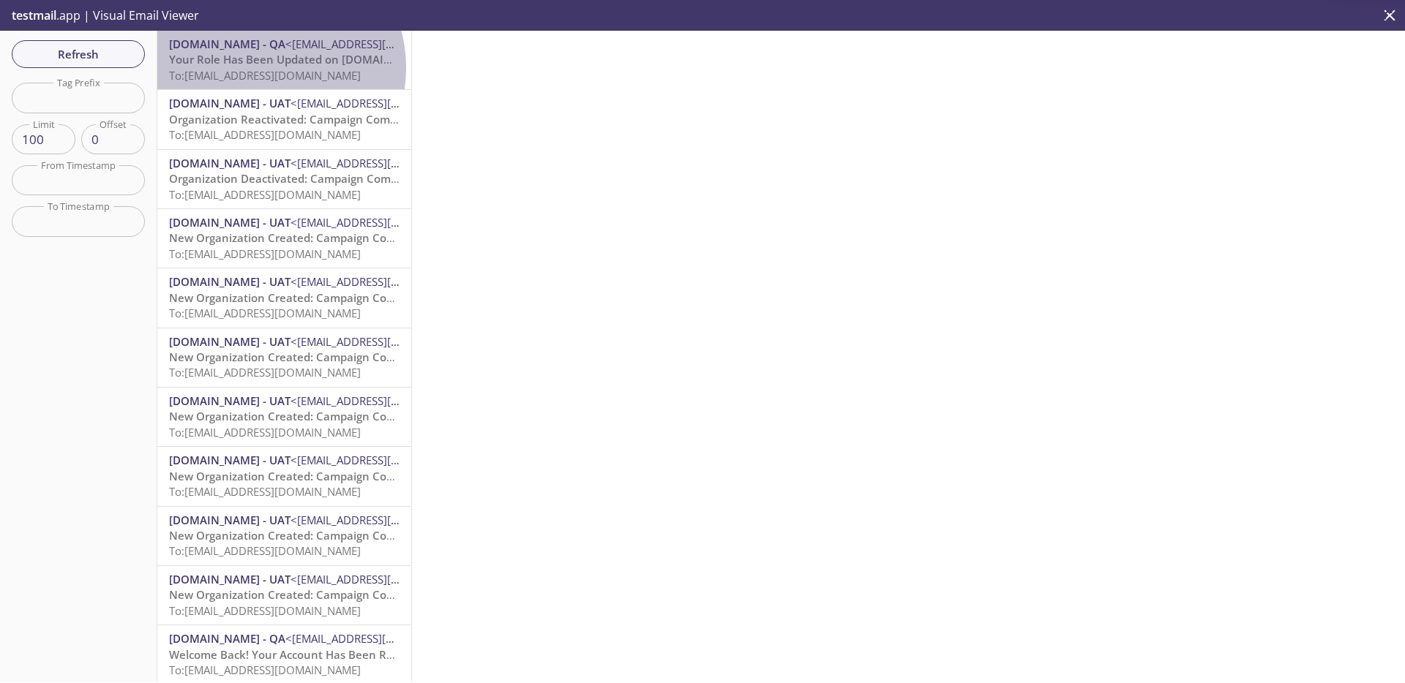
click at [259, 68] on span "To: [EMAIL_ADDRESS][DOMAIN_NAME]" at bounding box center [265, 75] width 192 height 15
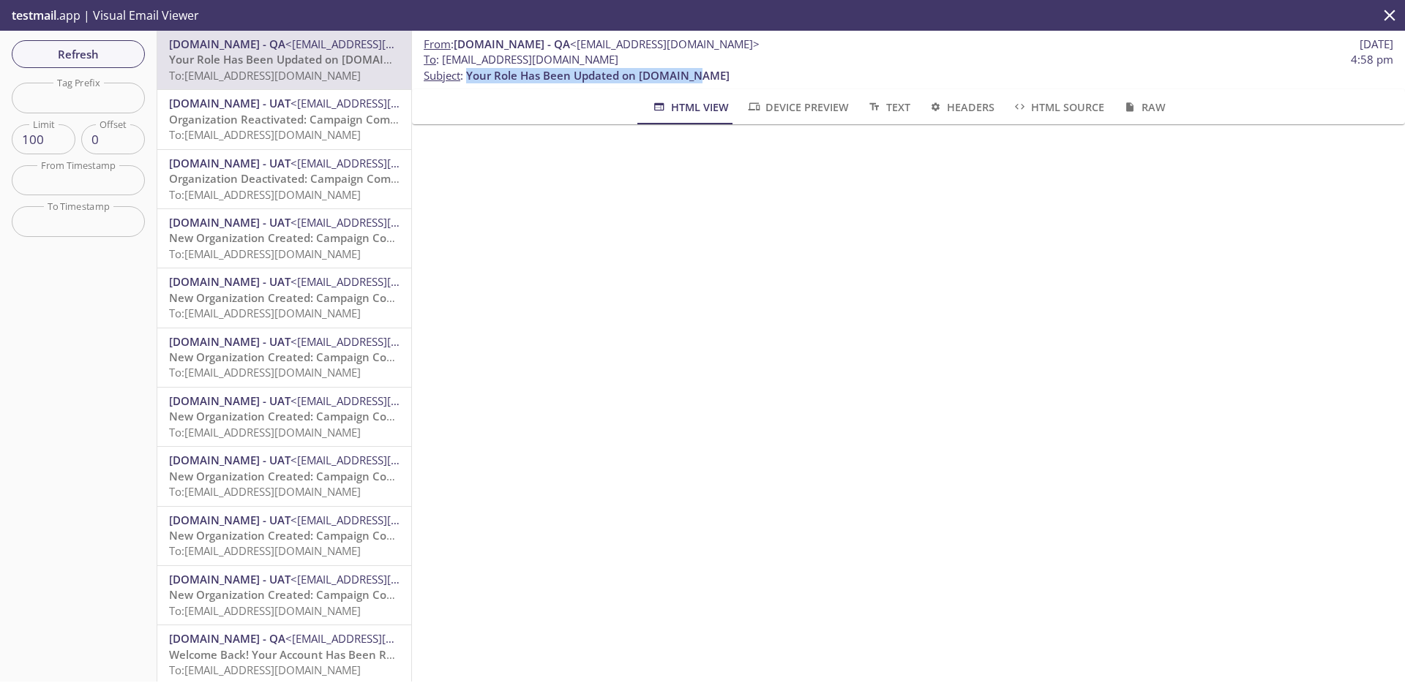
drag, startPoint x: 466, startPoint y: 75, endPoint x: 707, endPoint y: 76, distance: 240.7
click at [707, 76] on p "To : admax.2025082717251708@inbox.testmail.app 4:58 pm Subject : Your Role Has …" at bounding box center [908, 67] width 969 height 31
copy span "Your Role Has Been Updated on [DOMAIN_NAME]"
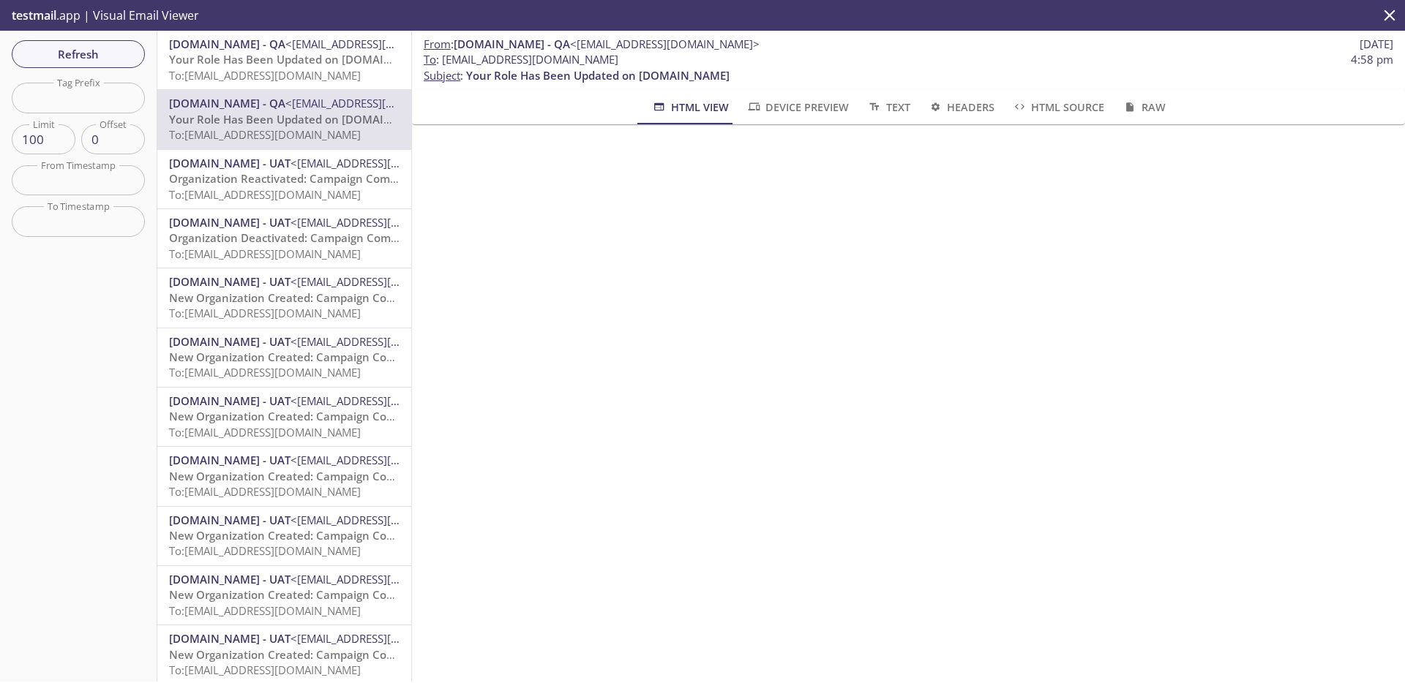
click at [285, 47] on span "[DOMAIN_NAME] - QA" at bounding box center [227, 44] width 116 height 15
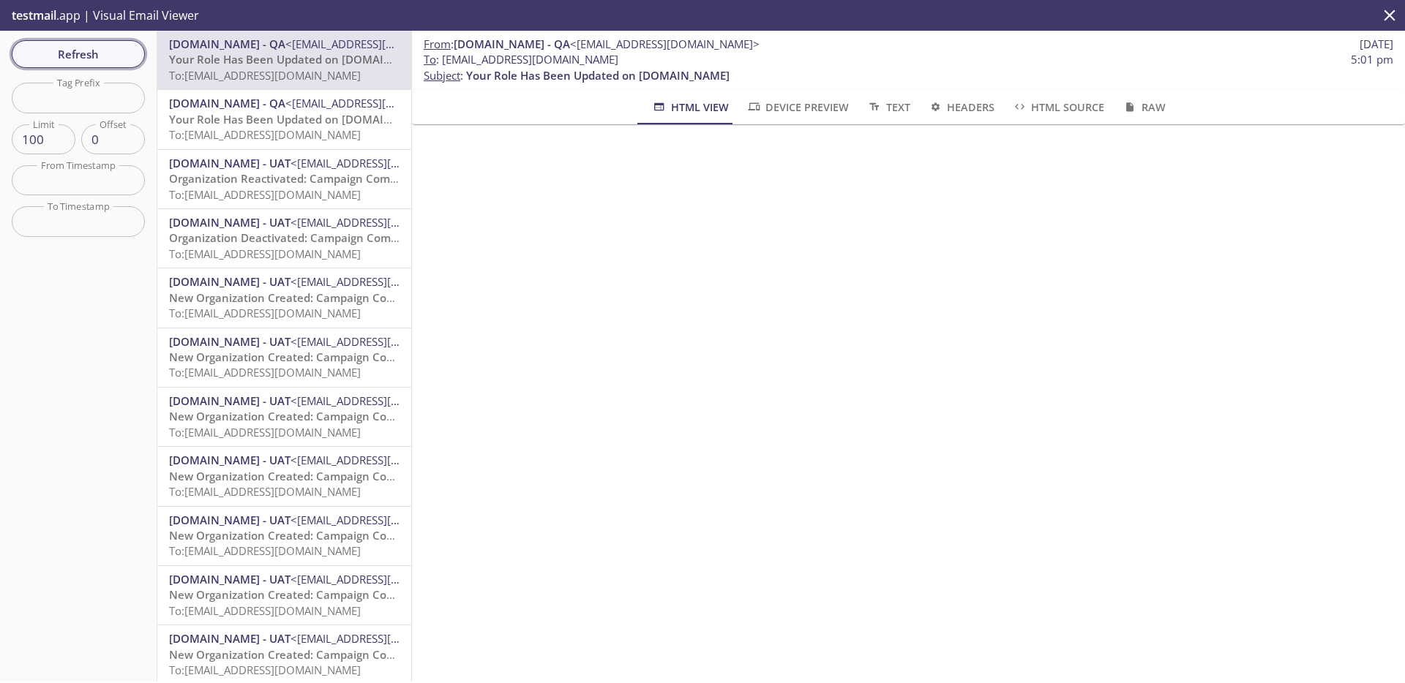
click at [98, 62] on span "Refresh" at bounding box center [78, 54] width 110 height 19
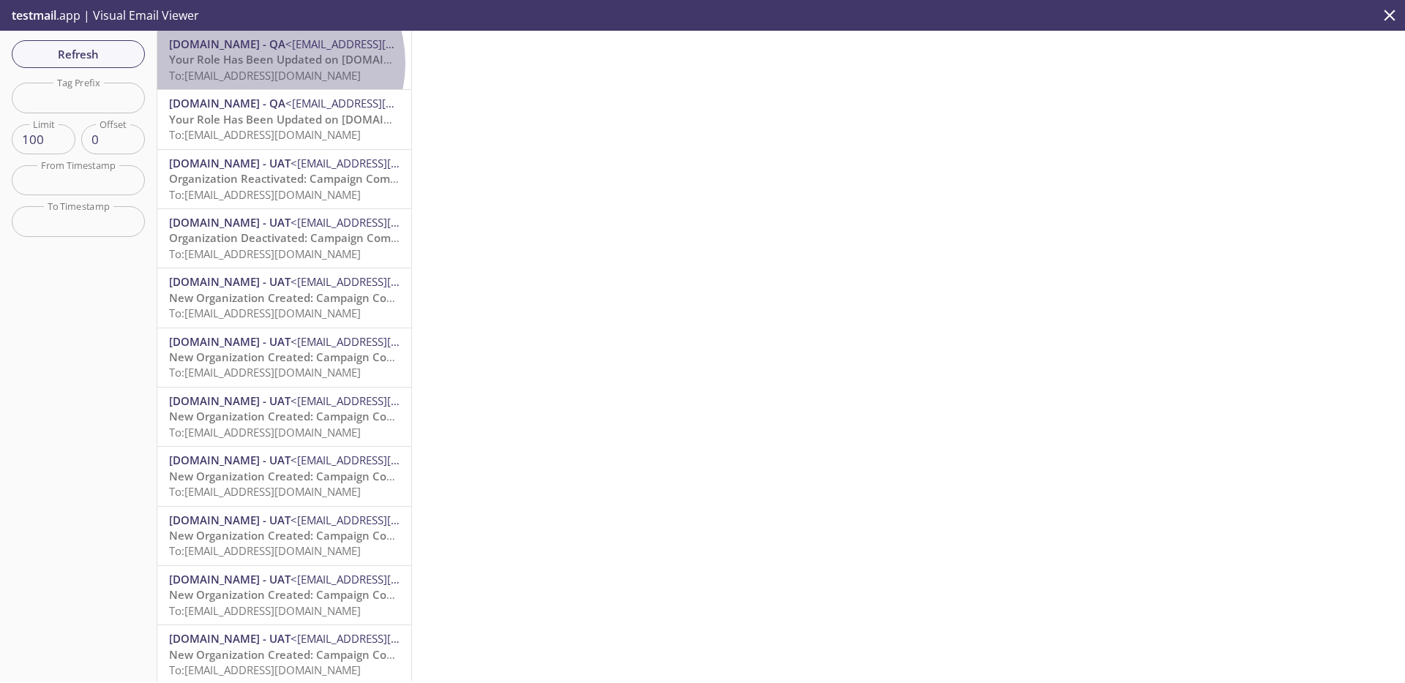
click at [276, 62] on span "Your Role Has Been Updated on [DOMAIN_NAME]" at bounding box center [300, 59] width 263 height 15
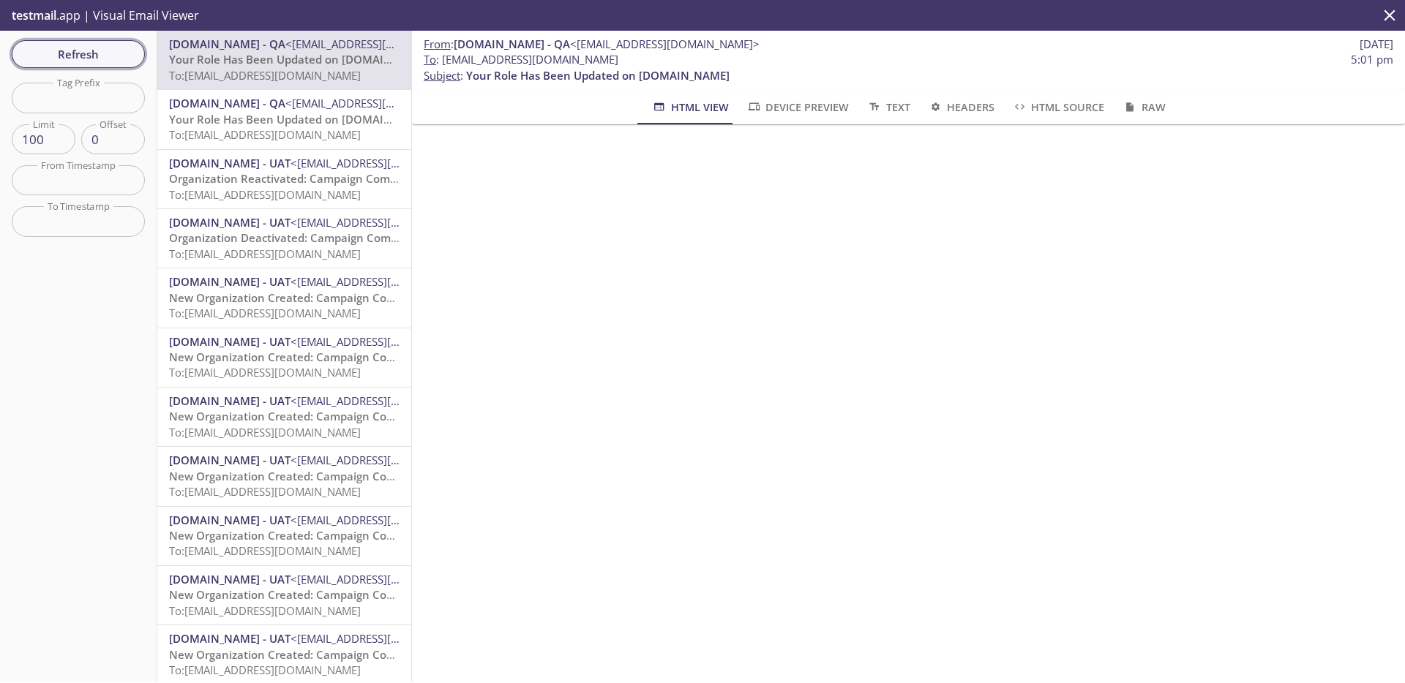
click at [124, 57] on span "Refresh" at bounding box center [78, 54] width 110 height 19
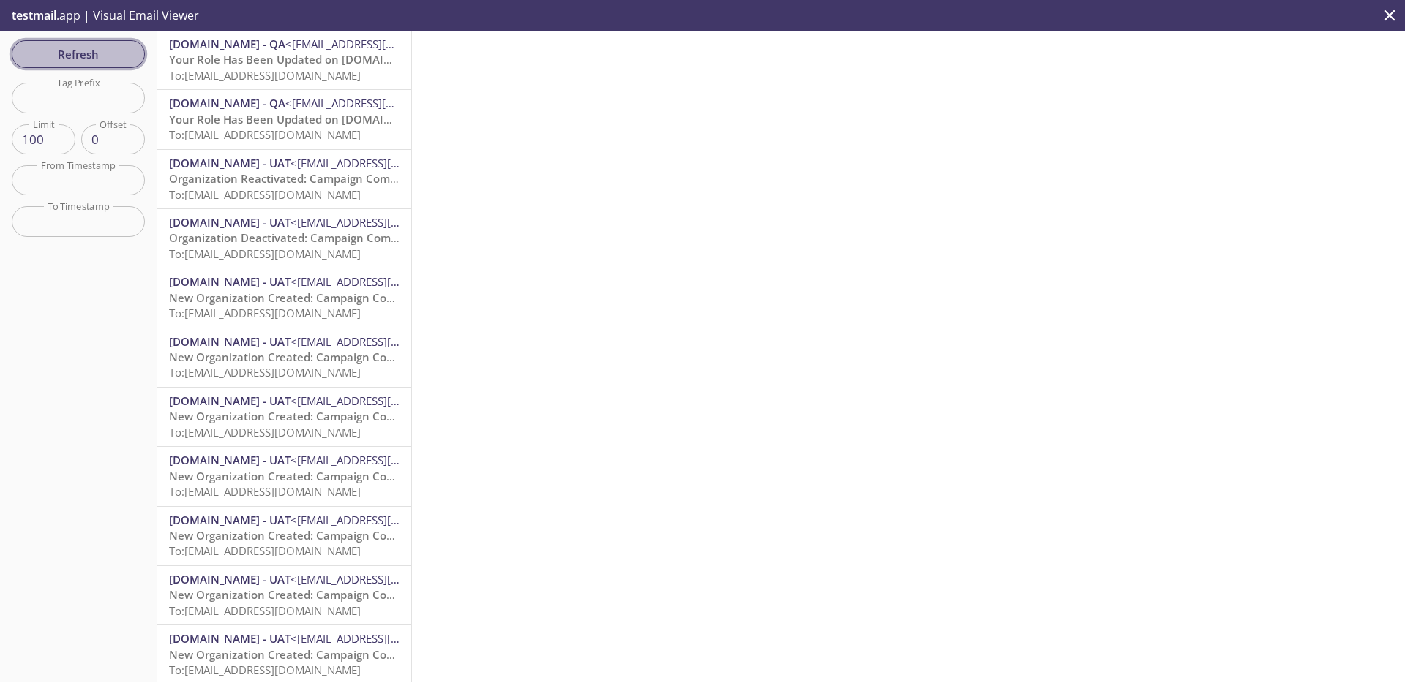
click at [124, 57] on span "Refresh" at bounding box center [78, 54] width 110 height 19
click at [124, 58] on span "Refresh" at bounding box center [78, 54] width 110 height 19
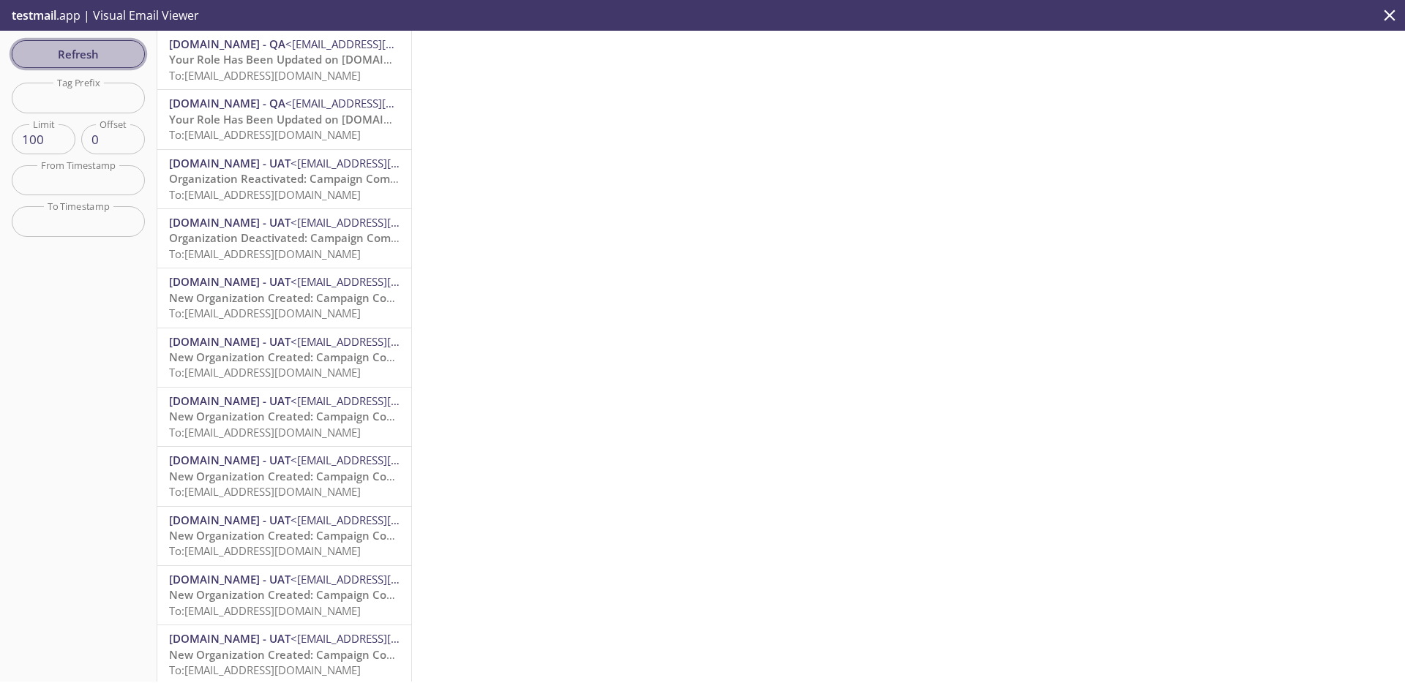
click at [124, 58] on span "Refresh" at bounding box center [78, 54] width 110 height 19
click at [269, 70] on span "To: [EMAIL_ADDRESS][DOMAIN_NAME]" at bounding box center [265, 75] width 192 height 15
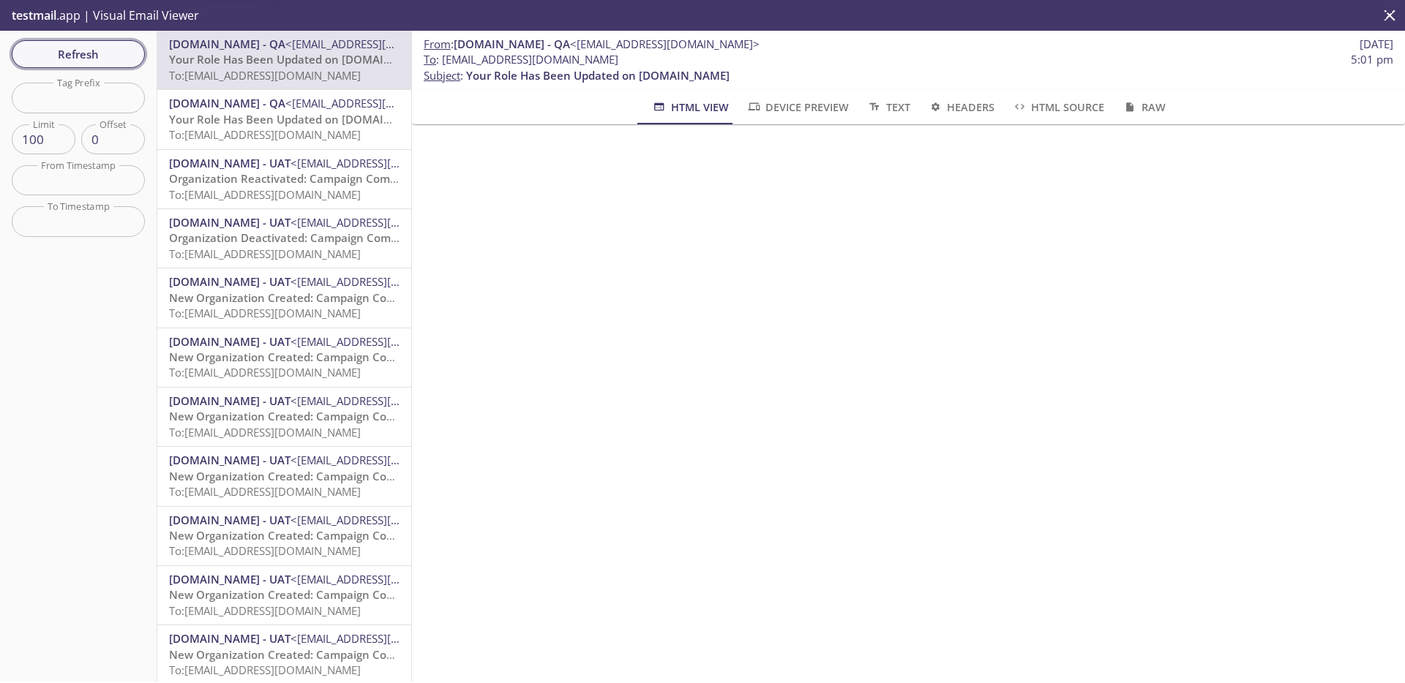
click at [97, 65] on button "Refresh" at bounding box center [78, 54] width 133 height 28
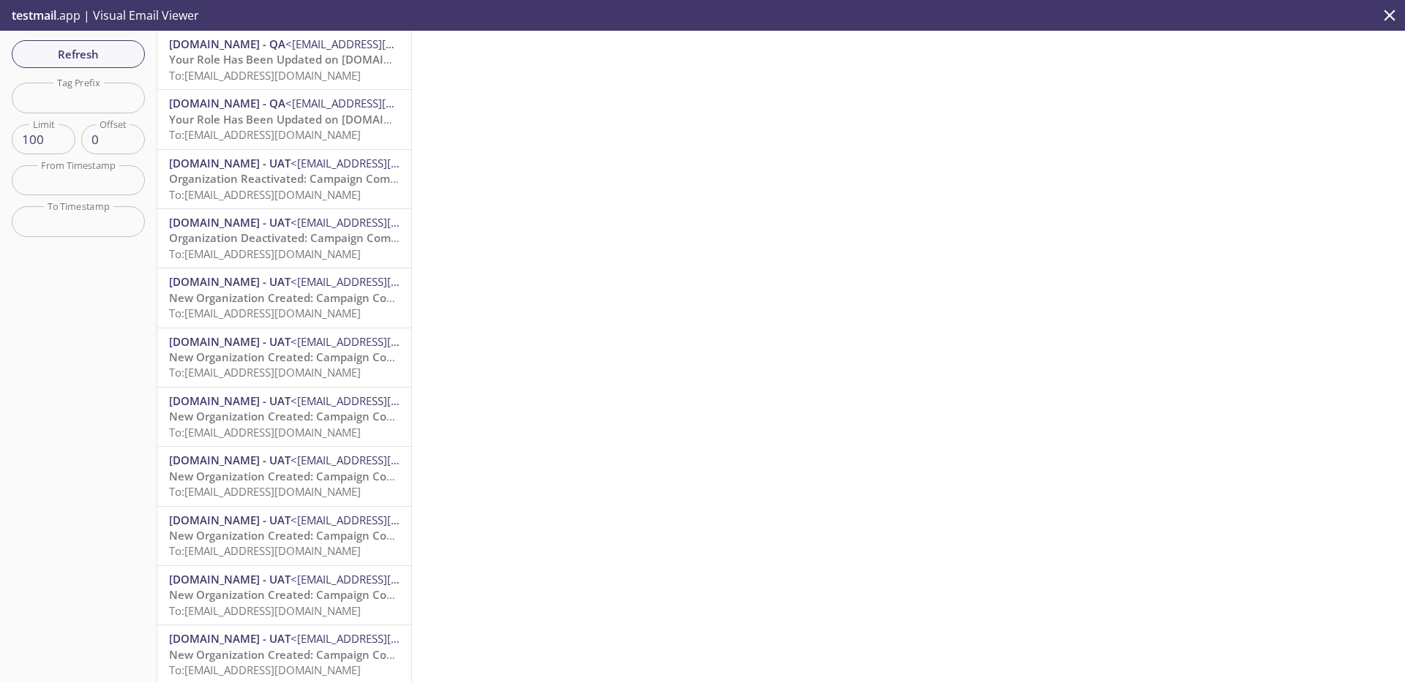
click at [310, 70] on span "To: [EMAIL_ADDRESS][DOMAIN_NAME]" at bounding box center [265, 75] width 192 height 15
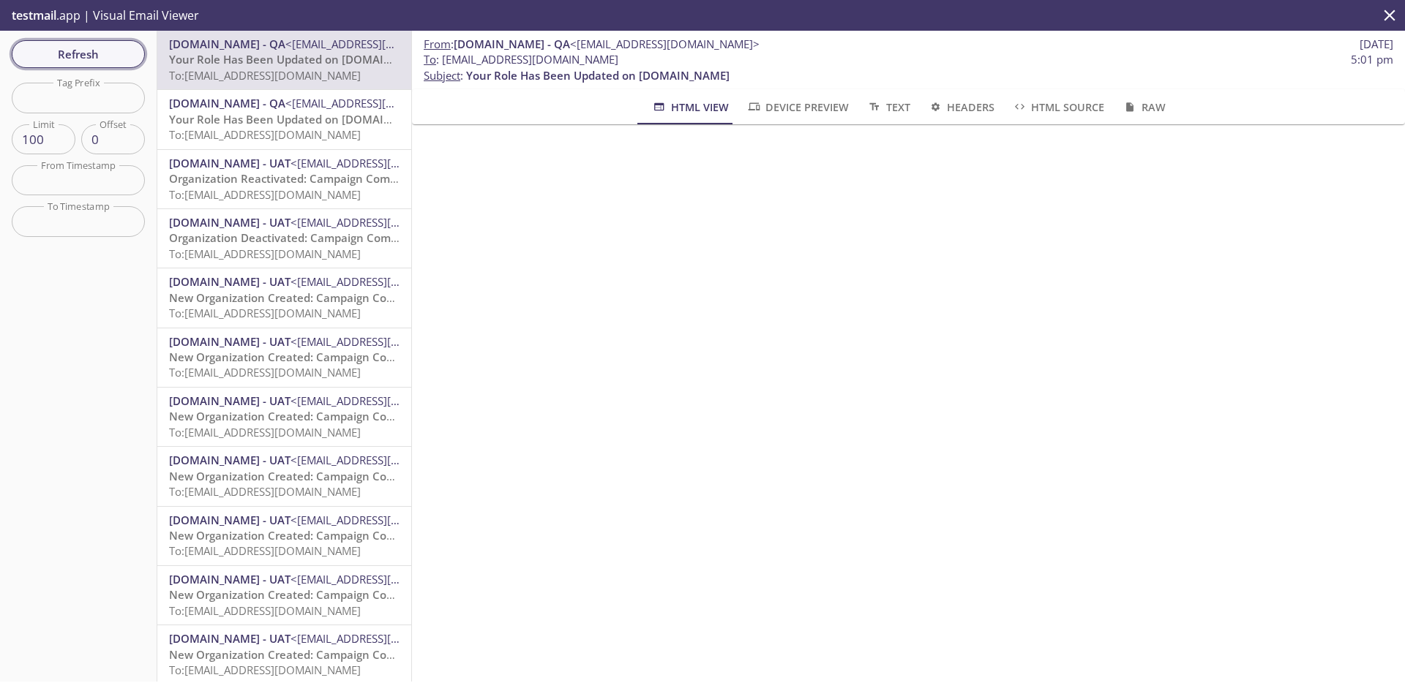
click at [97, 59] on span "Refresh" at bounding box center [78, 54] width 110 height 19
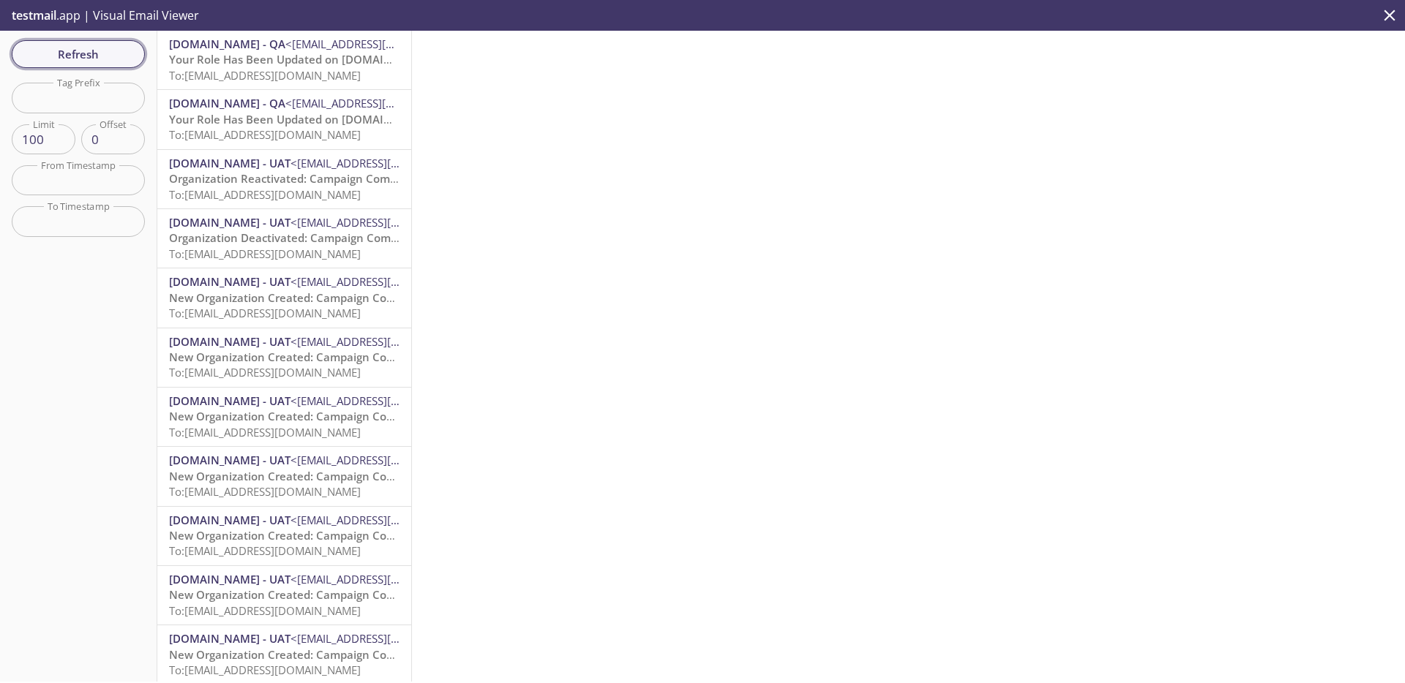
click at [97, 59] on span "Refresh" at bounding box center [78, 54] width 110 height 19
click at [81, 56] on span "Refresh" at bounding box center [78, 54] width 110 height 19
click at [258, 47] on span "[DOMAIN_NAME] - QA" at bounding box center [227, 44] width 116 height 15
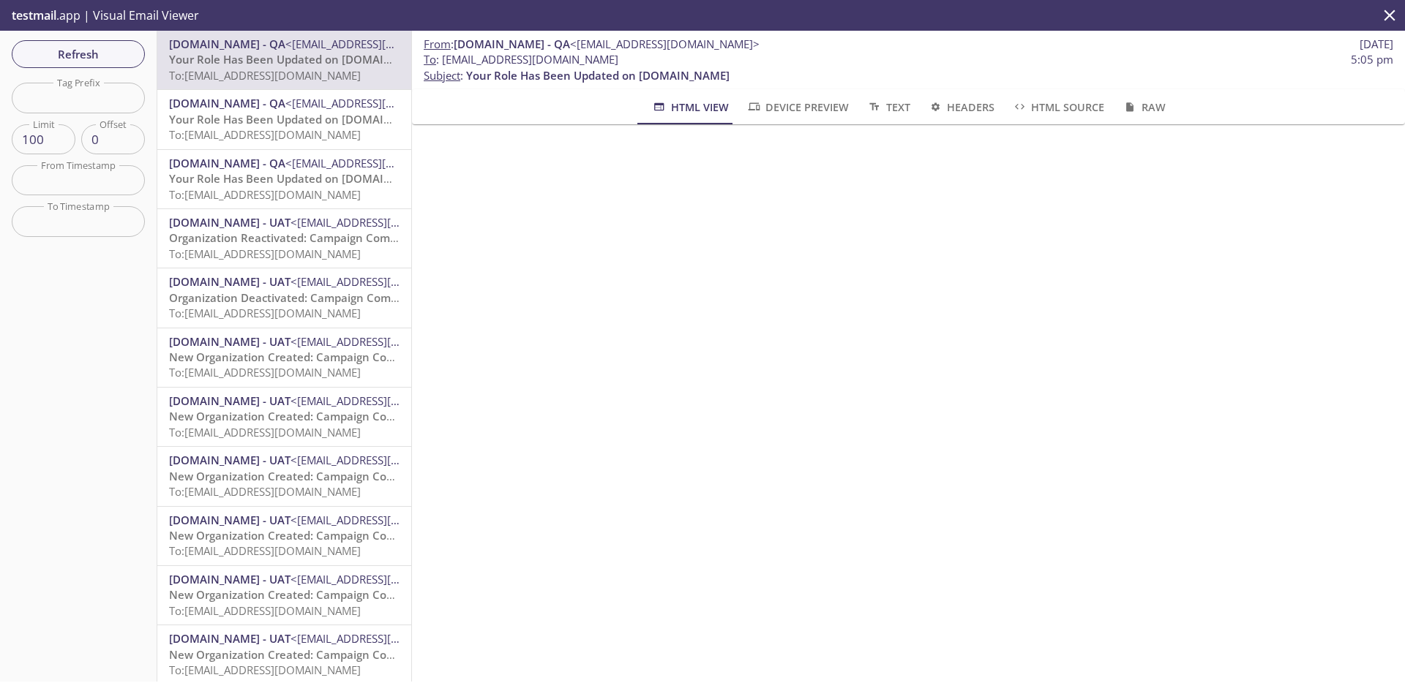
click at [284, 119] on span "Your Role Has Been Updated on [DOMAIN_NAME]" at bounding box center [300, 119] width 263 height 15
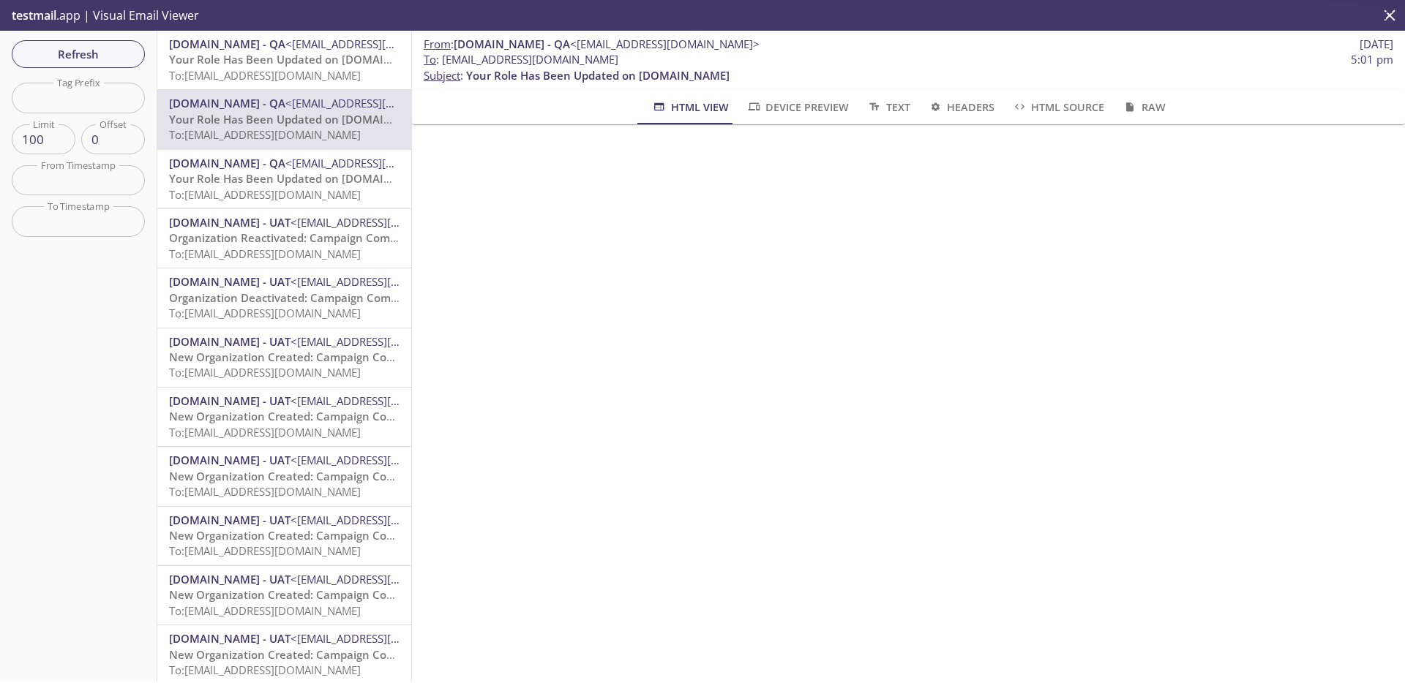
click at [257, 185] on span "Your Role Has Been Updated on [DOMAIN_NAME]" at bounding box center [300, 178] width 263 height 15
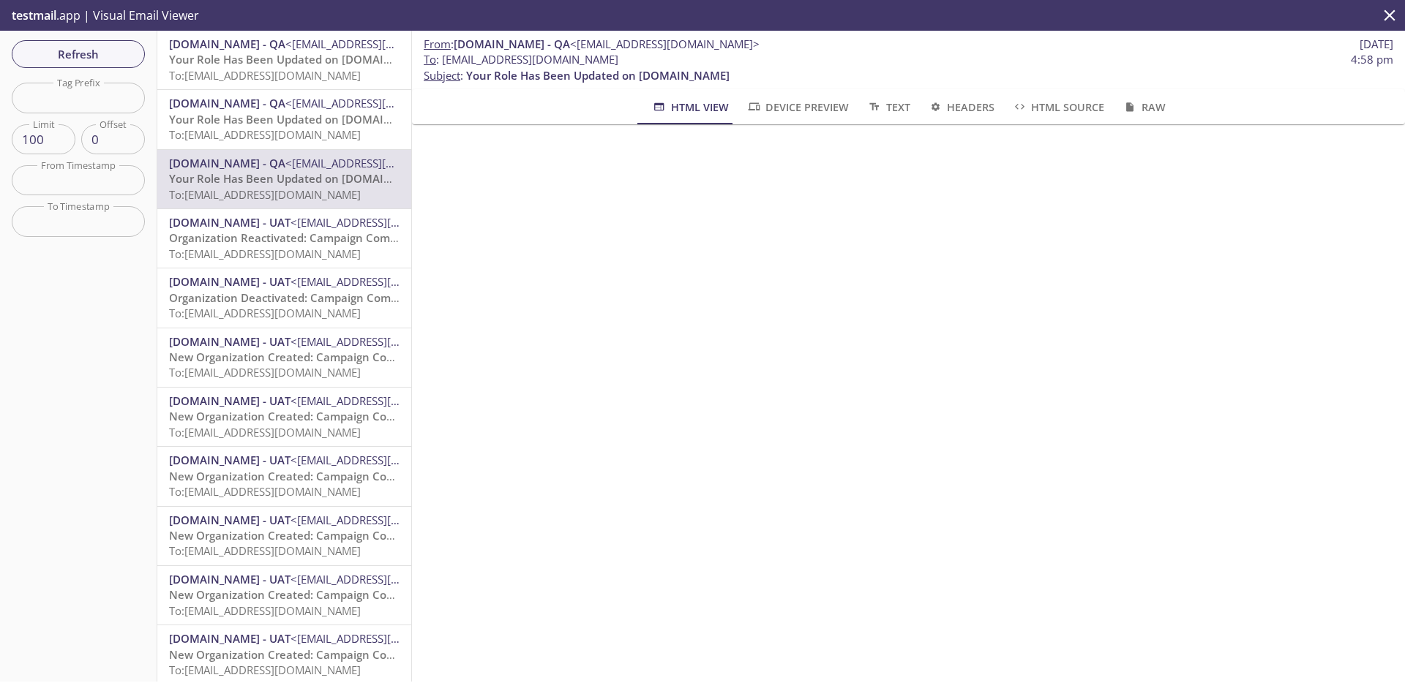
click at [288, 261] on p "Organization Reactivated: Campaign Composer Integration Test-1.20250917.21 To: …" at bounding box center [284, 245] width 230 height 31
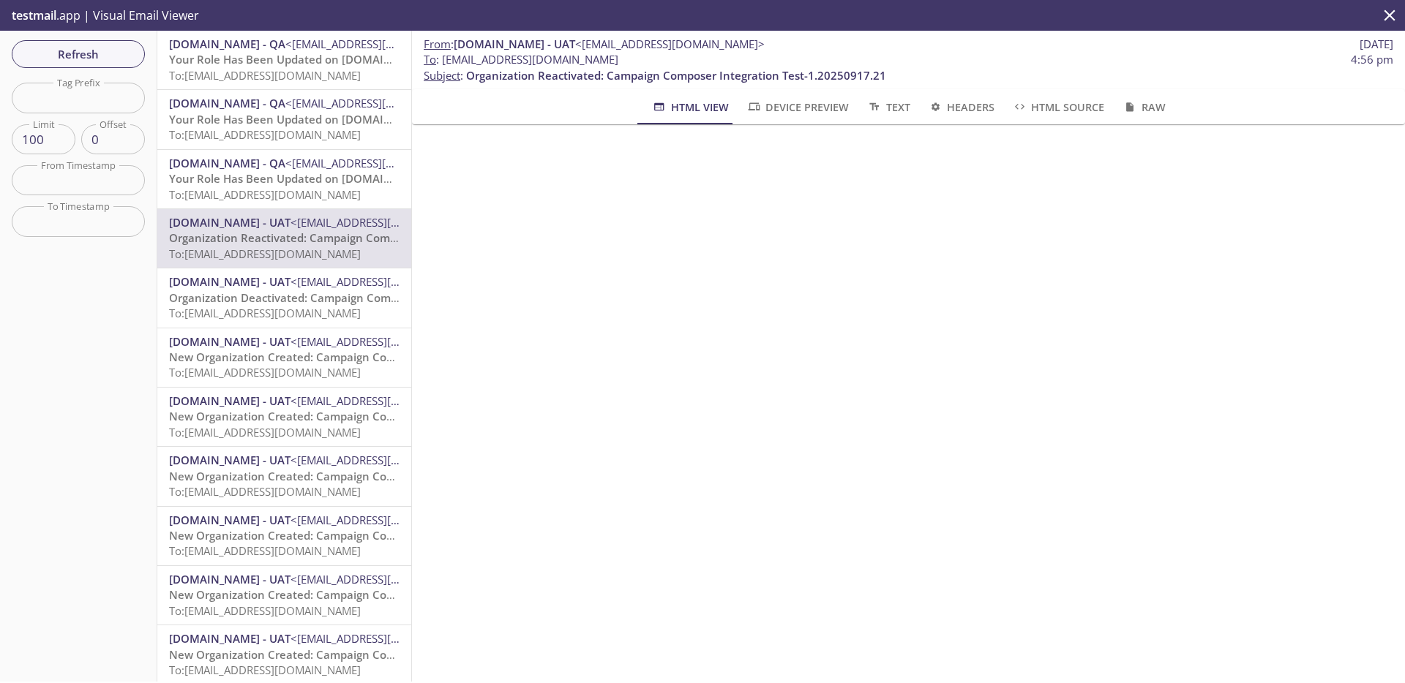
click at [309, 306] on span "To: [EMAIL_ADDRESS][DOMAIN_NAME]" at bounding box center [265, 313] width 192 height 15
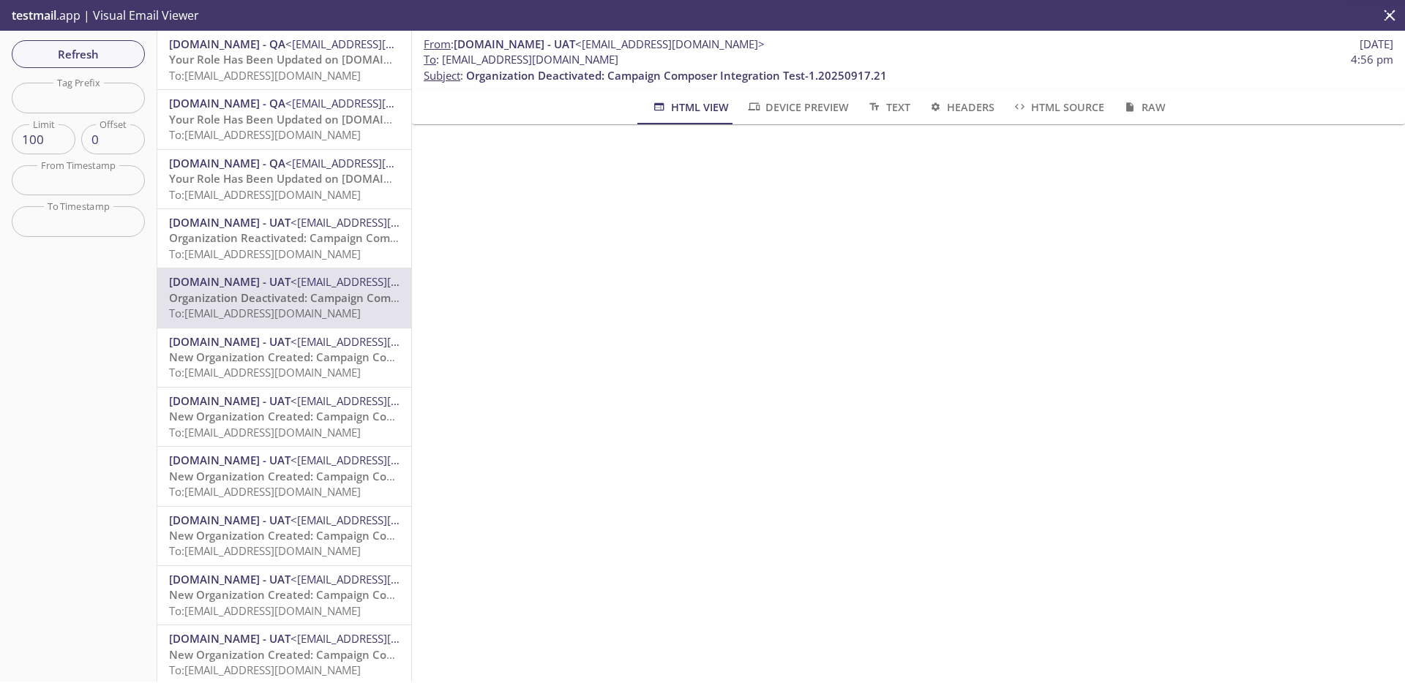
click at [315, 350] on span "New Organization Created: Campaign Composer Integration Test-1.20250917.21" at bounding box center [382, 357] width 427 height 15
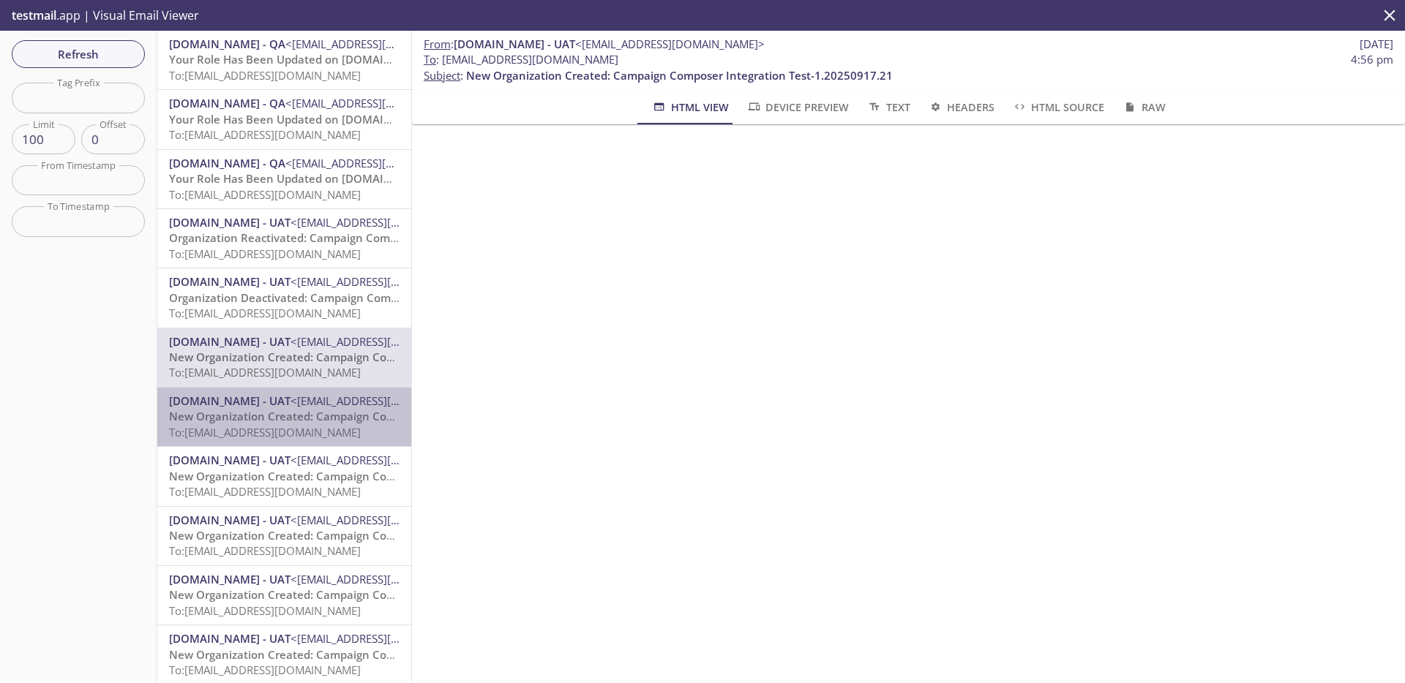
click at [306, 430] on span "To: [EMAIL_ADDRESS][DOMAIN_NAME]" at bounding box center [265, 432] width 192 height 15
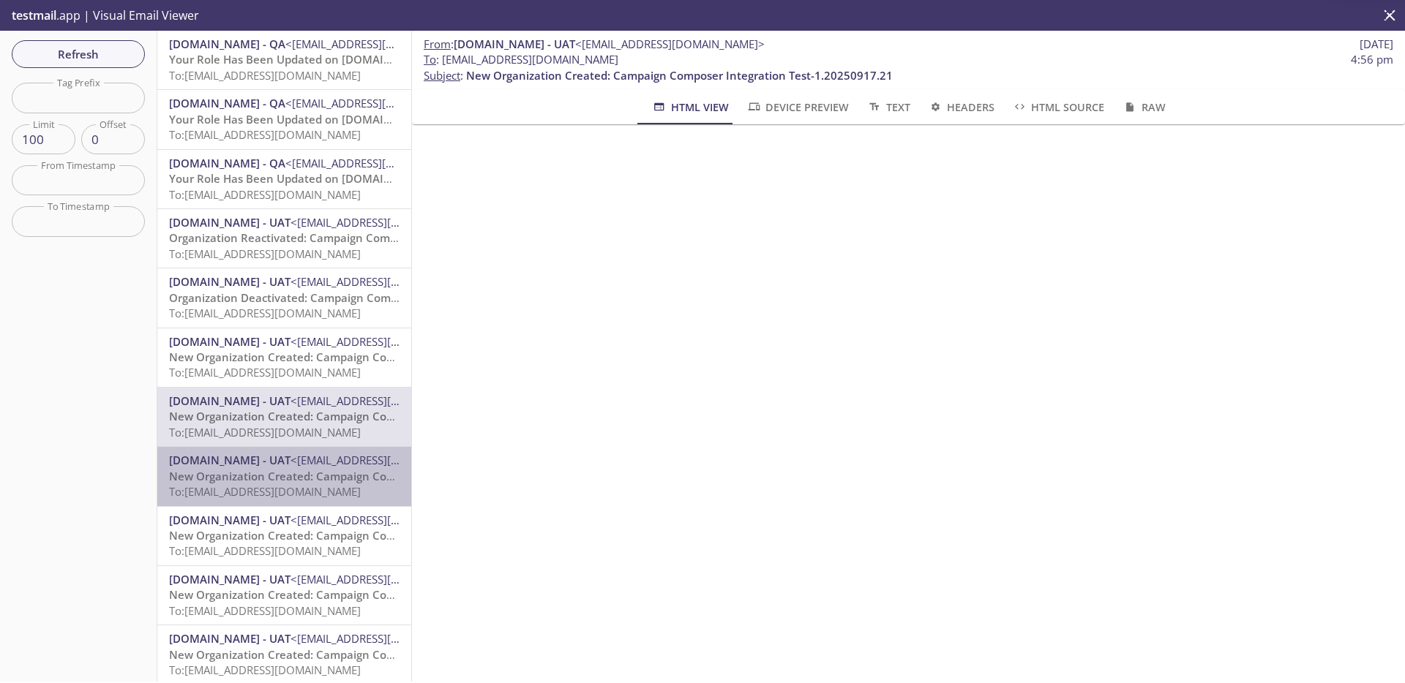
click at [309, 483] on span "New Organization Created: Campaign Composer Integration Test-1.20250917.21" at bounding box center [382, 476] width 427 height 15
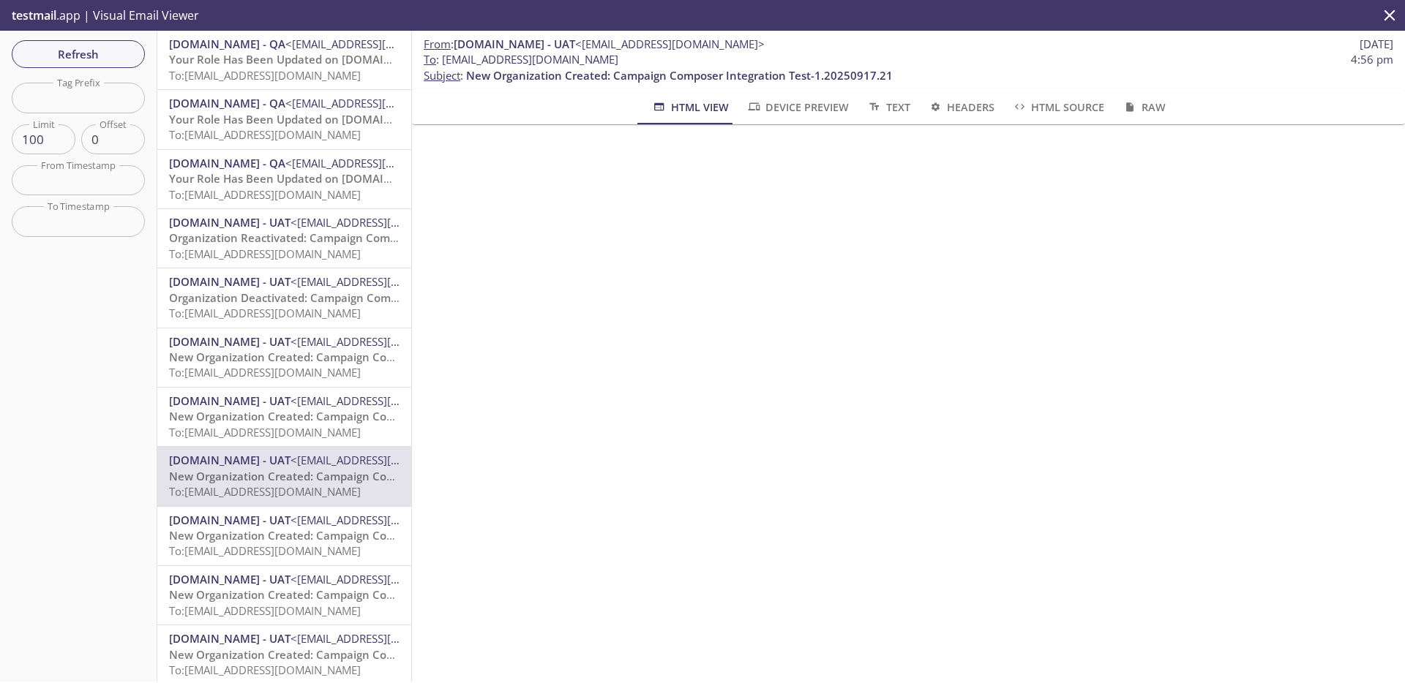
click at [318, 531] on span "New Organization Created: Campaign Composer Integration Test-1.20250917.21" at bounding box center [382, 535] width 427 height 15
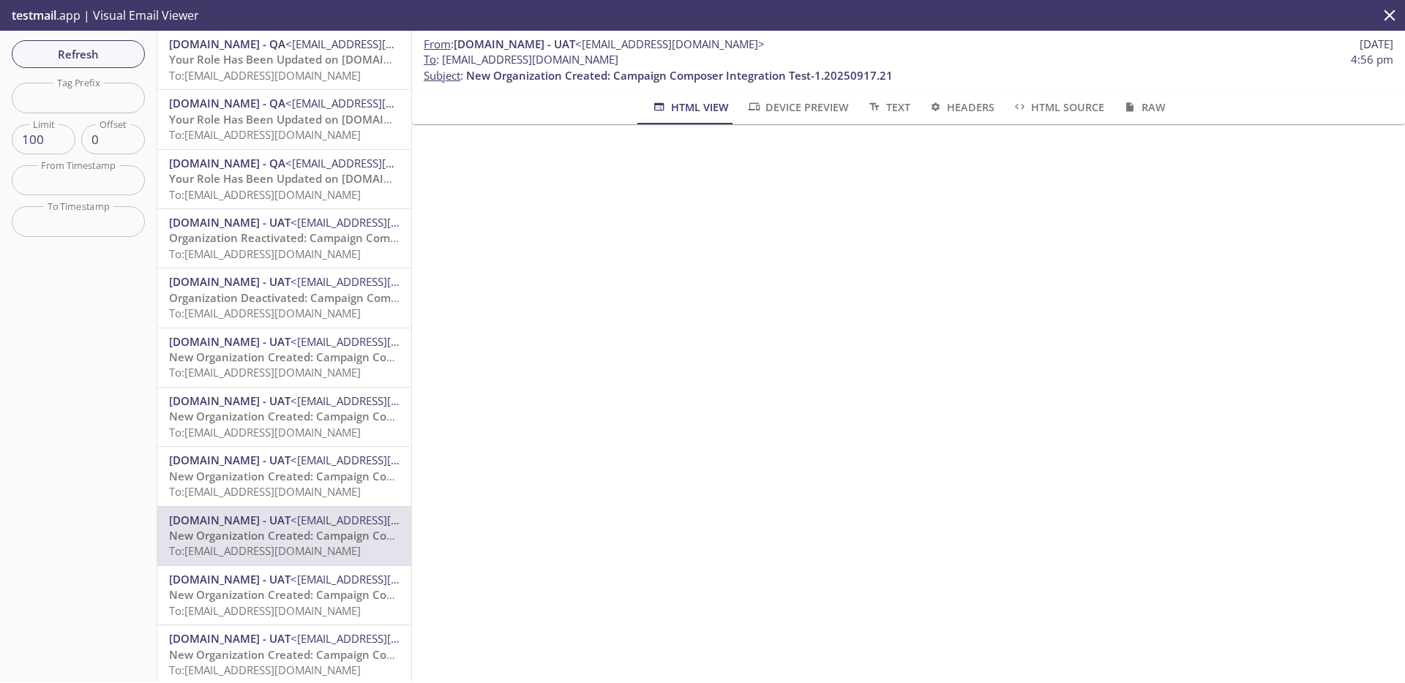
click at [326, 602] on span "New Organization Created: Campaign Composer Integration Test-1.20250917.21" at bounding box center [382, 595] width 427 height 15
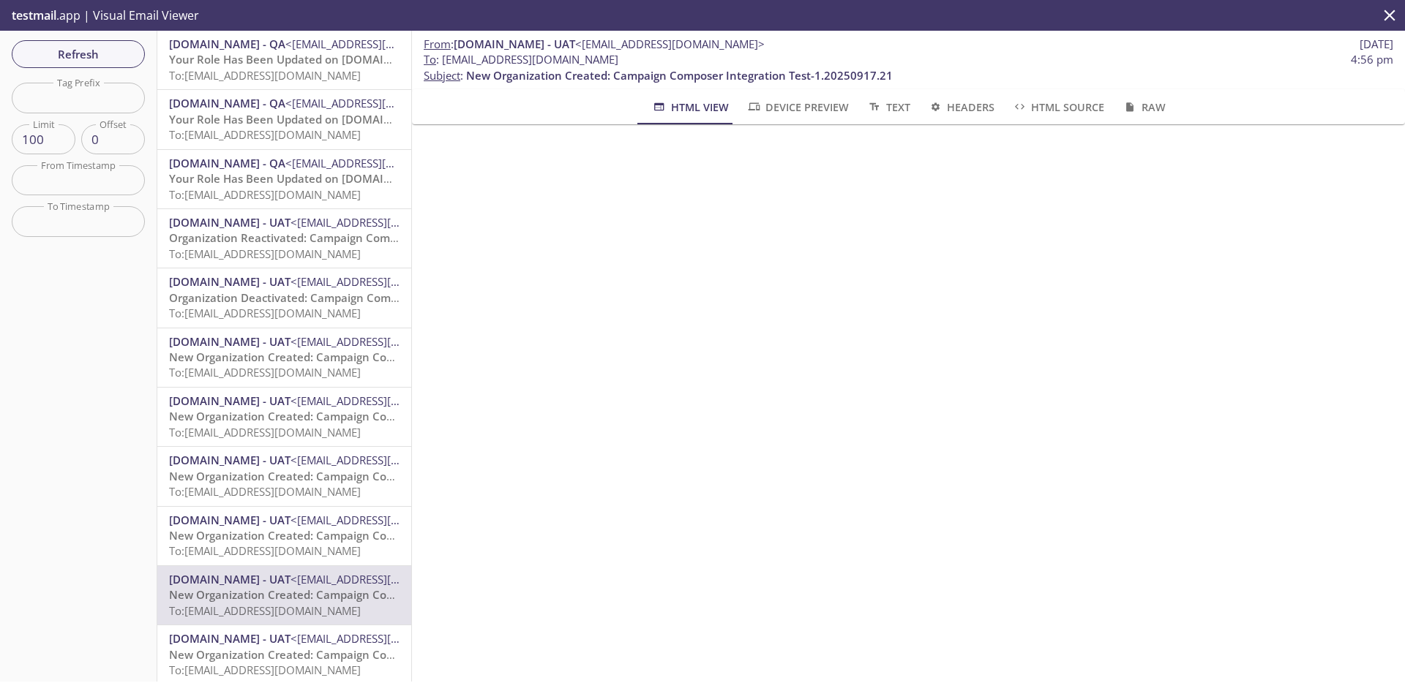
click at [333, 642] on span "<[EMAIL_ADDRESS][DOMAIN_NAME]>" at bounding box center [384, 638] width 189 height 15
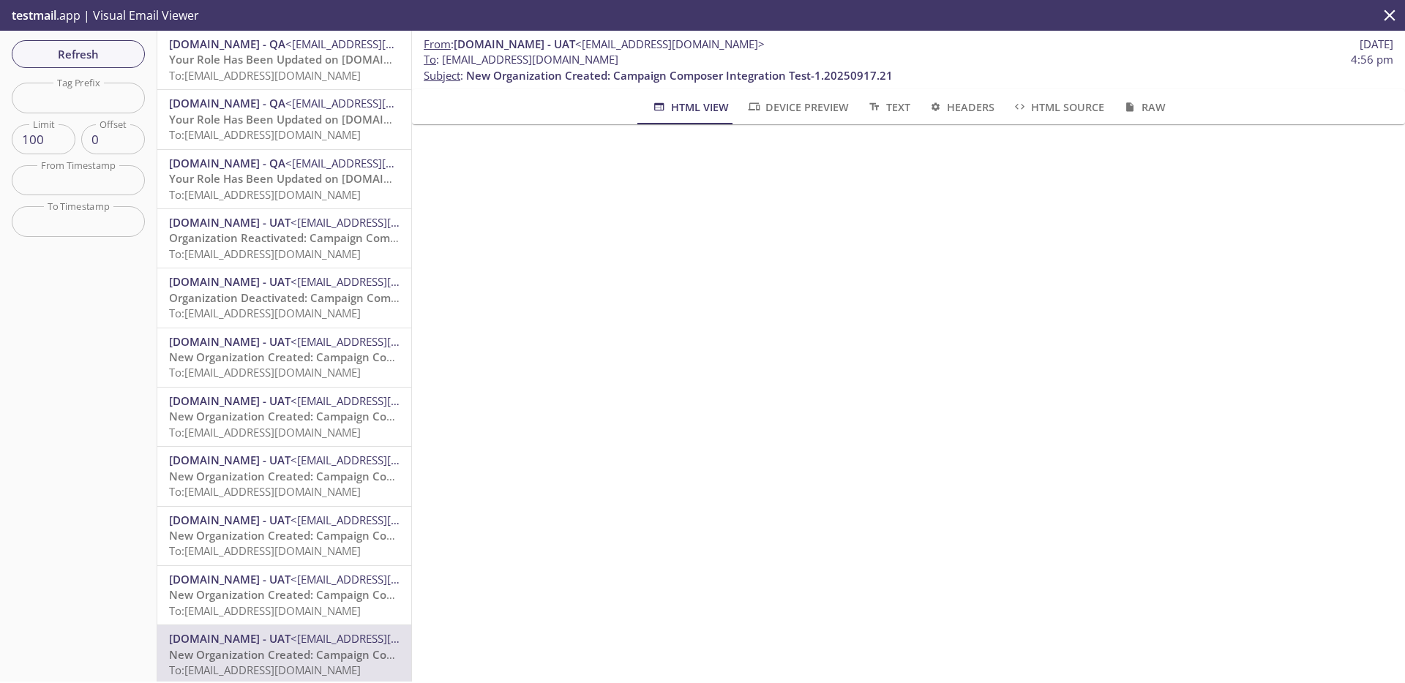
click at [273, 74] on span "To: [EMAIL_ADDRESS][DOMAIN_NAME]" at bounding box center [265, 75] width 192 height 15
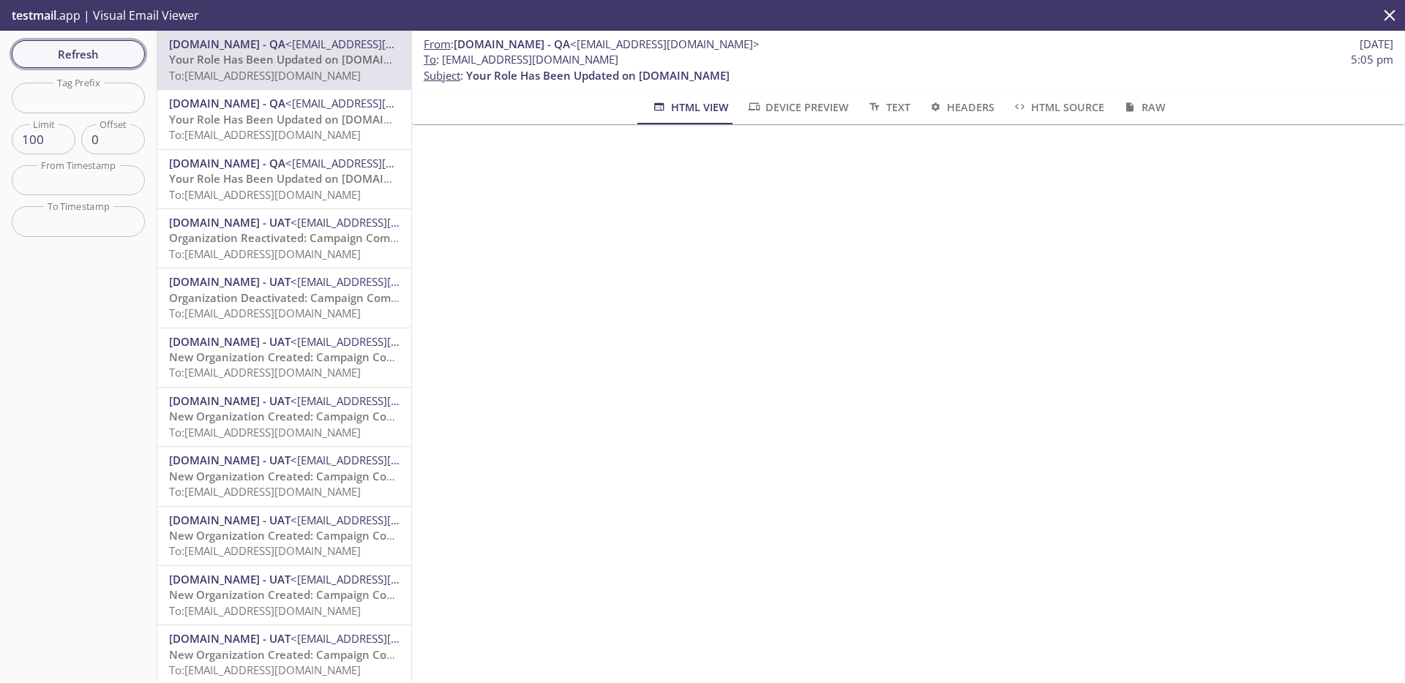
click at [132, 60] on span "Refresh" at bounding box center [78, 54] width 110 height 19
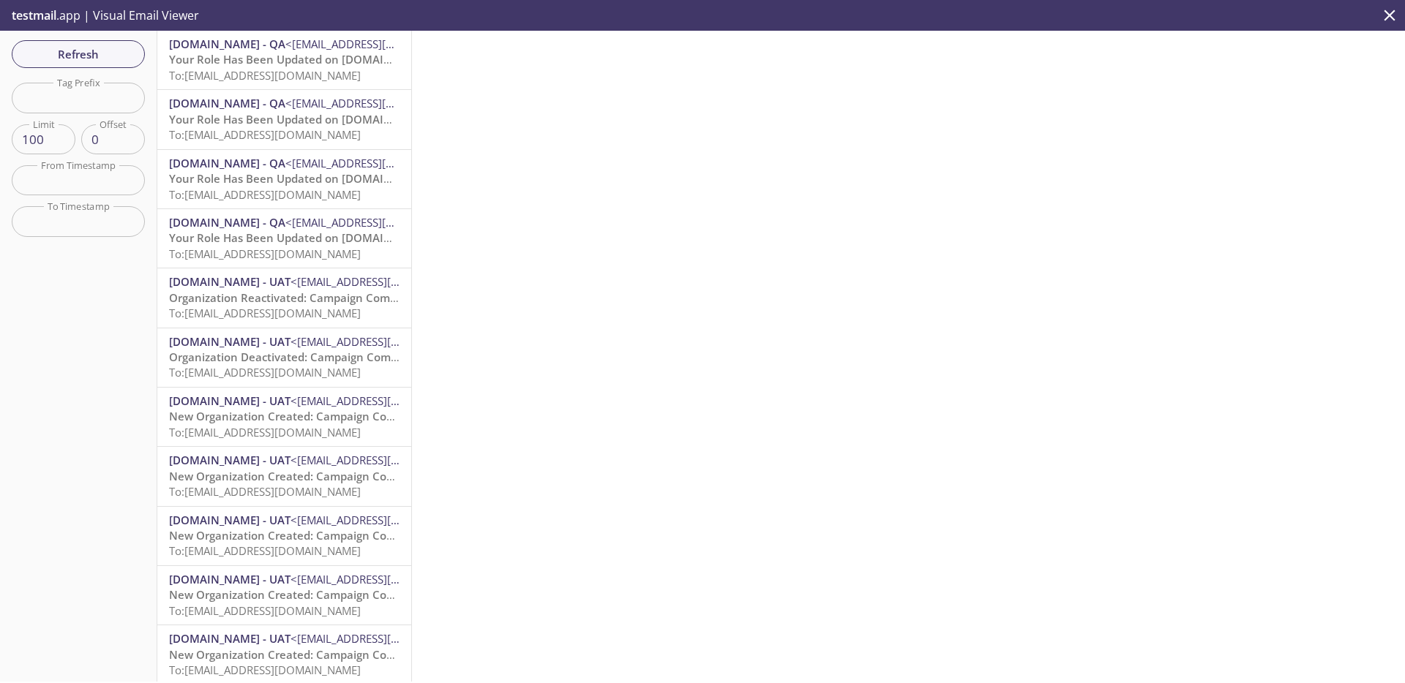
click at [270, 65] on span "Your Role Has Been Updated on [DOMAIN_NAME]" at bounding box center [300, 59] width 263 height 15
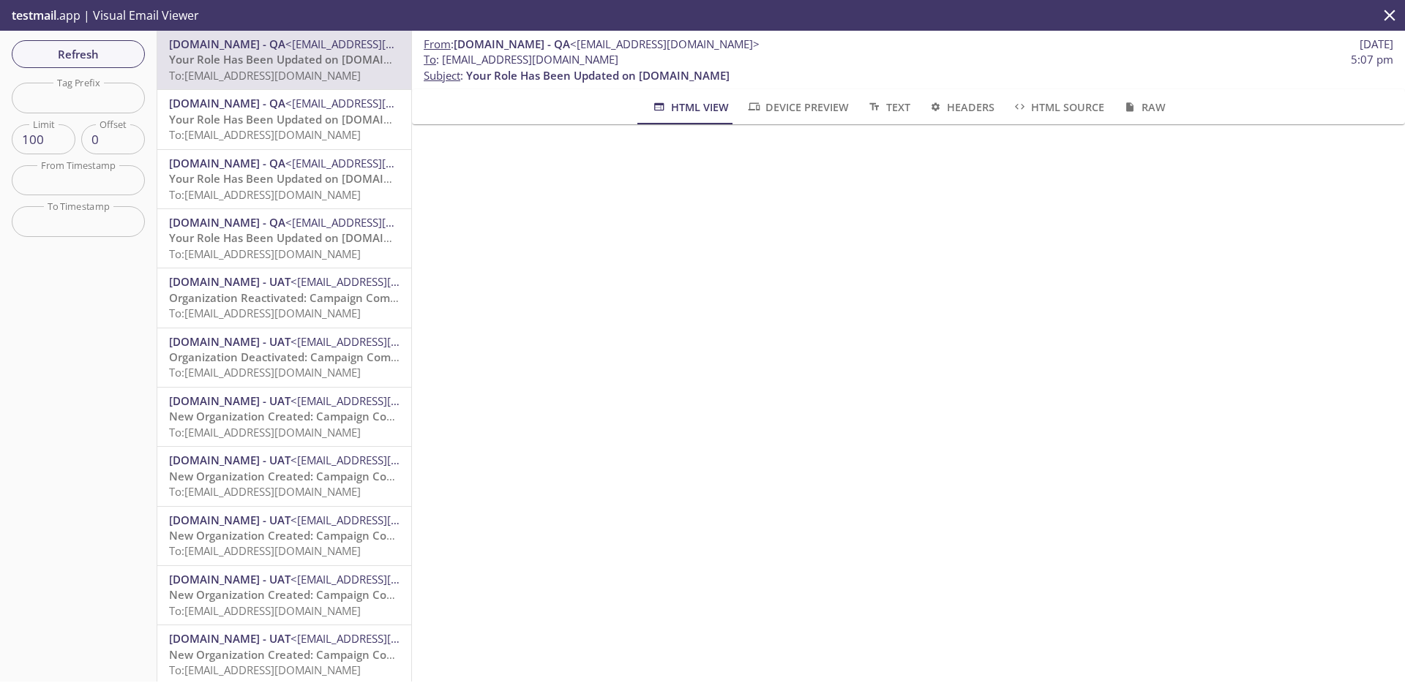
click at [360, 431] on span "To: [EMAIL_ADDRESS][DOMAIN_NAME]" at bounding box center [265, 432] width 192 height 15
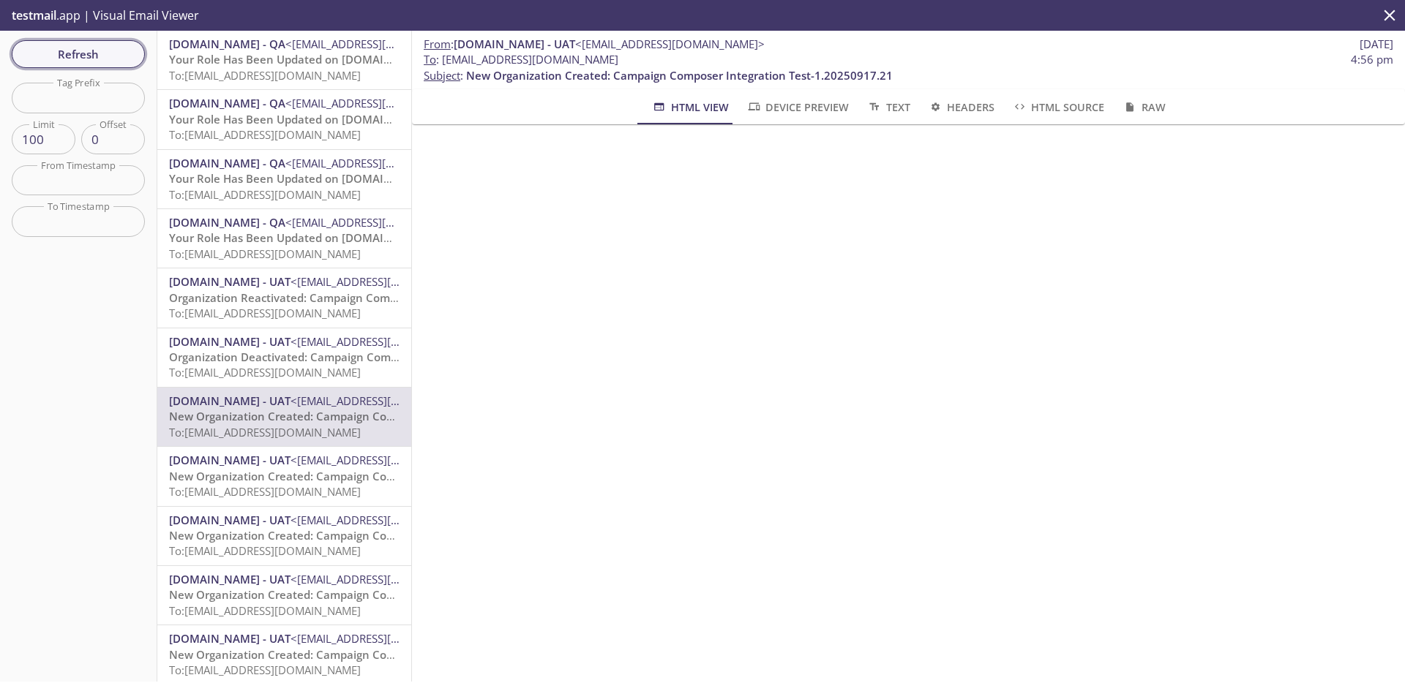
click at [130, 56] on span "Refresh" at bounding box center [78, 54] width 110 height 19
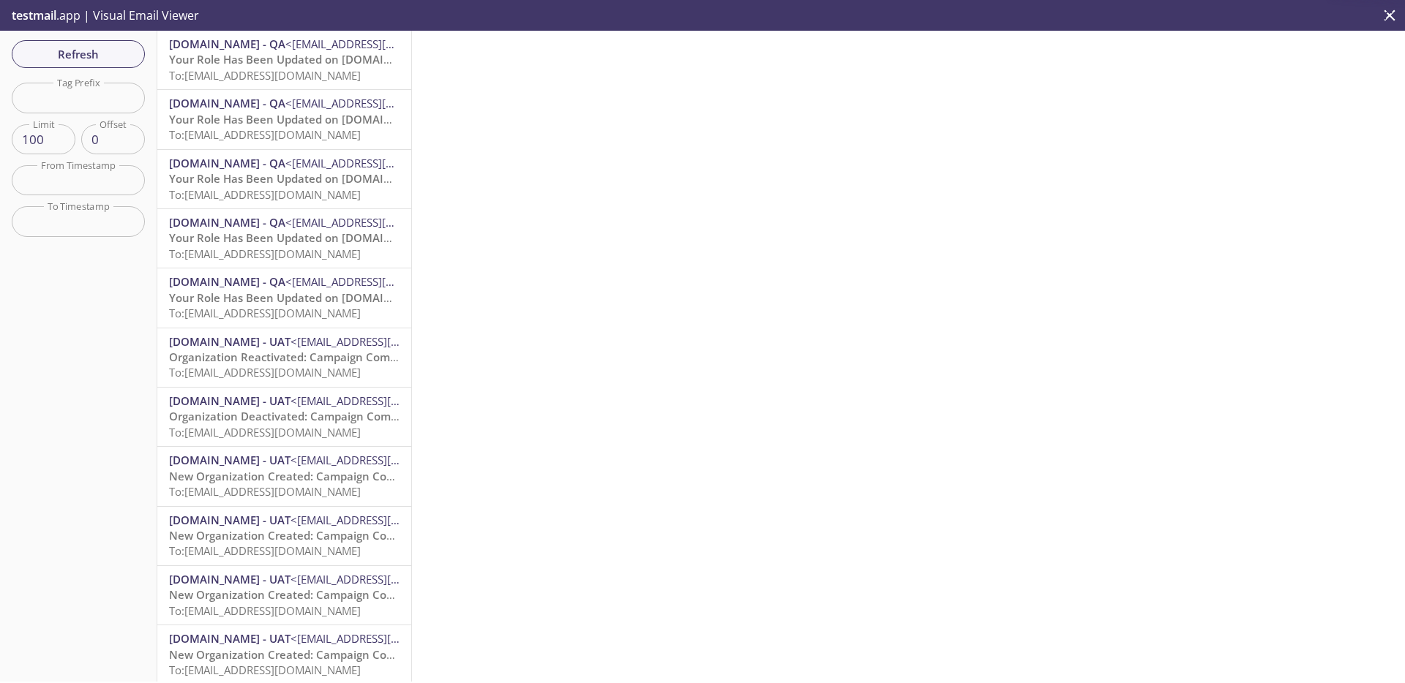
click at [279, 50] on span "[DOMAIN_NAME] - QA" at bounding box center [227, 44] width 116 height 15
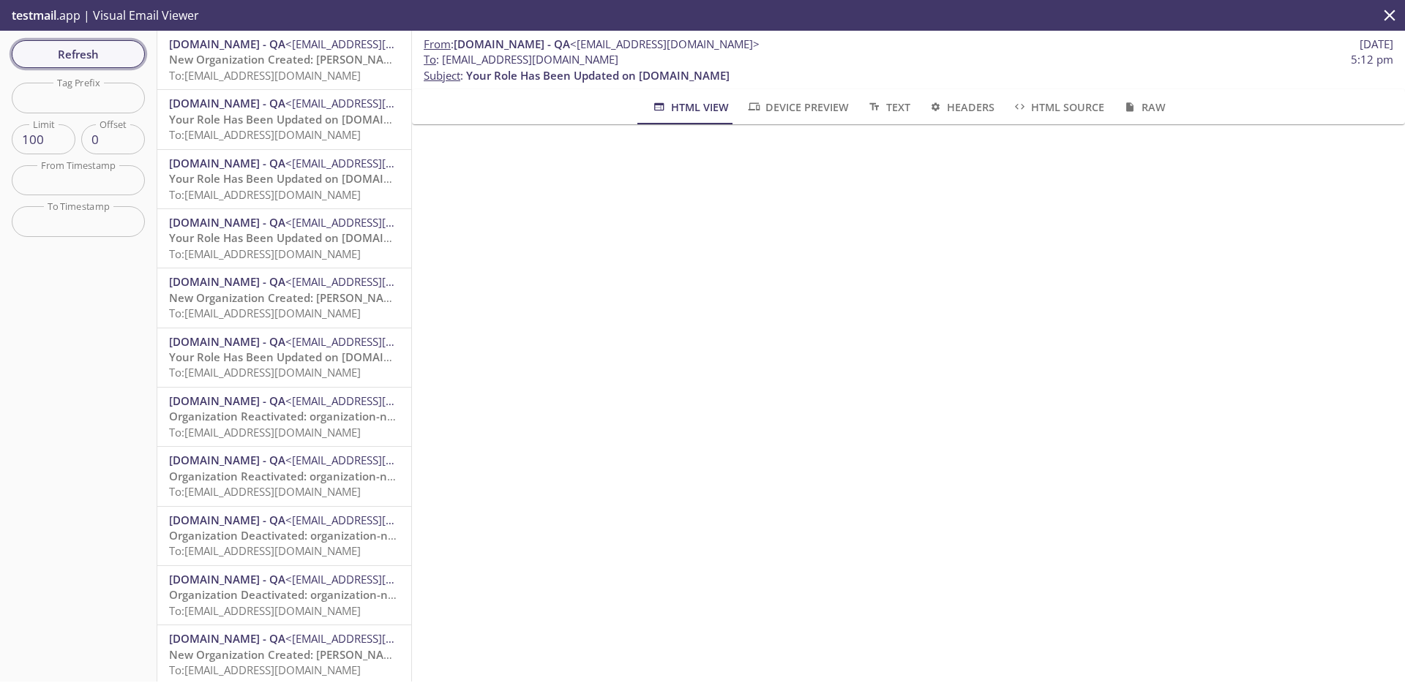
click at [101, 45] on span "Refresh" at bounding box center [78, 54] width 110 height 19
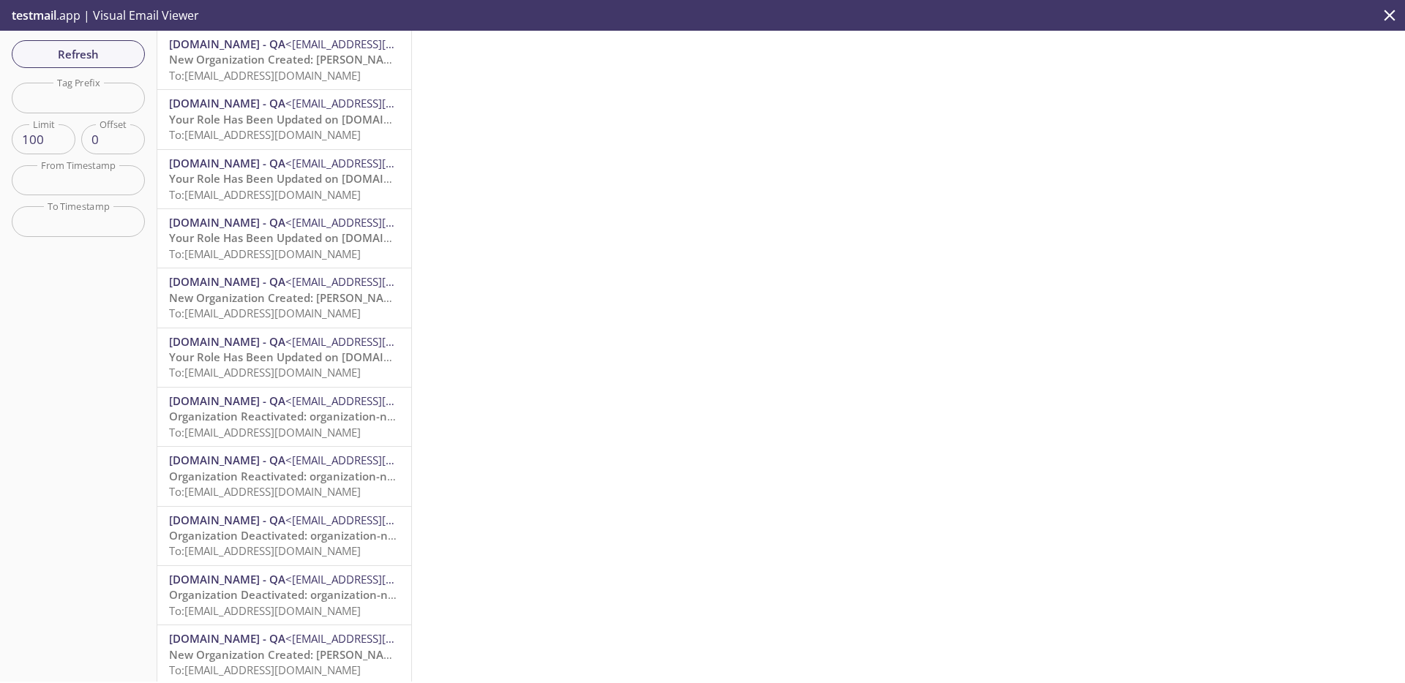
click at [359, 75] on span "To: [EMAIL_ADDRESS][DOMAIN_NAME]" at bounding box center [265, 75] width 192 height 15
